Goal: Answer question/provide support: Share knowledge or assist other users

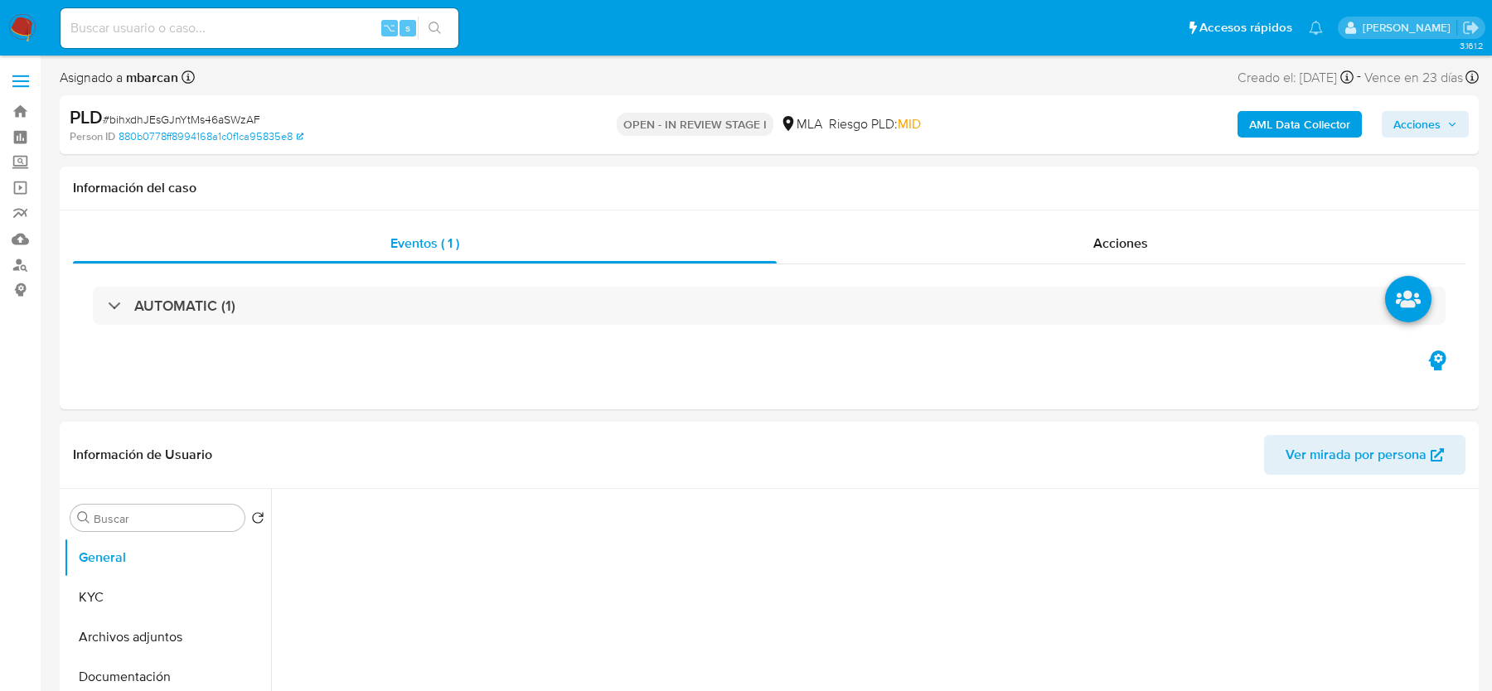
select select "10"
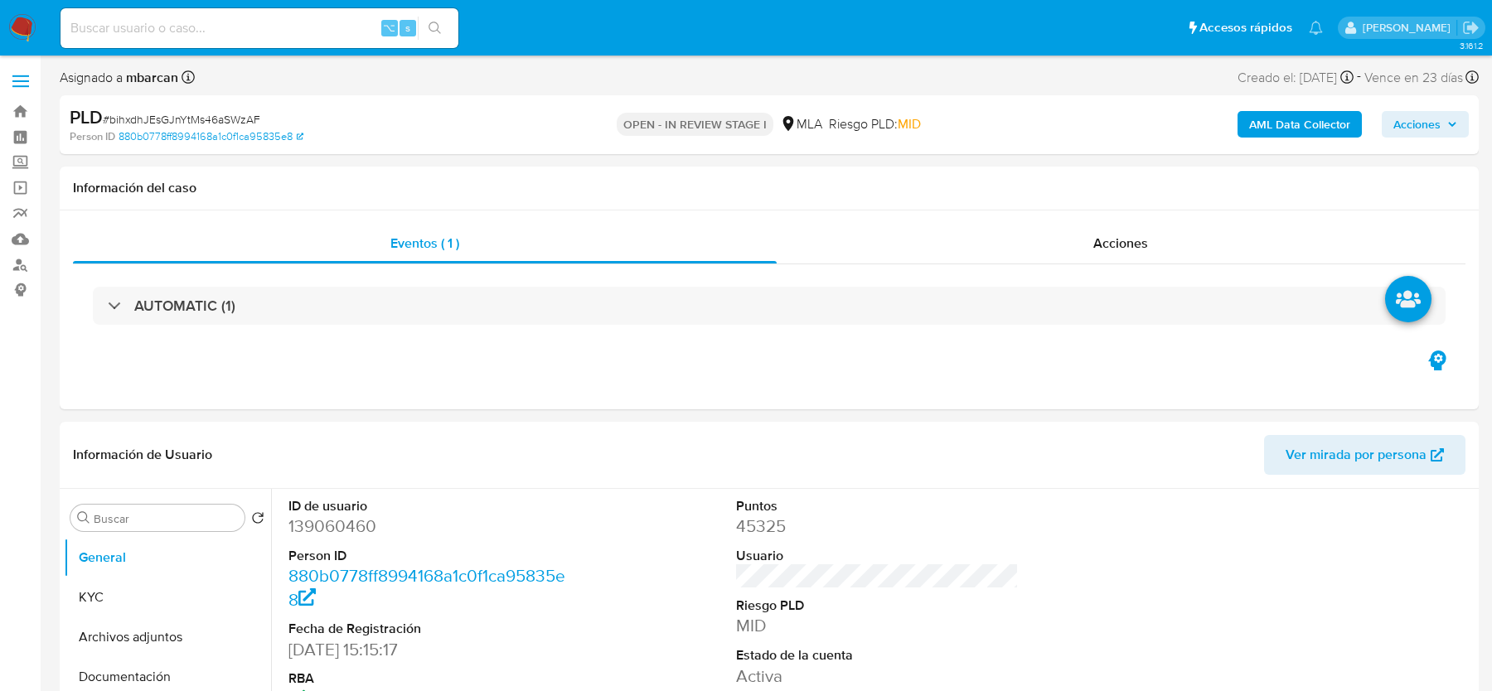
click at [182, 31] on input at bounding box center [260, 28] width 398 height 22
paste input "RPuPTuZl6YyZaIgKzm5VSbi8"
type input "RPuPTuZl6YyZaIgKzm5VSbi8"
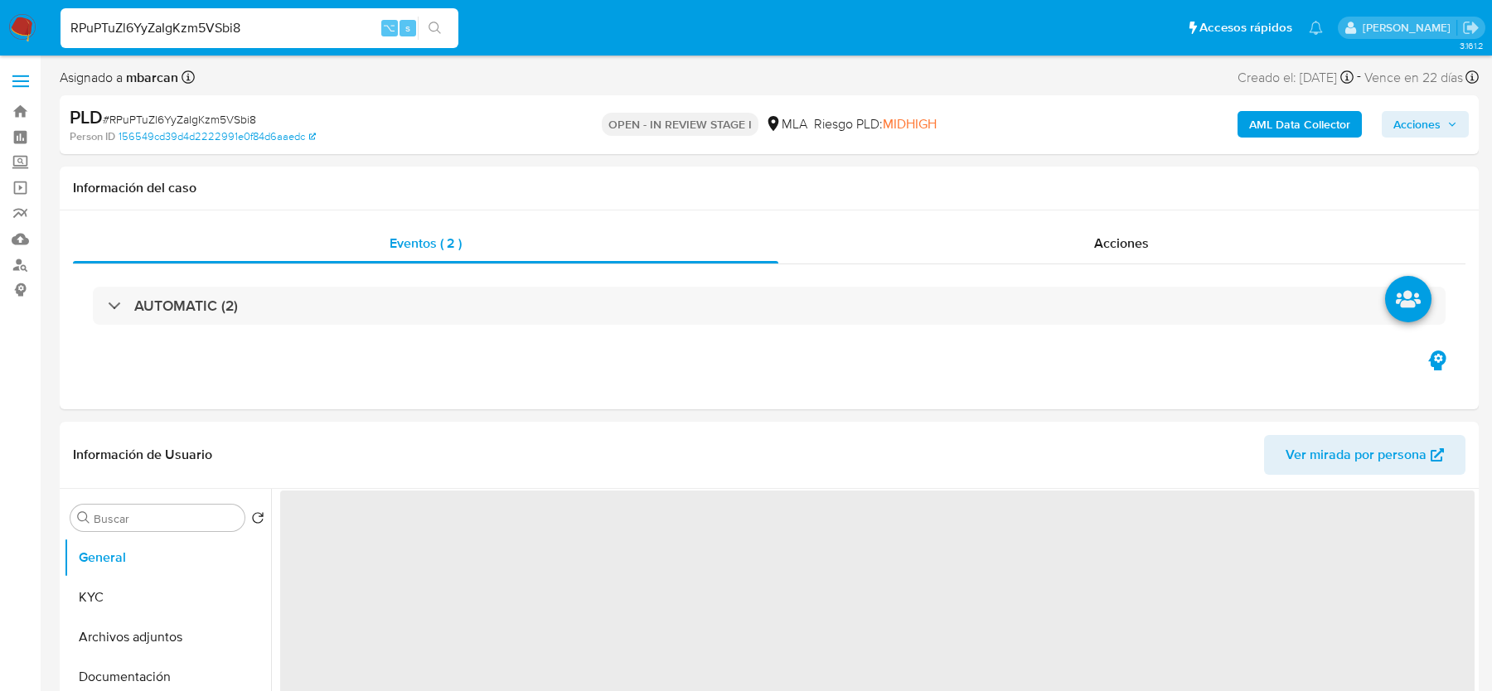
select select "10"
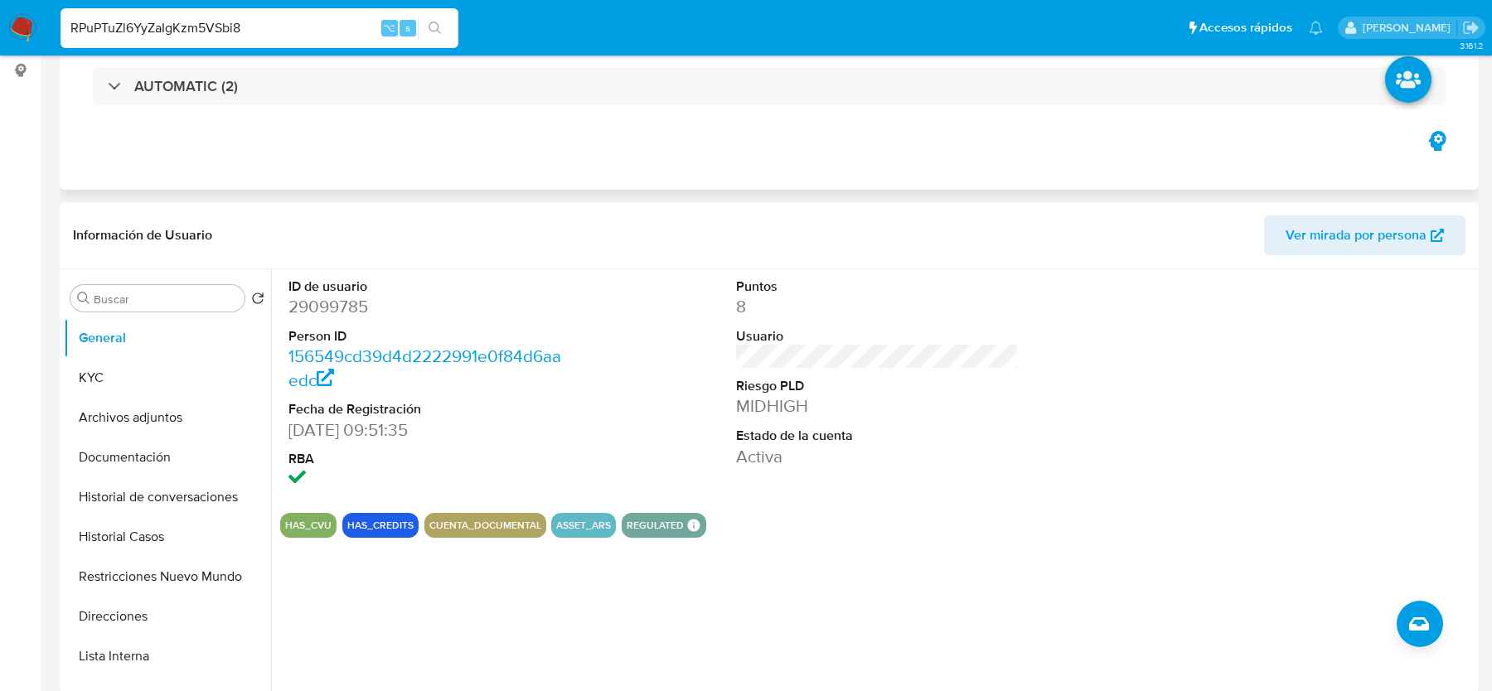
scroll to position [419, 0]
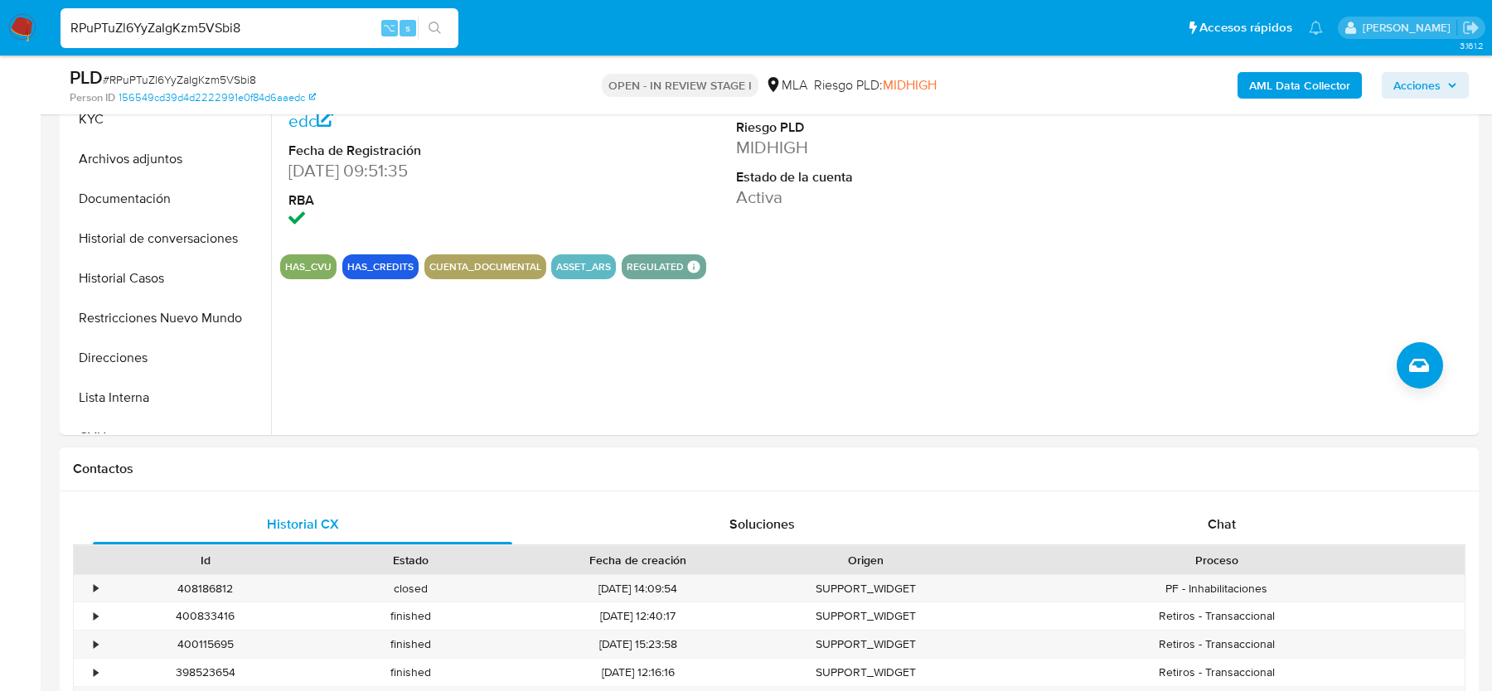
click at [1229, 564] on div "Proceso" at bounding box center [1216, 560] width 473 height 17
click at [1229, 543] on div "Historial CX Soluciones Chat" at bounding box center [769, 525] width 1392 height 41
click at [1229, 528] on span "Chat" at bounding box center [1222, 524] width 28 height 19
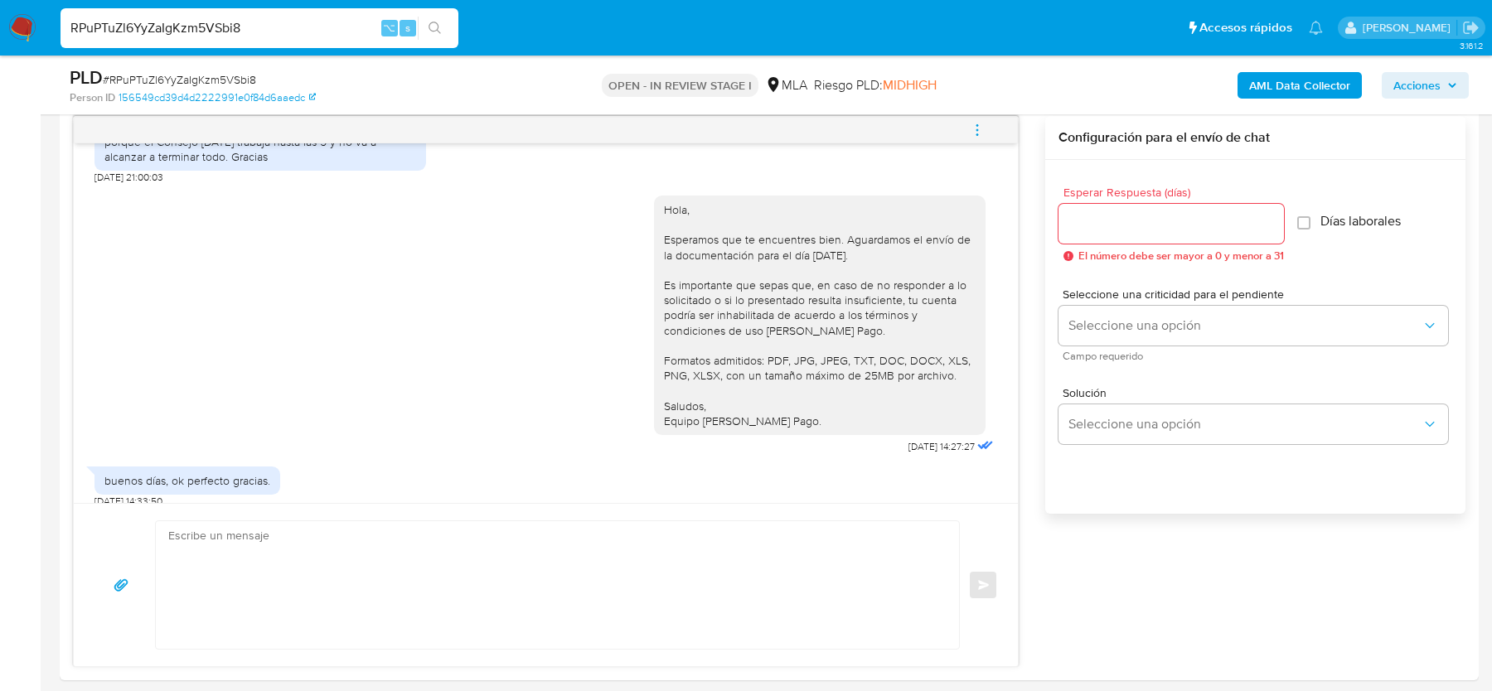
scroll to position [864, 0]
click at [273, 27] on input "RPuPTuZl6YyZaIgKzm5VSbi8" at bounding box center [260, 28] width 398 height 22
paste input "bR4Q2YC9qsaiFypbPDscC2ho"
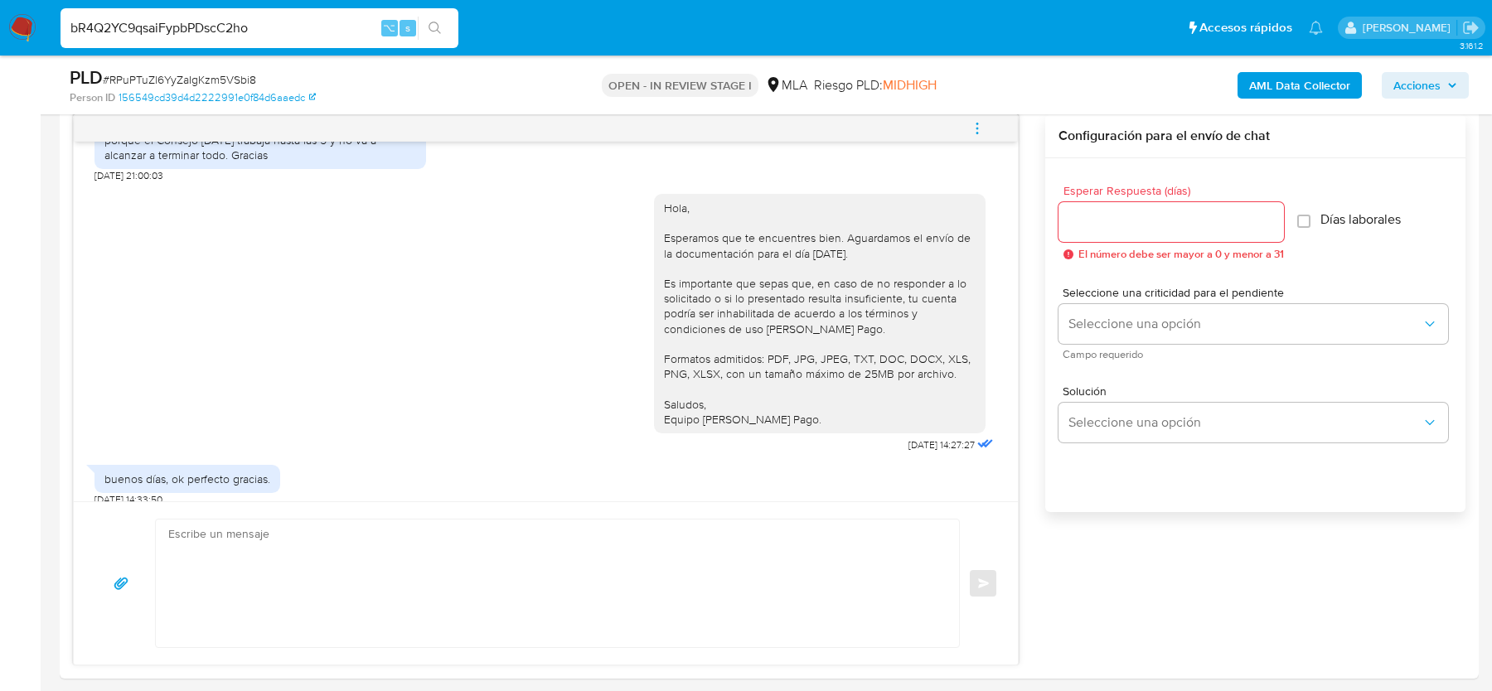
type input "bR4Q2YC9qsaiFypbPDscC2ho"
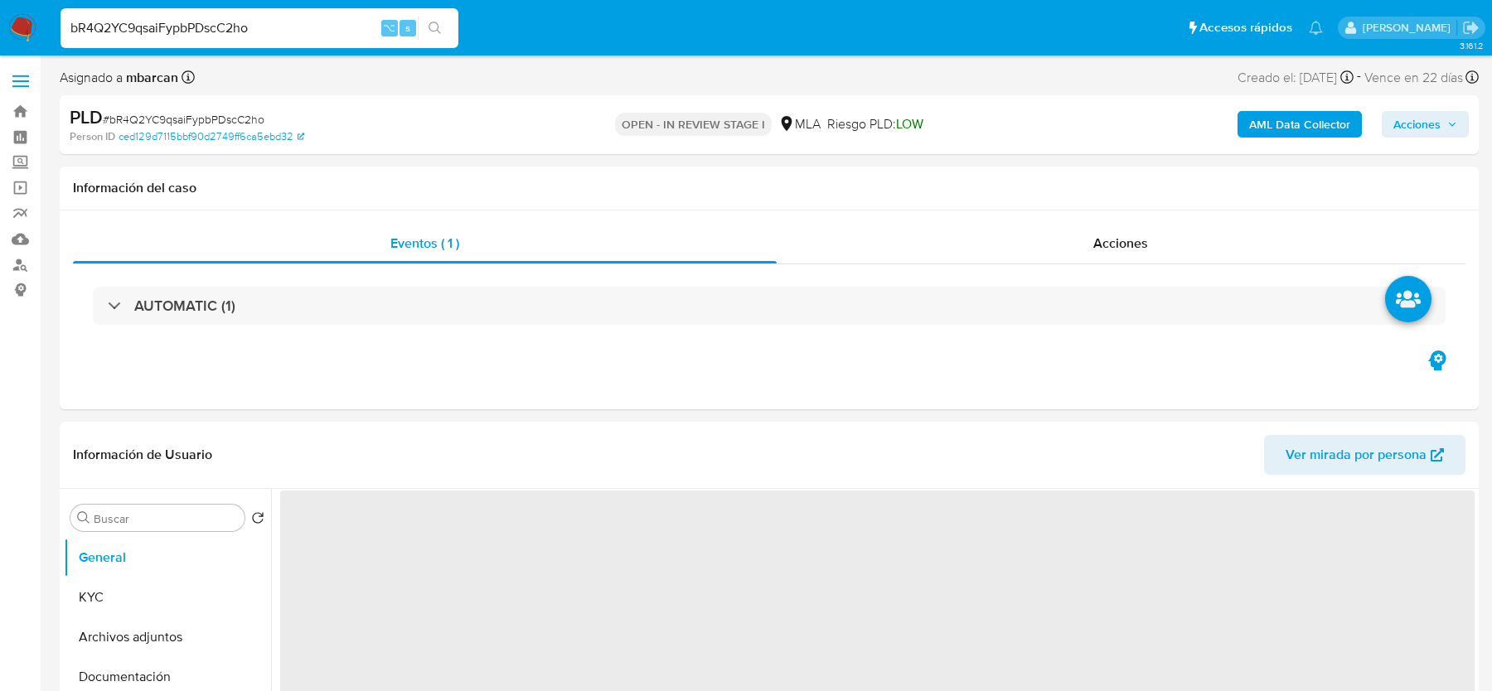
select select "10"
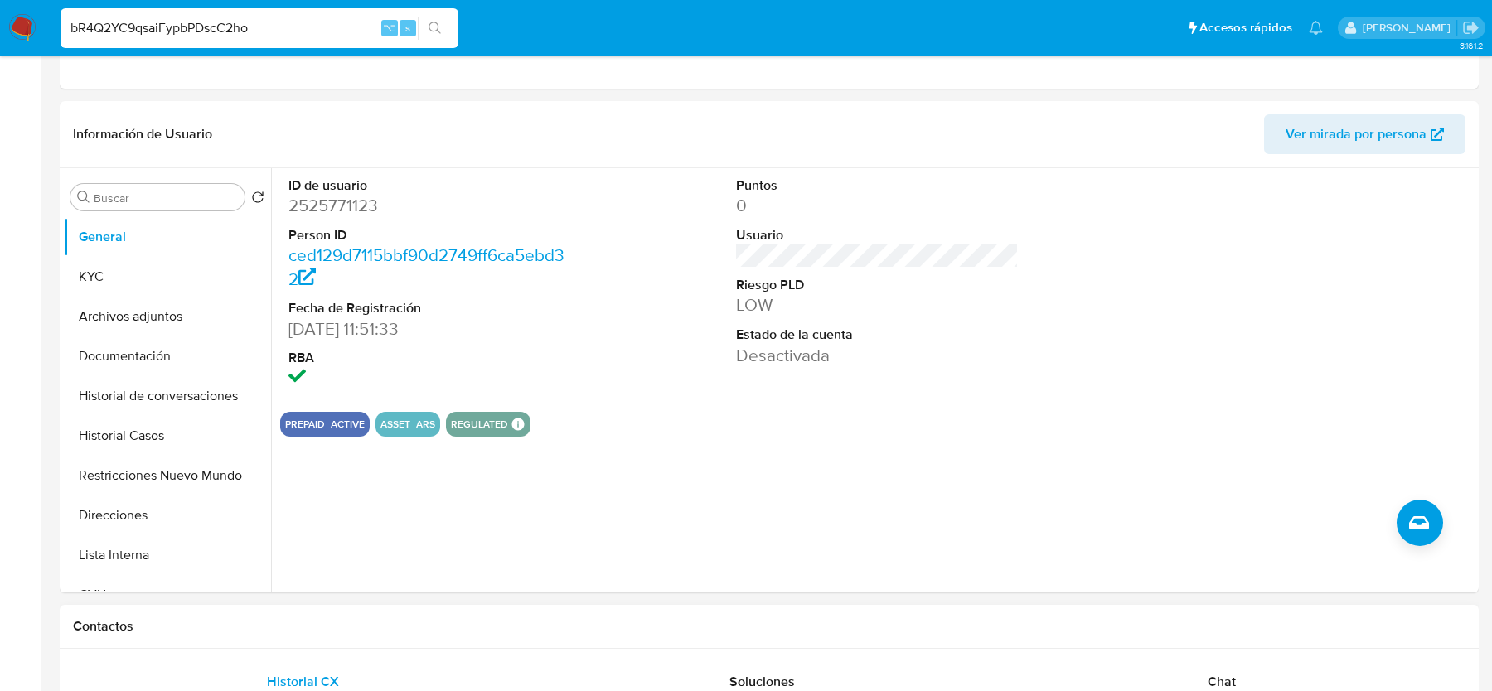
scroll to position [747, 0]
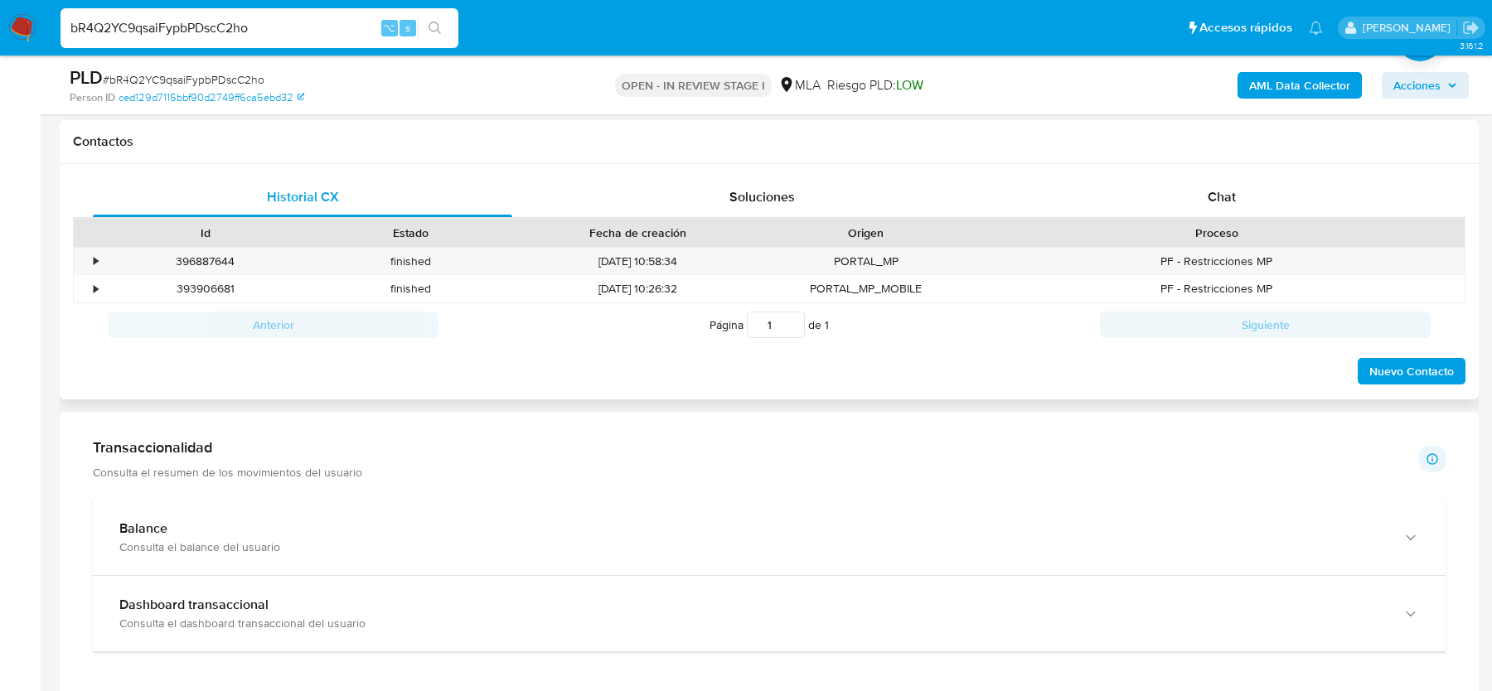
click at [1215, 218] on div "Id Estado Fecha de creación Origen Proceso" at bounding box center [769, 232] width 1392 height 29
click at [1221, 200] on span "Chat" at bounding box center [1222, 196] width 28 height 19
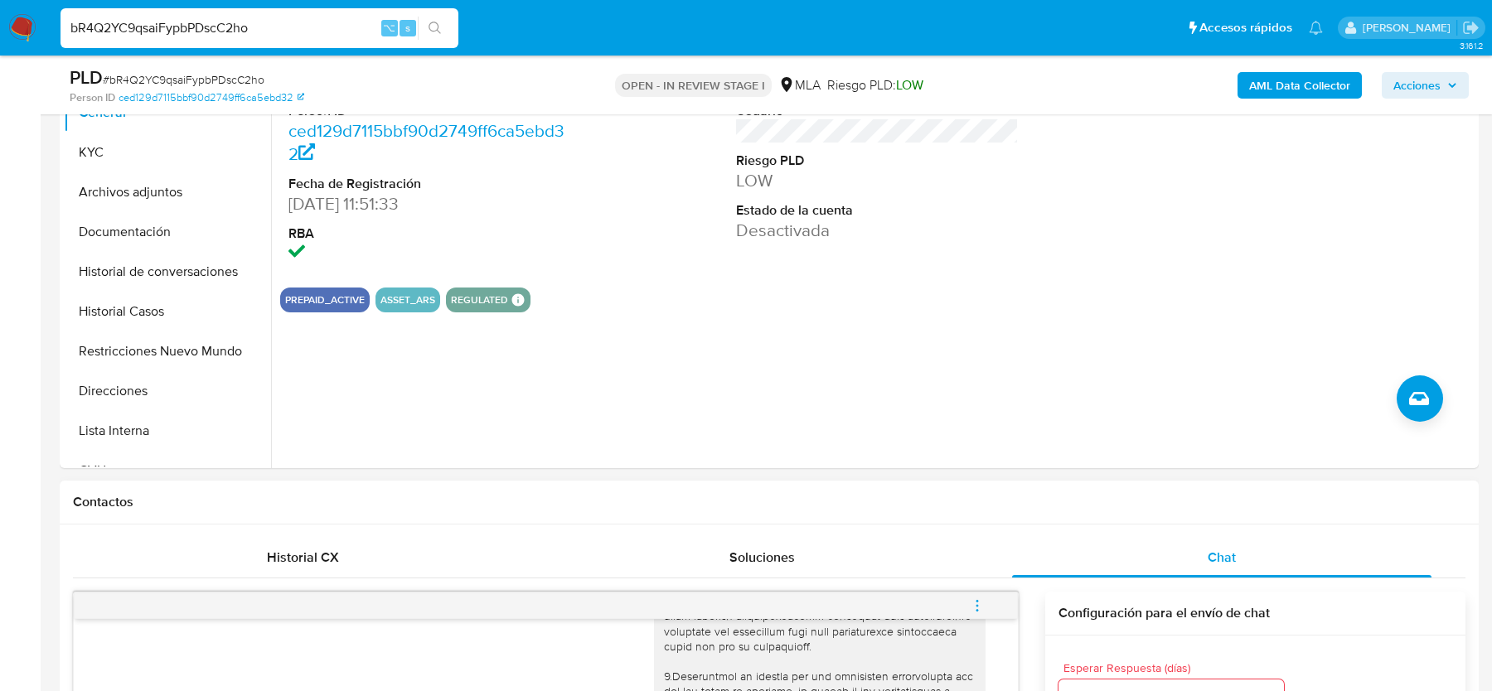
scroll to position [292, 0]
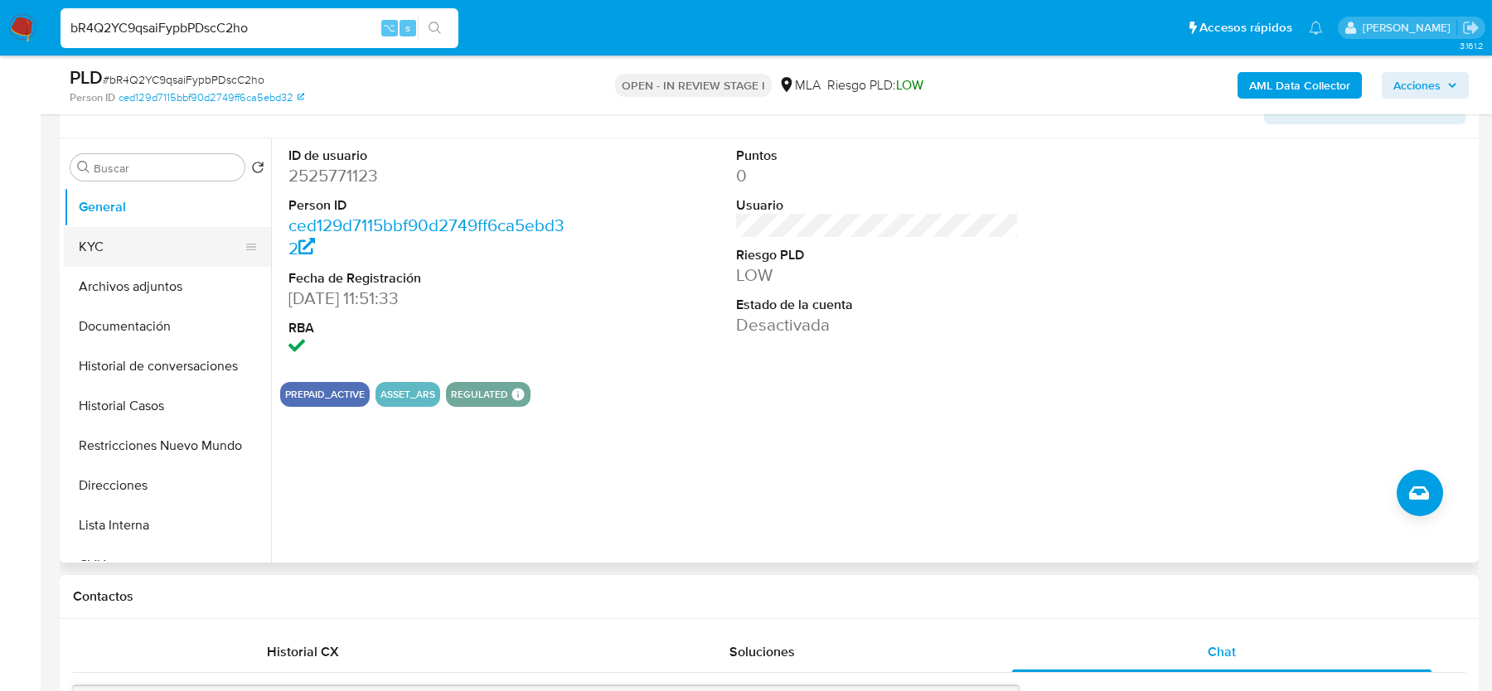
click at [94, 257] on button "KYC" at bounding box center [161, 247] width 194 height 40
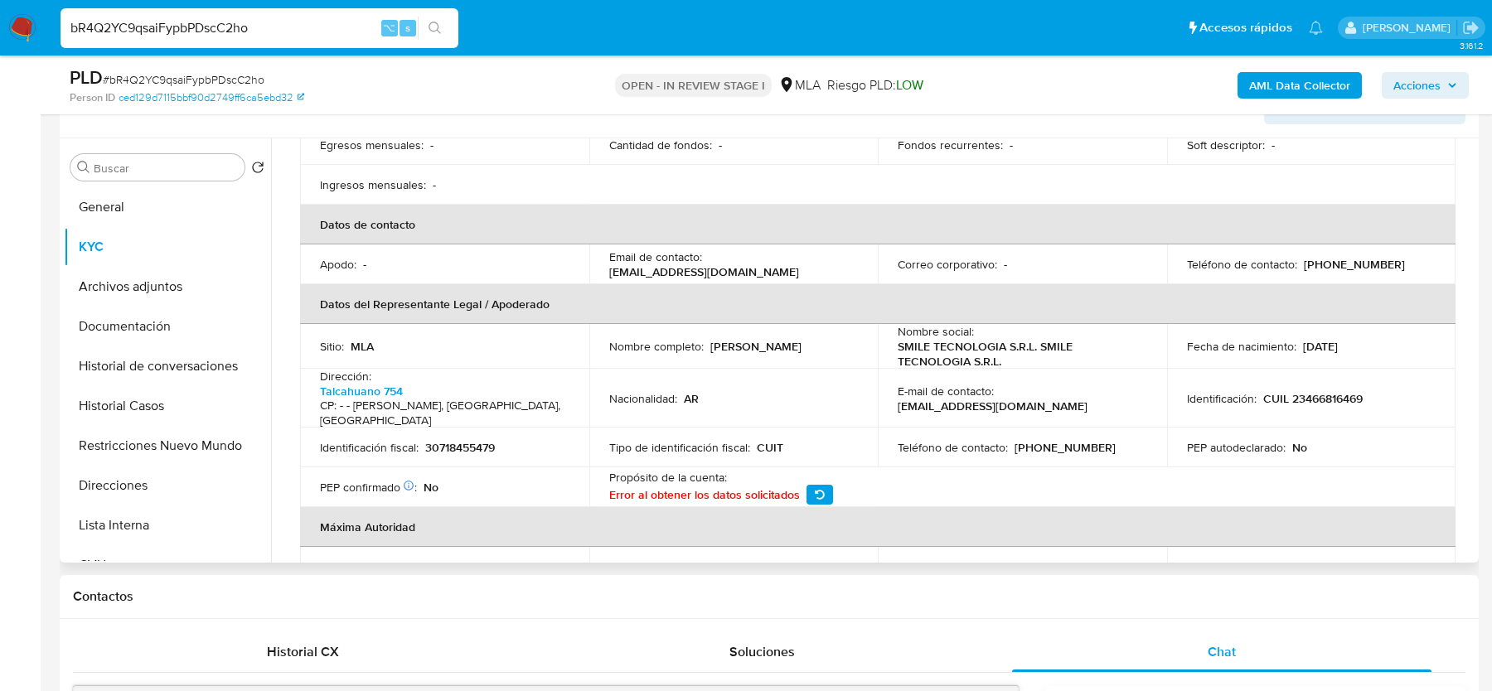
scroll to position [388, 0]
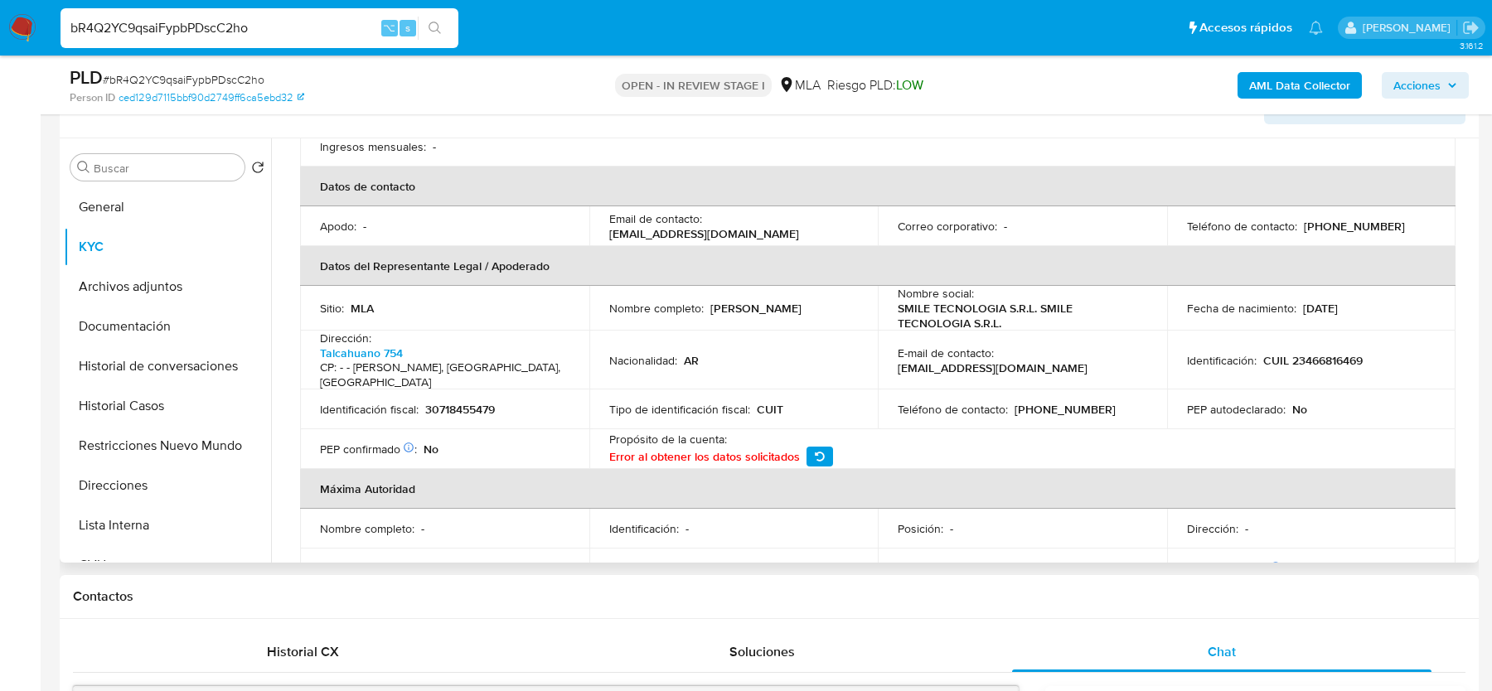
click at [1308, 350] on td "Identificación : CUIL 23466816469" at bounding box center [1311, 360] width 289 height 59
click at [1308, 353] on p "CUIL 23466816469" at bounding box center [1312, 360] width 99 height 15
copy p "23466816469"
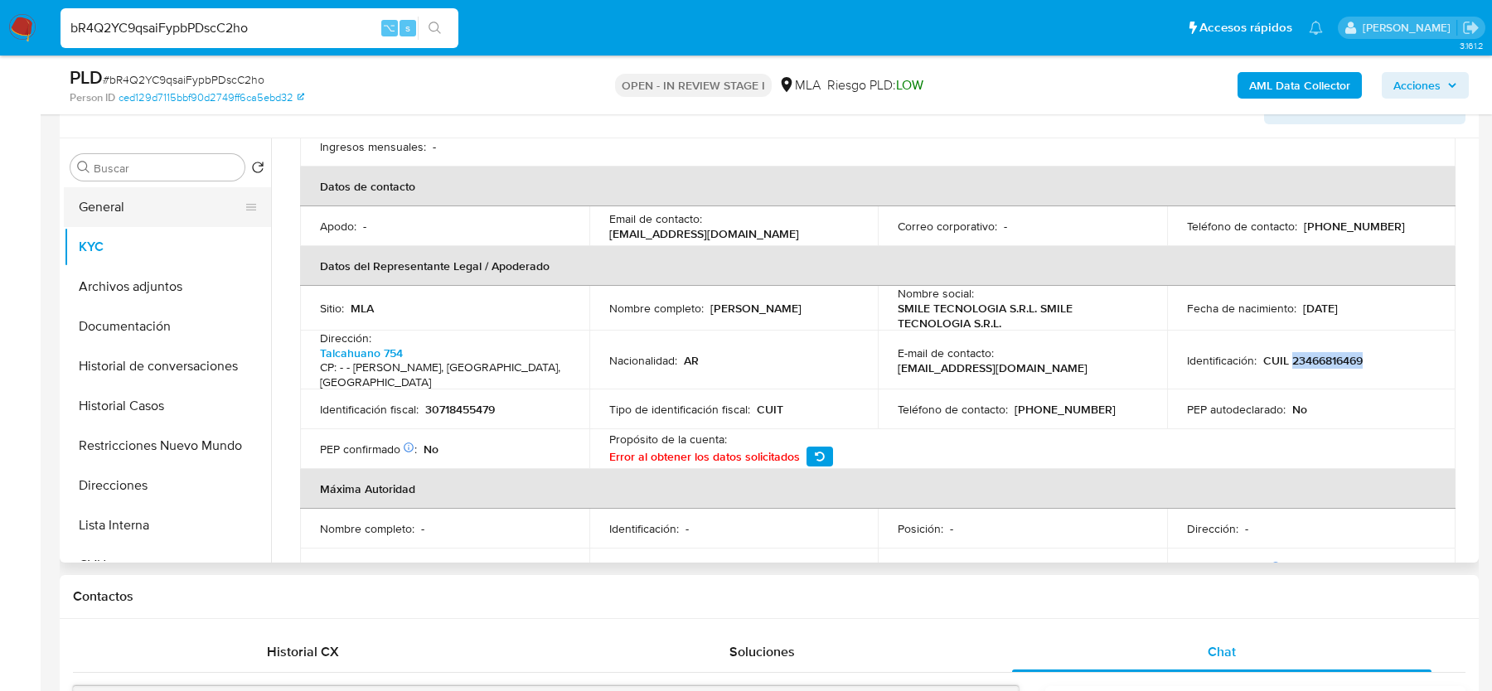
click at [123, 221] on button "General" at bounding box center [161, 207] width 194 height 40
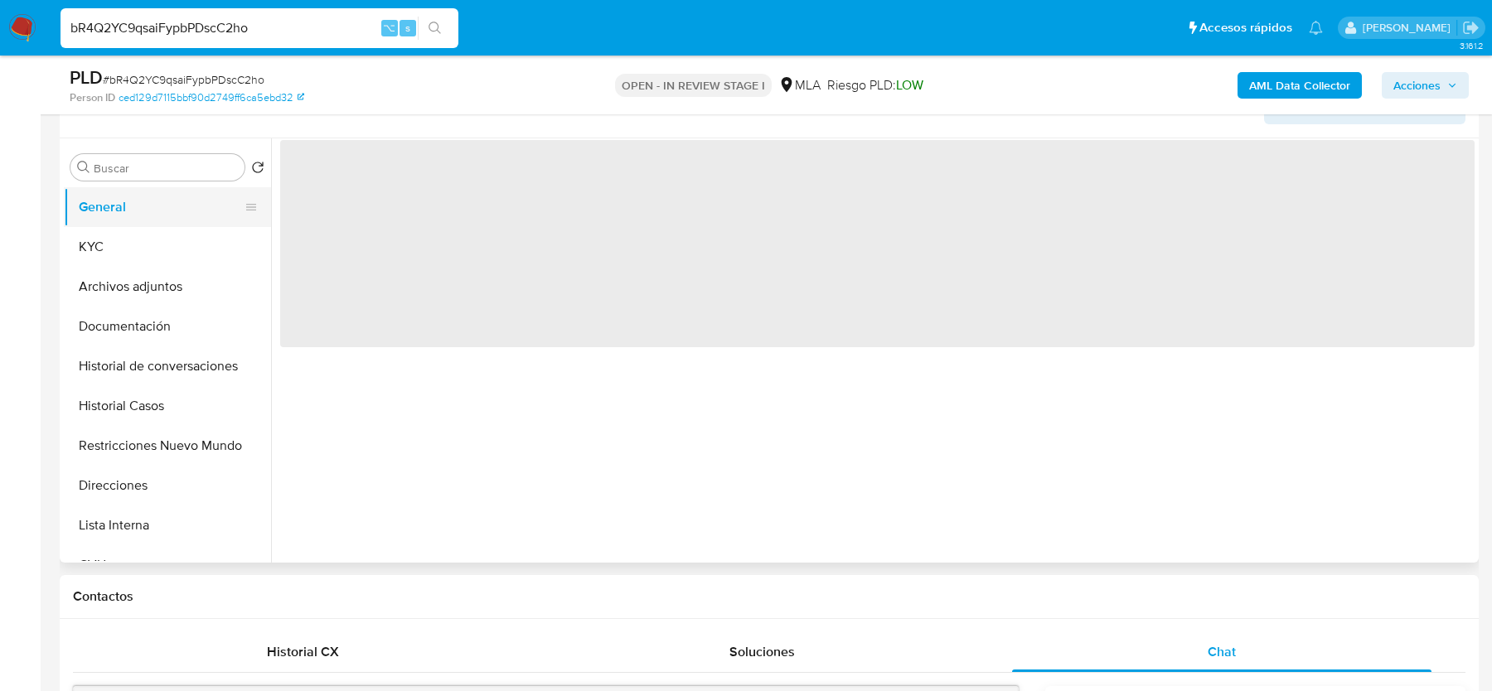
scroll to position [0, 0]
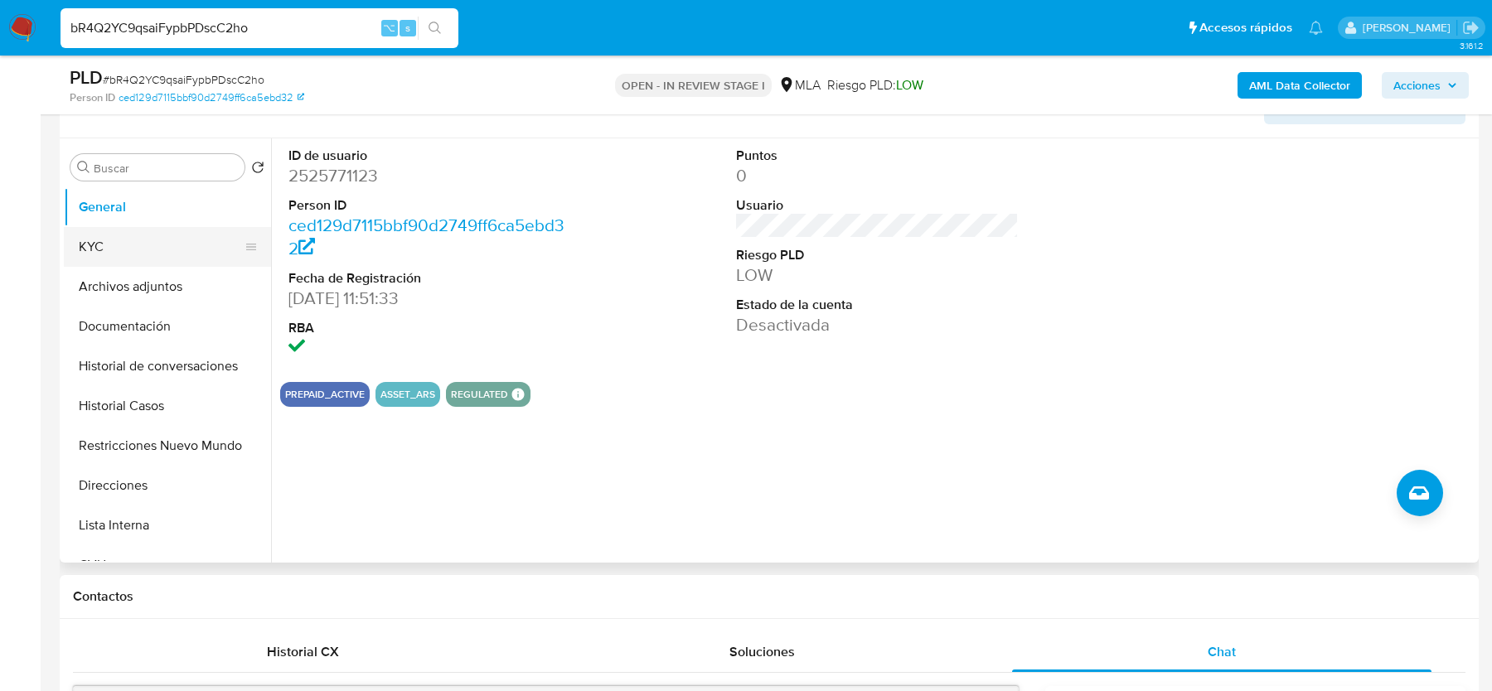
click at [162, 254] on button "KYC" at bounding box center [161, 247] width 194 height 40
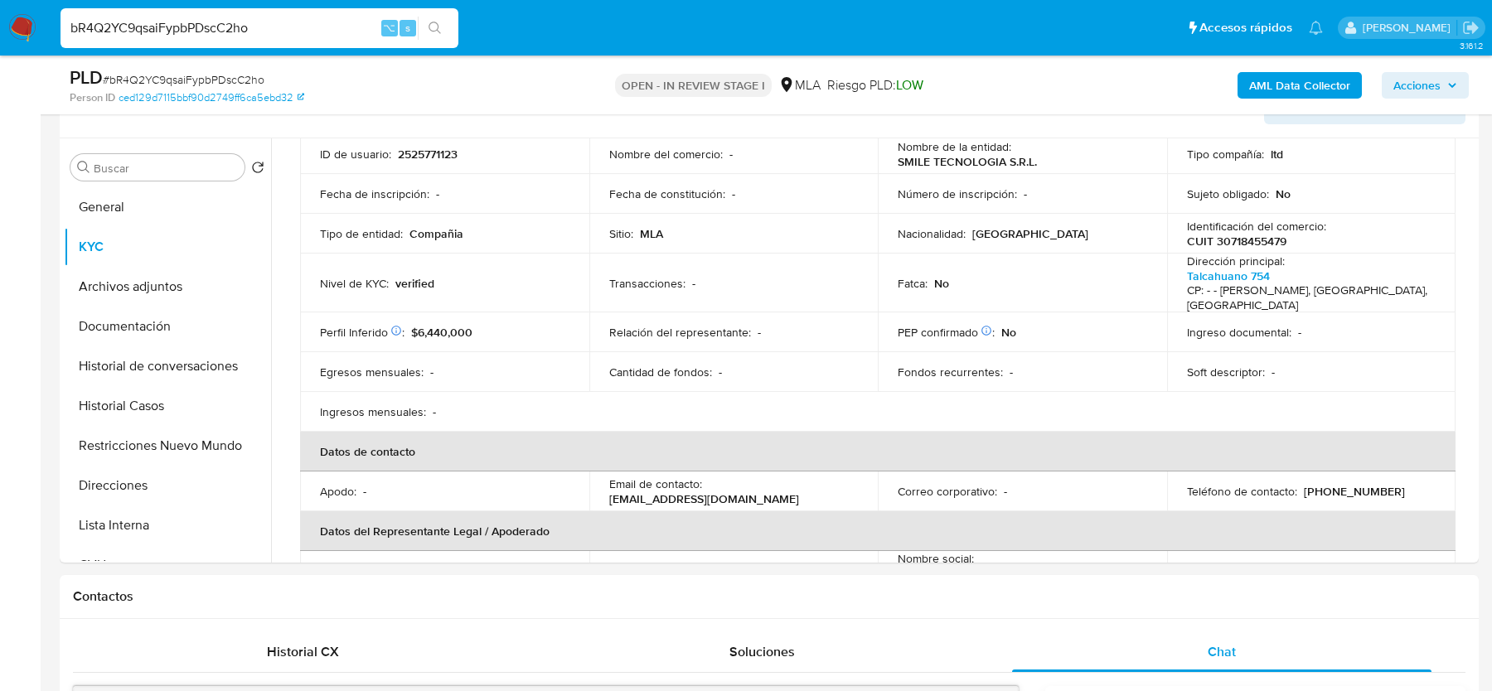
scroll to position [187, 0]
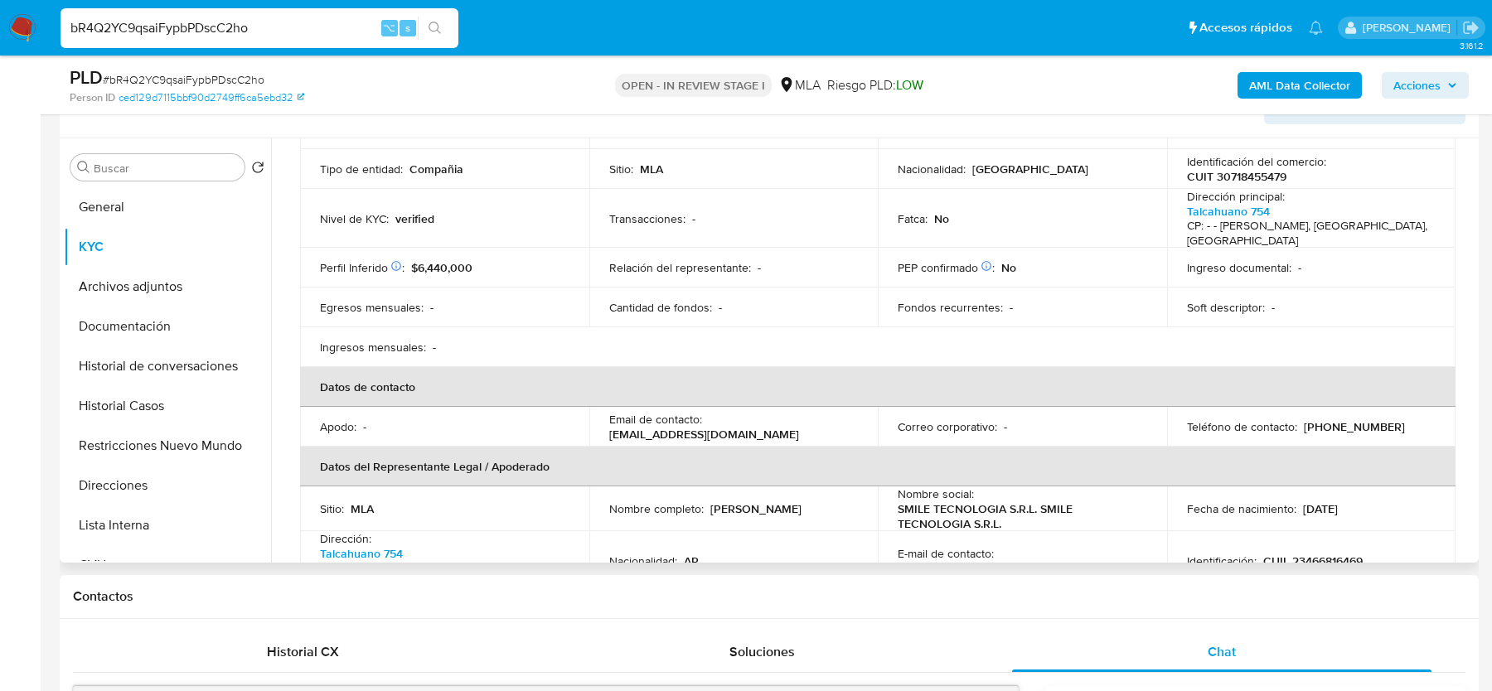
drag, startPoint x: 704, startPoint y: 411, endPoint x: 845, endPoint y: 409, distance: 140.1
click at [845, 412] on div "Email de contacto : infosmiletecno@gmail.com" at bounding box center [733, 427] width 249 height 30
drag, startPoint x: 845, startPoint y: 410, endPoint x: 705, endPoint y: 411, distance: 139.2
click at [705, 412] on div "Email de contacto : infosmiletecno@gmail.com" at bounding box center [733, 427] width 249 height 30
copy p "infosmiletecno@gmail.com"
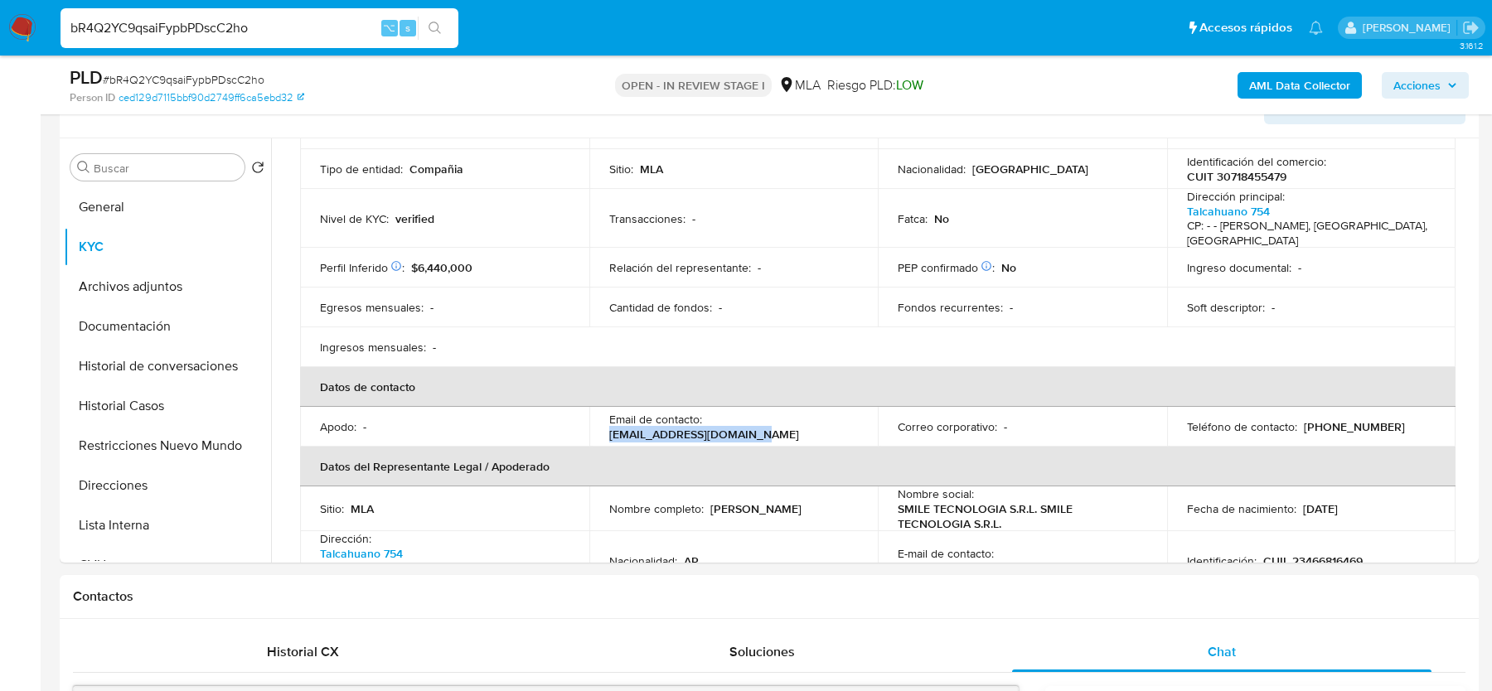
click at [195, 81] on span "# bR4Q2YC9qsaiFypbPDscC2ho" at bounding box center [184, 79] width 162 height 17
copy span "bR4Q2YC9qsaiFypbPDscC2ho"
drag, startPoint x: 731, startPoint y: 417, endPoint x: 844, endPoint y: 415, distance: 112.7
click at [799, 427] on p "infosmiletecno@gmail.com" at bounding box center [704, 434] width 190 height 15
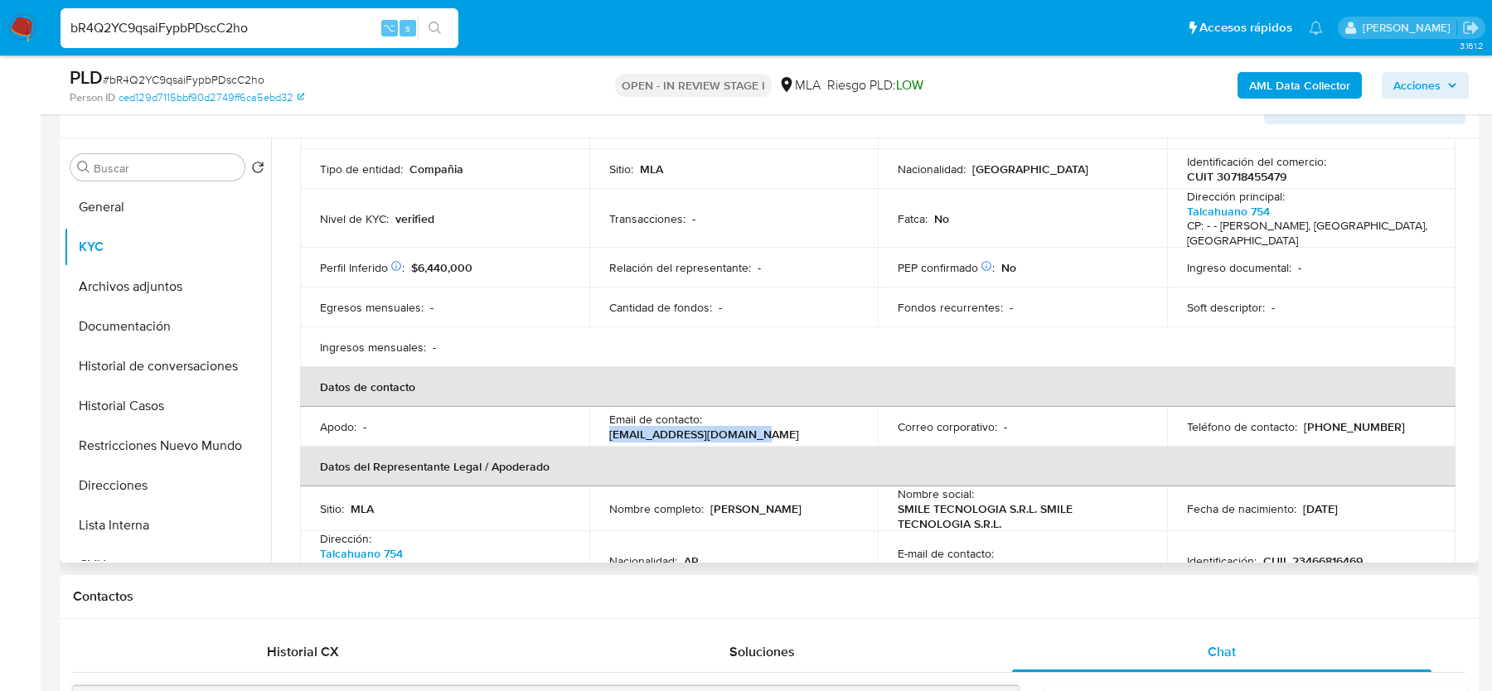
copy p "infosmiletecno@gmail.com"
click at [1342, 419] on p "(11) 71504107" at bounding box center [1354, 426] width 101 height 15
copy p "71504107"
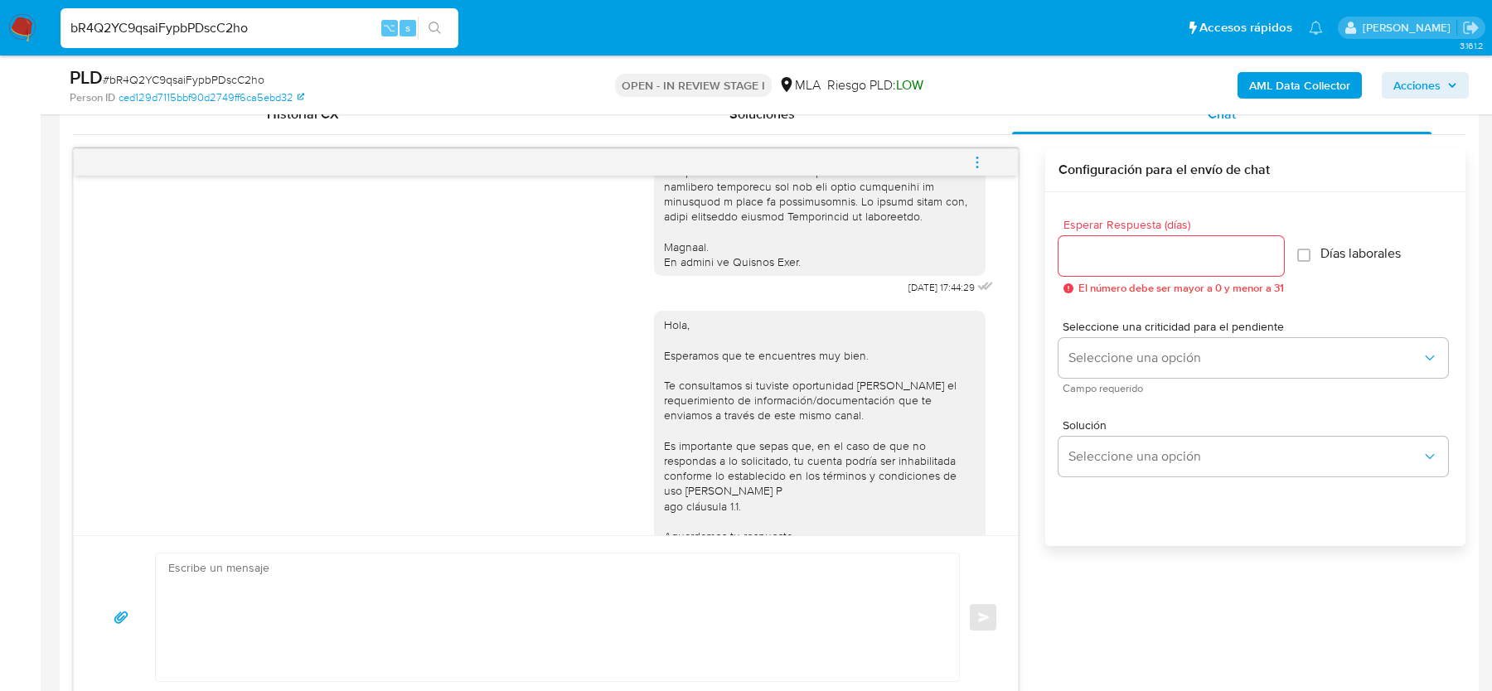
scroll to position [717, 0]
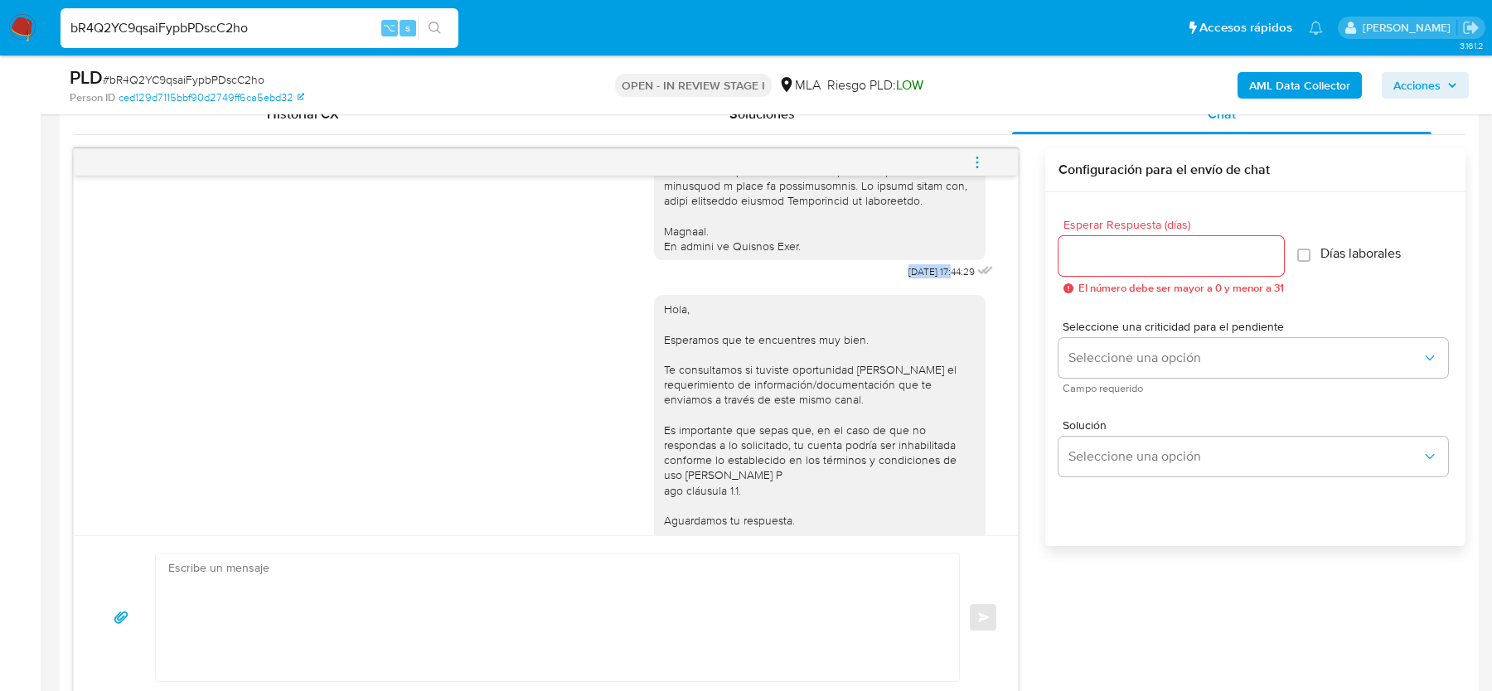
drag, startPoint x: 886, startPoint y: 299, endPoint x: 937, endPoint y: 298, distance: 51.4
copy span "18/08/2025"
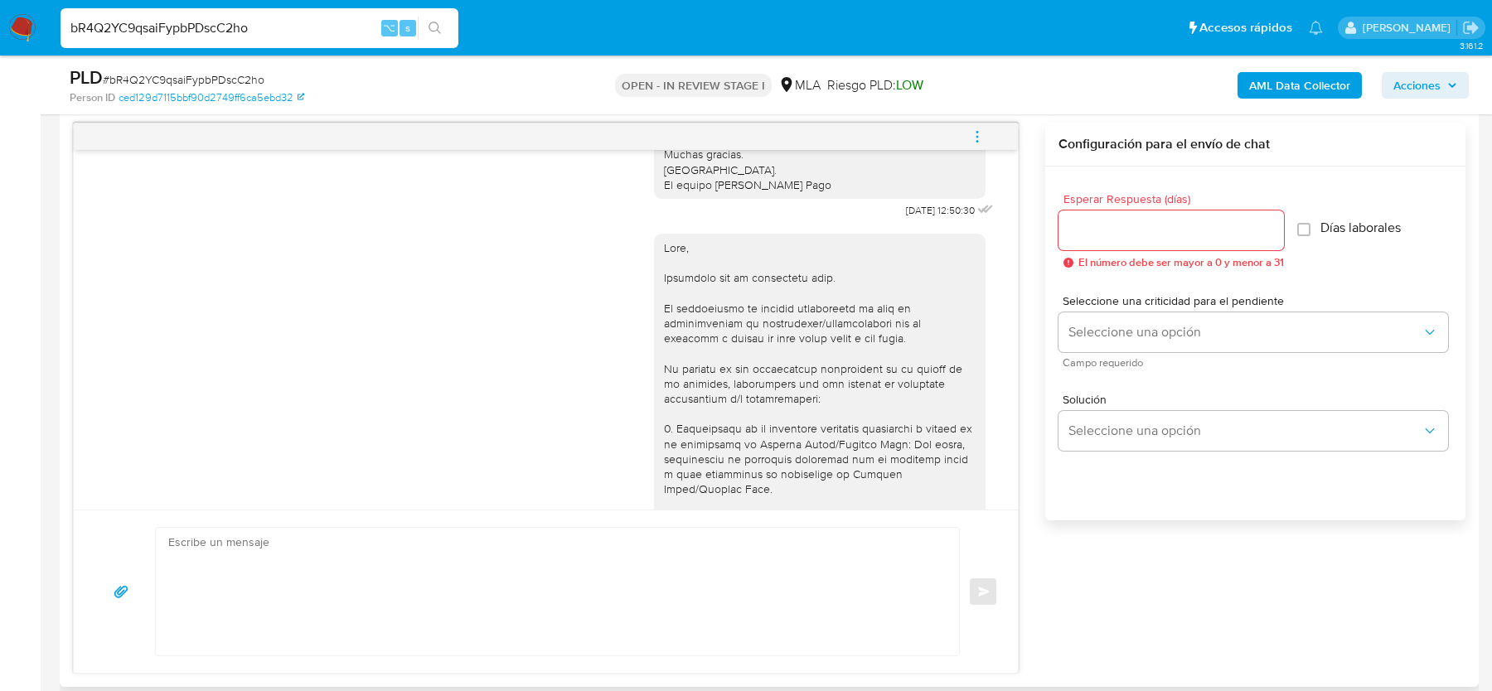
scroll to position [1094, 0]
drag, startPoint x: 881, startPoint y: 246, endPoint x: 938, endPoint y: 246, distance: 57.2
click at [938, 215] on div "Hola, Esperamos que te encuentres muy bien. Te consultamos si tuviste oportunid…" at bounding box center [825, 48] width 343 height 335
copy span "22/08/2025"
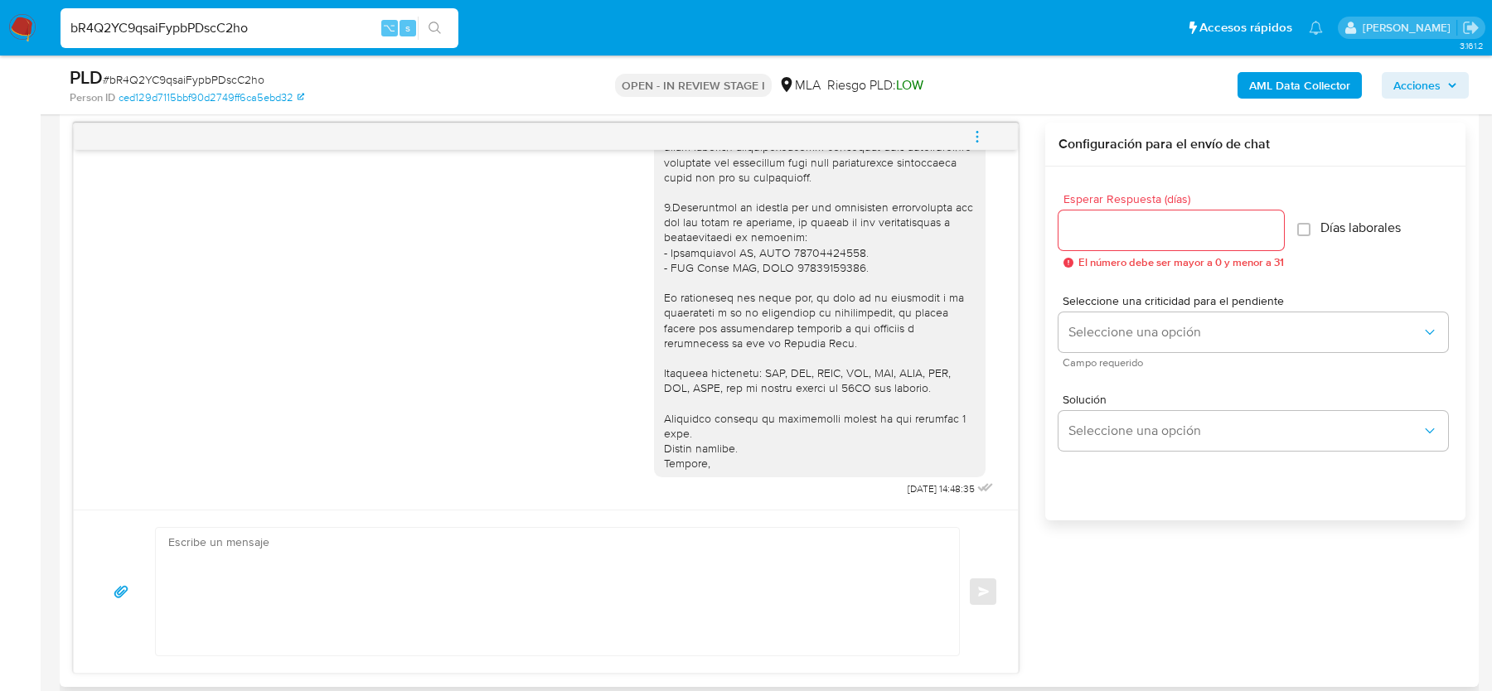
drag, startPoint x: 876, startPoint y: 482, endPoint x: 940, endPoint y: 483, distance: 63.8
click at [940, 483] on div "03/10/2025 14:48:35" at bounding box center [825, 100] width 343 height 802
copy div "Hola, Esperamos que te encuentres bien. Te consultamos si tuviste oportunidad d…"
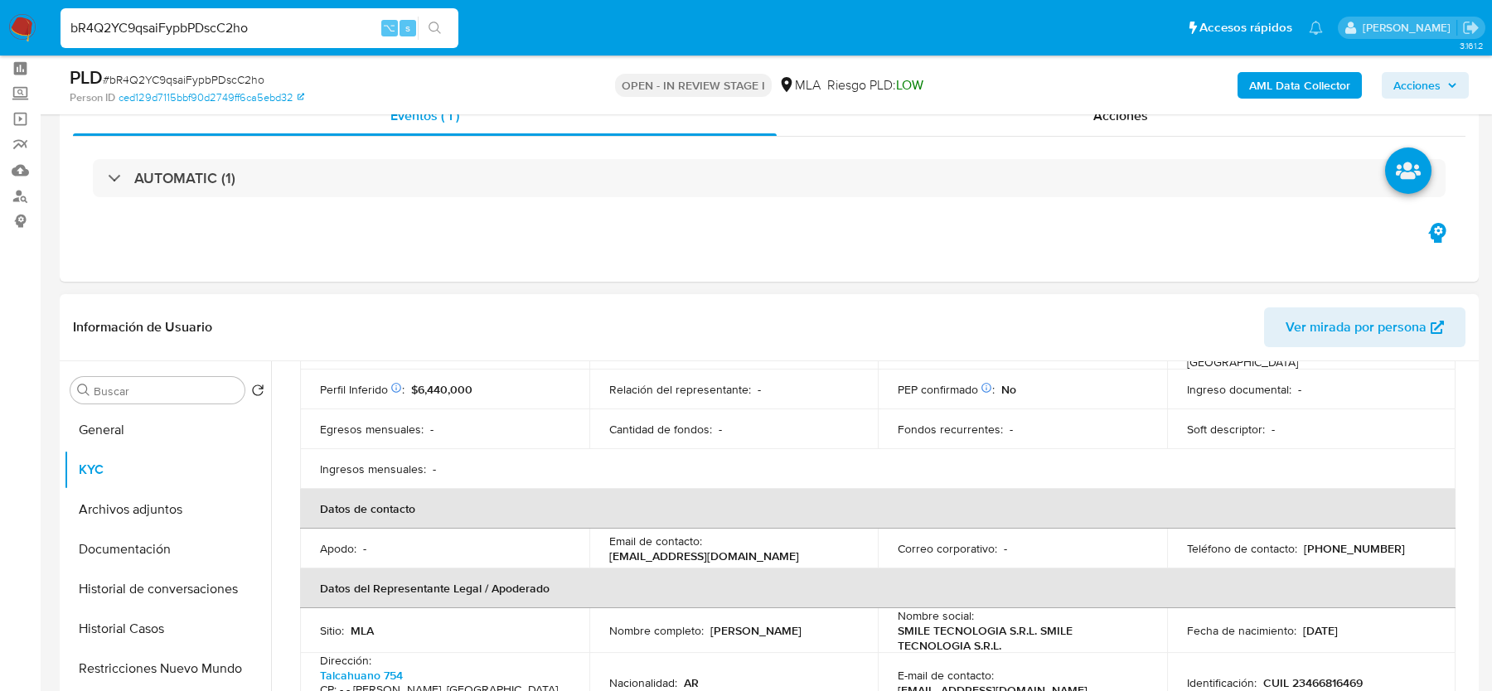
scroll to position [308, 0]
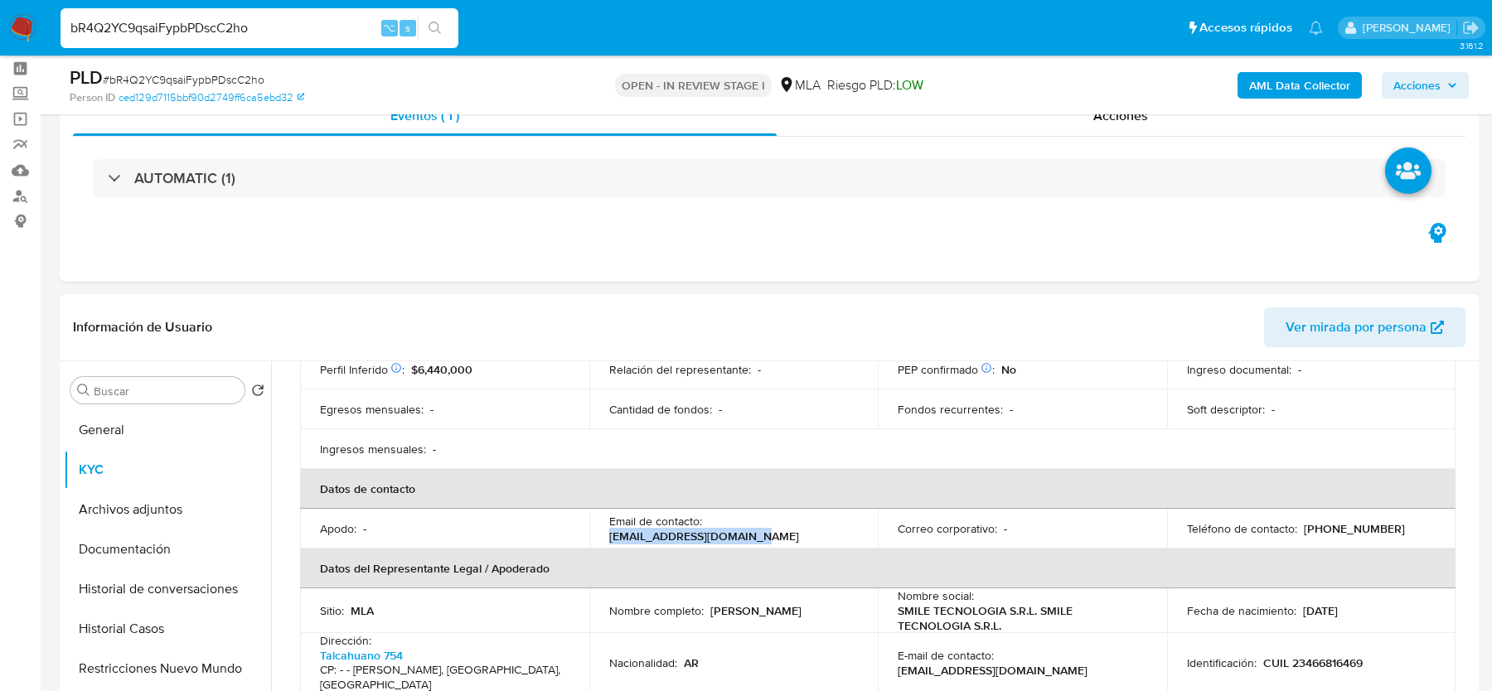
drag, startPoint x: 707, startPoint y: 514, endPoint x: 862, endPoint y: 512, distance: 155.0
click at [862, 512] on td "Email de contacto : infosmiletecno@gmail.com" at bounding box center [733, 529] width 289 height 40
copy p "infosmiletecno@gmail.com"
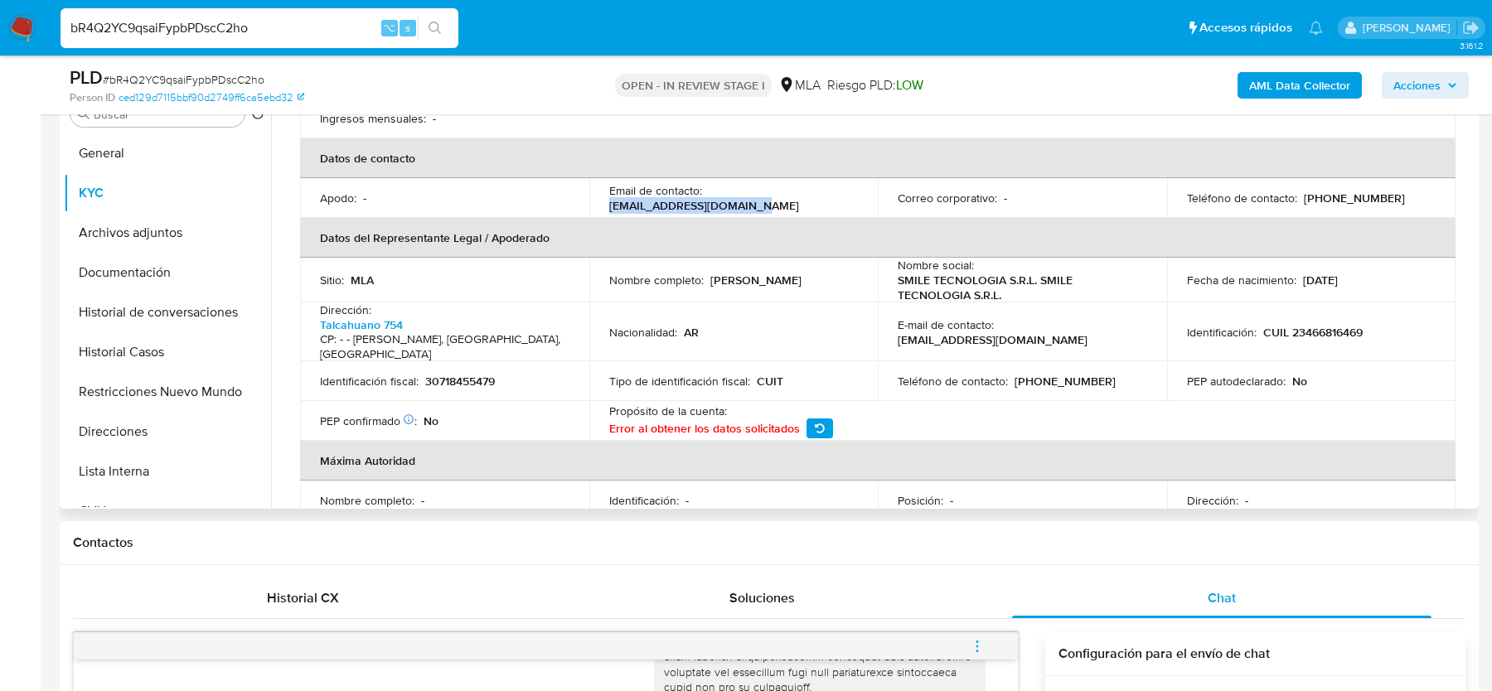
scroll to position [333, 0]
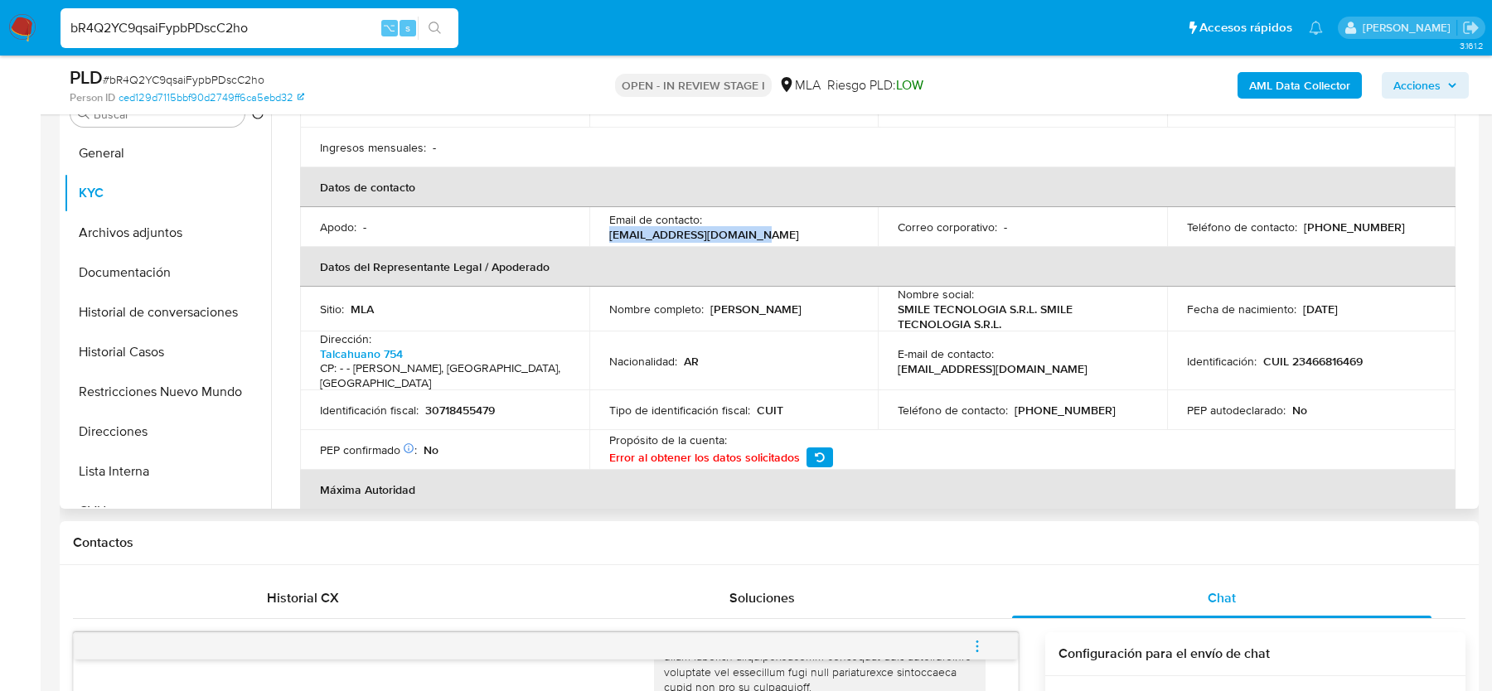
drag, startPoint x: 708, startPoint y: 297, endPoint x: 816, endPoint y: 297, distance: 107.7
click at [816, 302] on div "Nombre completo : Luciano Joel Amaya" at bounding box center [733, 309] width 249 height 15
copy p "Luciano Joel Amaya"
drag, startPoint x: 1261, startPoint y: 337, endPoint x: 1367, endPoint y: 337, distance: 106.1
click at [1367, 354] on div "Identificación : CUIL 23466816469" at bounding box center [1311, 361] width 249 height 15
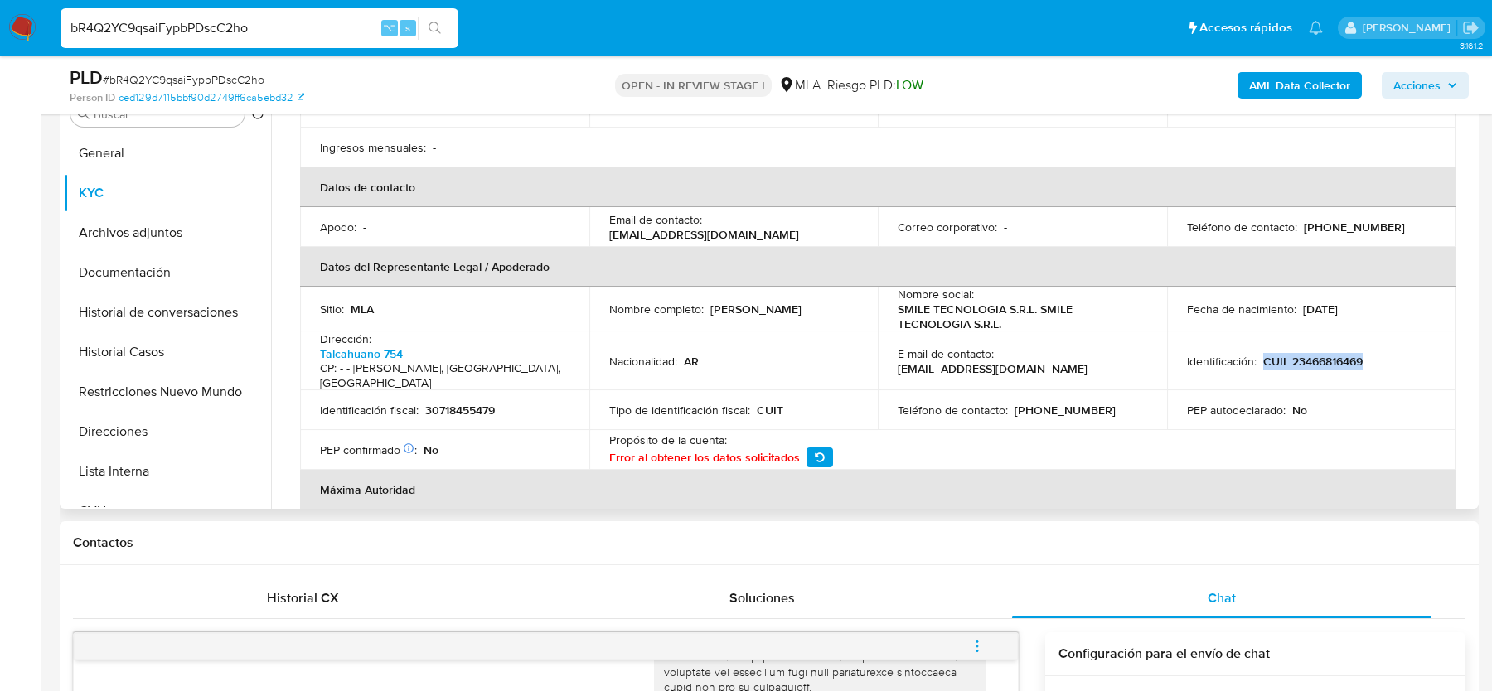
drag, startPoint x: 1256, startPoint y: 341, endPoint x: 1384, endPoint y: 341, distance: 127.6
click at [1384, 354] on div "Identificación : CUIL 23466816469" at bounding box center [1311, 361] width 249 height 15
click at [149, 215] on button "Archivos adjuntos" at bounding box center [161, 233] width 194 height 40
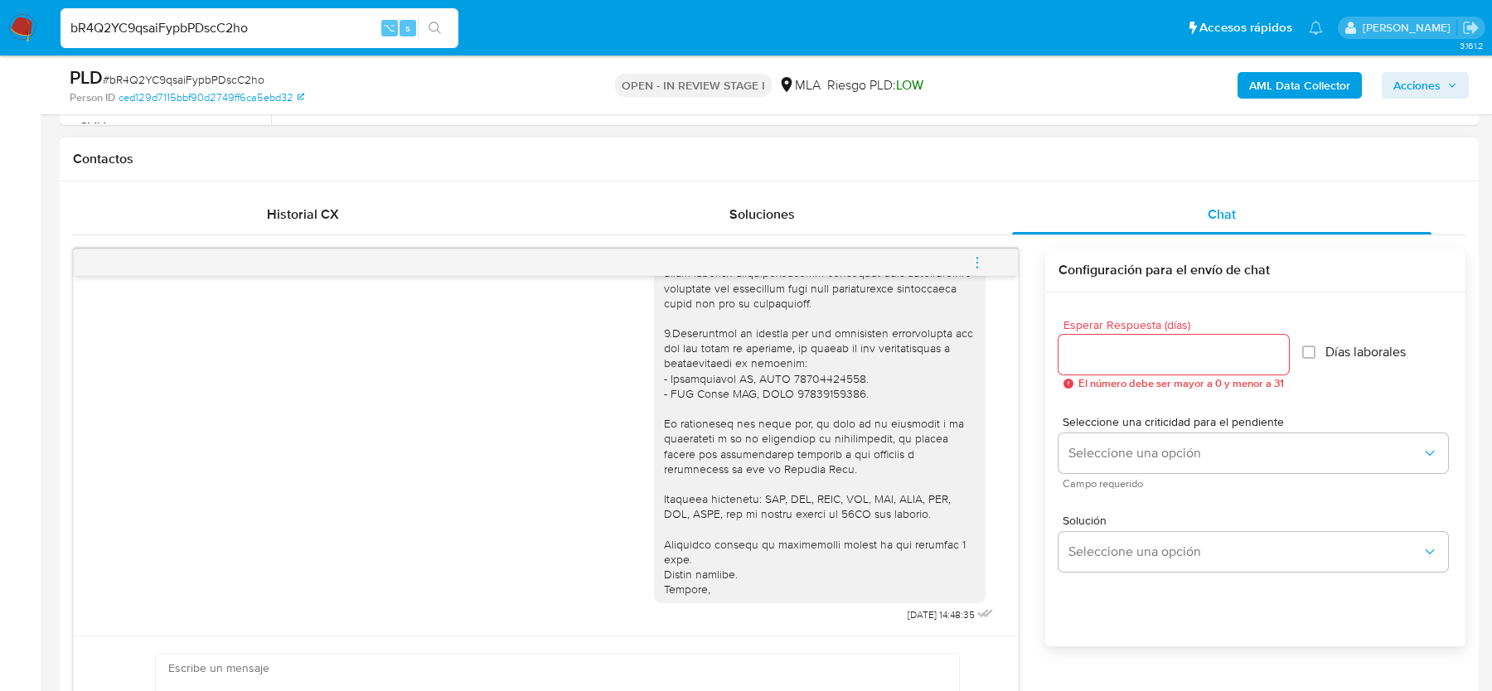
scroll to position [728, 0]
click at [1003, 257] on icon "menu-action" at bounding box center [997, 264] width 15 height 15
click at [799, 265] on li "Cerrar conversación" at bounding box center [787, 265] width 122 height 20
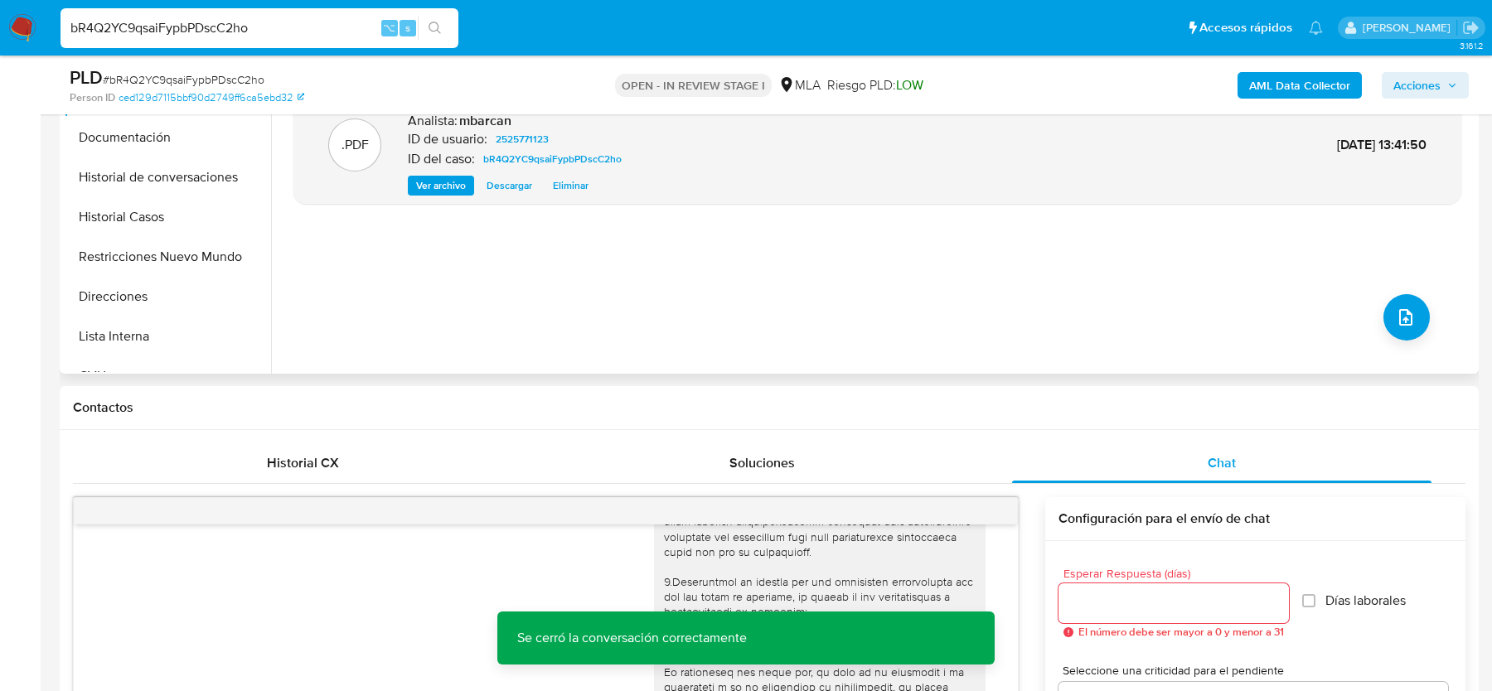
scroll to position [283, 0]
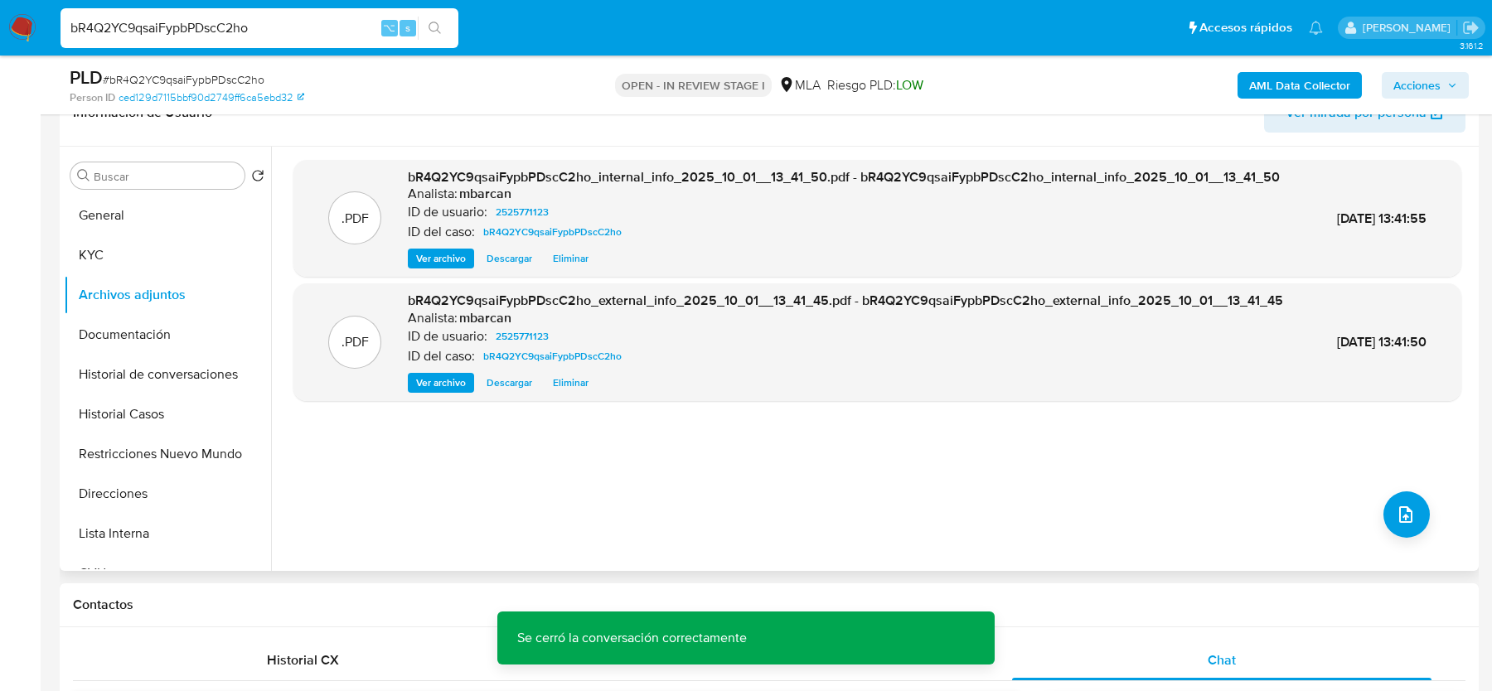
click at [1402, 480] on div ".PDF bR4Q2YC9qsaiFypbPDscC2ho_internal_info_2025_10_01__13_41_50.pdf - bR4Q2YC9…" at bounding box center [877, 359] width 1168 height 398
click at [1402, 495] on button "upload-file" at bounding box center [1406, 514] width 46 height 46
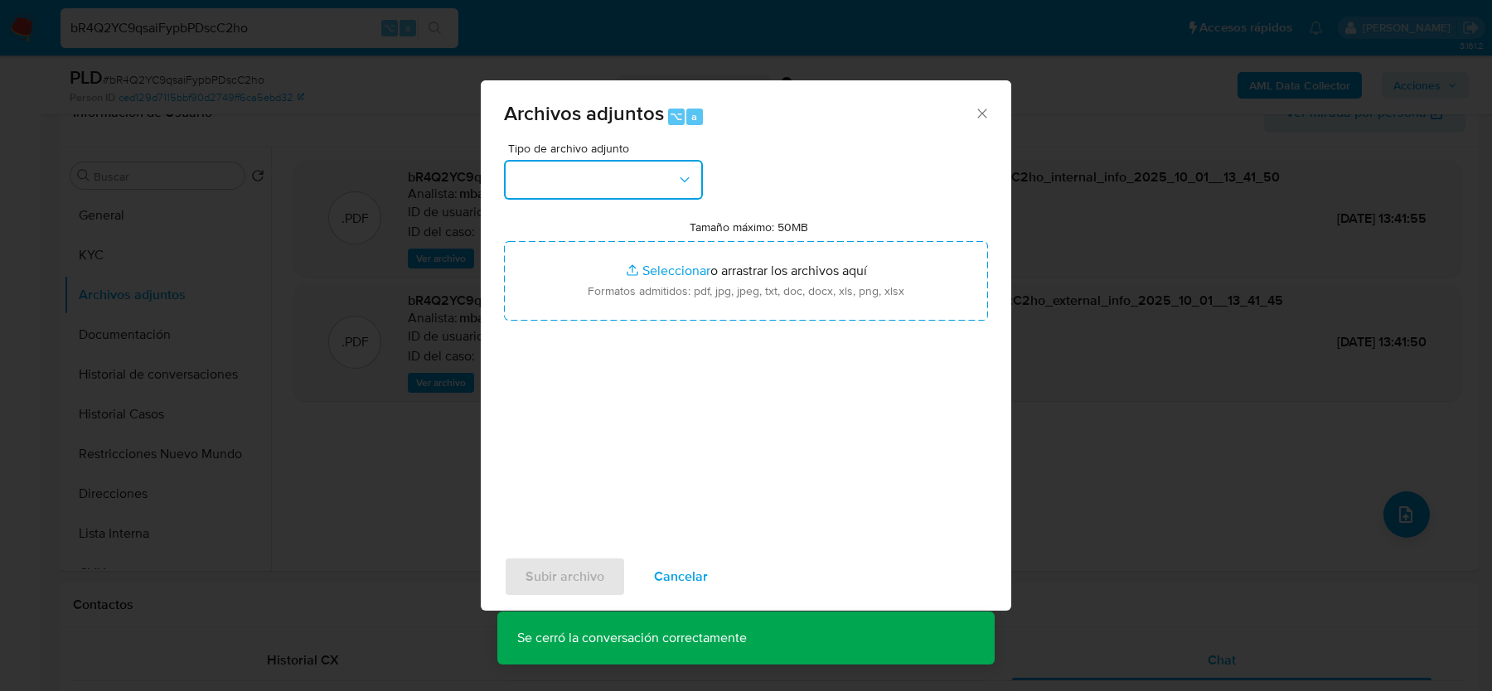
click at [612, 167] on button "button" at bounding box center [603, 180] width 199 height 40
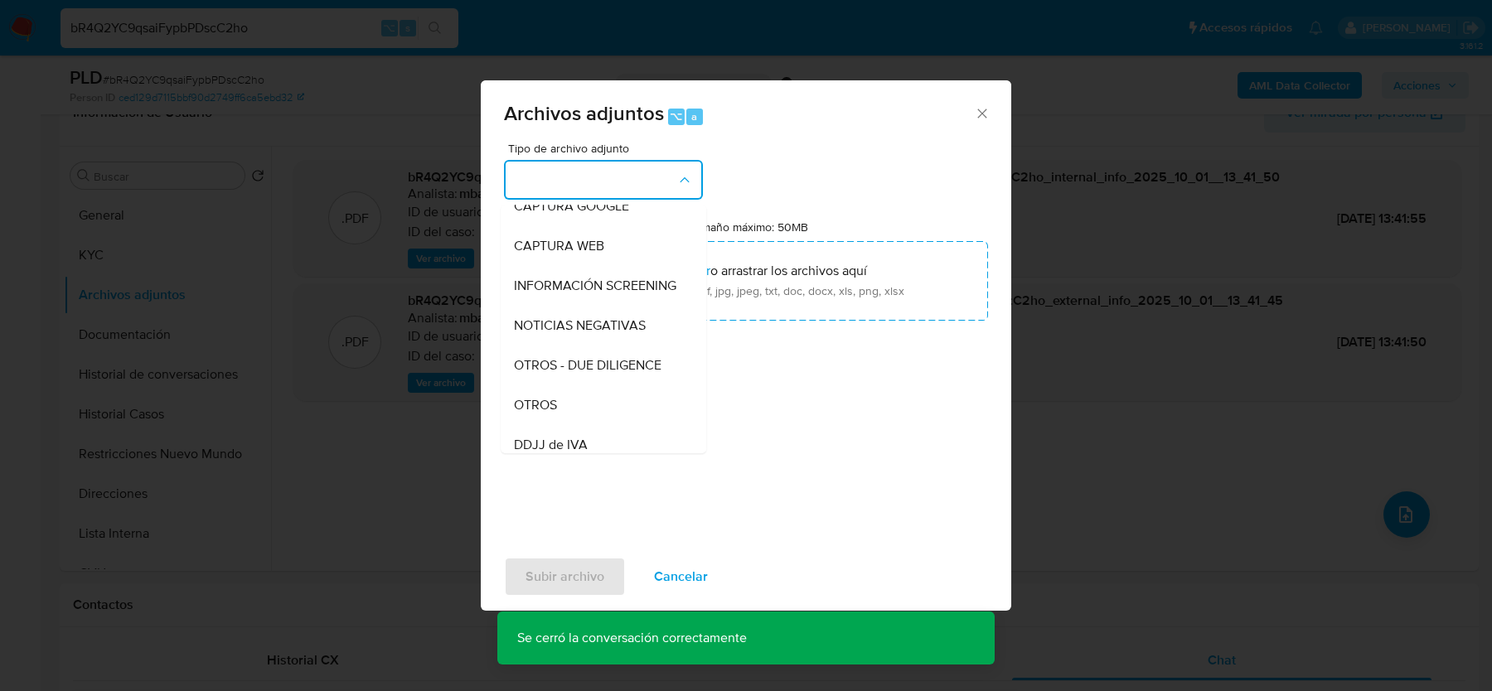
scroll to position [162, 0]
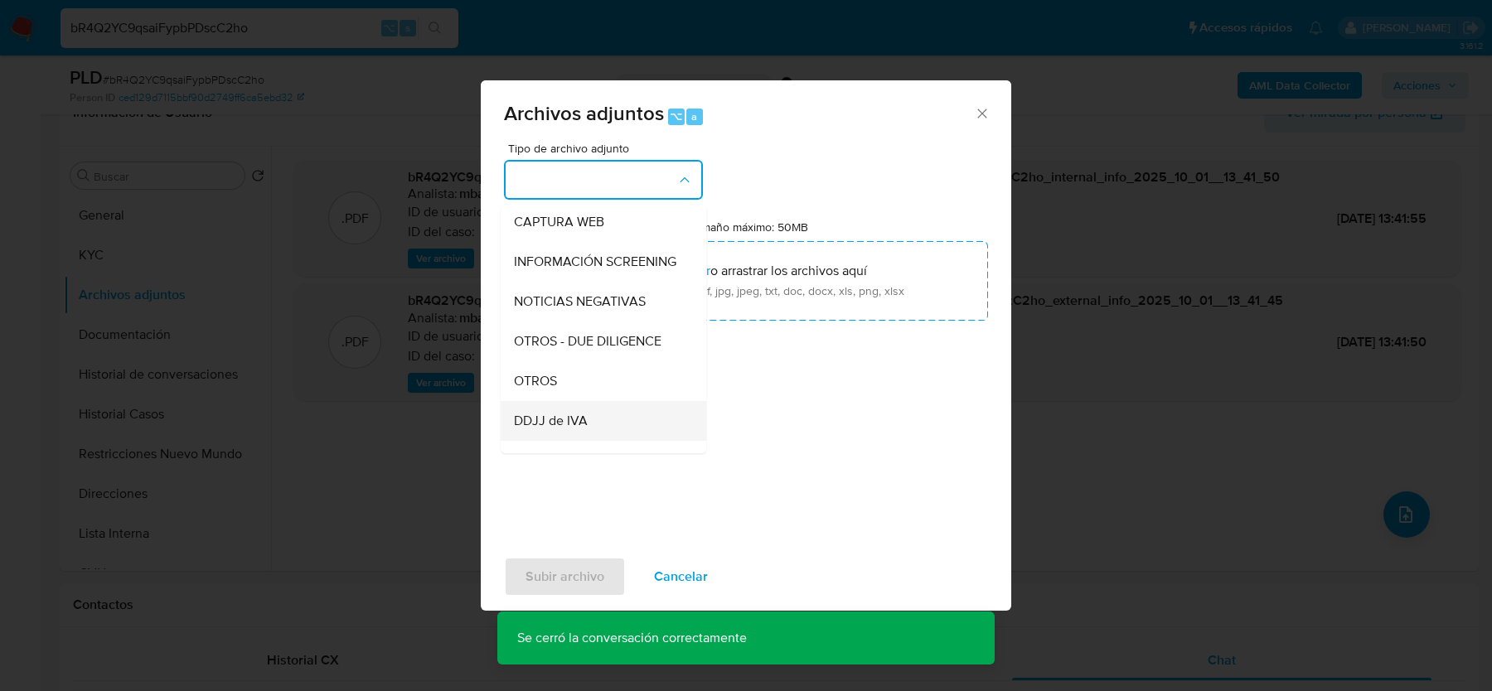
click at [529, 406] on div "DDJJ de IVA" at bounding box center [598, 421] width 169 height 40
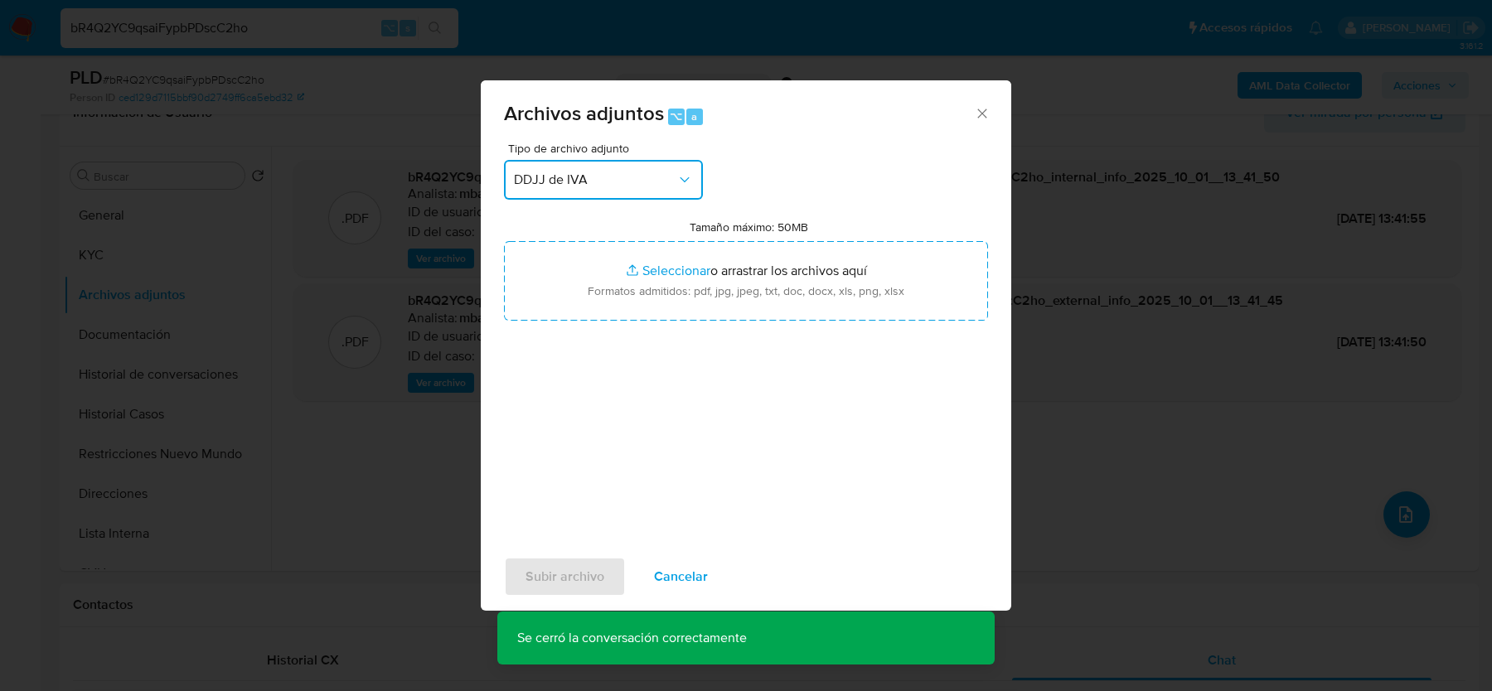
drag, startPoint x: 562, startPoint y: 175, endPoint x: 562, endPoint y: 191, distance: 15.7
click at [562, 175] on span "DDJJ de IVA" at bounding box center [595, 180] width 162 height 17
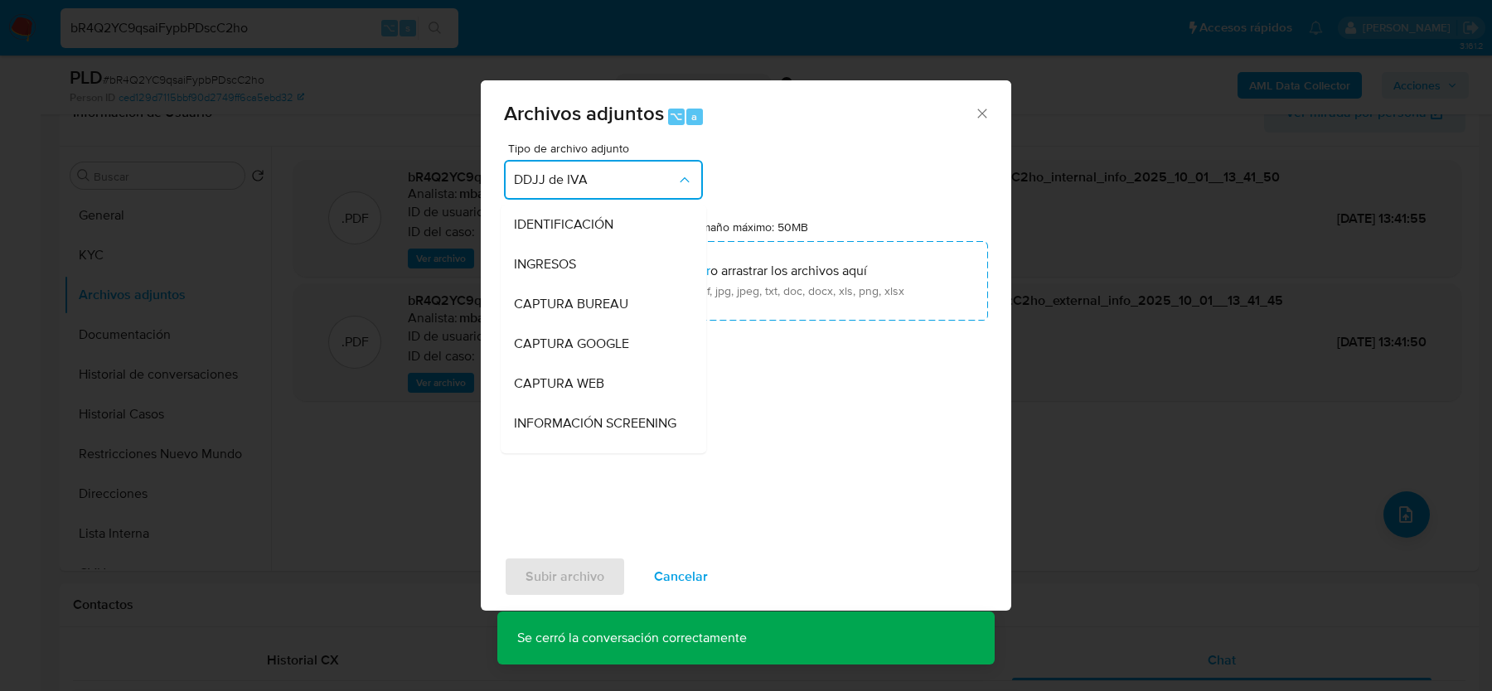
scroll to position [253, 0]
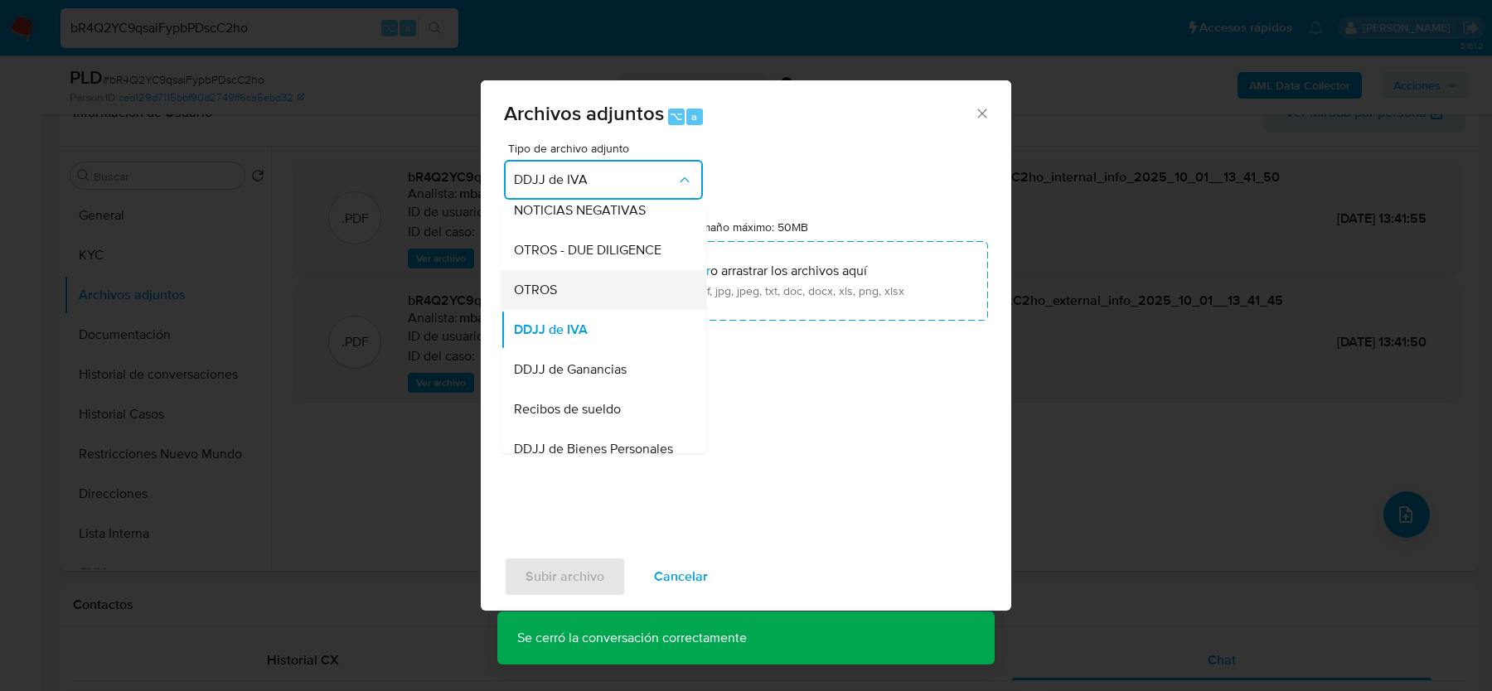
click at [549, 282] on span "OTROS" at bounding box center [535, 290] width 43 height 17
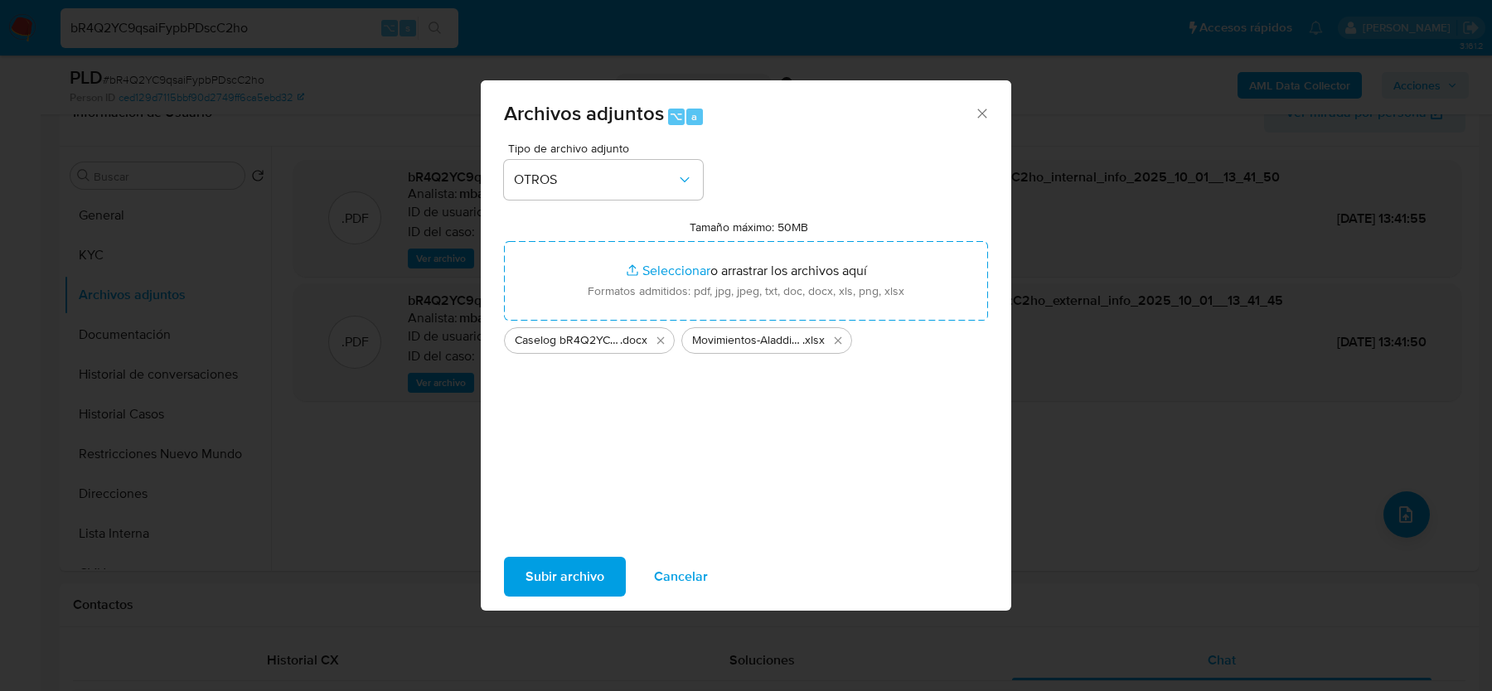
click at [547, 571] on span "Subir archivo" at bounding box center [564, 577] width 79 height 36
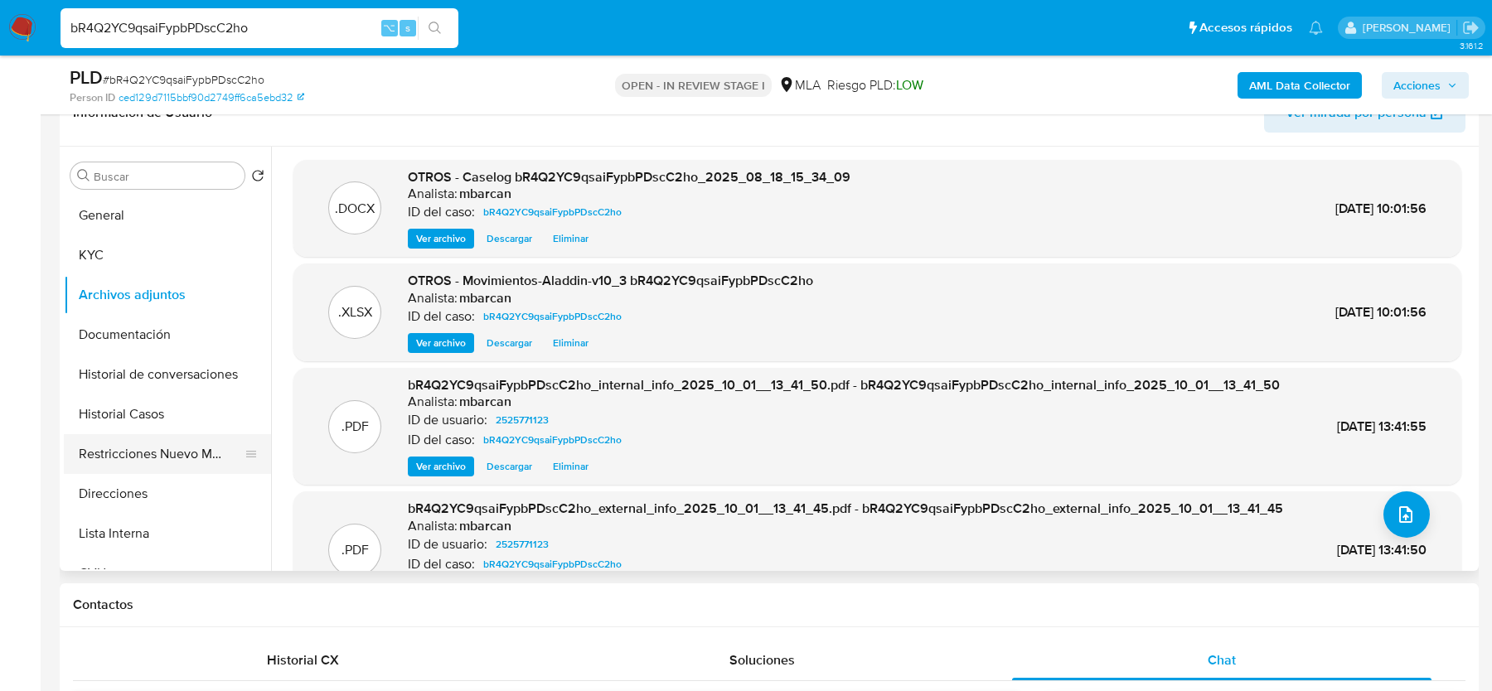
click at [194, 434] on button "Restricciones Nuevo Mundo" at bounding box center [161, 454] width 194 height 40
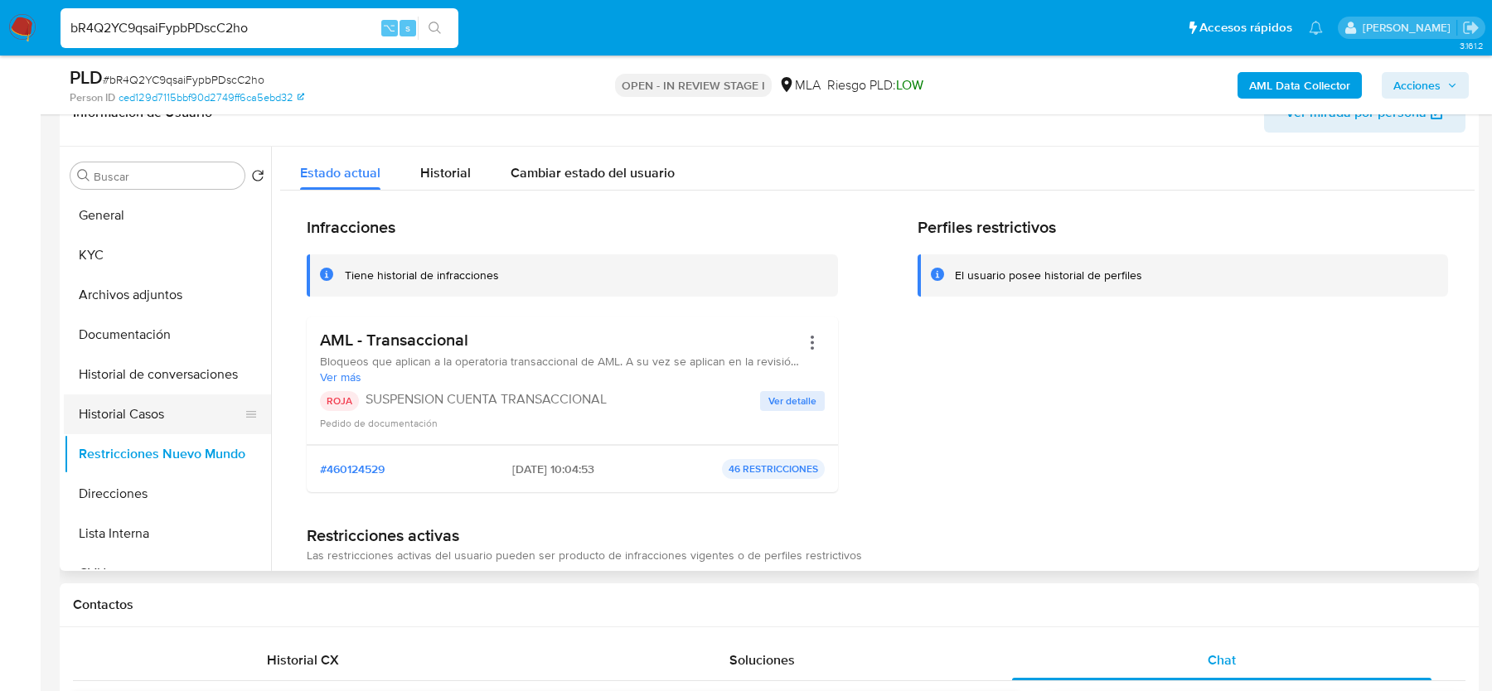
click at [125, 404] on button "Historial Casos" at bounding box center [161, 415] width 194 height 40
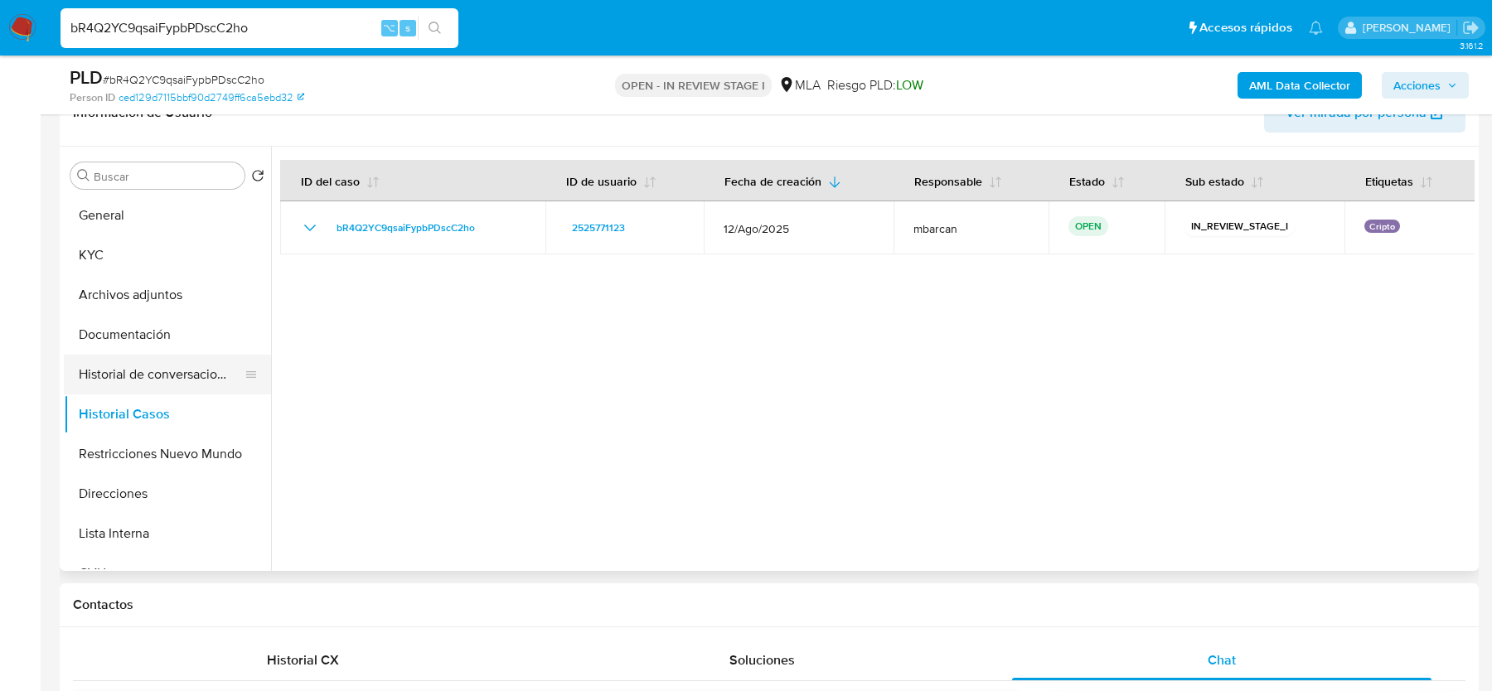
click at [148, 366] on button "Historial de conversaciones" at bounding box center [161, 375] width 194 height 40
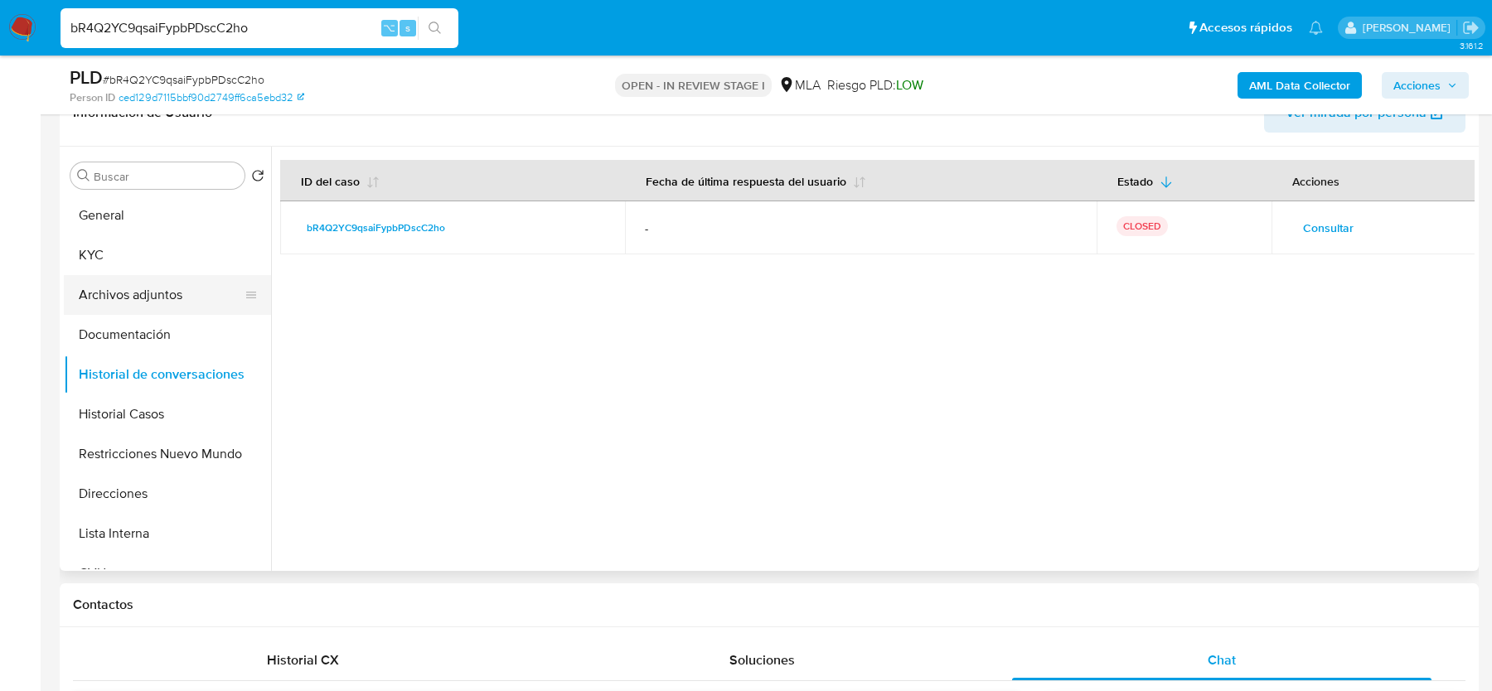
click at [128, 283] on button "Archivos adjuntos" at bounding box center [161, 295] width 194 height 40
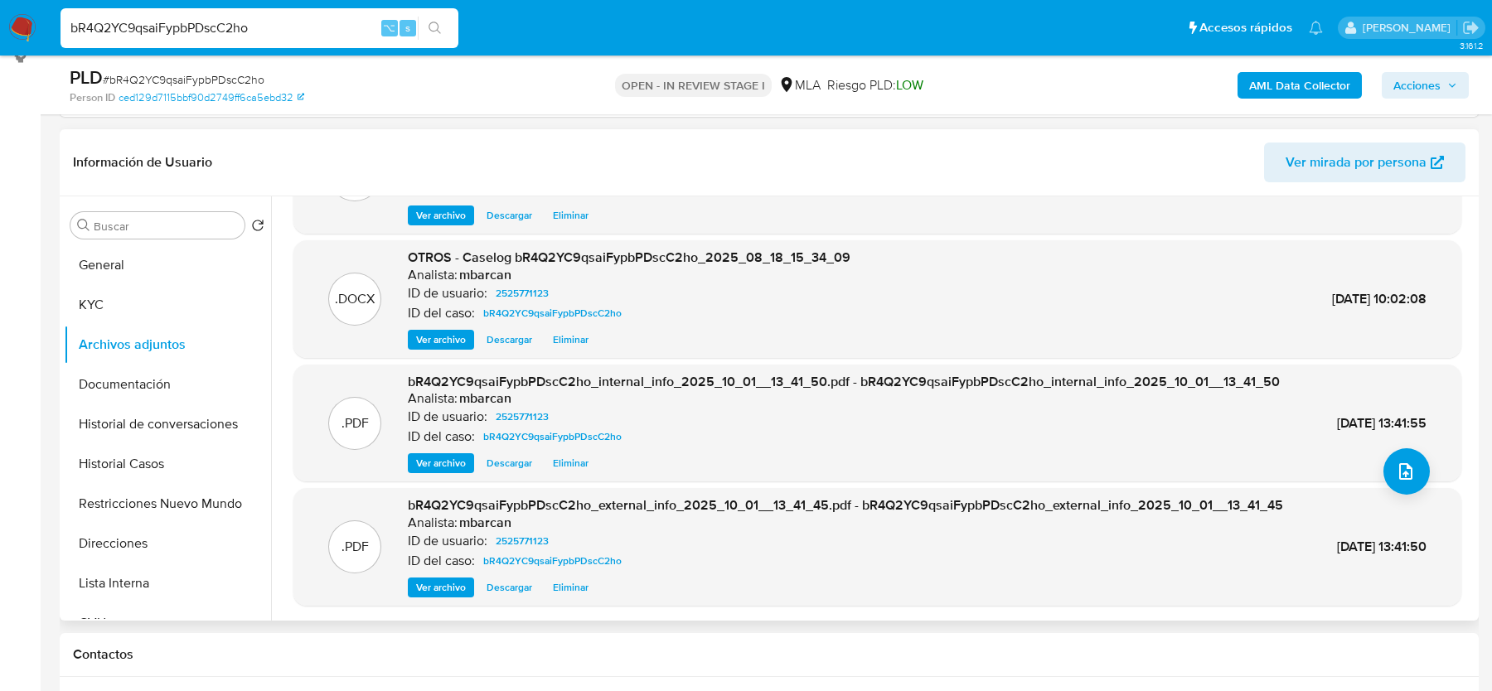
scroll to position [0, 0]
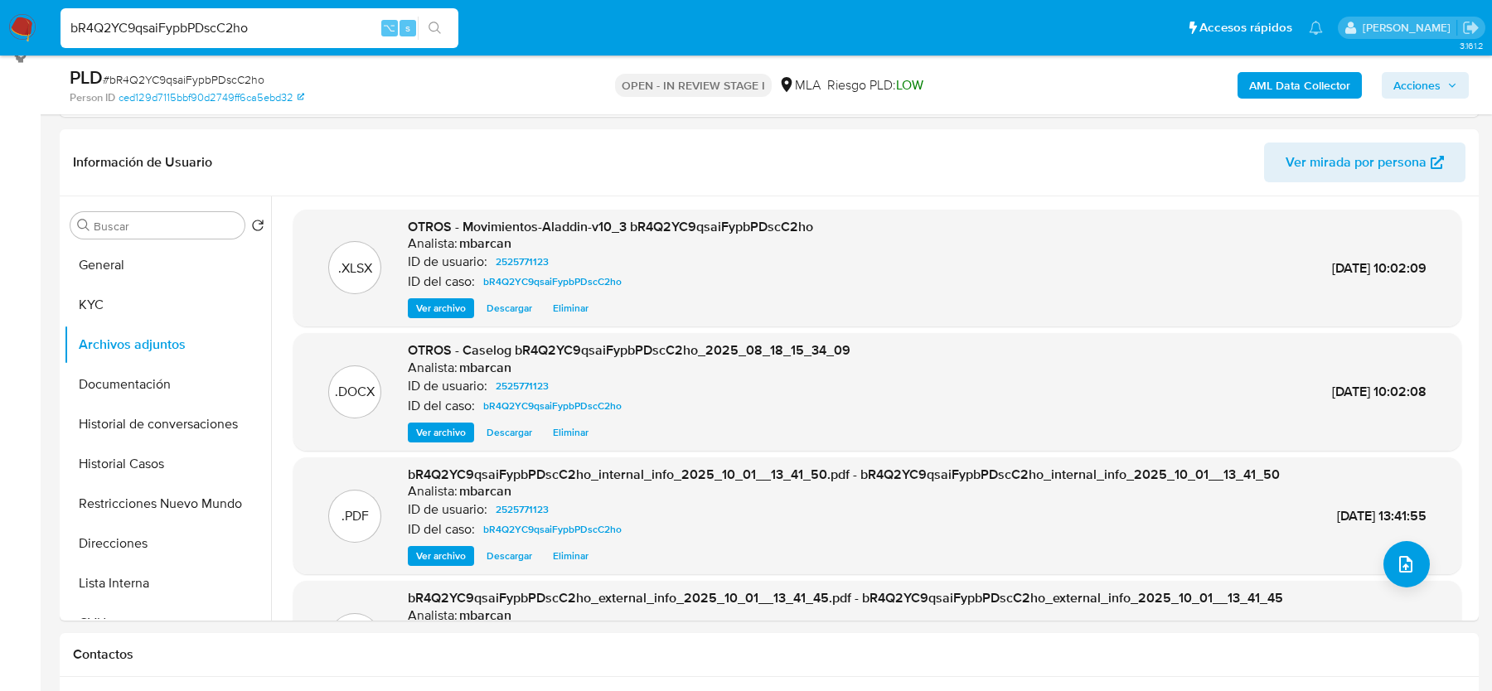
click at [1435, 97] on span "Acciones" at bounding box center [1416, 85] width 47 height 27
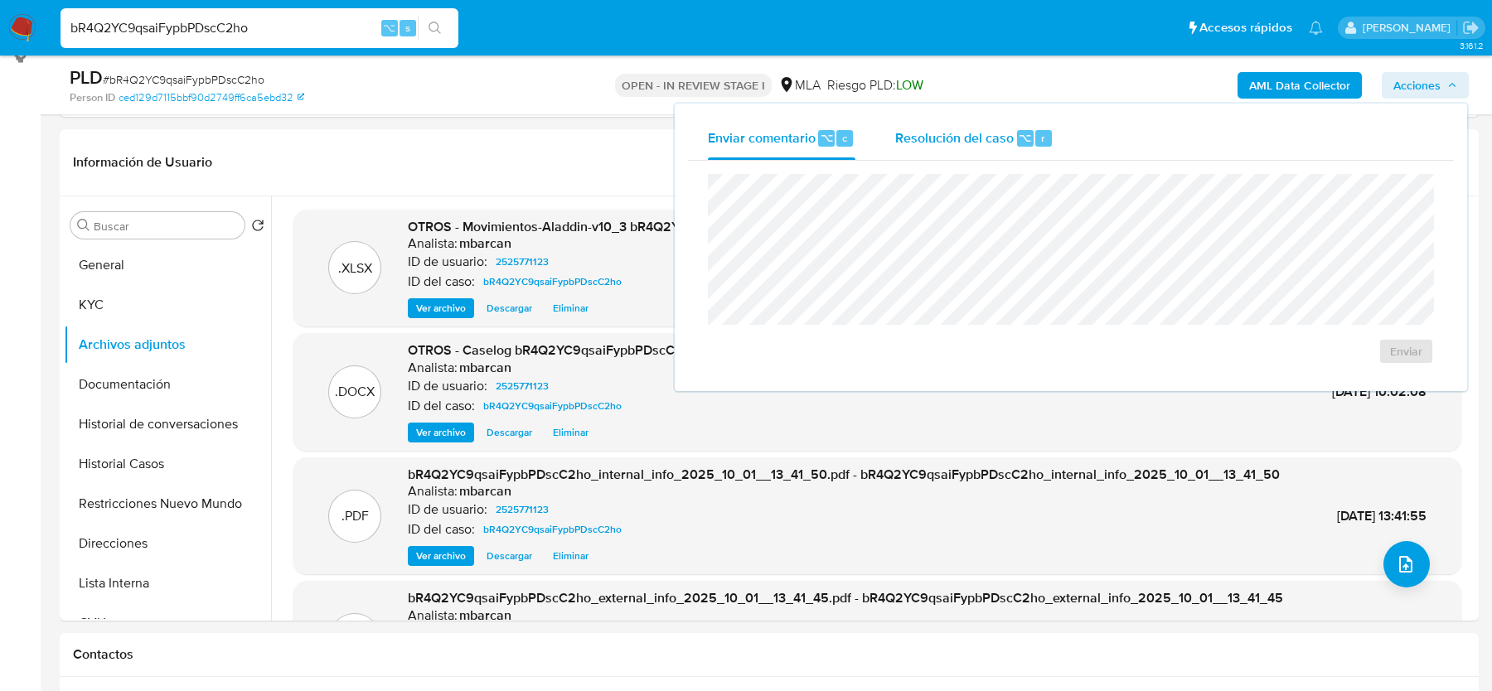
click at [972, 147] on div "Resolución del caso ⌥ r" at bounding box center [974, 138] width 158 height 43
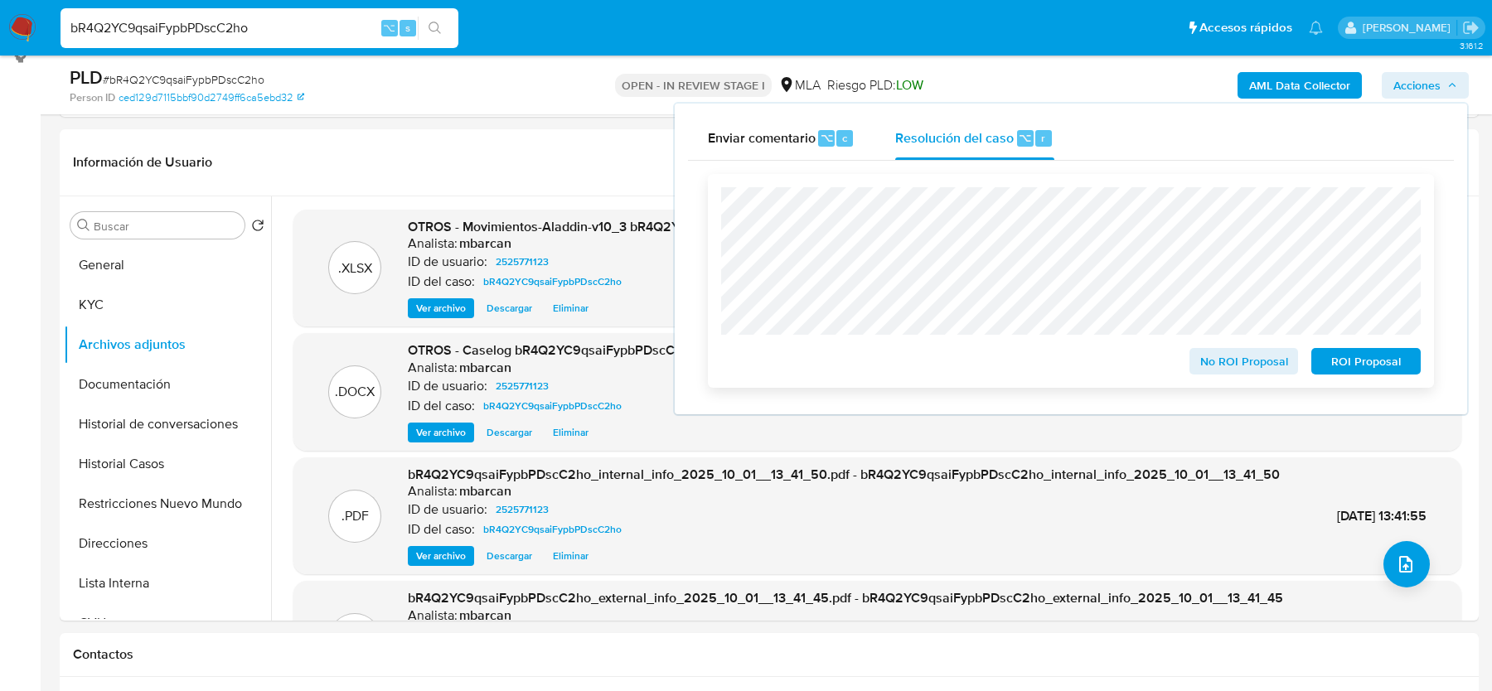
click at [1365, 355] on span "ROI Proposal" at bounding box center [1366, 361] width 86 height 23
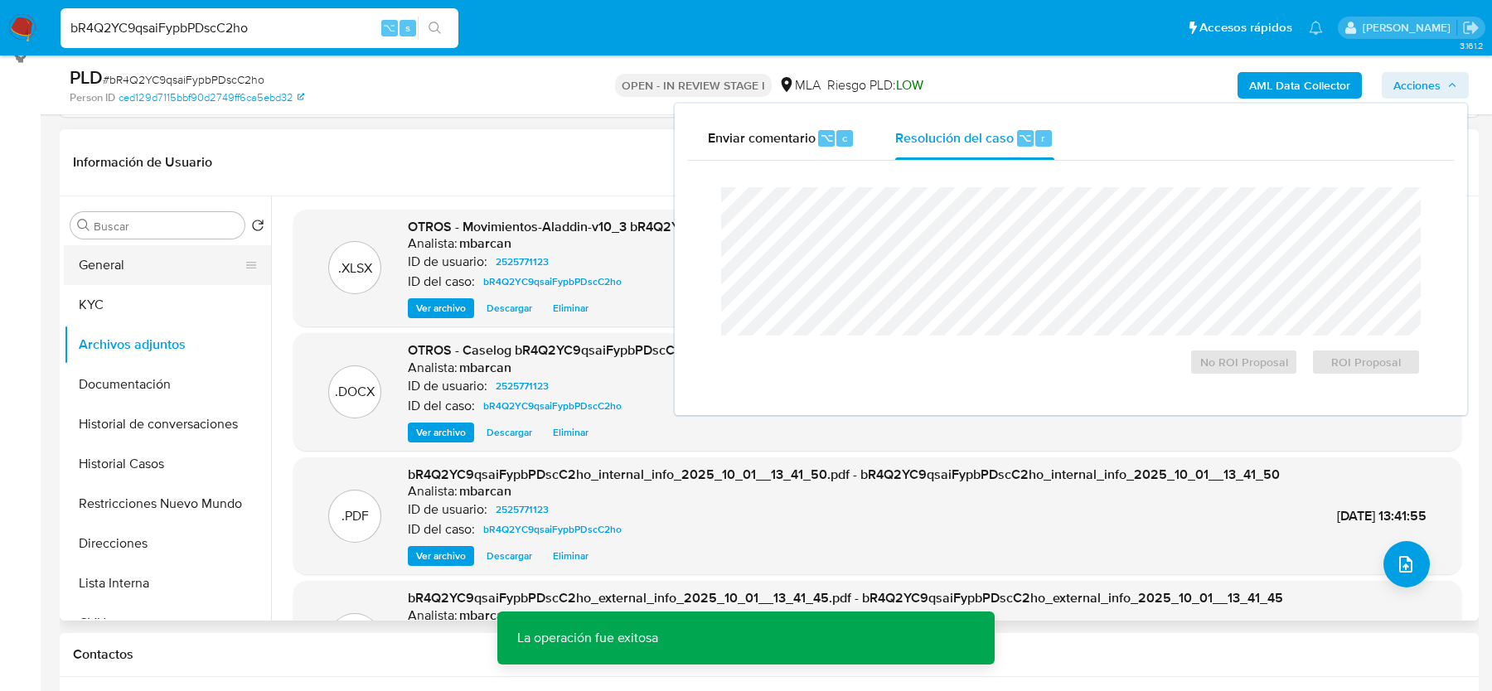
click at [128, 261] on button "General" at bounding box center [161, 265] width 194 height 40
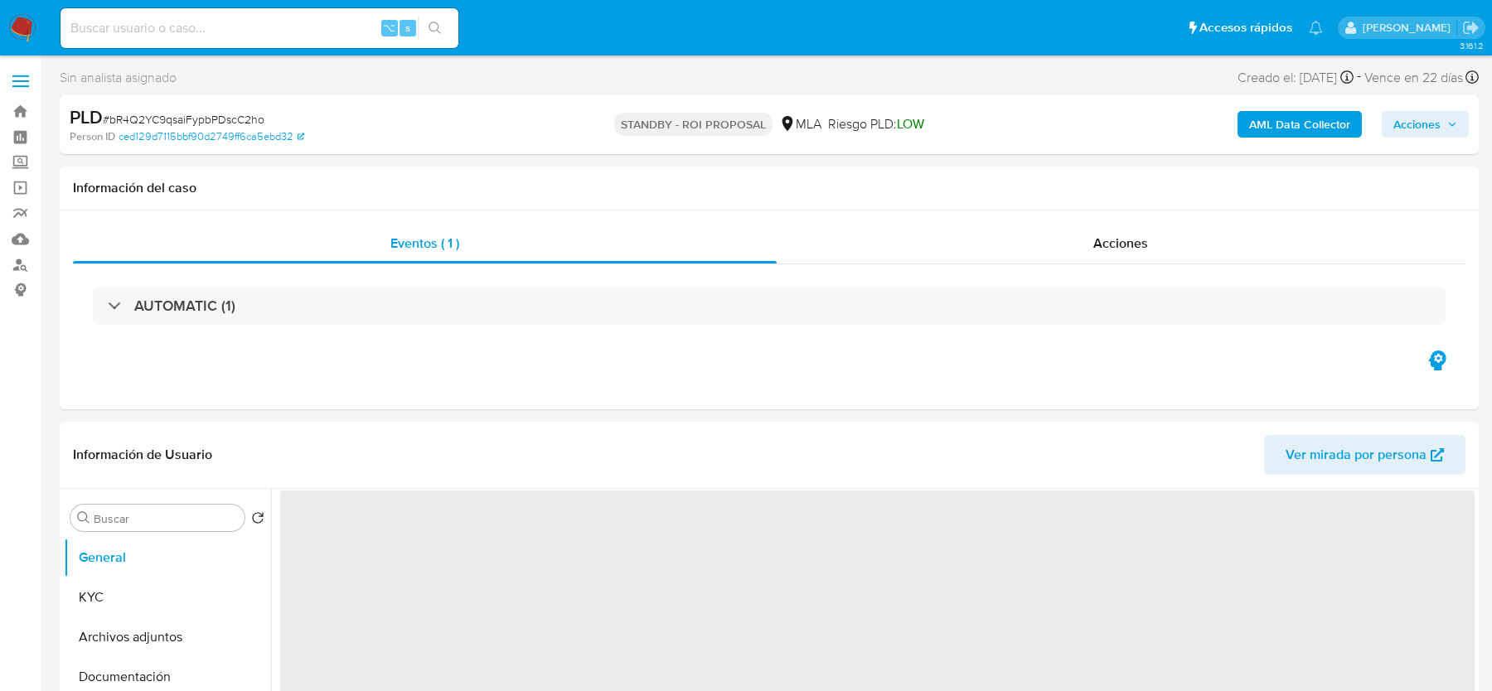
select select "10"
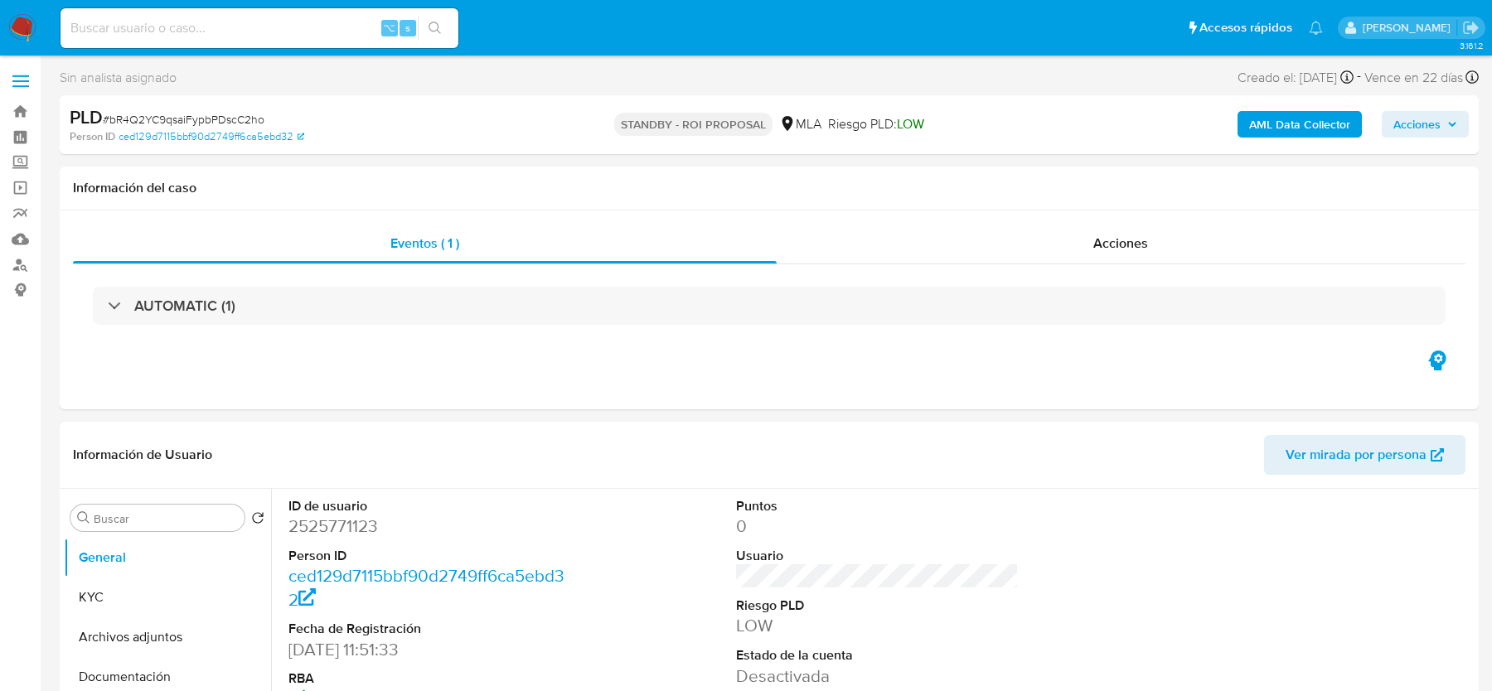
click at [193, 31] on input at bounding box center [260, 28] width 398 height 22
paste input "06YW10aQhYhOvX285A3E9XJM"
type input "06YW10aQhYhOvX285A3E9XJM"
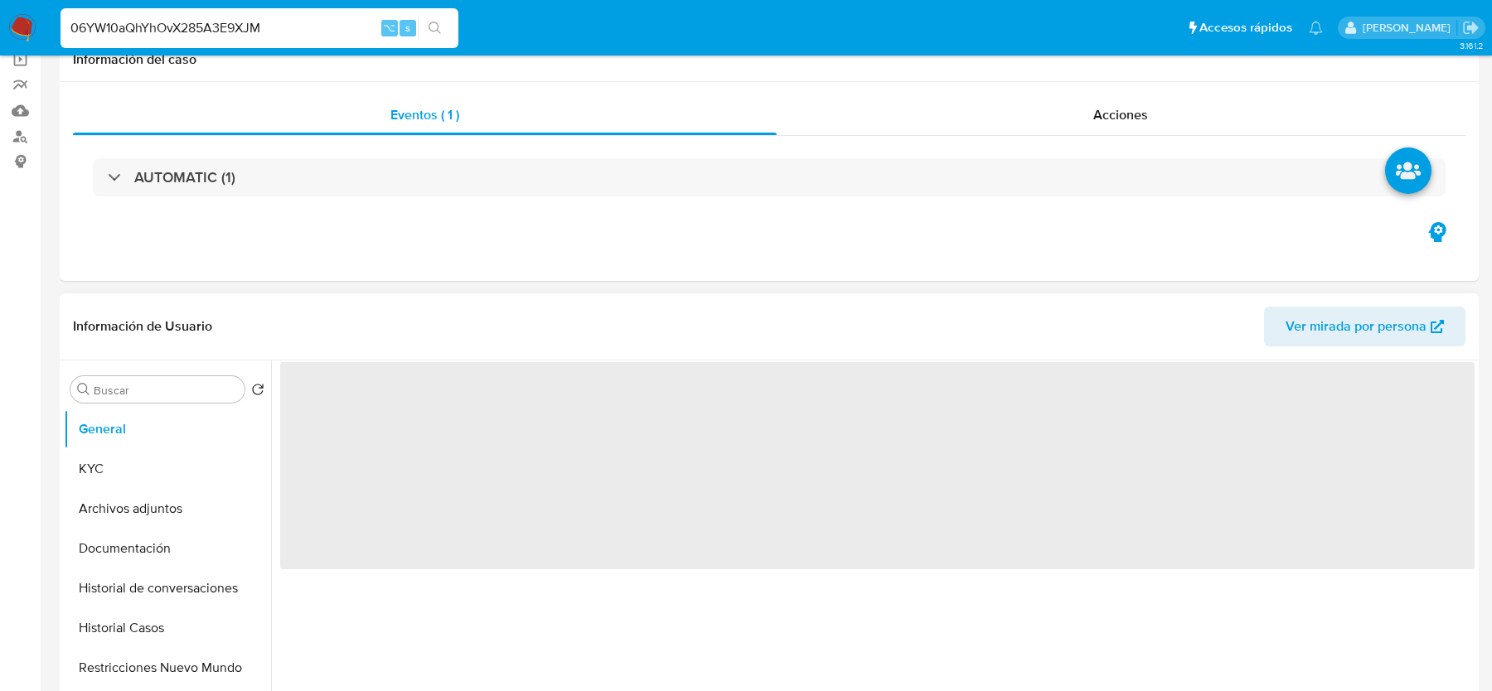
select select "10"
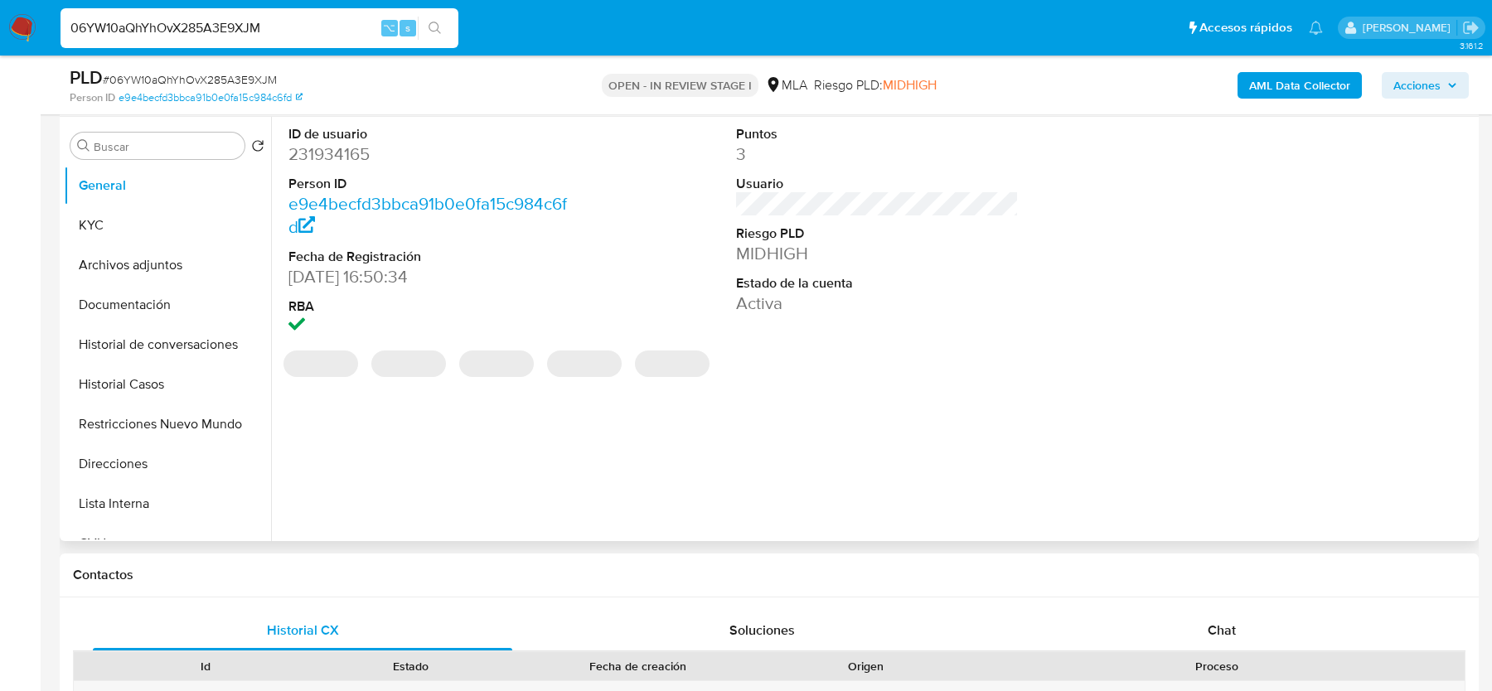
scroll to position [414, 0]
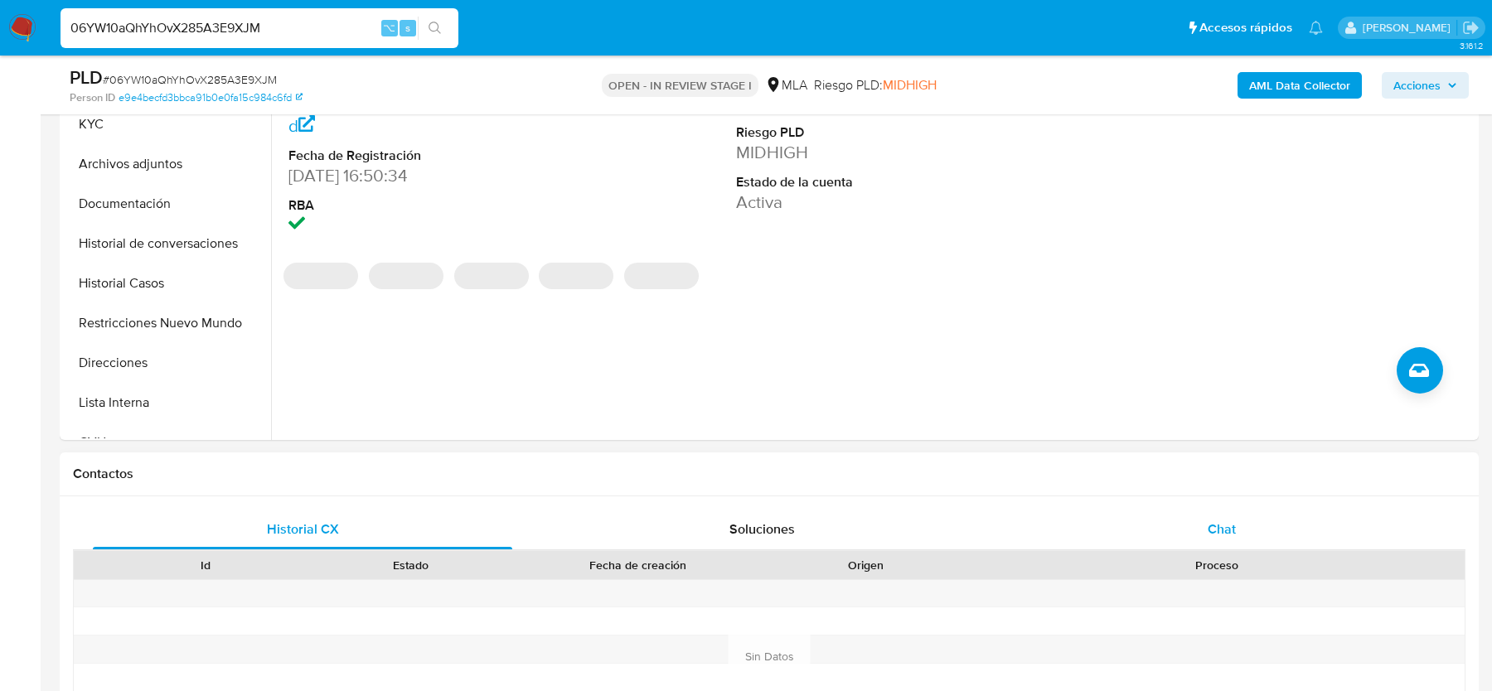
click at [1258, 514] on div "Chat" at bounding box center [1221, 530] width 419 height 40
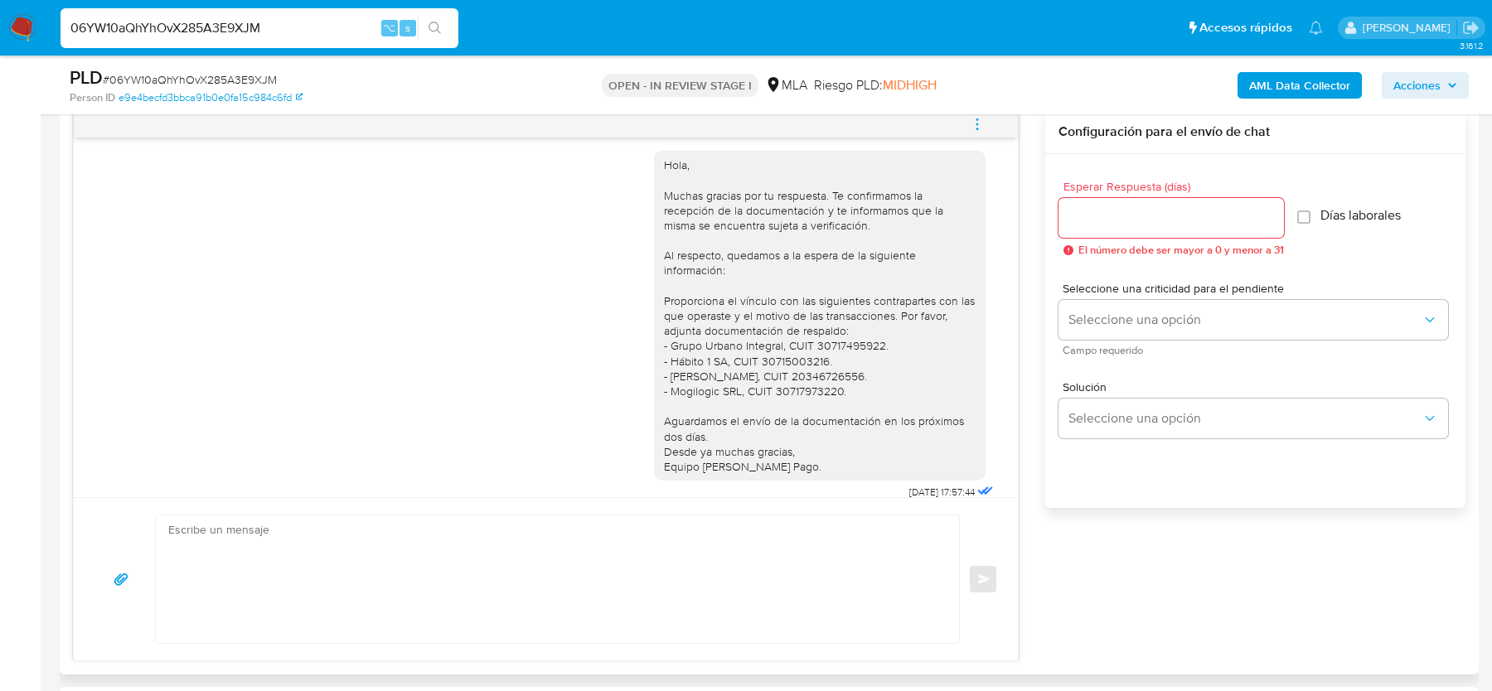
scroll to position [152, 0]
click at [269, 73] on span "# 06YW10aQhYhOvX285A3E9XJM" at bounding box center [190, 79] width 174 height 17
copy span "06YW10aQhYhOvX285A3E9XJM"
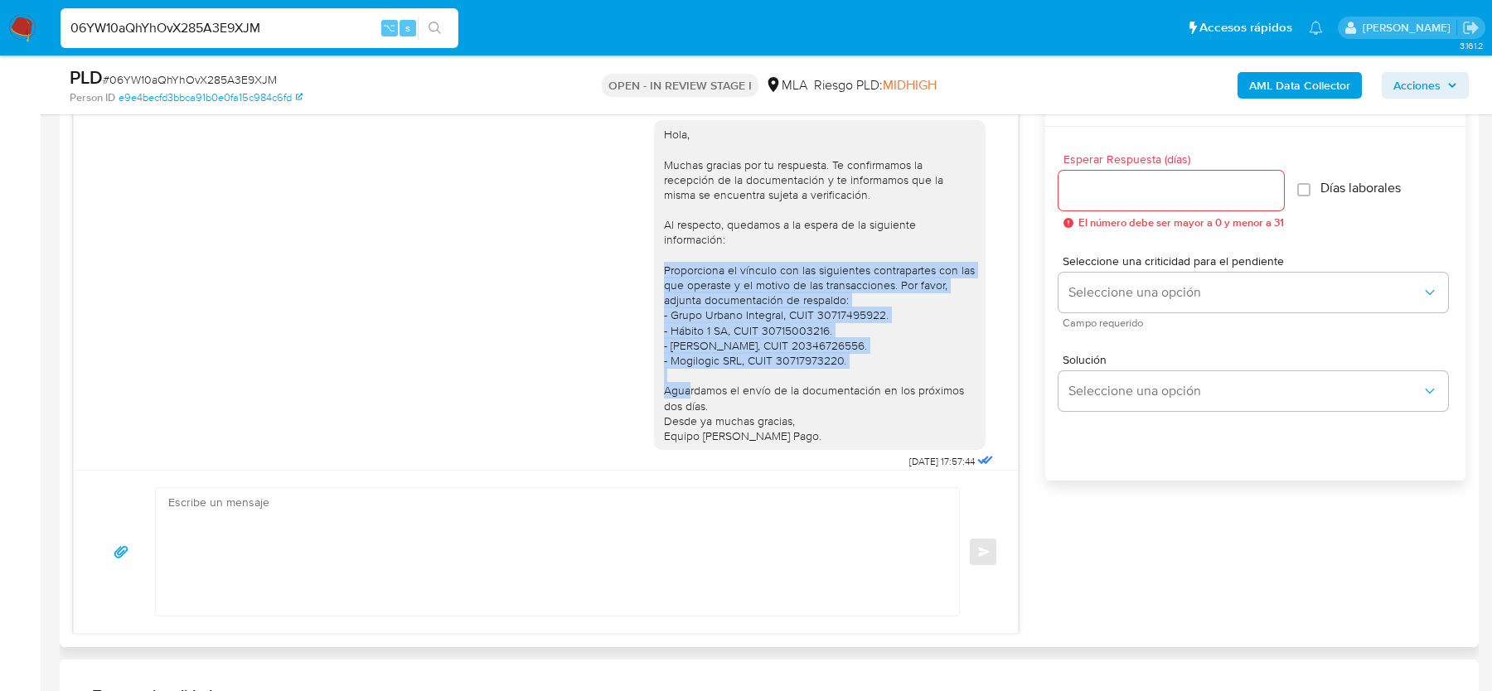
drag, startPoint x: 664, startPoint y: 267, endPoint x: 880, endPoint y: 357, distance: 234.4
click at [880, 358] on div "Hola, Muchas gracias por tu respuesta. Te confirmamos la recepción de la docume…" at bounding box center [820, 285] width 312 height 317
copy div "Proporciona el vínculo con las siguientes contrapartes con las que operaste y e…"
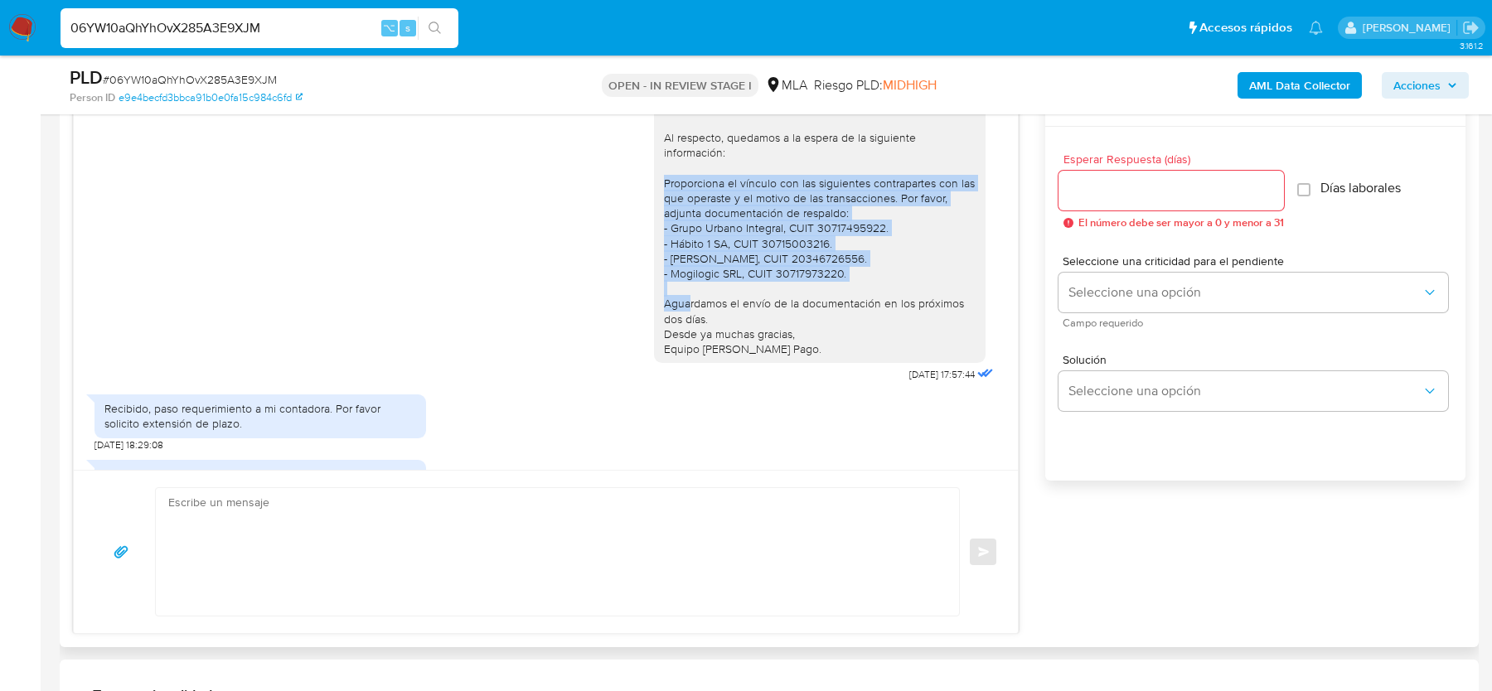
scroll to position [211, 0]
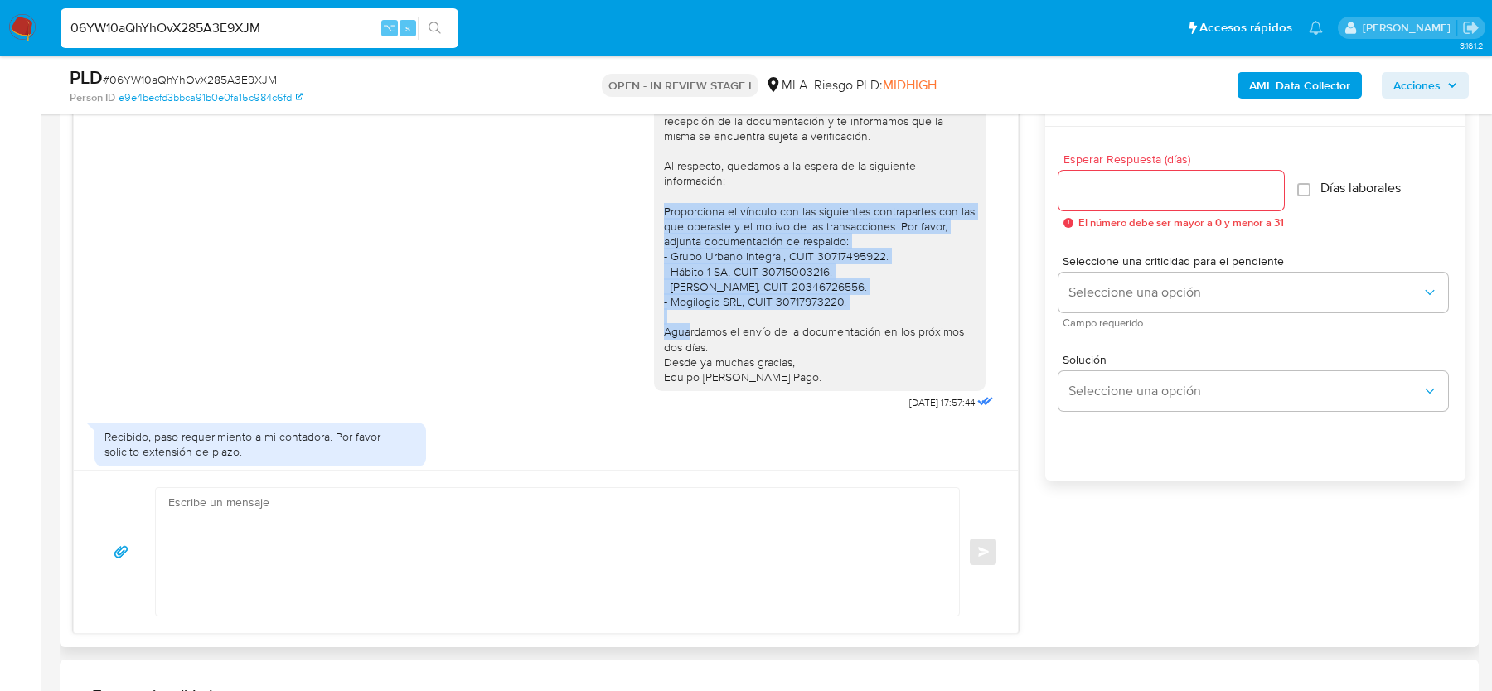
drag, startPoint x: 728, startPoint y: 166, endPoint x: 815, endPoint y: 377, distance: 228.2
click at [815, 377] on div "Hola, Muchas gracias por tu respuesta. Te confirmamos la recepción de la docume…" at bounding box center [820, 226] width 312 height 317
copy div "quedamos a la espera de la siguiente información: Proporciona el vínculo con la…"
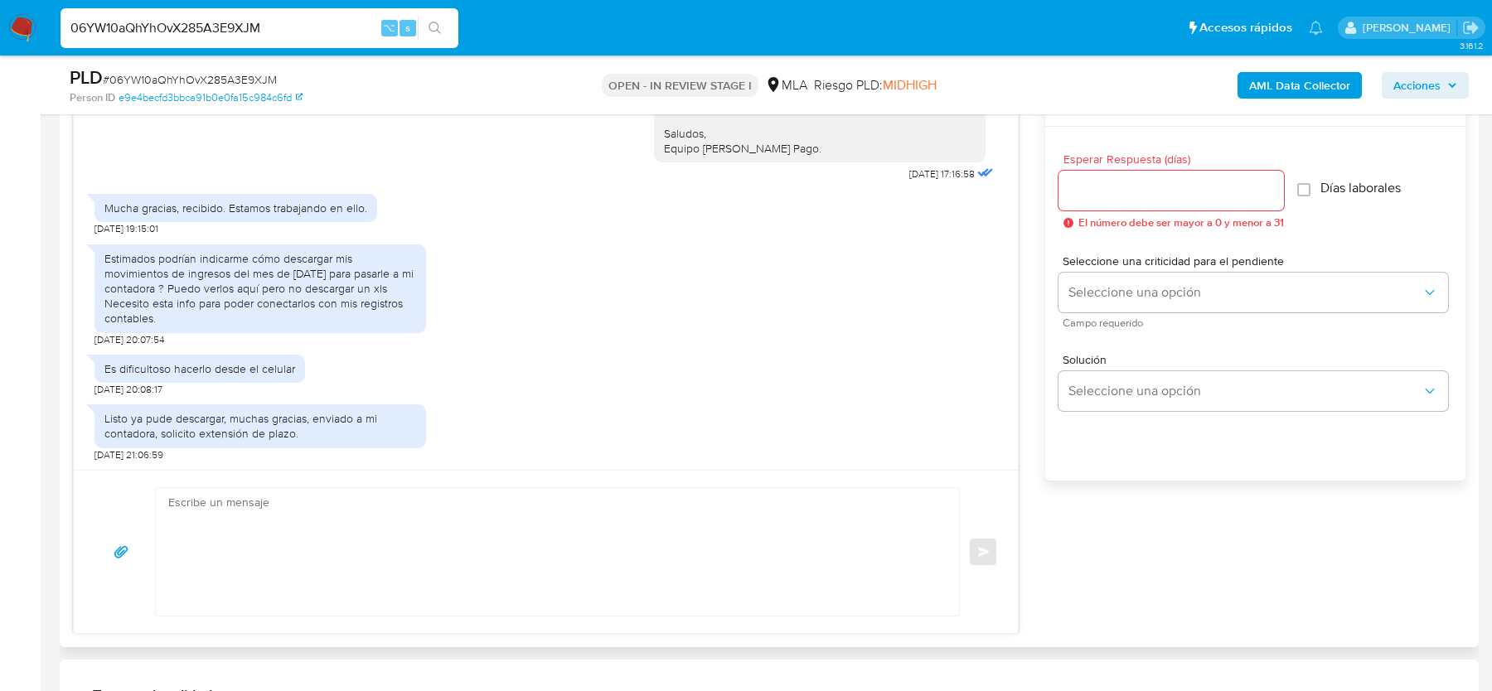
click at [416, 517] on textarea at bounding box center [553, 552] width 770 height 128
paste textarea "quedamos a la espera de la siguiente información: Proporciona el vínculo con la…"
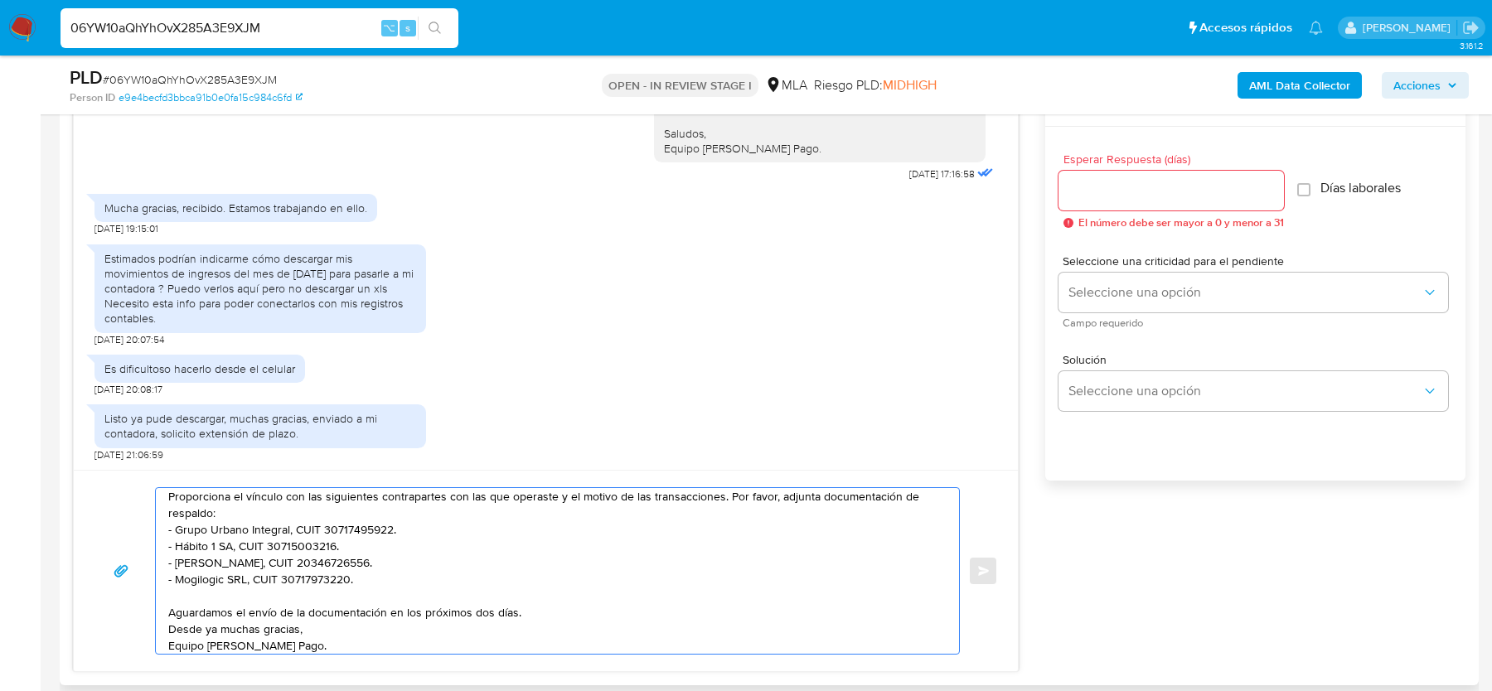
scroll to position [0, 0]
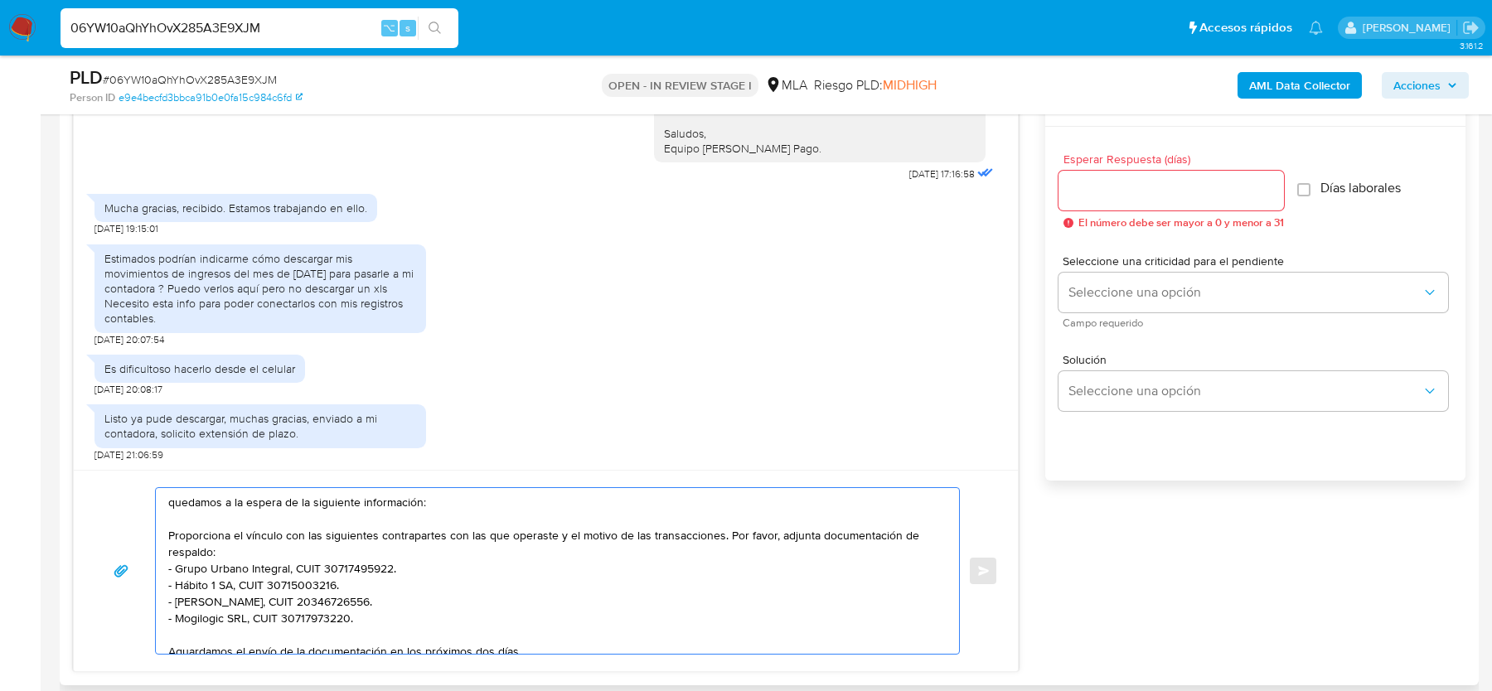
click at [169, 501] on textarea "quedamos a la espera de la siguiente información: Proporciona el vínculo con la…" at bounding box center [553, 571] width 770 height 166
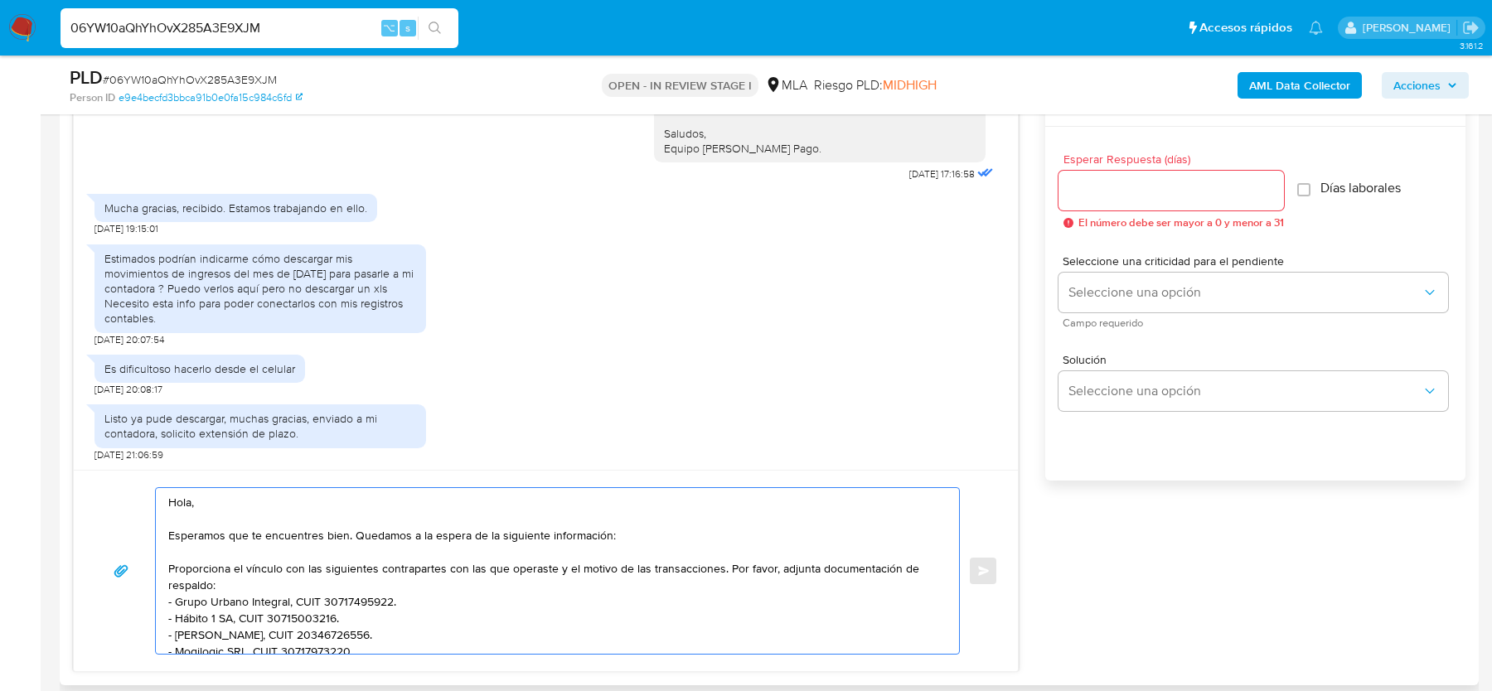
click at [352, 534] on textarea "Hola, Esperamos que te encuentres bien. Quedamos a la espera de la siguiente in…" at bounding box center [553, 571] width 770 height 166
drag, startPoint x: 356, startPoint y: 536, endPoint x: 627, endPoint y: 528, distance: 271.1
click at [627, 528] on textarea "Hola, Esperamos que te encuentres bien. Quedamos a la espera de la siguiente in…" at bounding box center [553, 571] width 770 height 166
click at [641, 530] on textarea "Hola, Esperamos que te encuentres bien. Quedamos a la espera de la siguiente in…" at bounding box center [553, 571] width 770 height 166
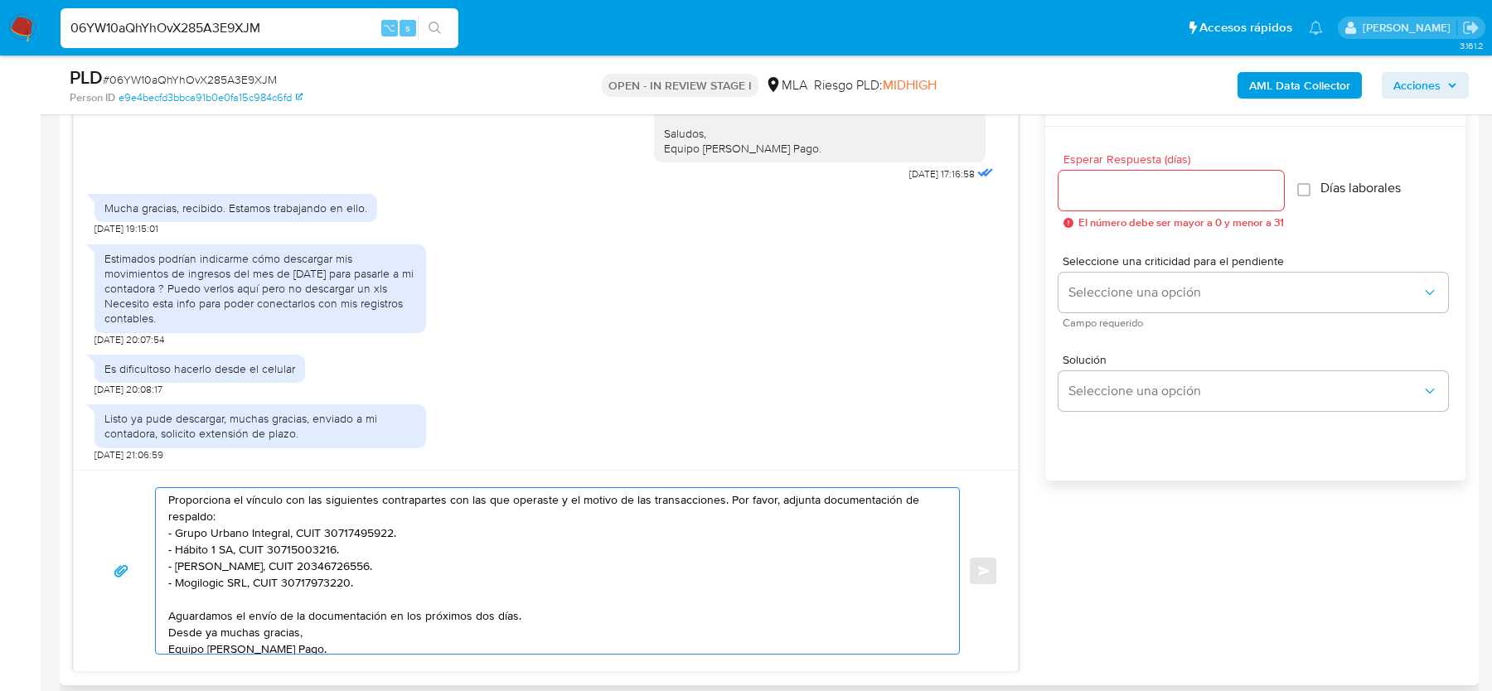
scroll to position [77, 0]
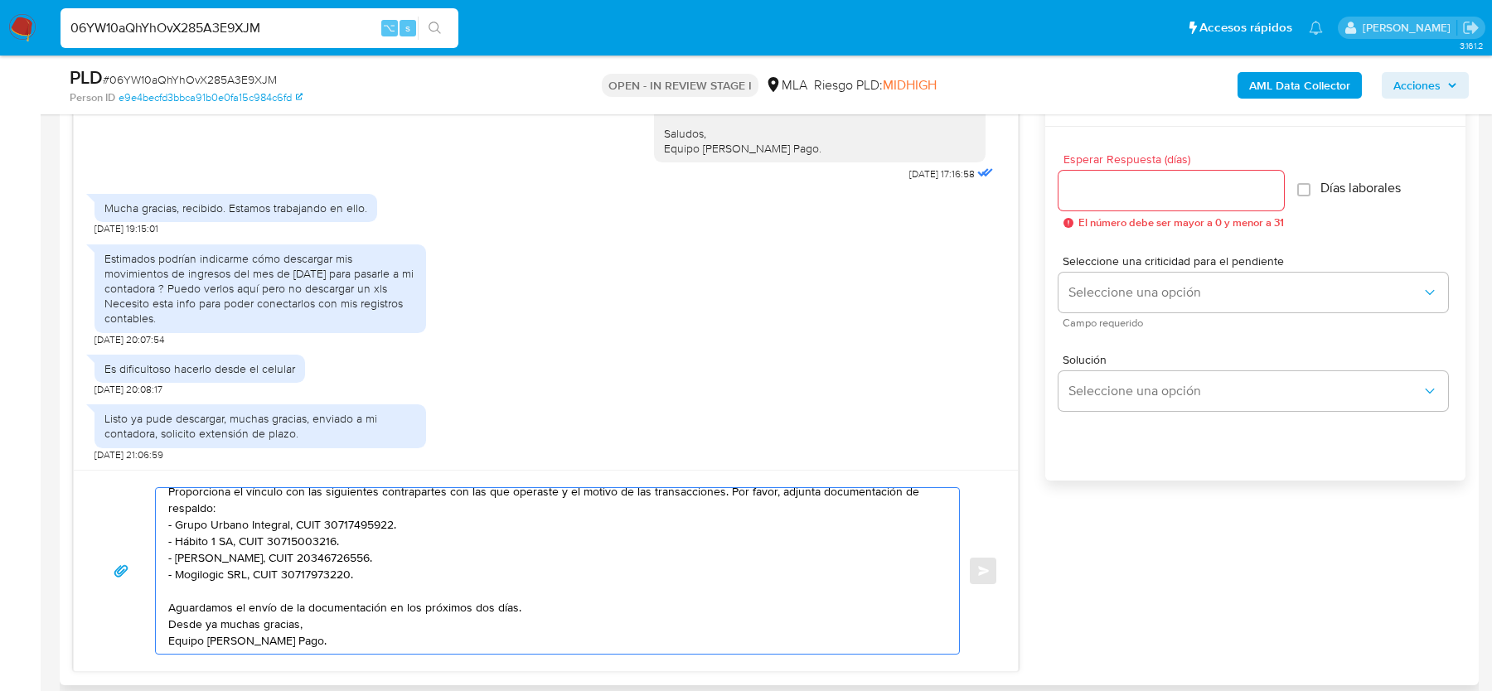
click at [530, 605] on textarea "Hola, Esperamos que te encuentres bien. Quedamos a la espera de la siguiente in…" at bounding box center [553, 571] width 770 height 166
click at [509, 637] on textarea "Hola, Esperamos que te encuentres bien. Quedamos a la espera de la siguiente in…" at bounding box center [553, 571] width 770 height 166
click at [509, 632] on textarea "Hola, Esperamos que te encuentres bien. Quedamos a la espera de la siguiente in…" at bounding box center [553, 571] width 770 height 166
click at [509, 612] on textarea "Hola, Esperamos que te encuentres bien. Quedamos a la espera de la siguiente in…" at bounding box center [553, 571] width 770 height 166
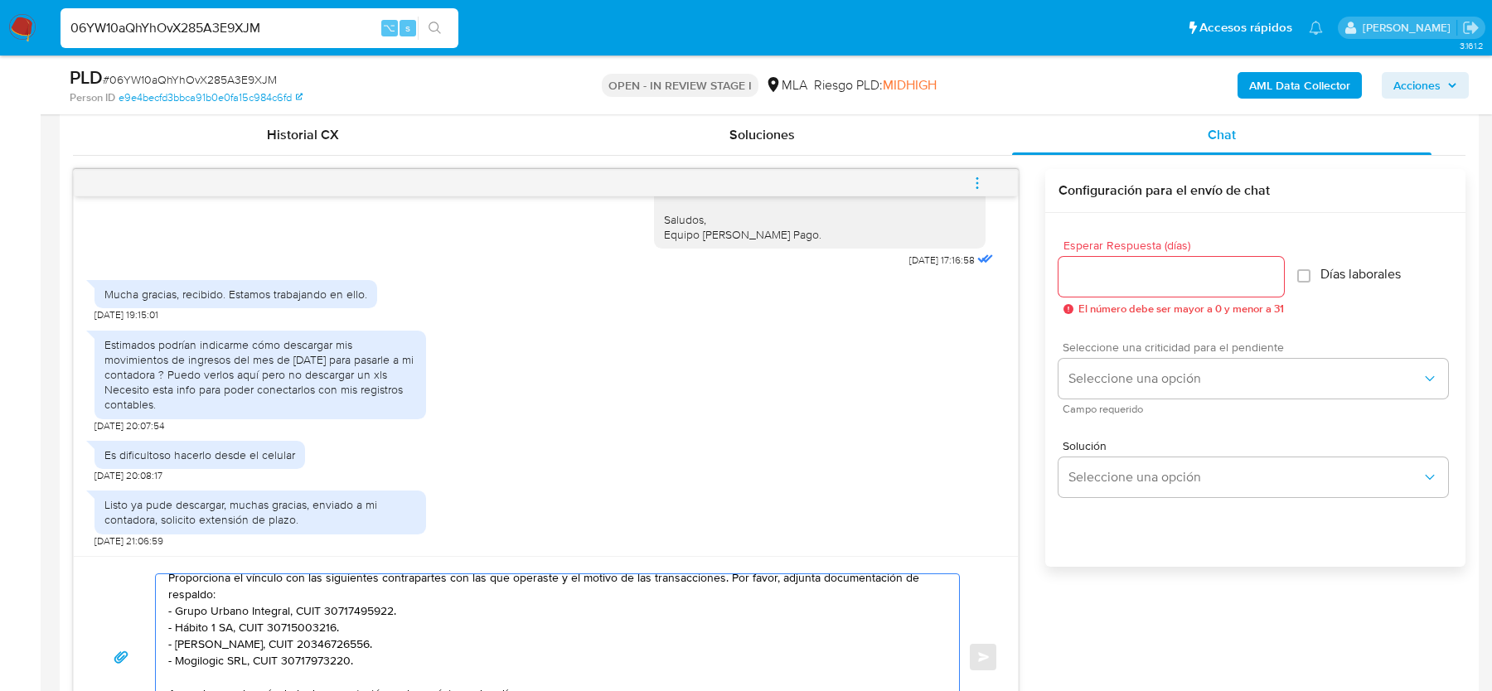
scroll to position [804, 0]
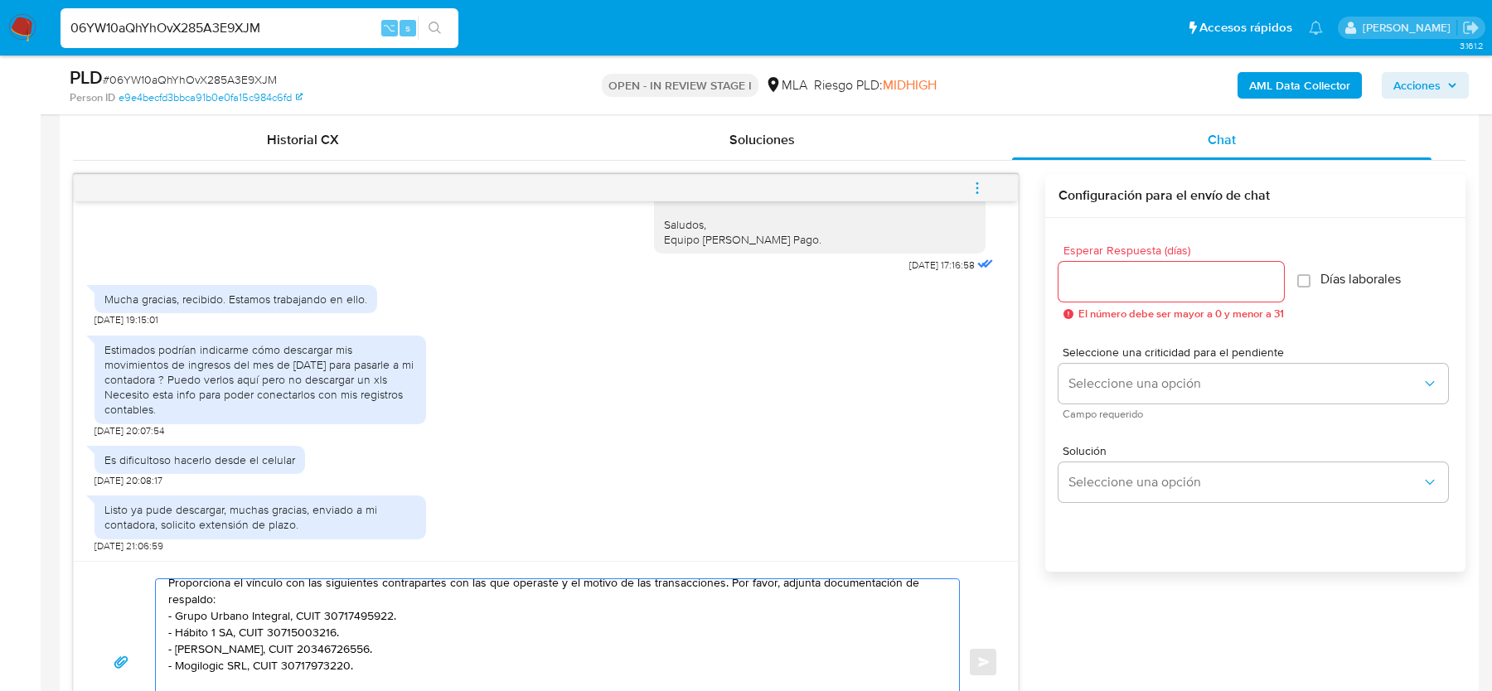
type textarea "Hola, Esperamos que te encuentres bien. Quedamos a la espera de la siguiente in…"
click at [1145, 283] on input "Esperar Respuesta (días)" at bounding box center [1170, 282] width 225 height 22
type input "2"
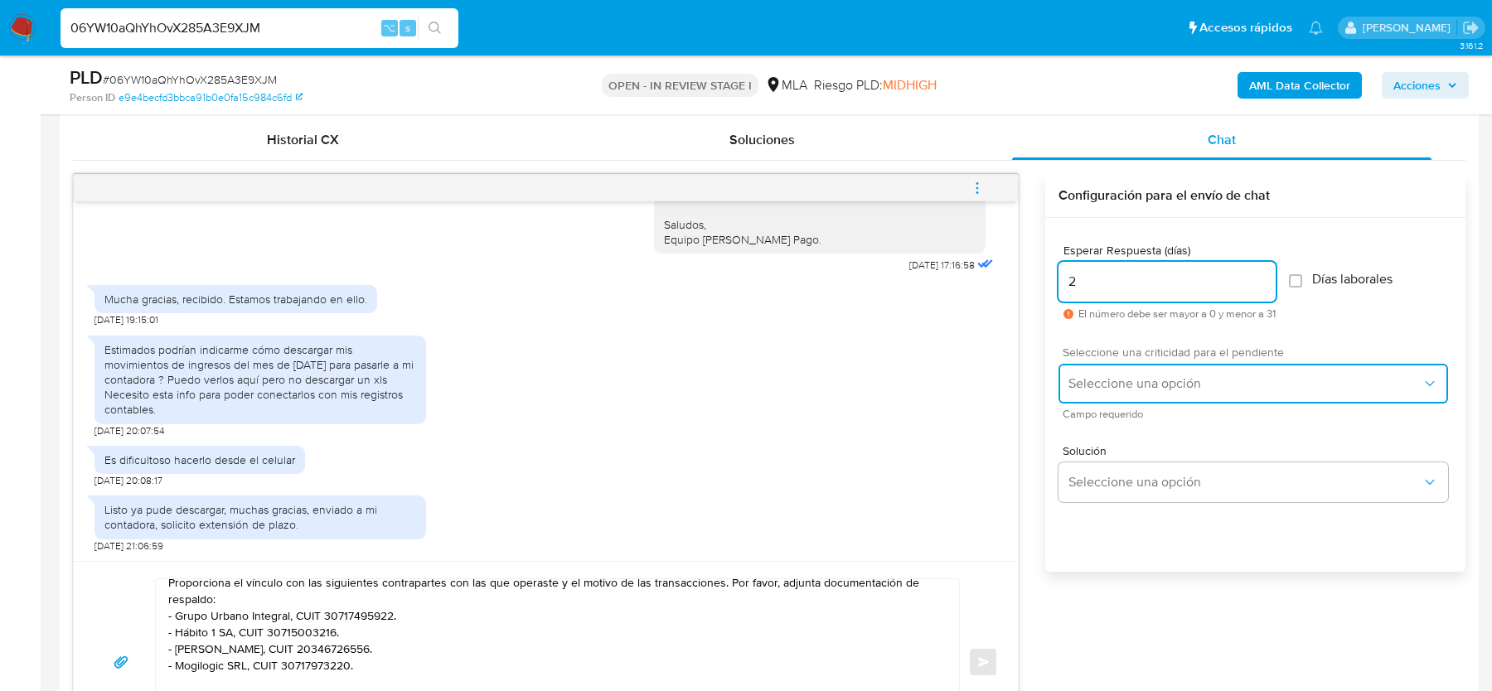
click at [1092, 391] on button "Seleccione una opción" at bounding box center [1253, 384] width 390 height 40
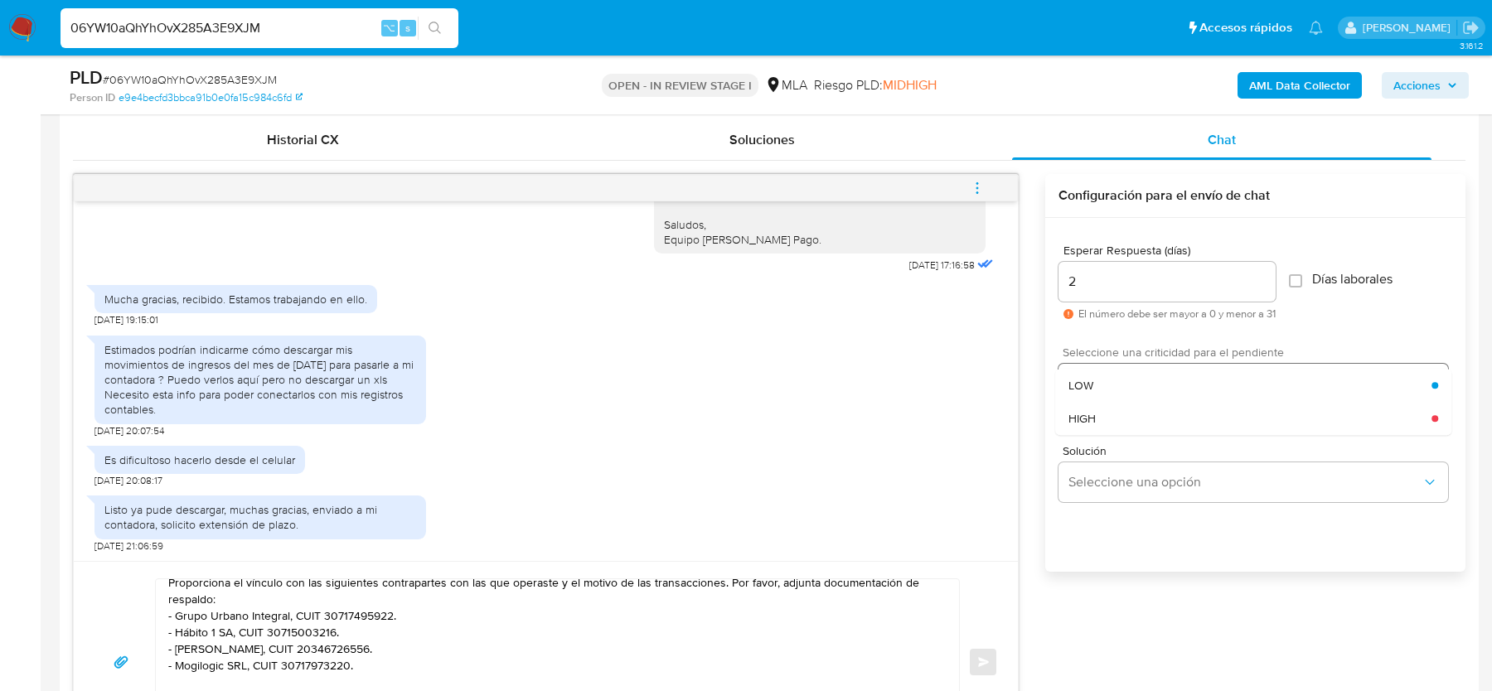
click at [1089, 415] on span "HIGH" at bounding box center [1081, 418] width 27 height 15
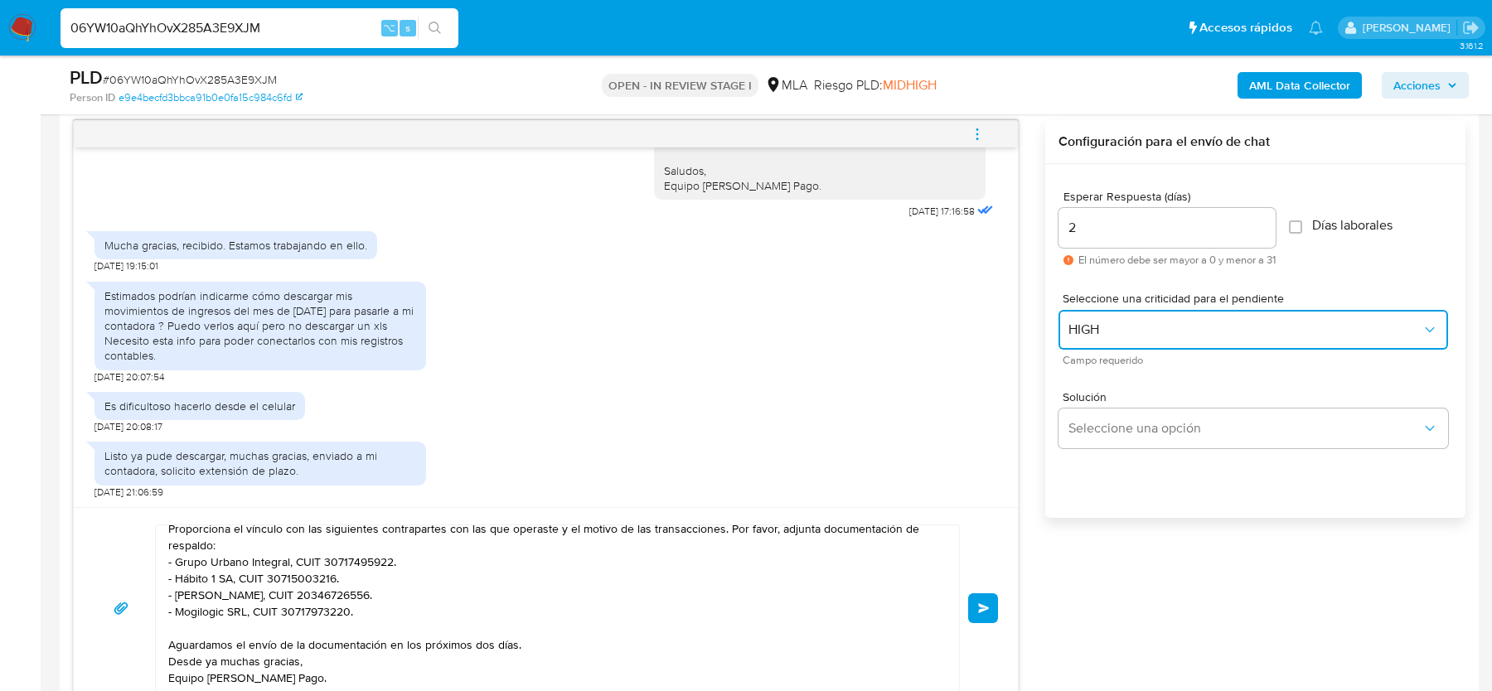
scroll to position [863, 0]
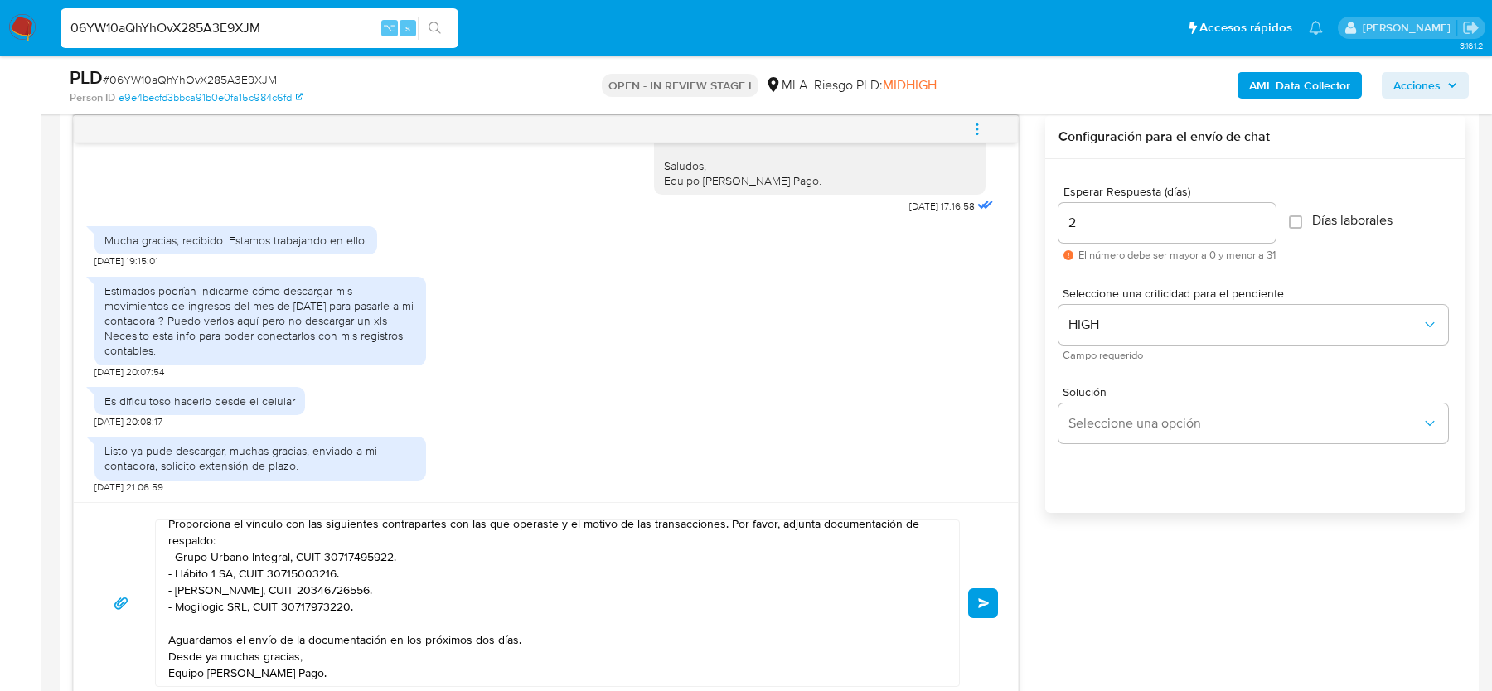
click at [983, 598] on span "Enviar" at bounding box center [984, 603] width 12 height 10
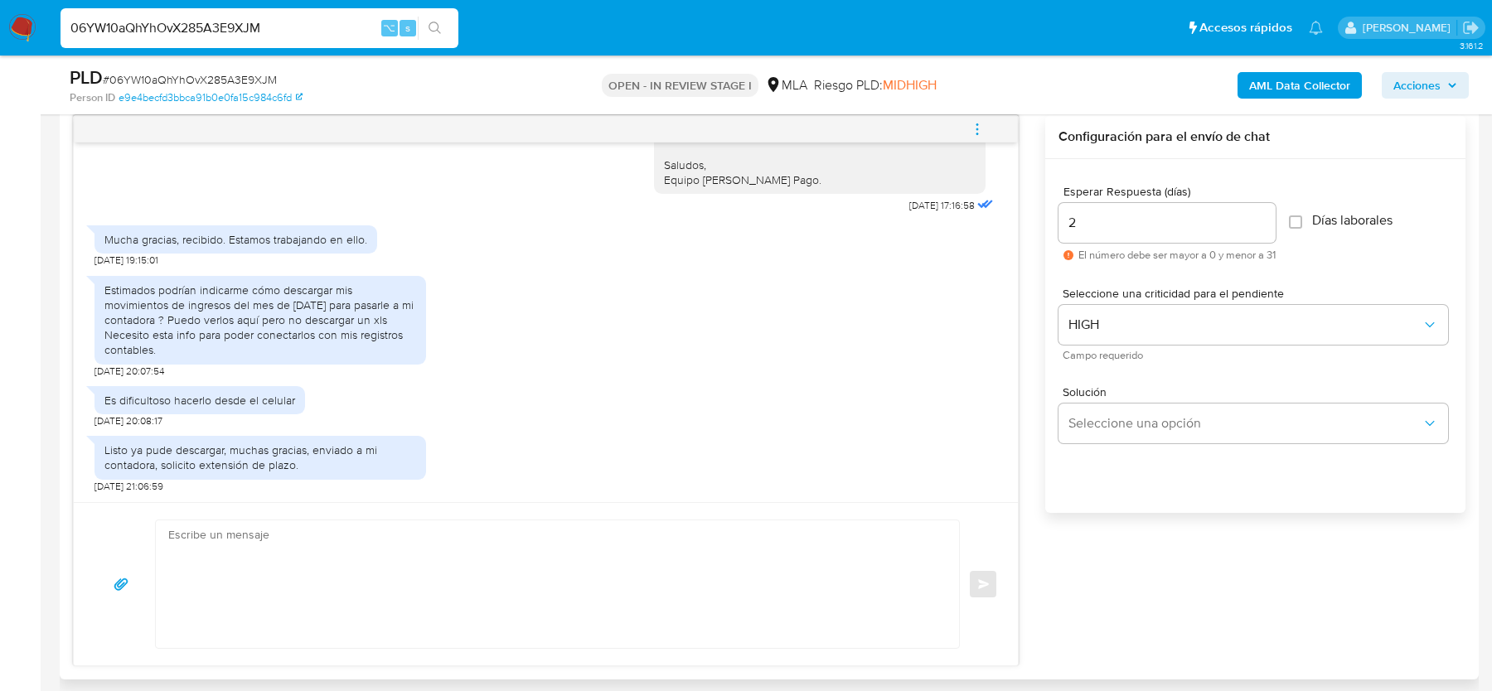
scroll to position [1059, 0]
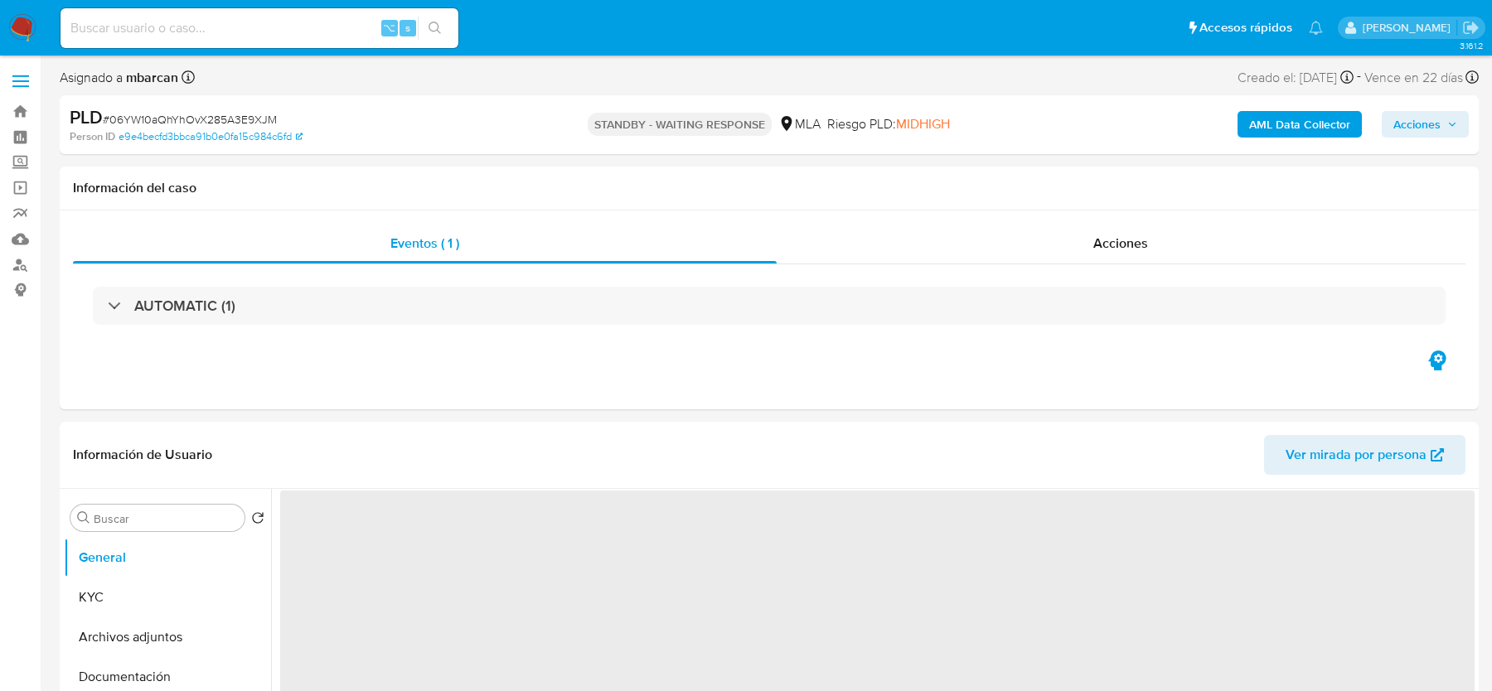
select select "10"
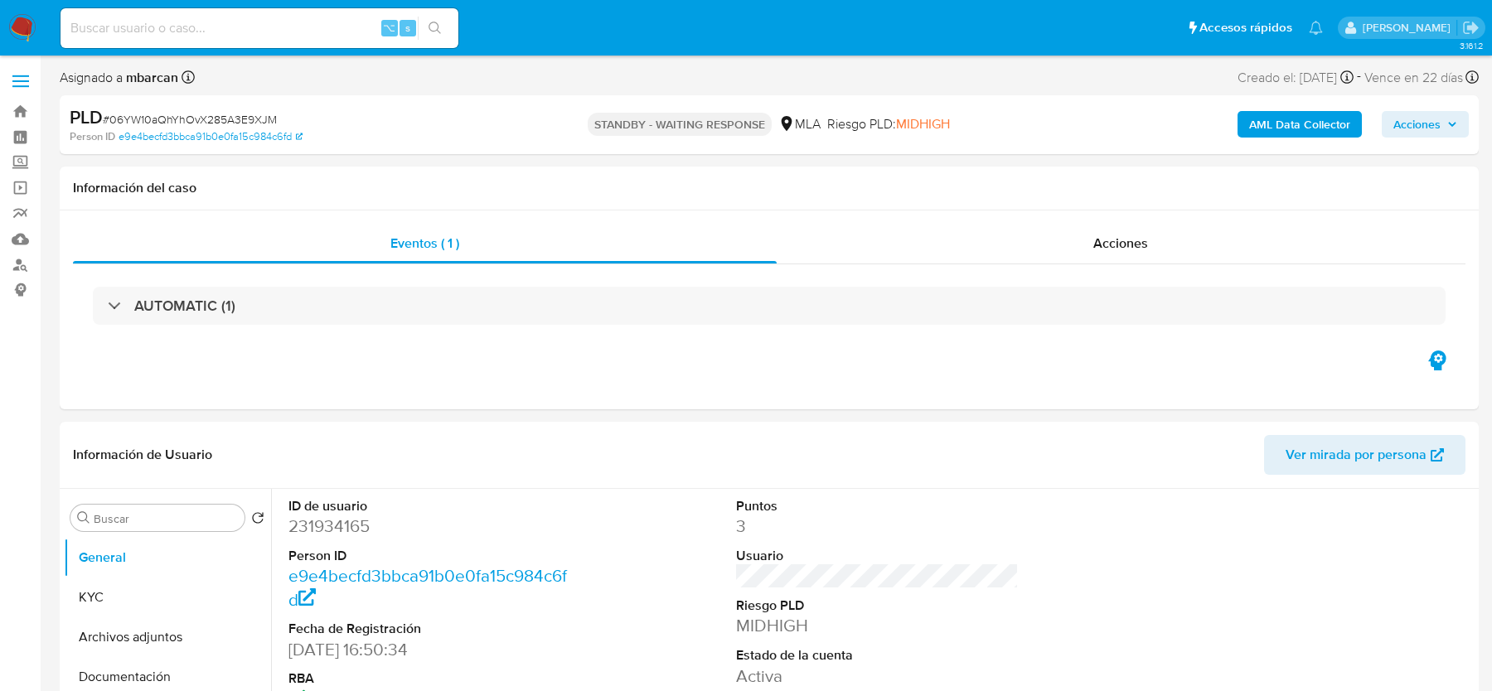
click at [166, 27] on input at bounding box center [260, 28] width 398 height 22
paste input "4cOuw0JnEGd45LtEBh8N9r33"
type input "4cOuw0JnEGd45LtEBh8N9r33"
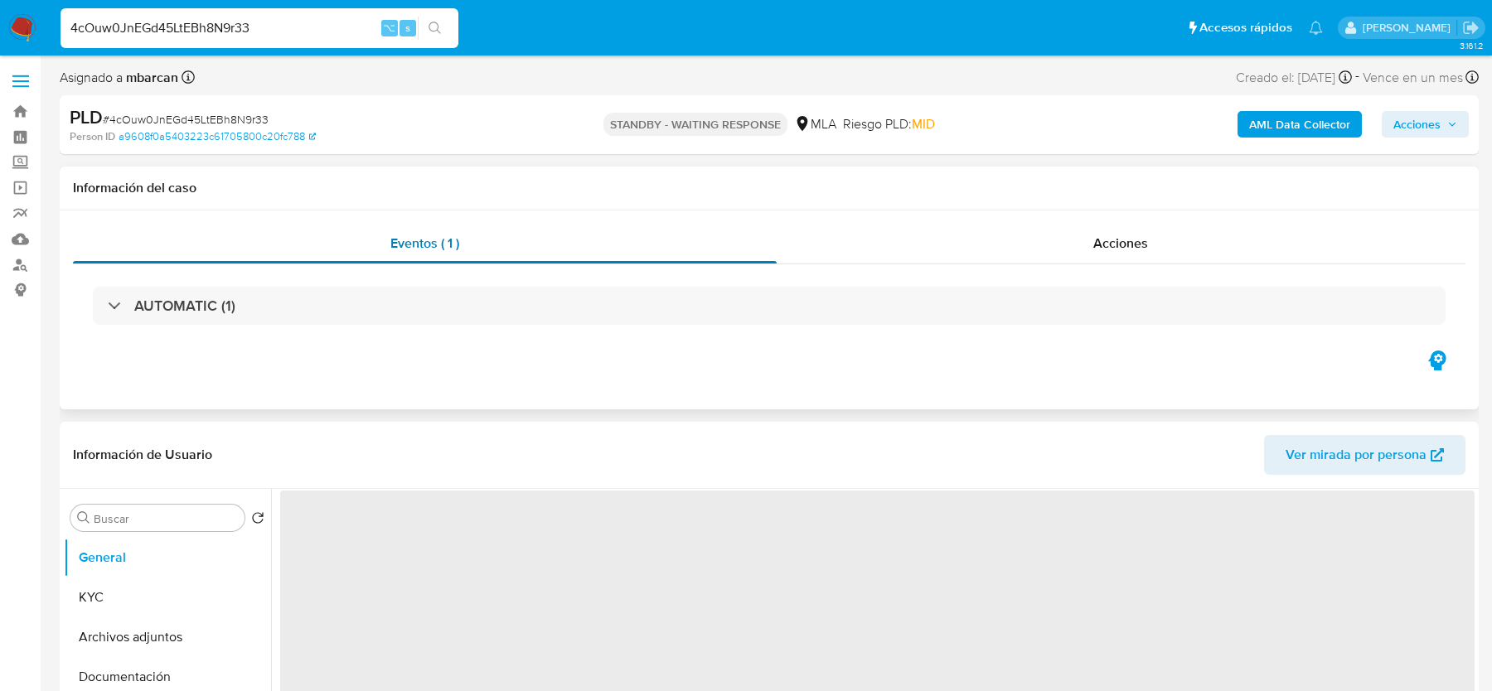
select select "10"
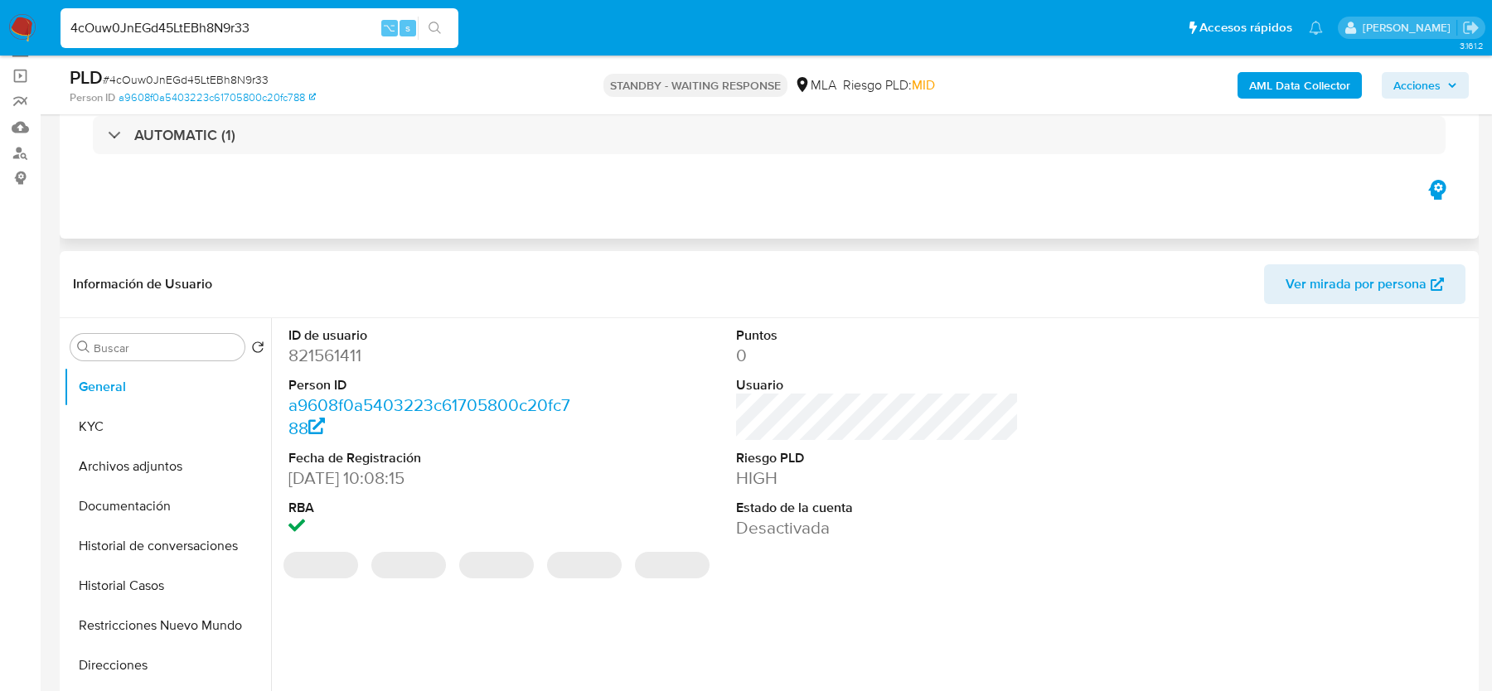
scroll to position [120, 0]
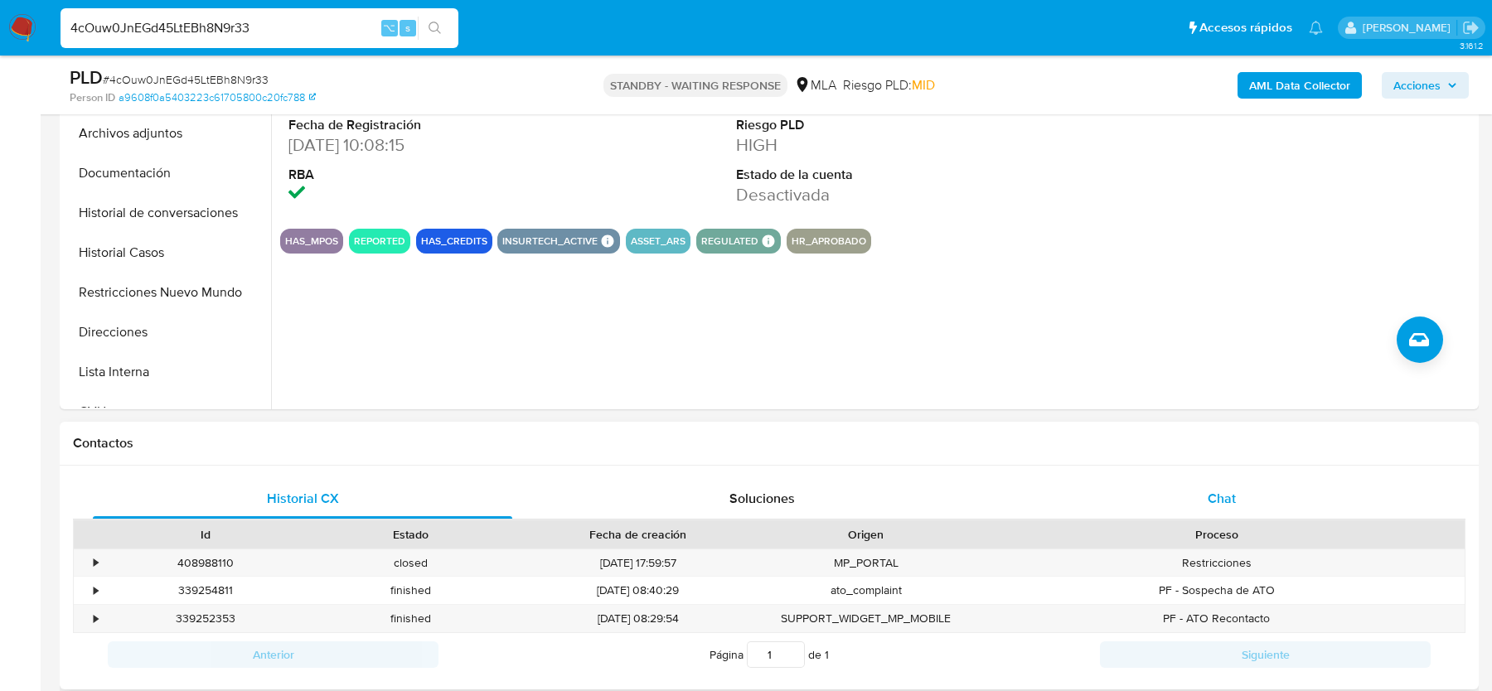
click at [1160, 486] on div "Chat" at bounding box center [1221, 499] width 419 height 40
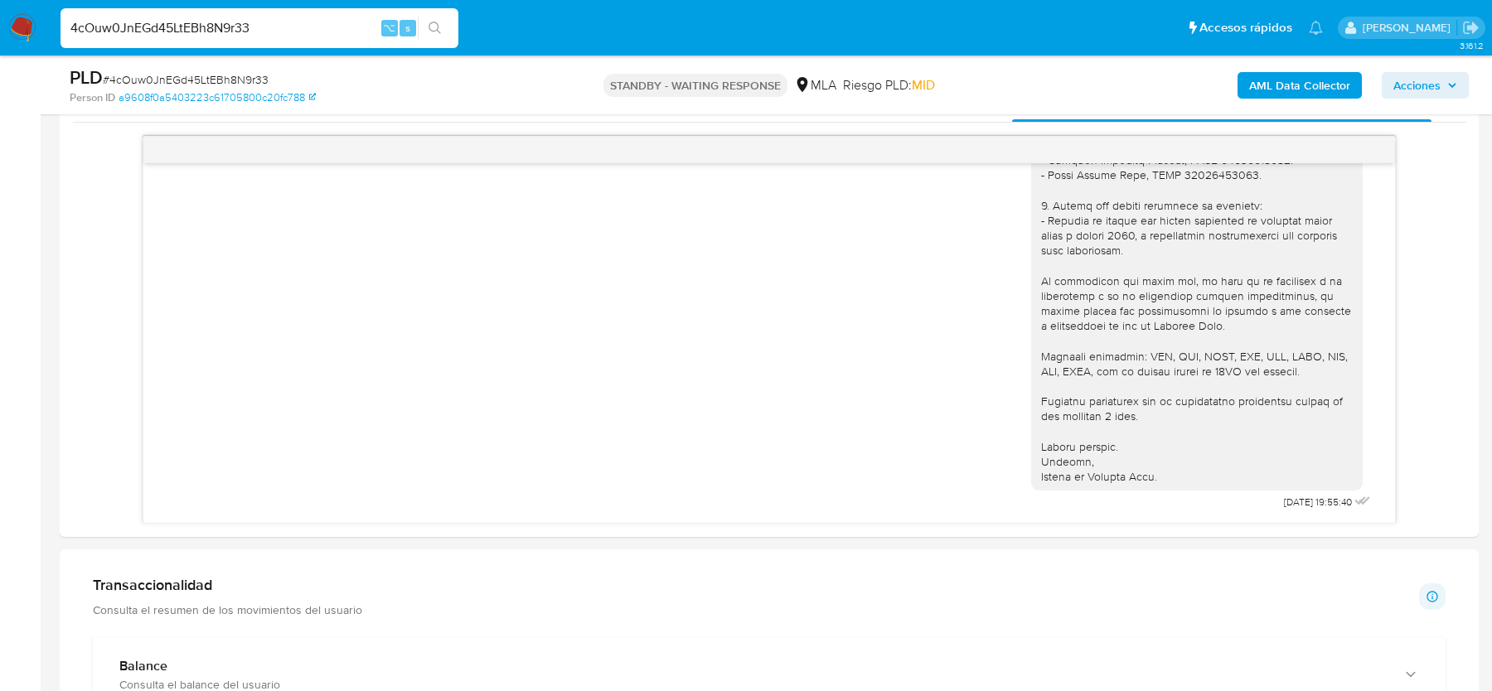
scroll to position [830, 0]
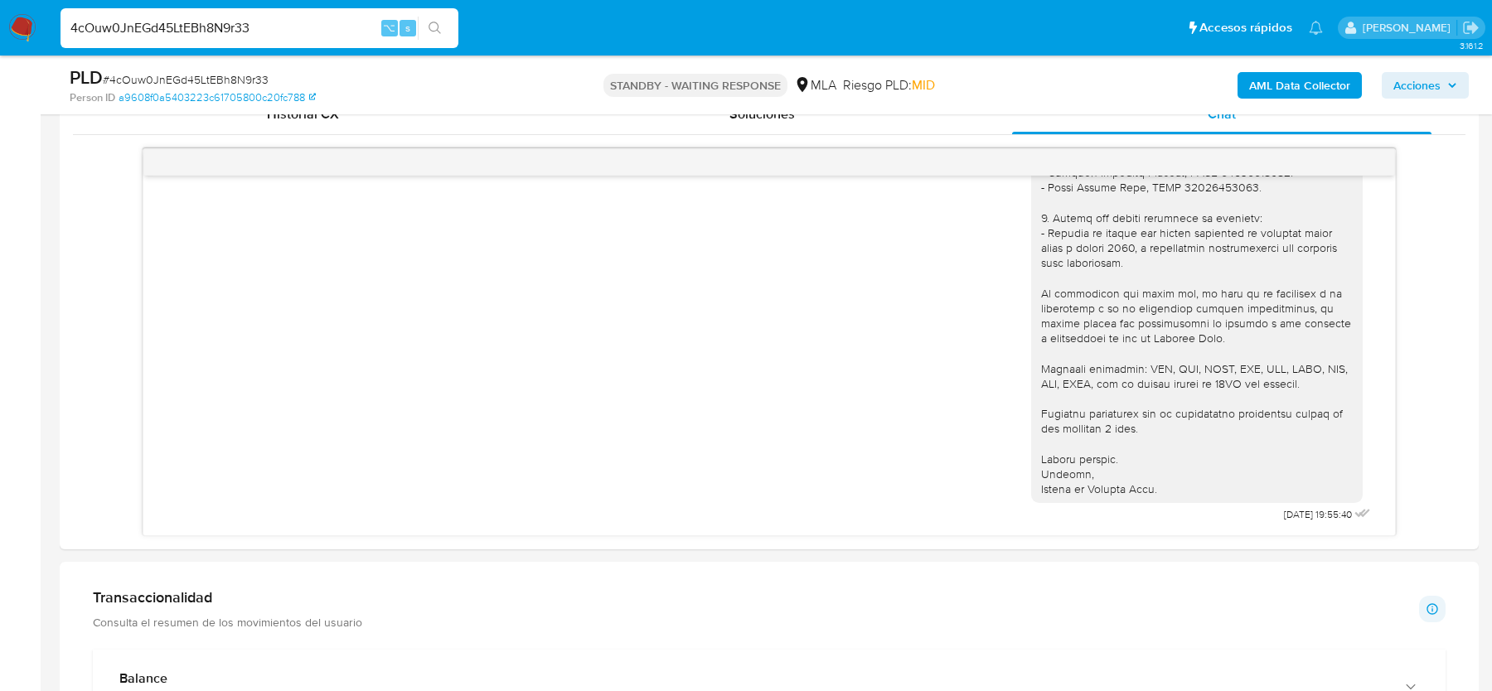
click at [167, 26] on input "4cOuw0JnEGd45LtEBh8N9r33" at bounding box center [260, 28] width 398 height 22
paste input "60491004"
type input "60491004"
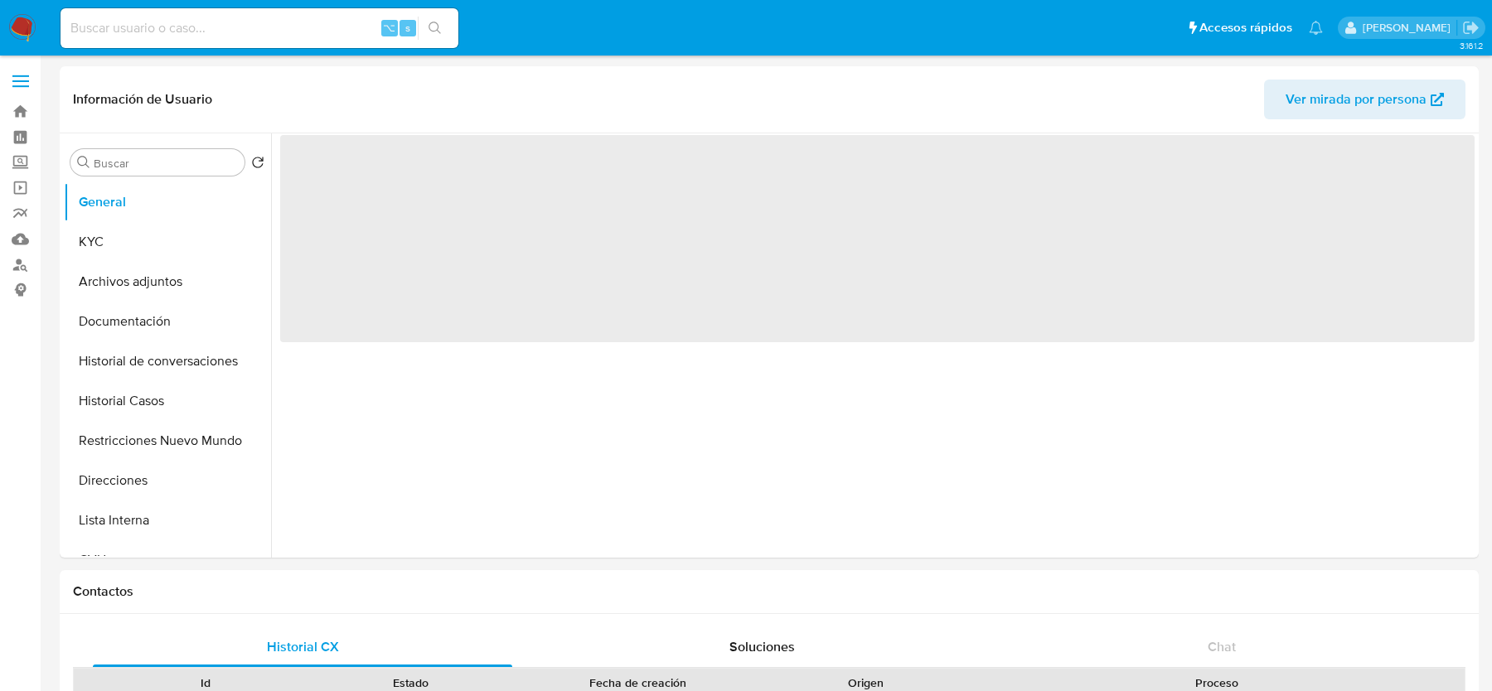
select select "10"
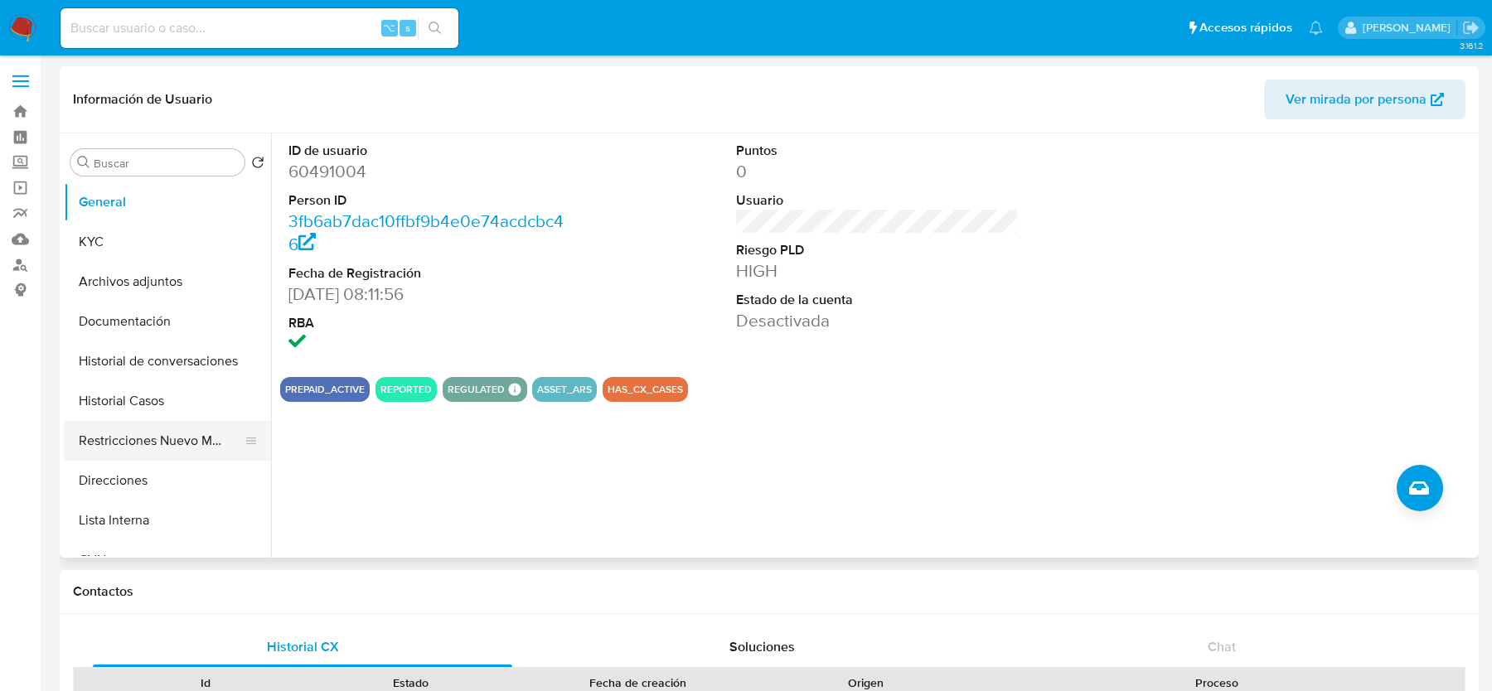
click at [141, 435] on button "Restricciones Nuevo Mundo" at bounding box center [161, 441] width 194 height 40
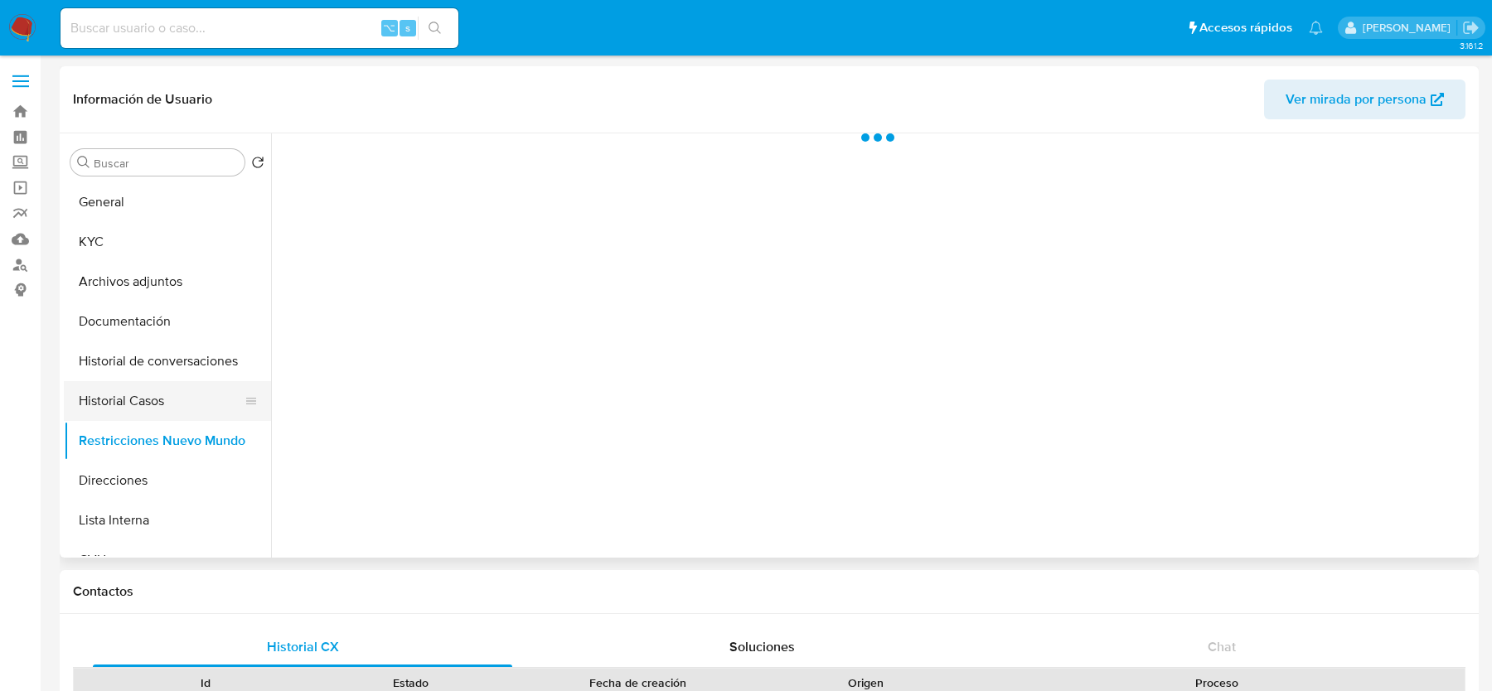
click at [141, 404] on button "Historial Casos" at bounding box center [161, 401] width 194 height 40
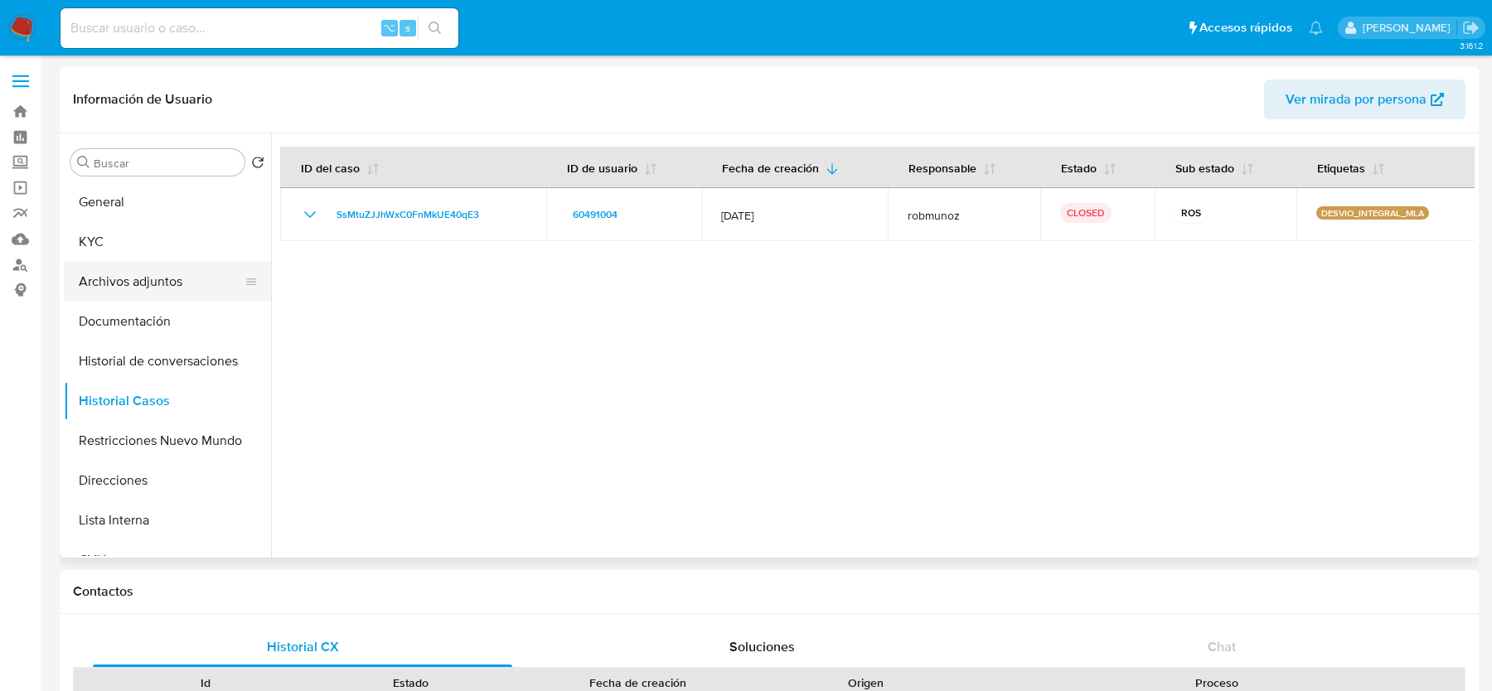
click at [131, 276] on button "Archivos adjuntos" at bounding box center [161, 282] width 194 height 40
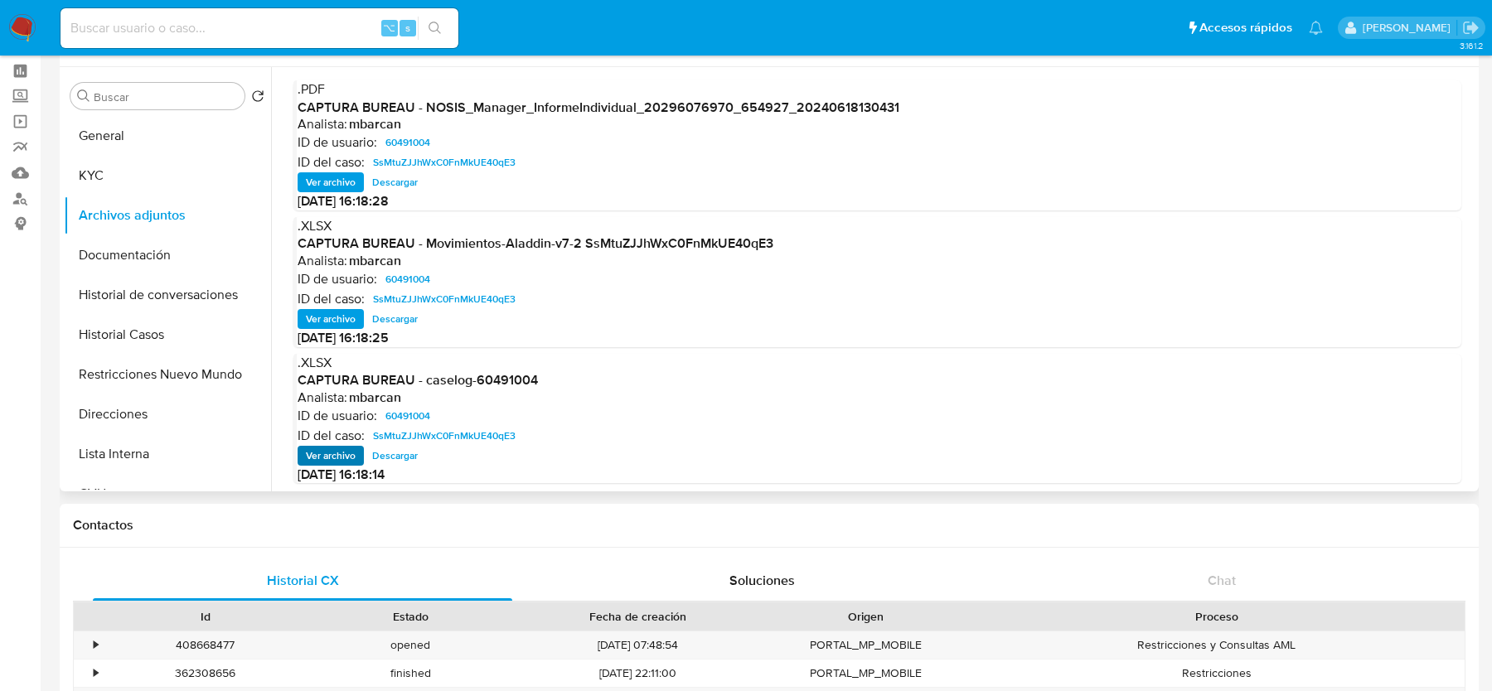
scroll to position [7, 0]
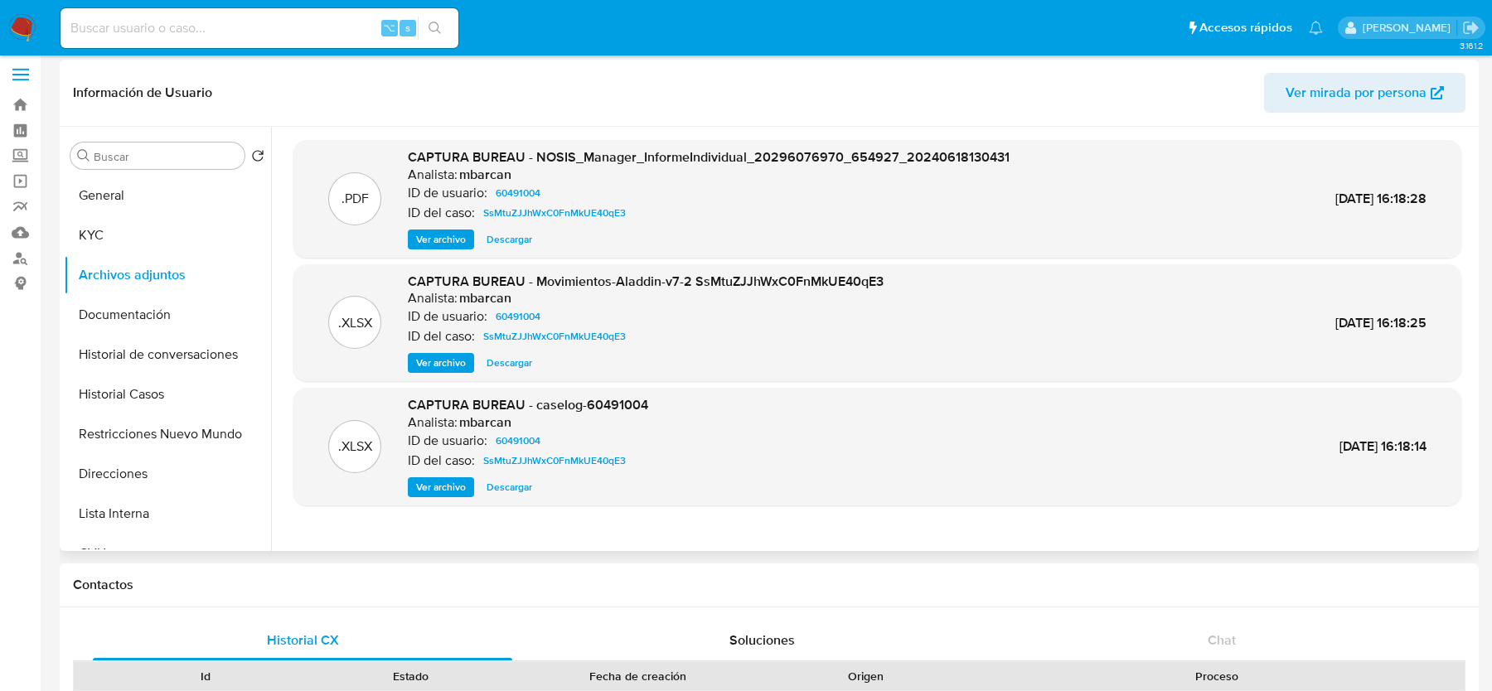
click at [439, 483] on span "Ver archivo" at bounding box center [441, 487] width 50 height 17
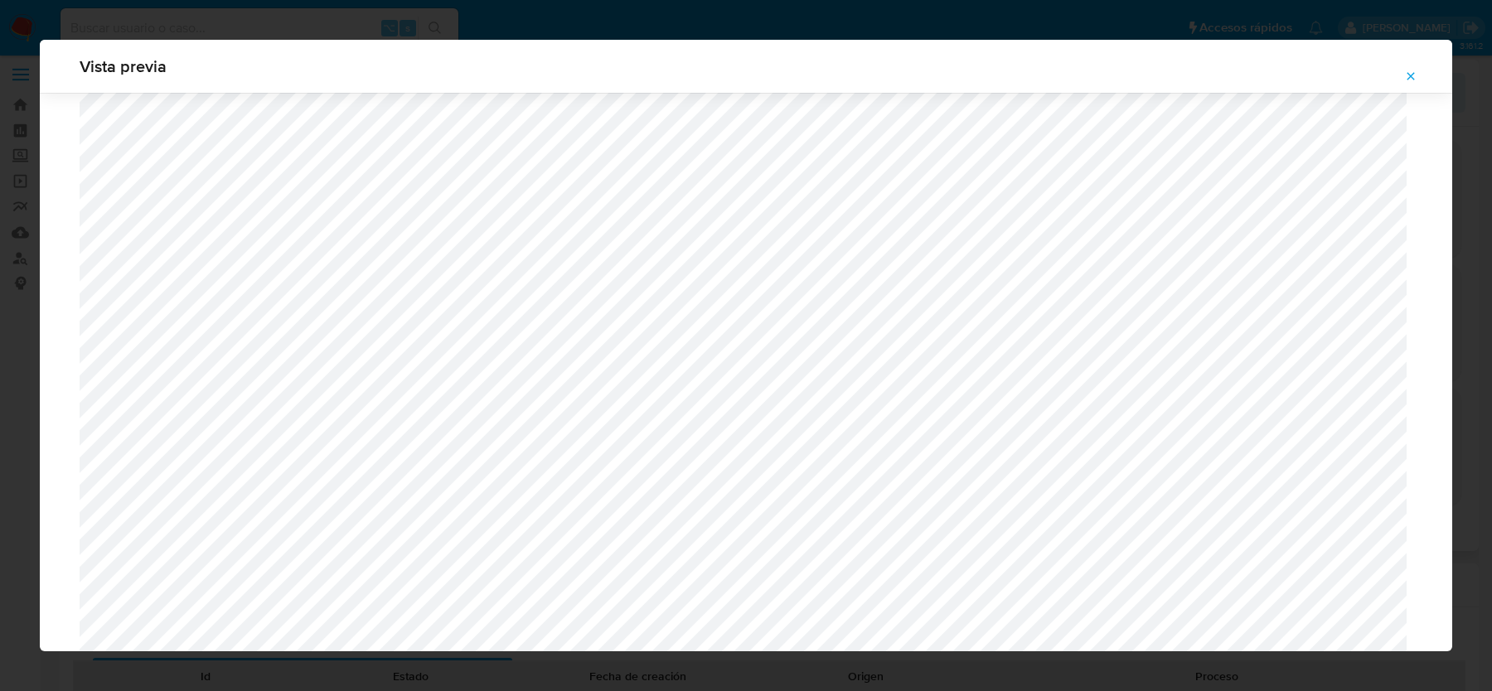
scroll to position [0, 0]
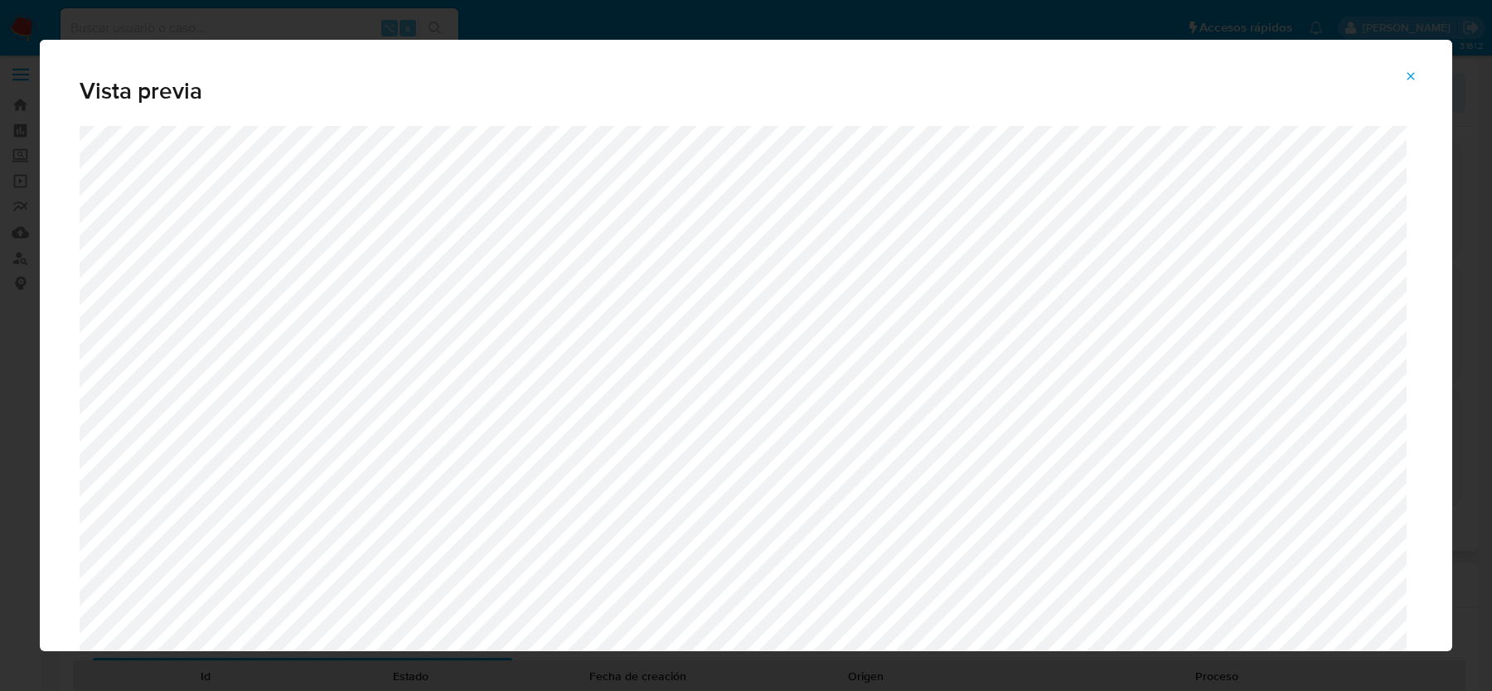
click at [1406, 76] on icon "Attachment preview" at bounding box center [1410, 76] width 13 height 13
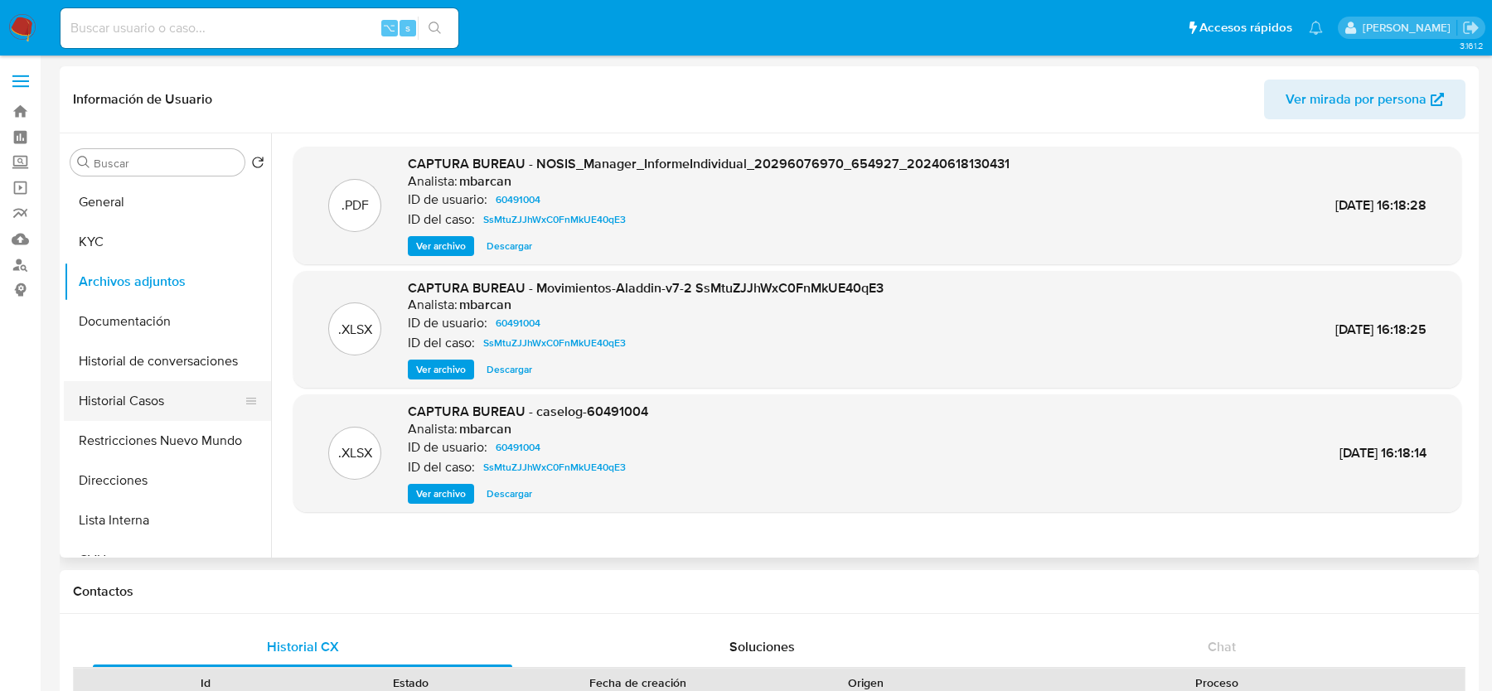
click at [136, 397] on button "Historial Casos" at bounding box center [161, 401] width 194 height 40
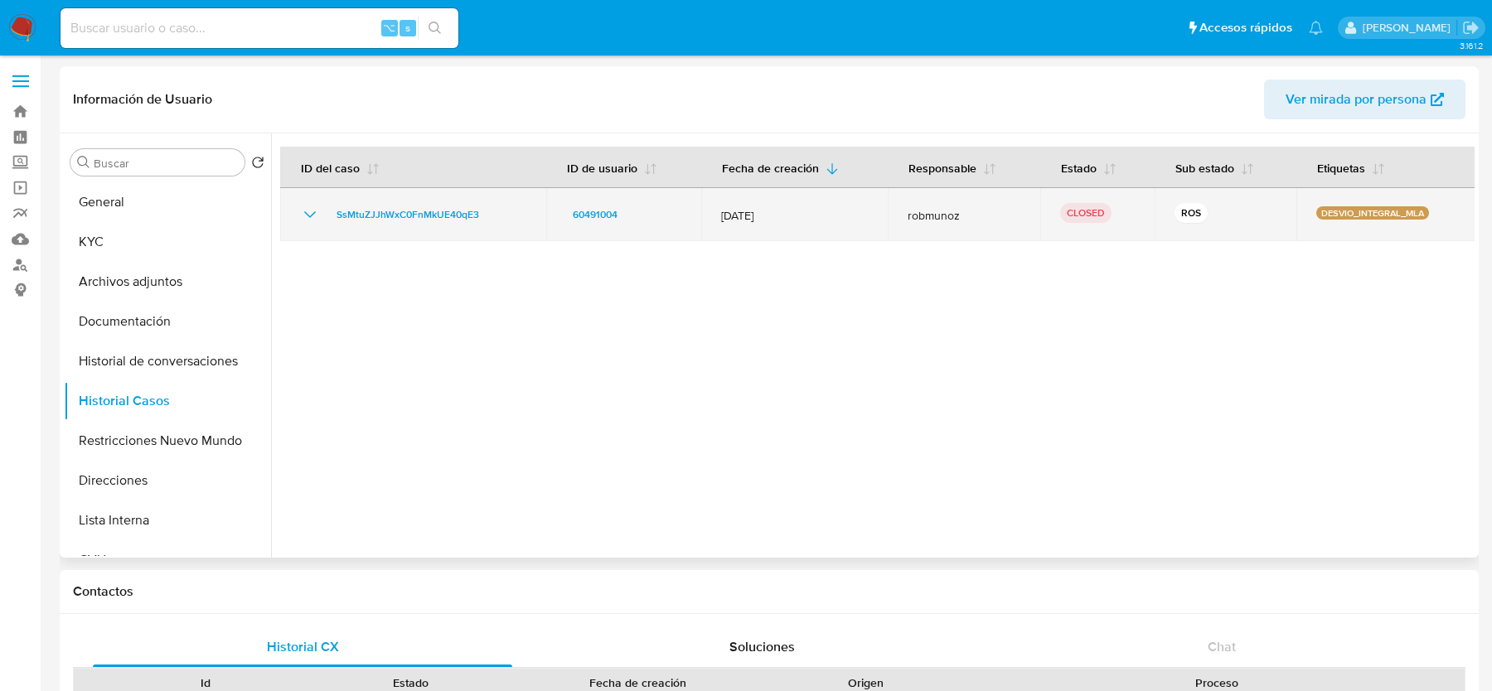
click at [501, 212] on div "SsMtuZJJhWxC0FnMkUE40qE3" at bounding box center [413, 215] width 226 height 20
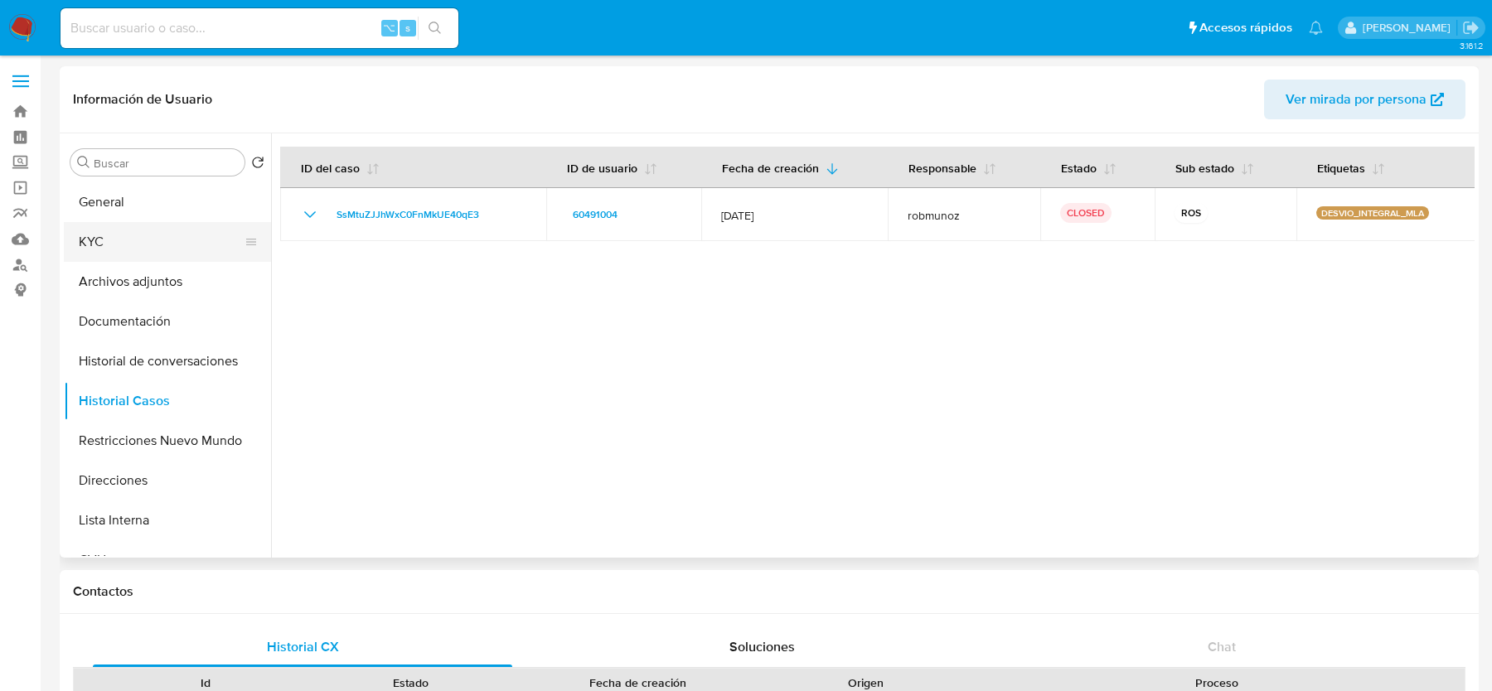
click at [186, 251] on button "KYC" at bounding box center [161, 242] width 194 height 40
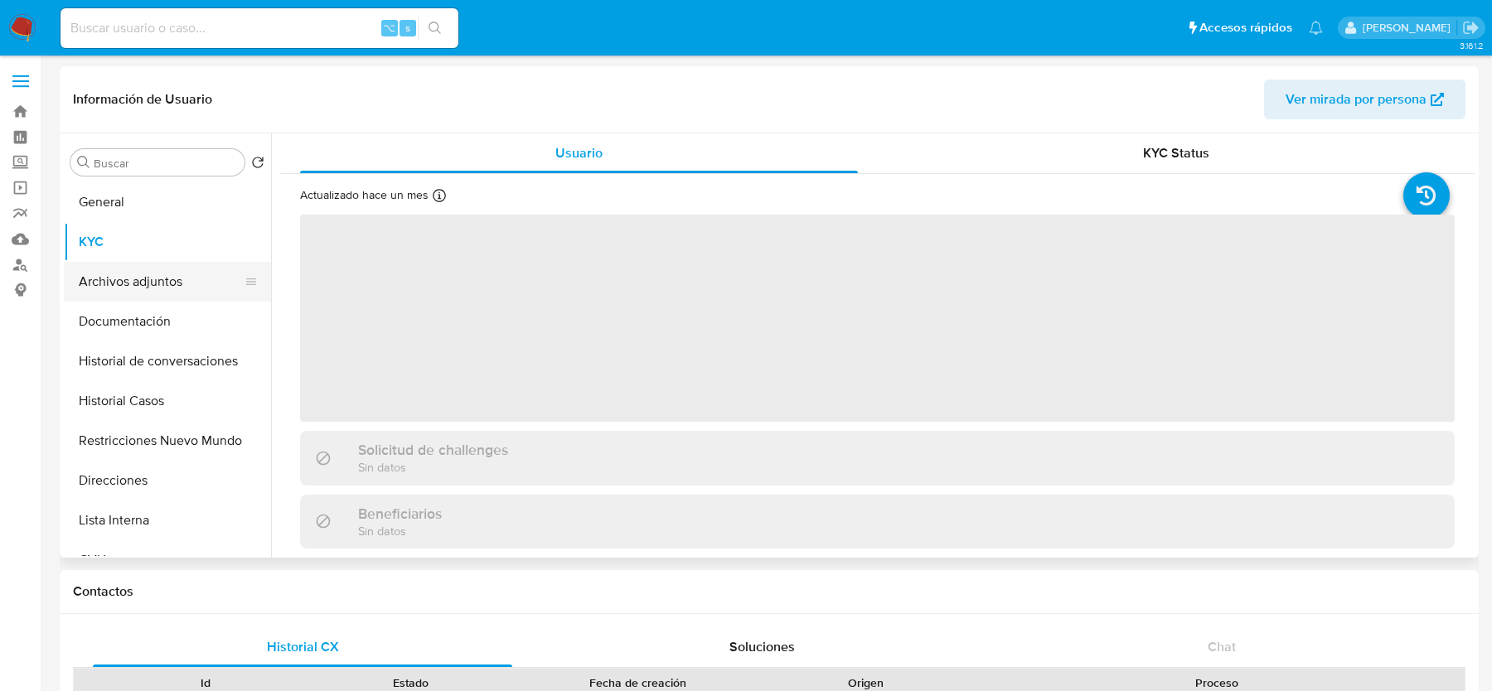
click at [173, 293] on button "Archivos adjuntos" at bounding box center [161, 282] width 194 height 40
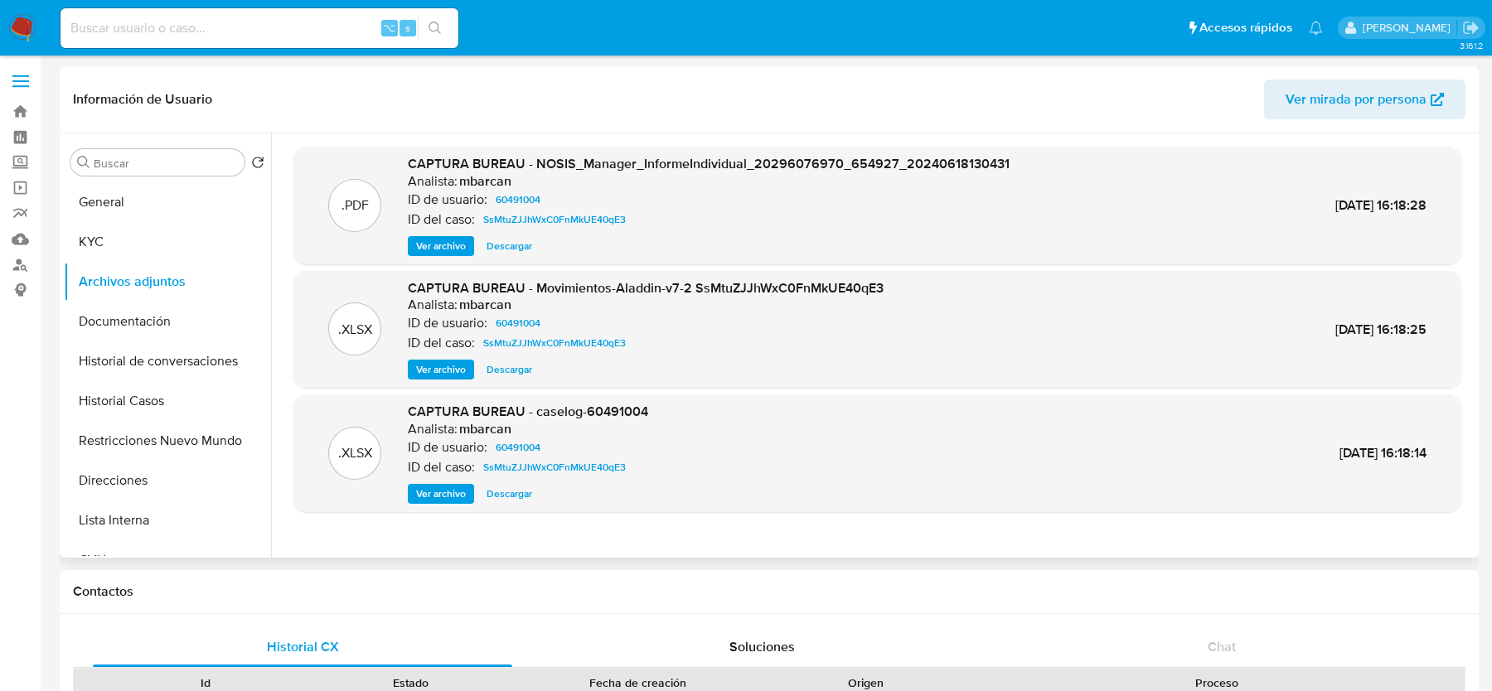
click at [448, 491] on span "Ver archivo" at bounding box center [441, 494] width 50 height 17
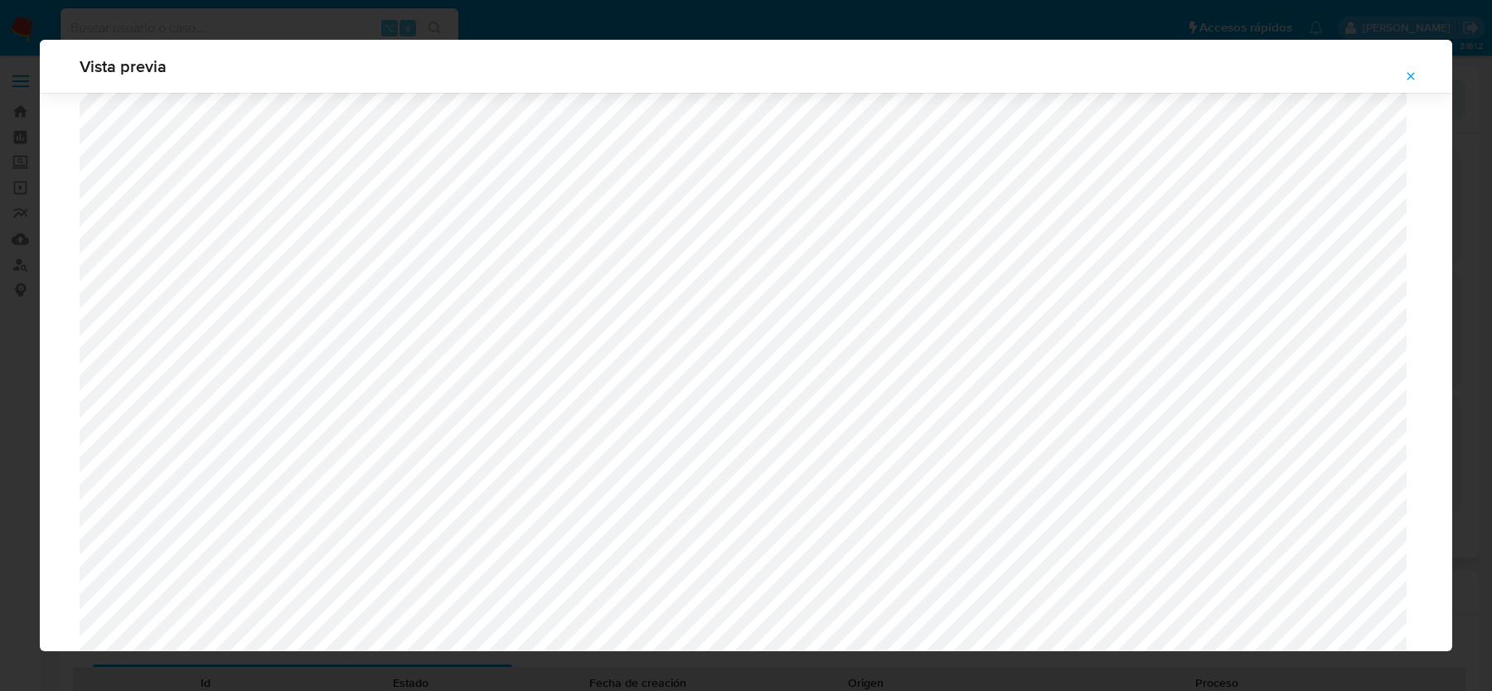
scroll to position [1348, 0]
click at [1406, 75] on icon "Attachment preview" at bounding box center [1410, 76] width 13 height 13
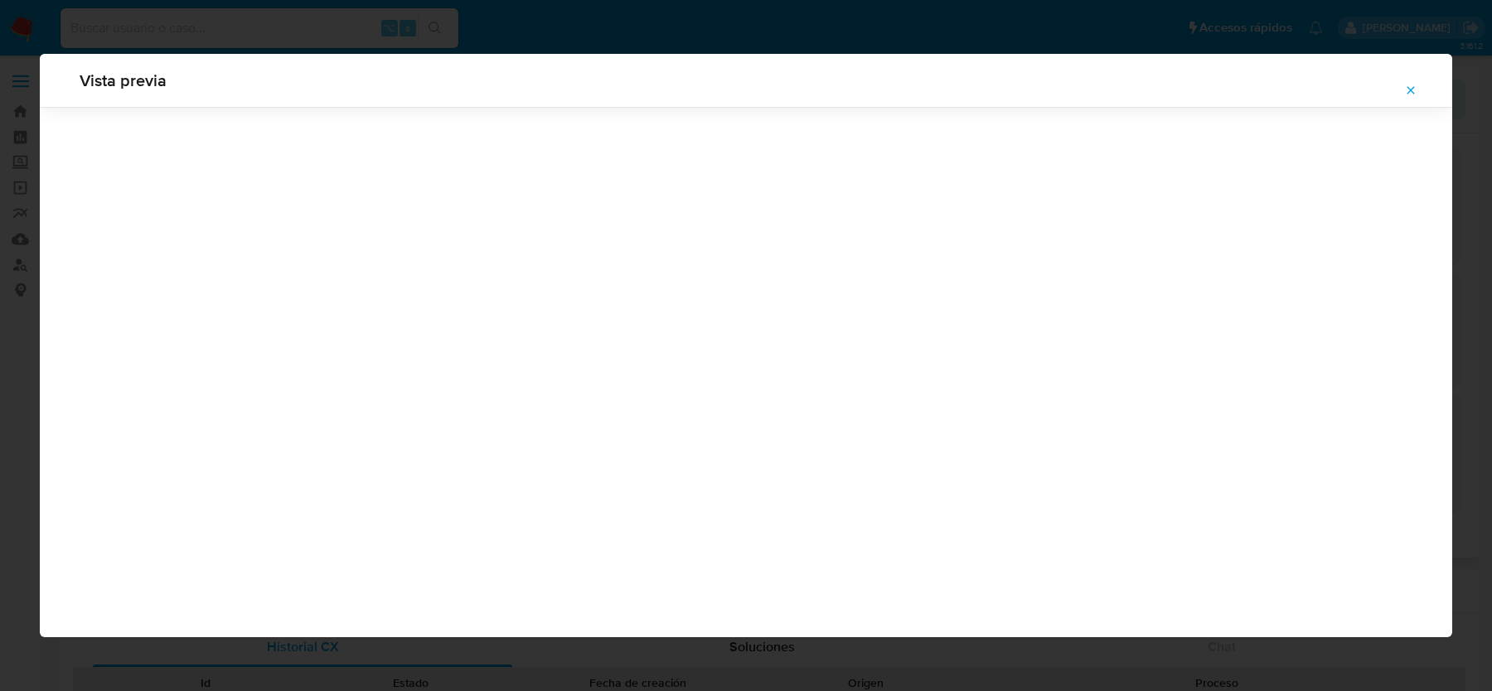
scroll to position [0, 0]
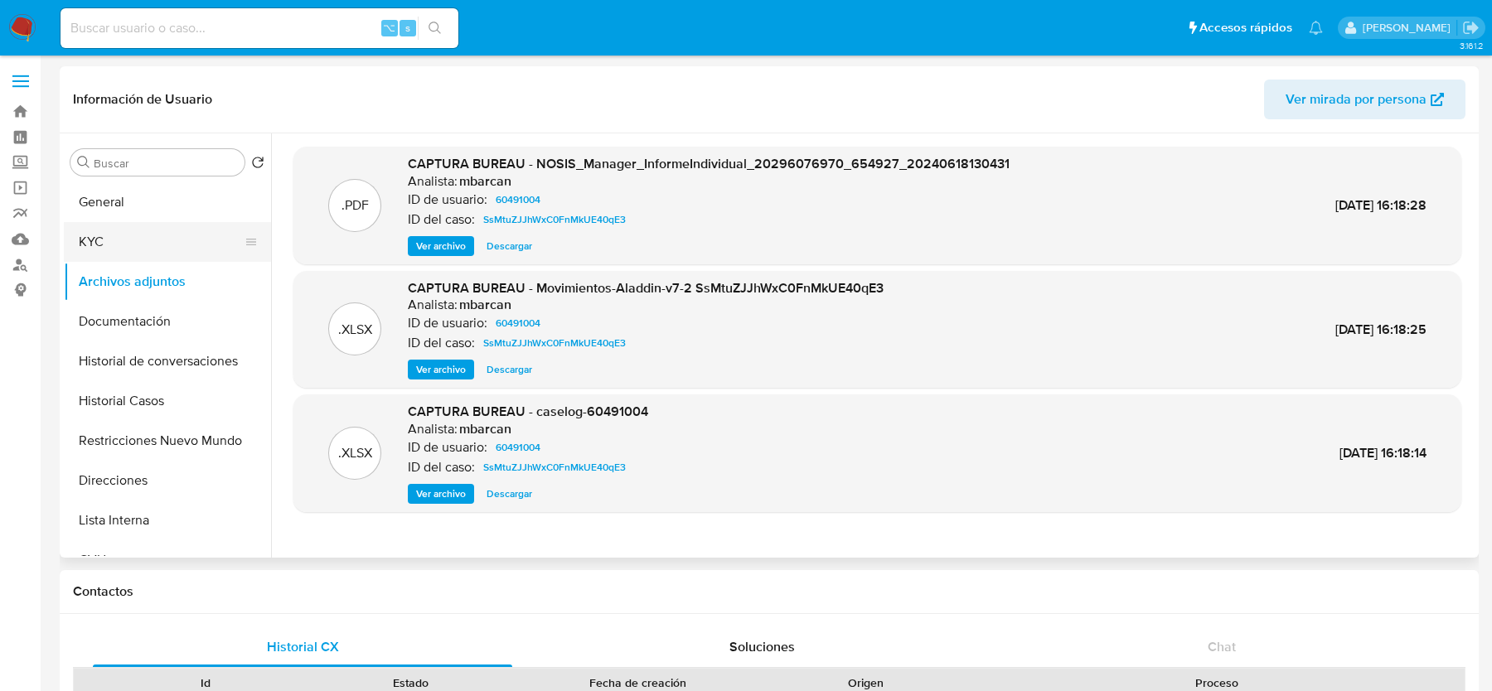
click at [97, 243] on button "KYC" at bounding box center [161, 242] width 194 height 40
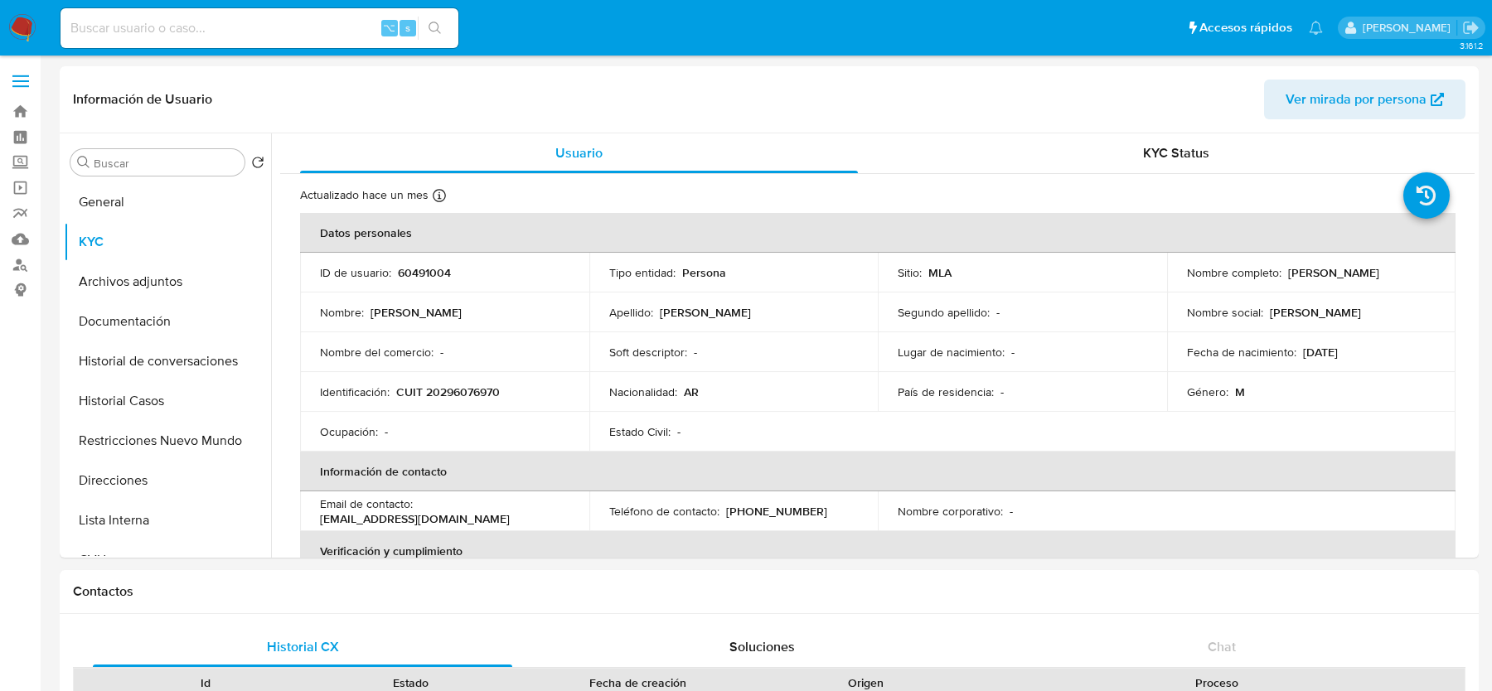
click at [433, 386] on p "CUIT 20296076970" at bounding box center [448, 392] width 104 height 15
copy p "20296076970"
click at [175, 439] on button "Restricciones Nuevo Mundo" at bounding box center [161, 441] width 194 height 40
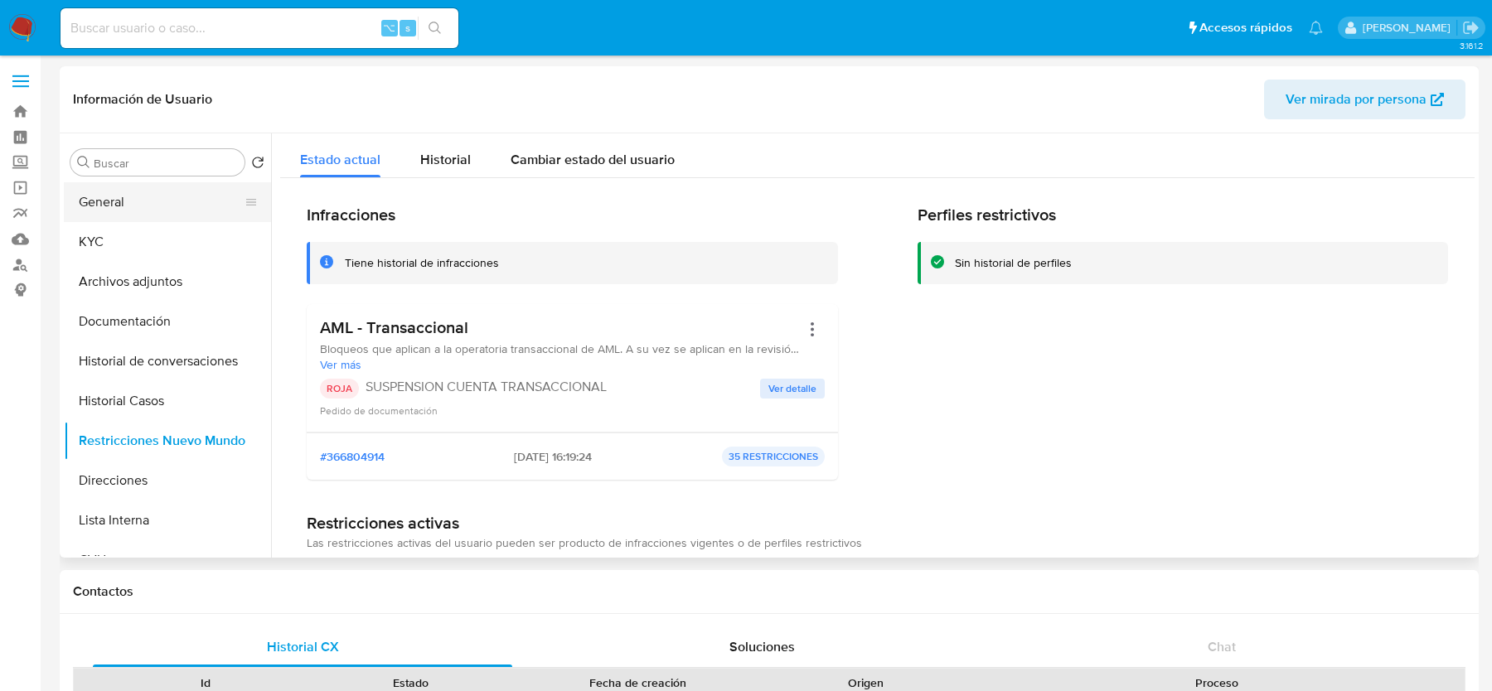
click at [119, 206] on button "General" at bounding box center [161, 202] width 194 height 40
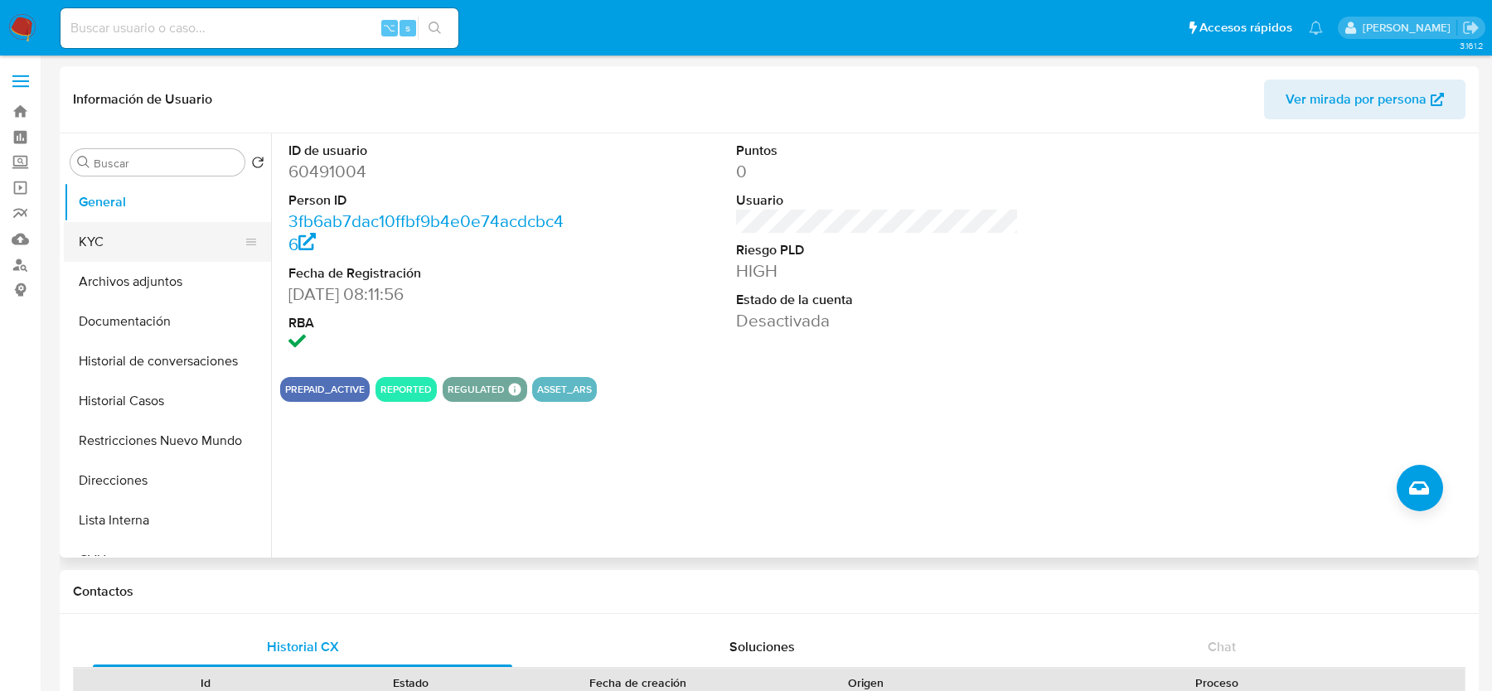
click at [162, 257] on button "KYC" at bounding box center [161, 242] width 194 height 40
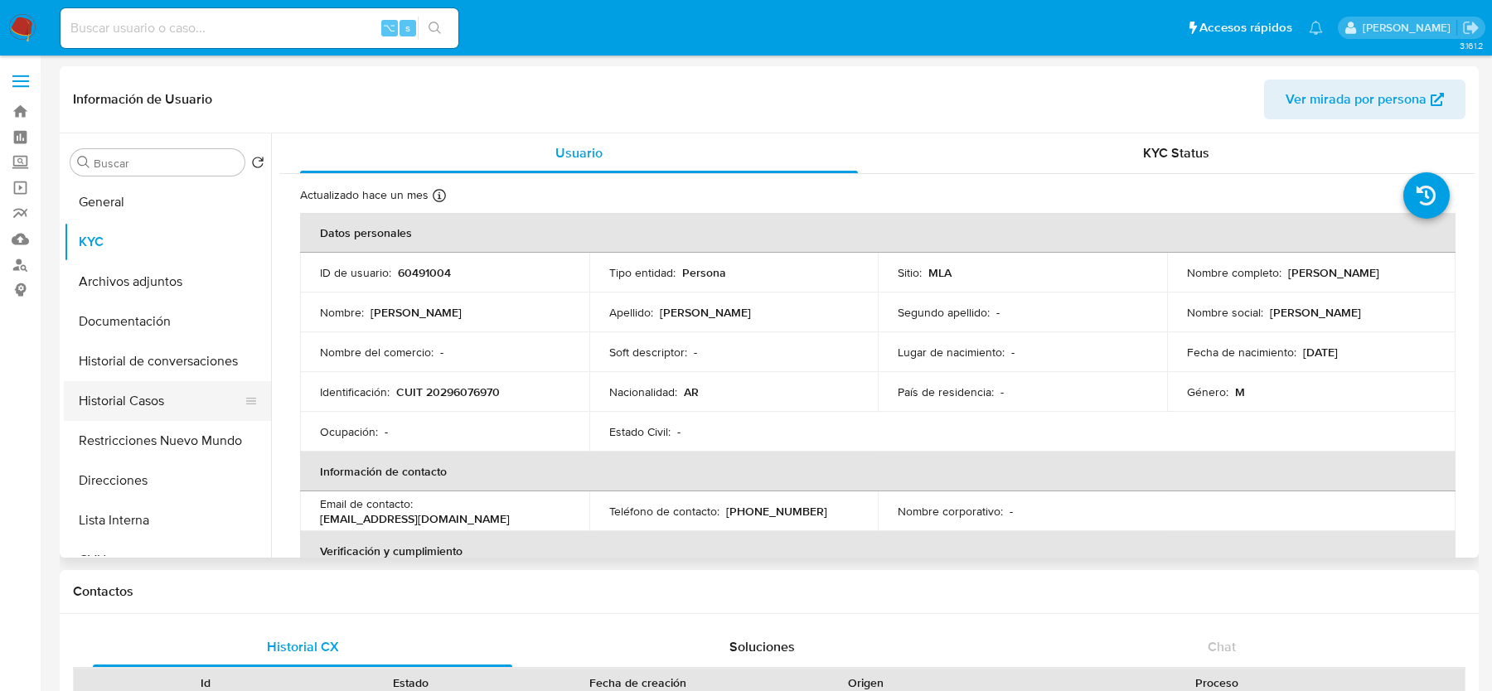
click at [152, 387] on button "Historial Casos" at bounding box center [161, 401] width 194 height 40
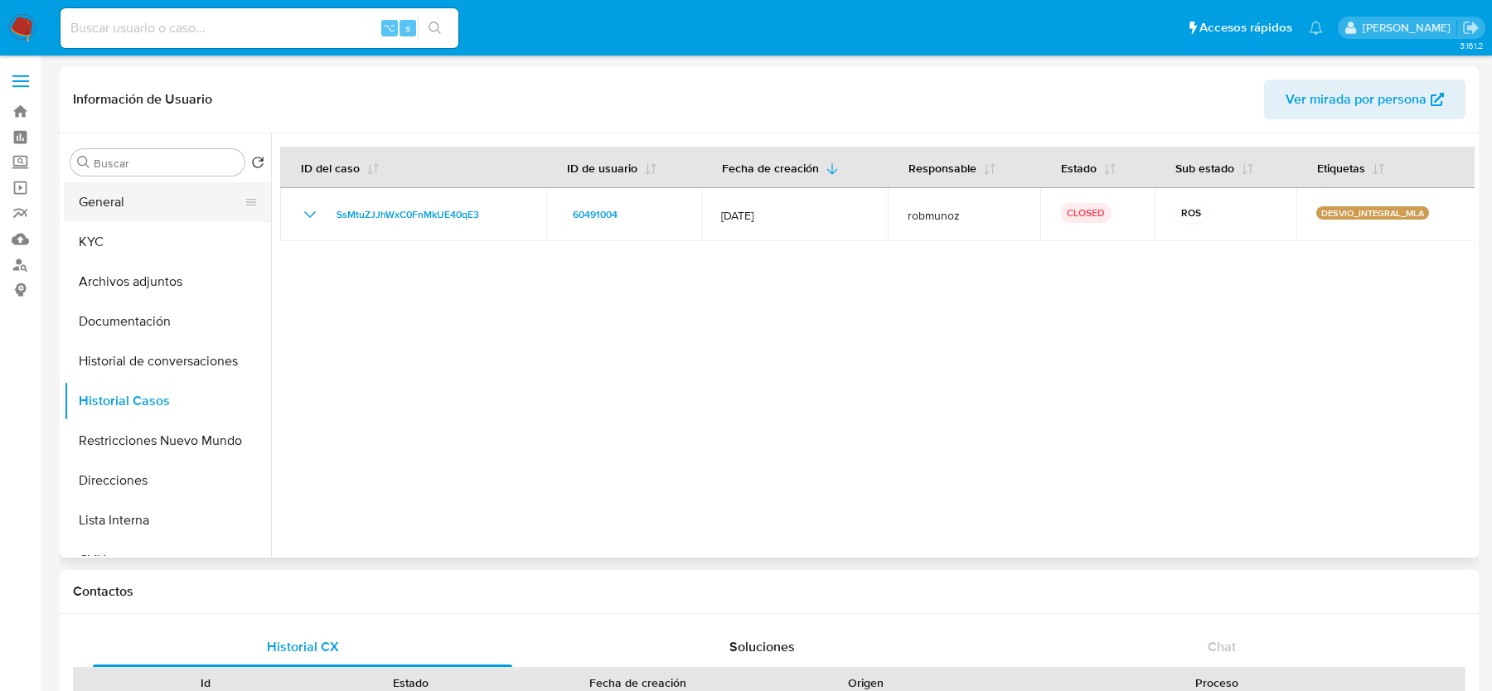
click at [104, 193] on button "General" at bounding box center [161, 202] width 194 height 40
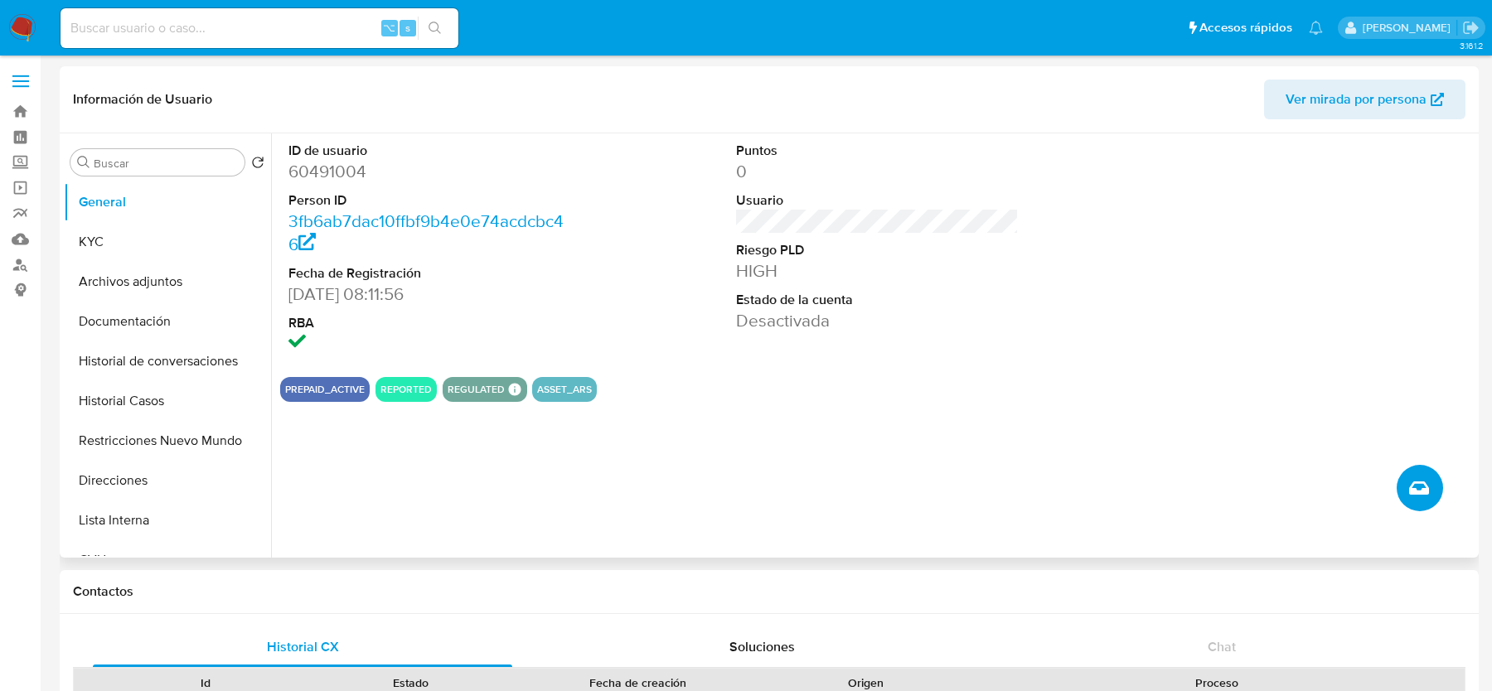
click at [1414, 486] on icon "Crear caso manual" at bounding box center [1419, 488] width 20 height 20
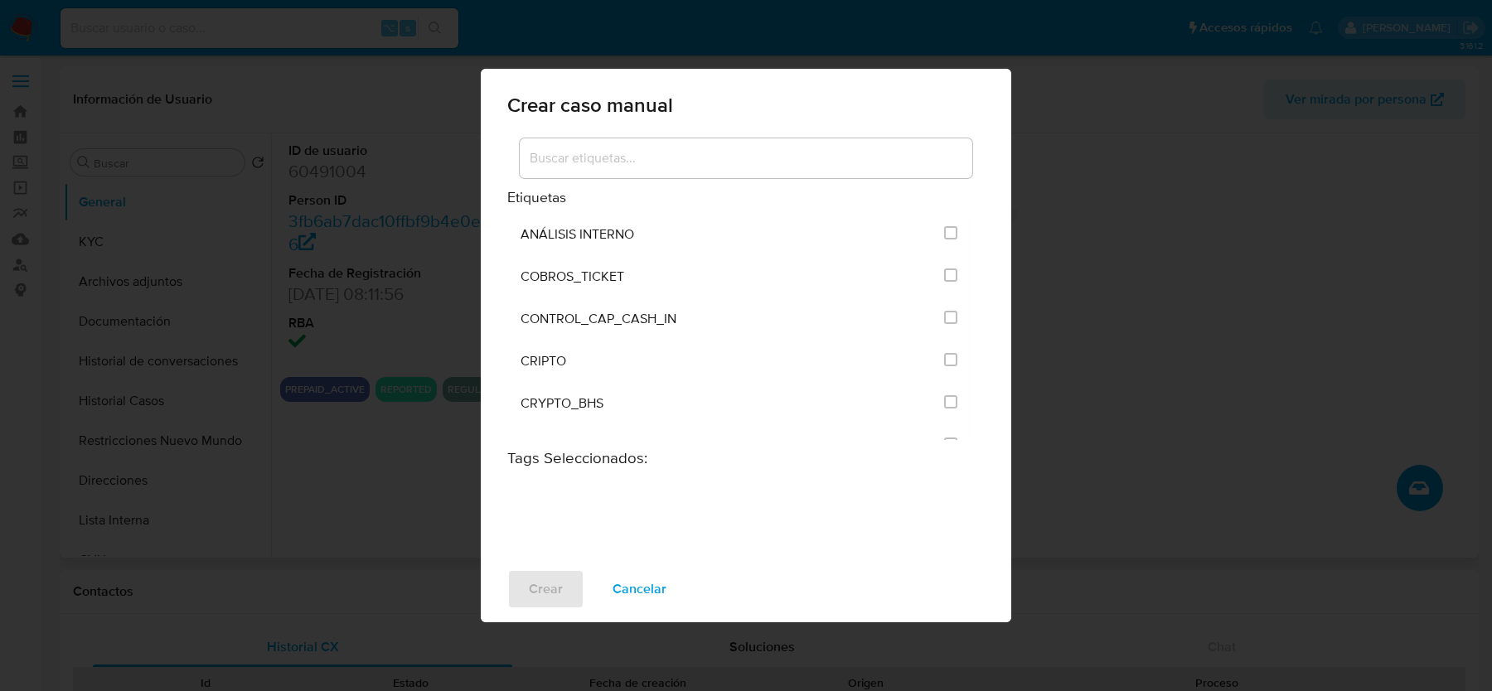
click at [612, 165] on input at bounding box center [746, 159] width 453 height 22
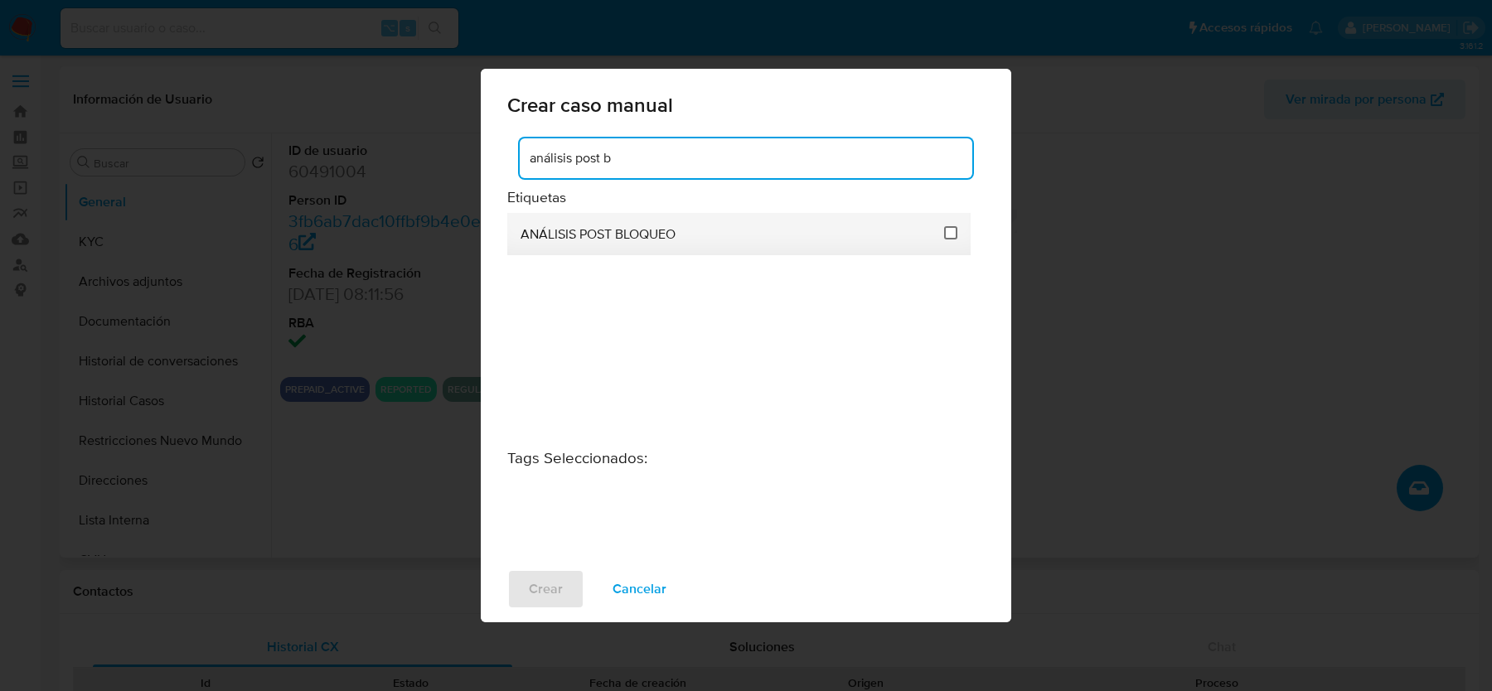
type input "análisis post b"
click at [954, 234] on input "3249" at bounding box center [950, 232] width 13 height 13
checkbox input "true"
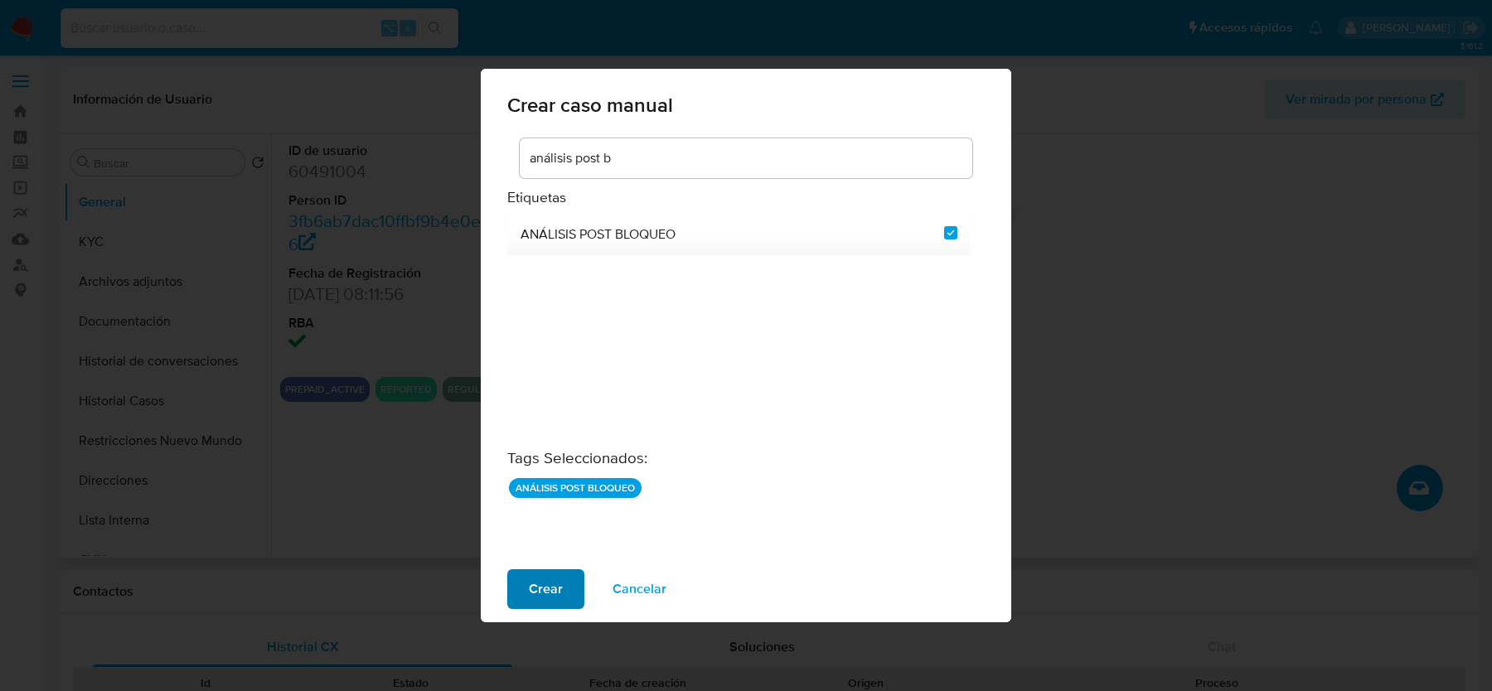
click at [544, 588] on span "Crear" at bounding box center [546, 589] width 34 height 36
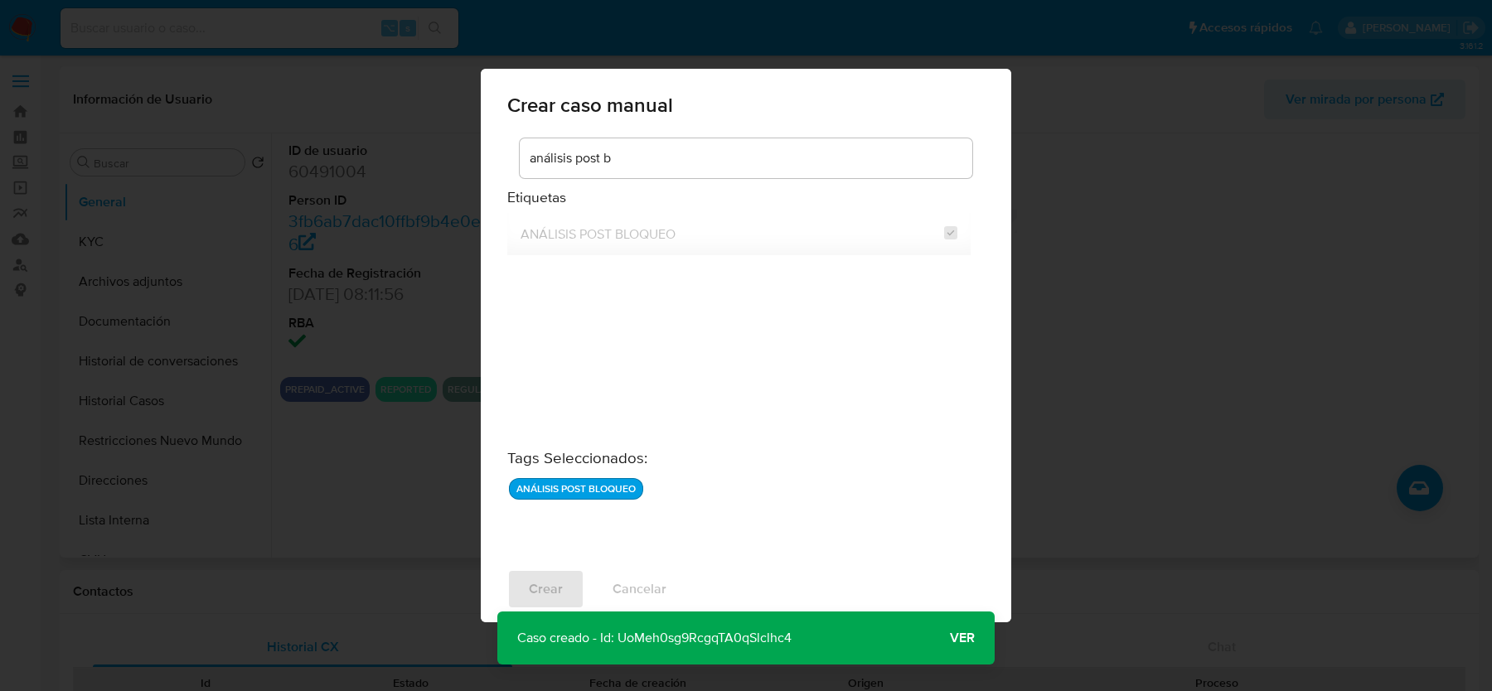
click at [957, 638] on span "Ver" at bounding box center [962, 638] width 25 height 0
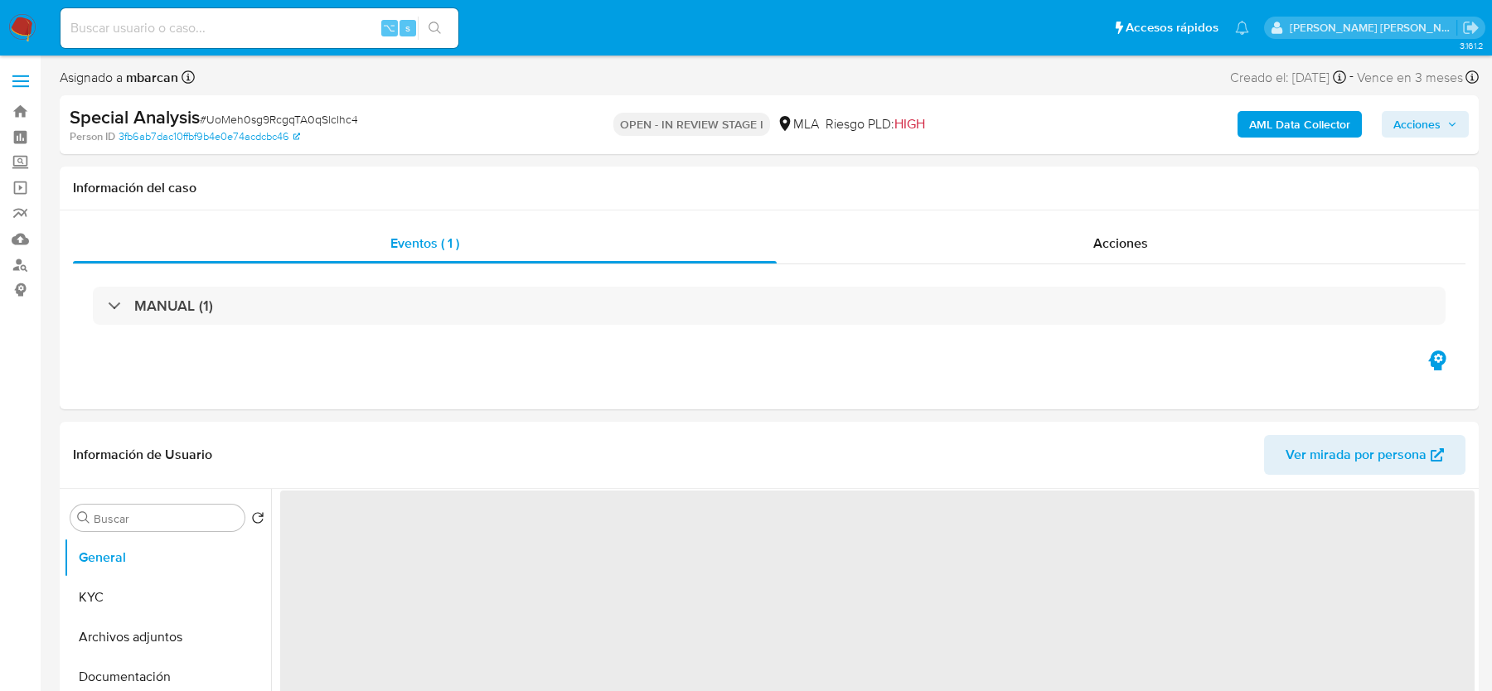
select select "10"
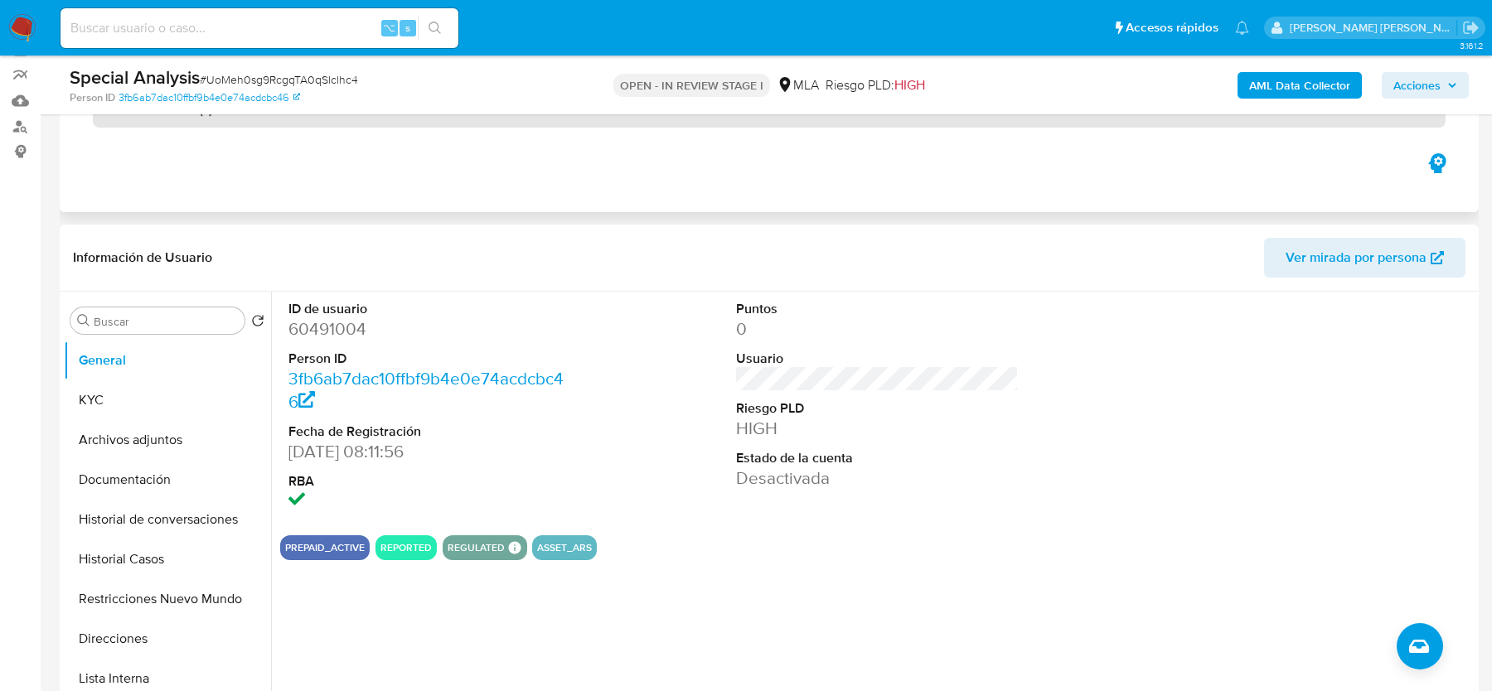
scroll to position [329, 0]
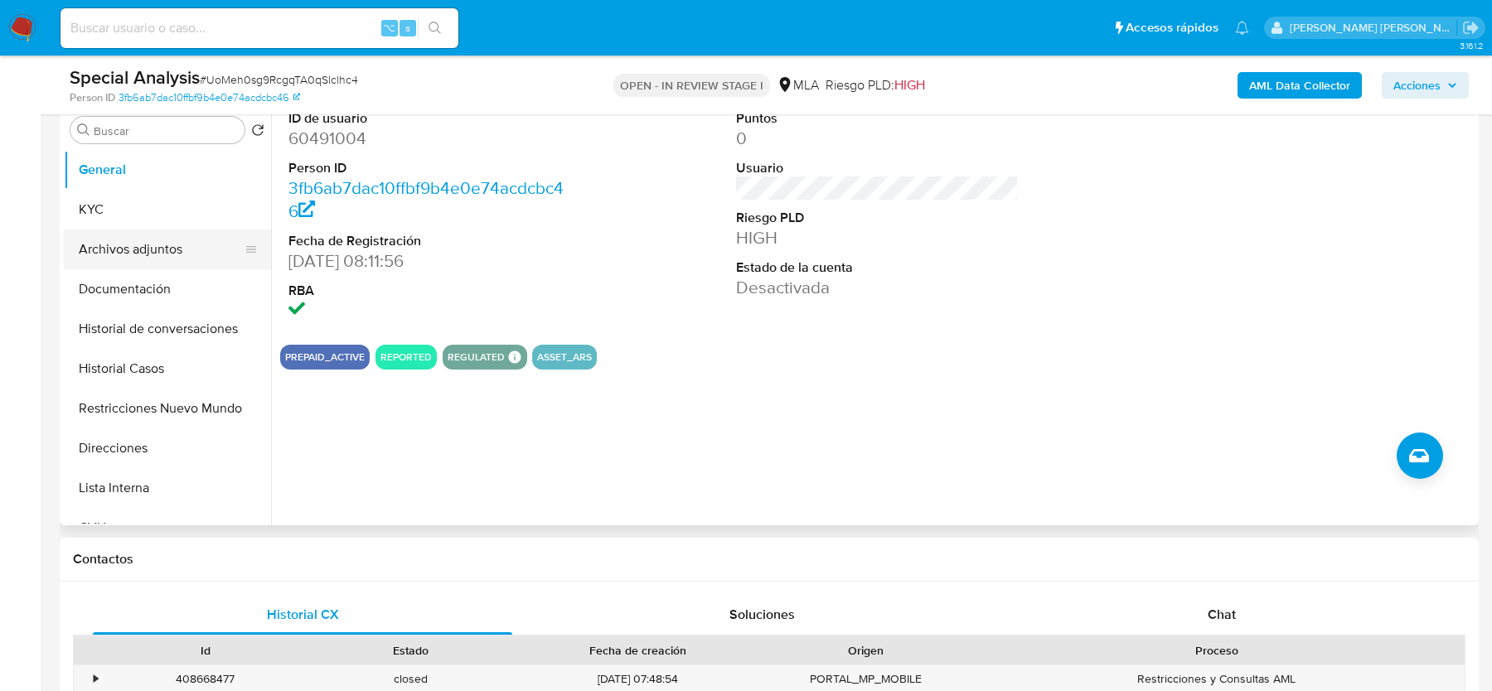
click at [149, 236] on button "Archivos adjuntos" at bounding box center [161, 250] width 194 height 40
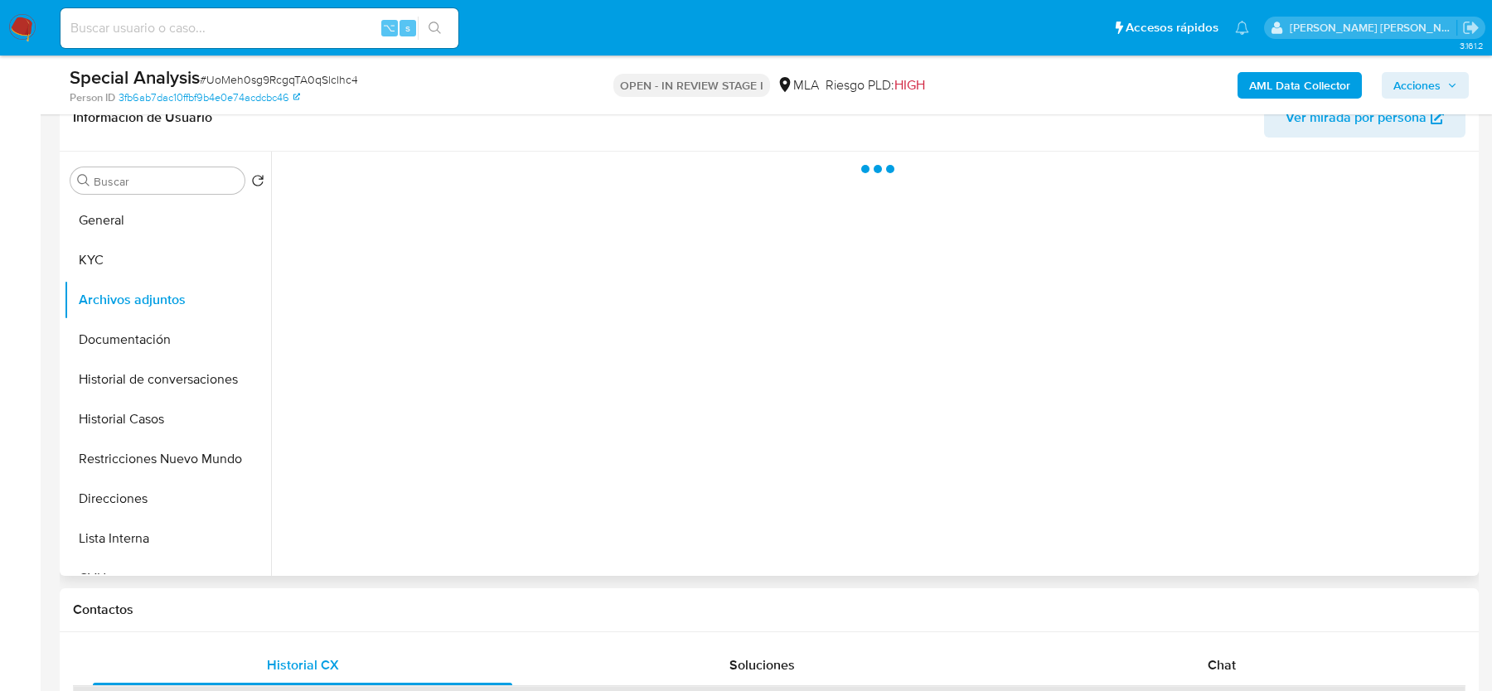
scroll to position [251, 0]
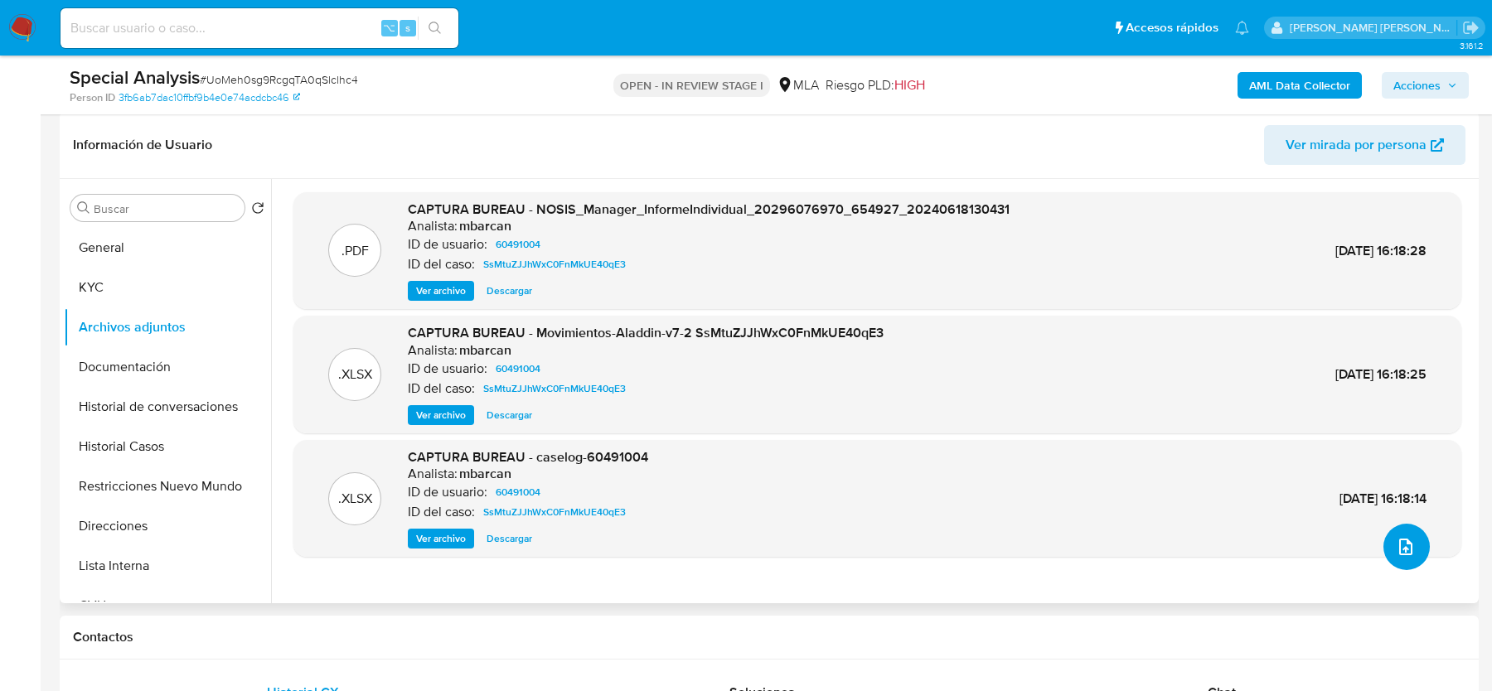
click at [1396, 558] on button "upload-file" at bounding box center [1406, 547] width 46 height 46
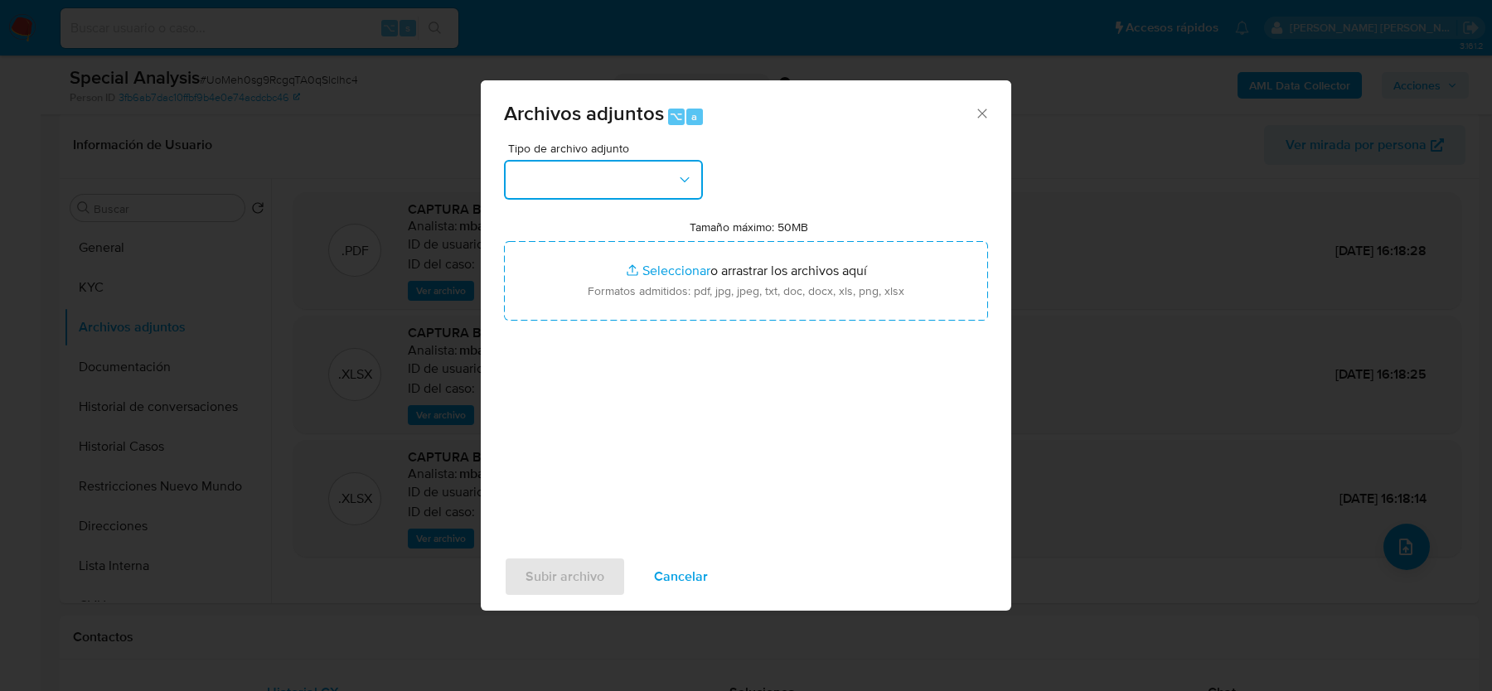
click at [650, 166] on button "button" at bounding box center [603, 180] width 199 height 40
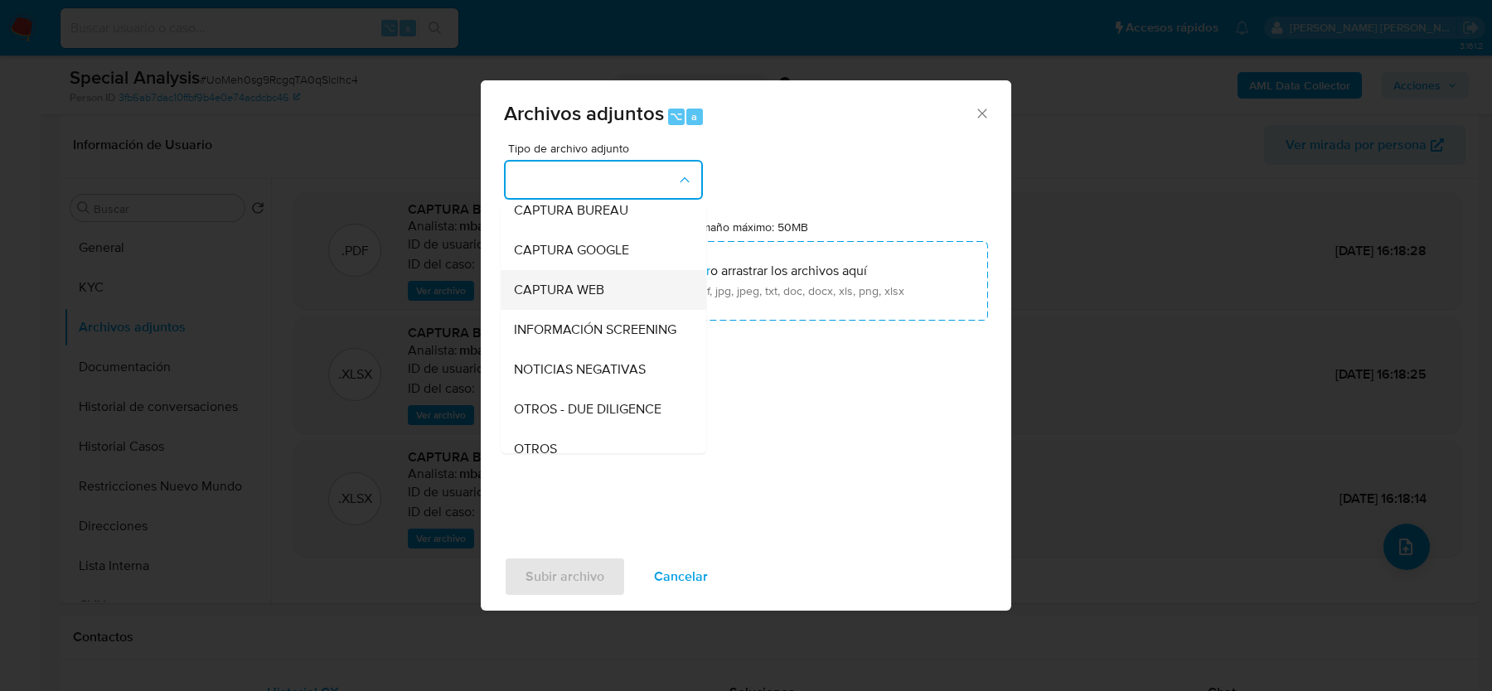
scroll to position [102, 0]
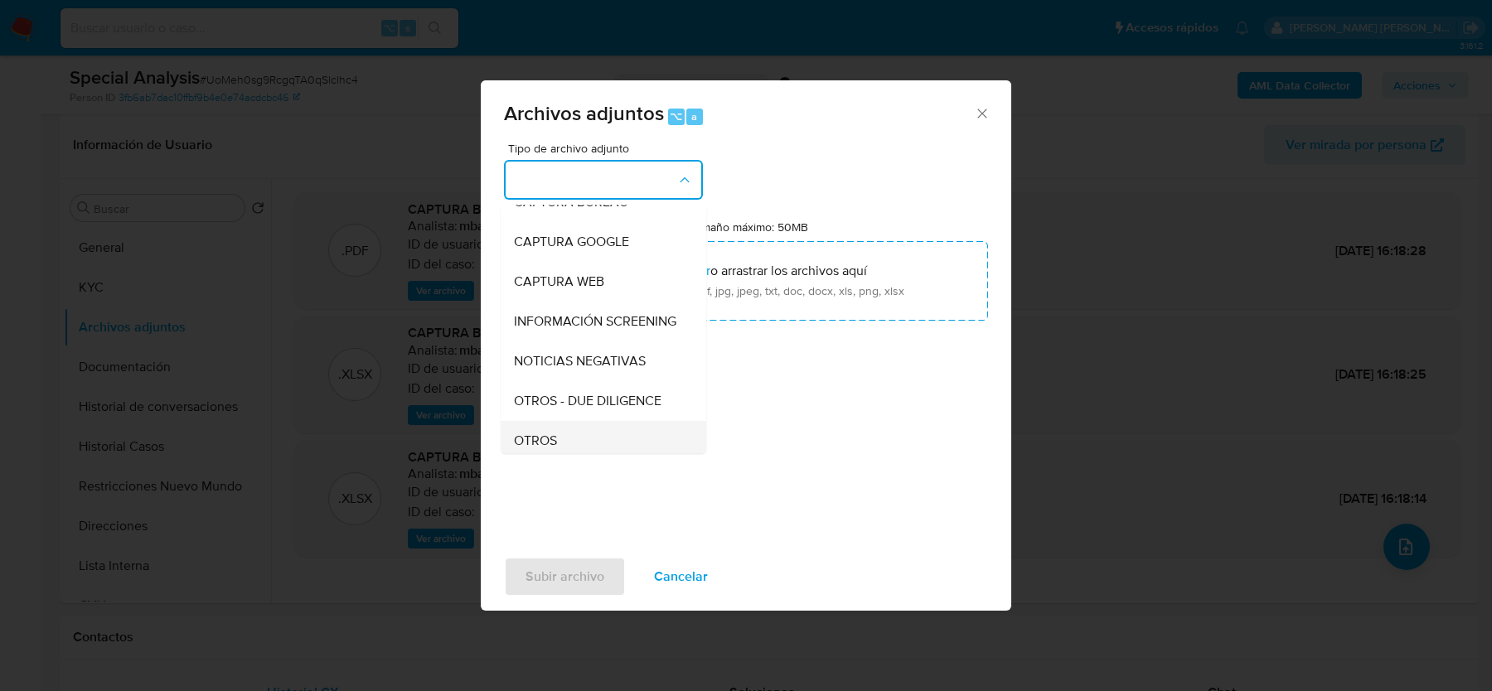
click at [554, 433] on span "OTROS" at bounding box center [535, 441] width 43 height 17
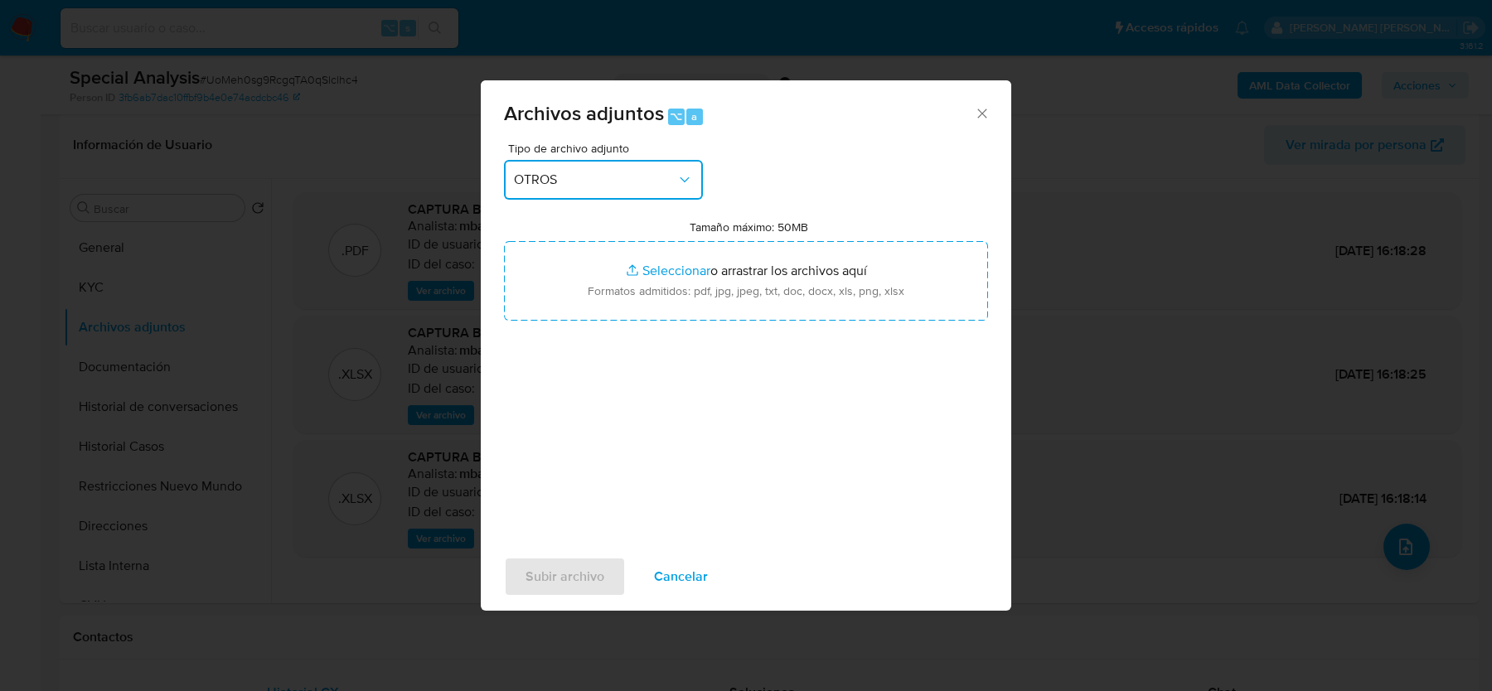
drag, startPoint x: 574, startPoint y: 167, endPoint x: 574, endPoint y: 189, distance: 21.5
click at [574, 167] on button "OTROS" at bounding box center [603, 180] width 199 height 40
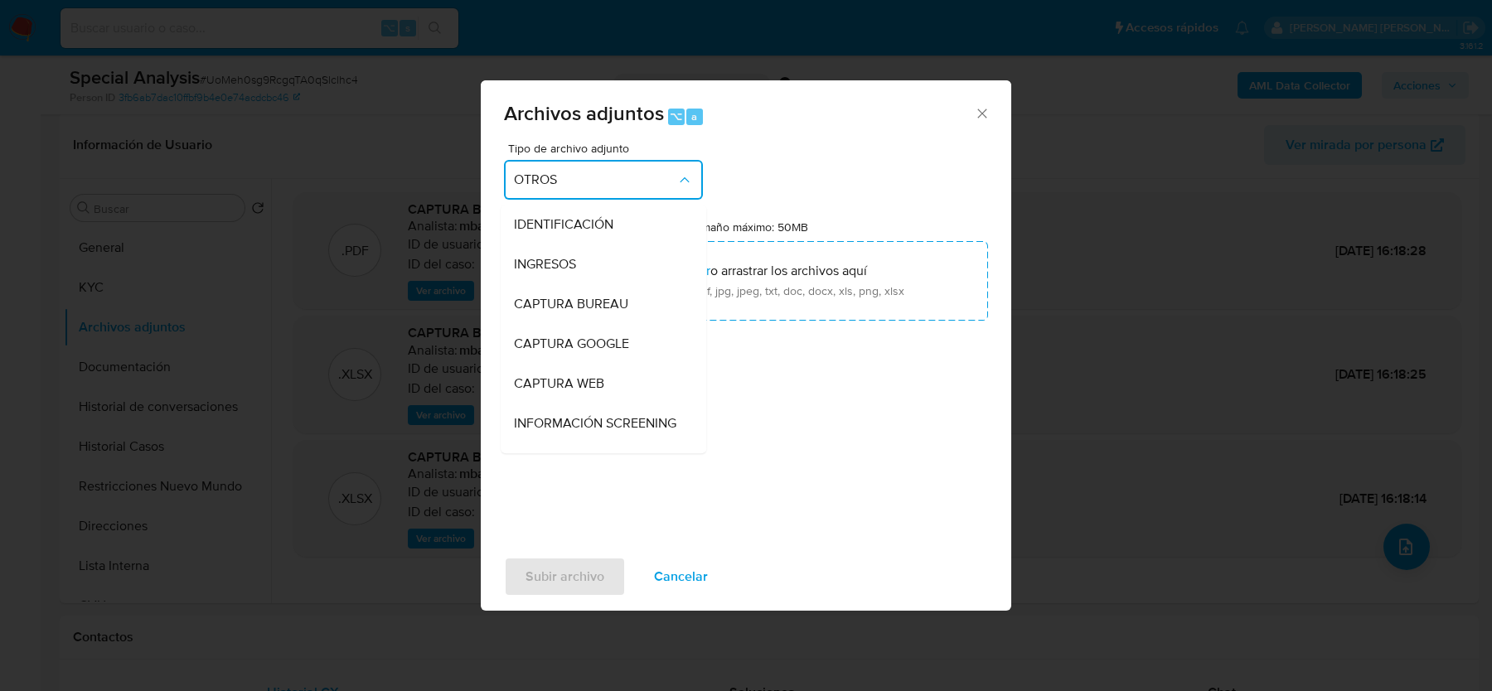
scroll to position [214, 0]
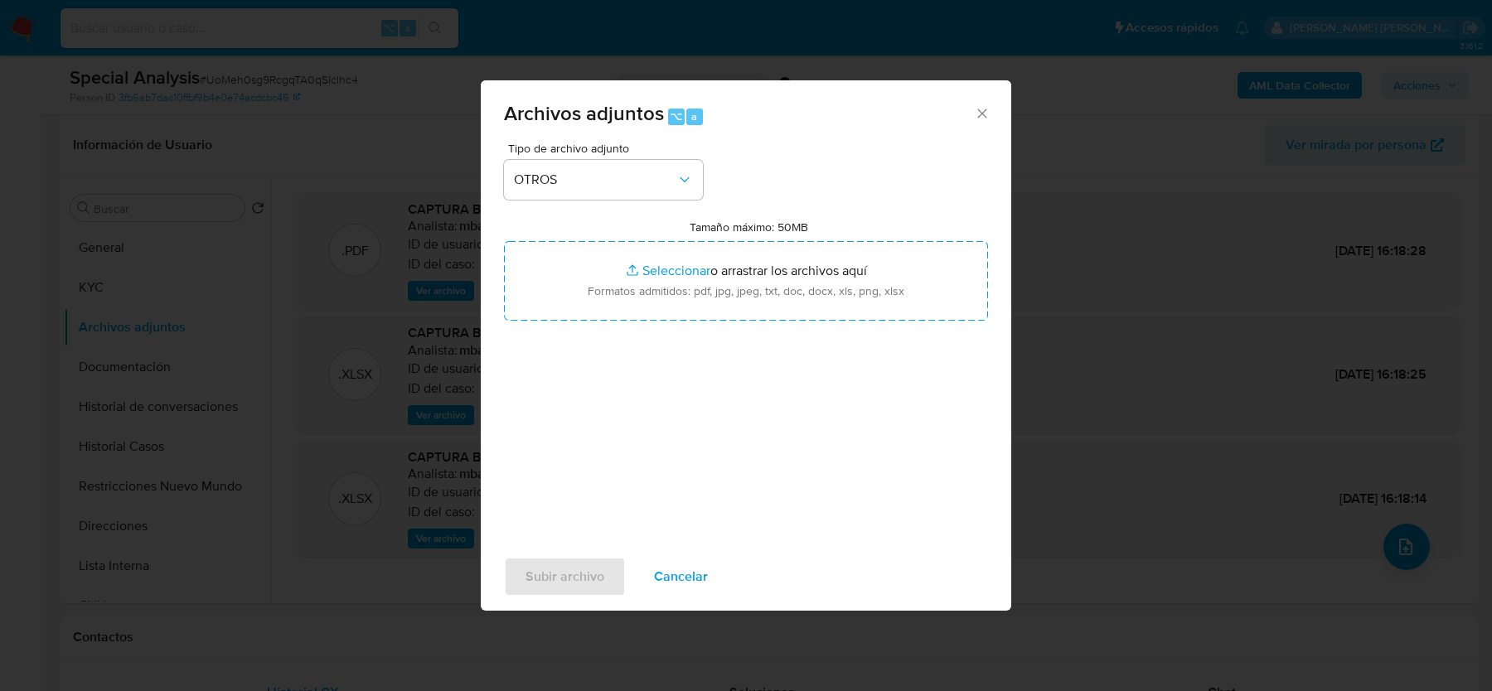
click at [789, 372] on div "Tipo de archivo adjunto OTROS Tamaño máximo: 50MB Seleccionar archivos Seleccio…" at bounding box center [746, 338] width 484 height 391
click at [543, 584] on span "Subir archivo" at bounding box center [564, 577] width 79 height 36
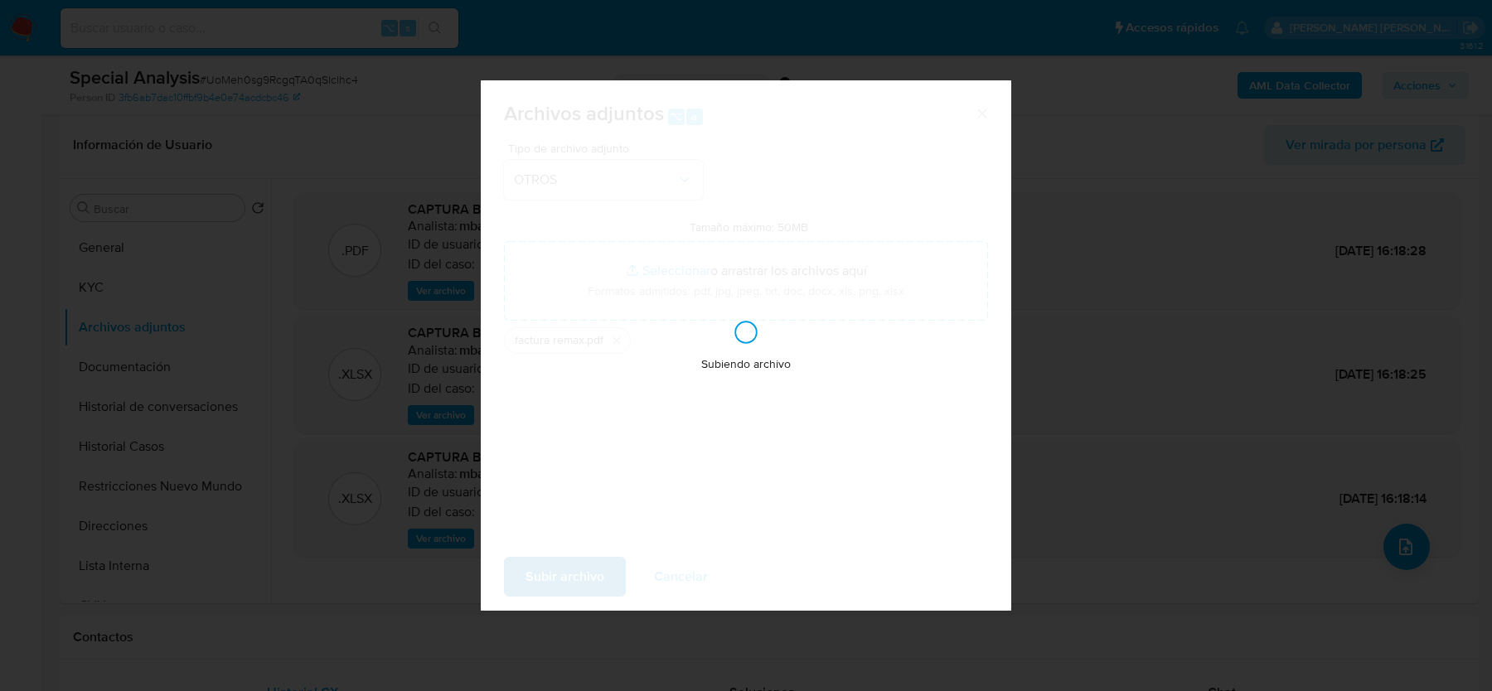
click at [543, 584] on div "Subiendo archivo" at bounding box center [746, 345] width 530 height 530
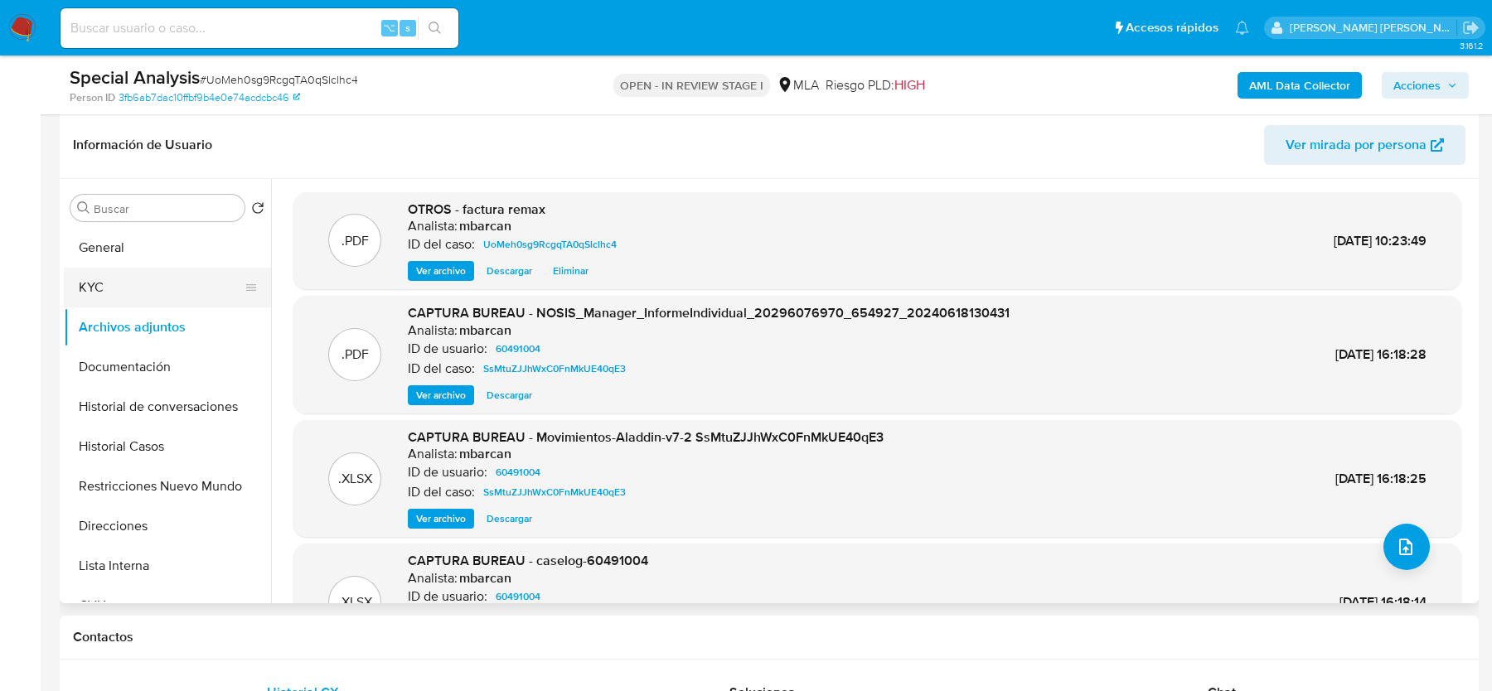
click at [118, 274] on button "KYC" at bounding box center [161, 288] width 194 height 40
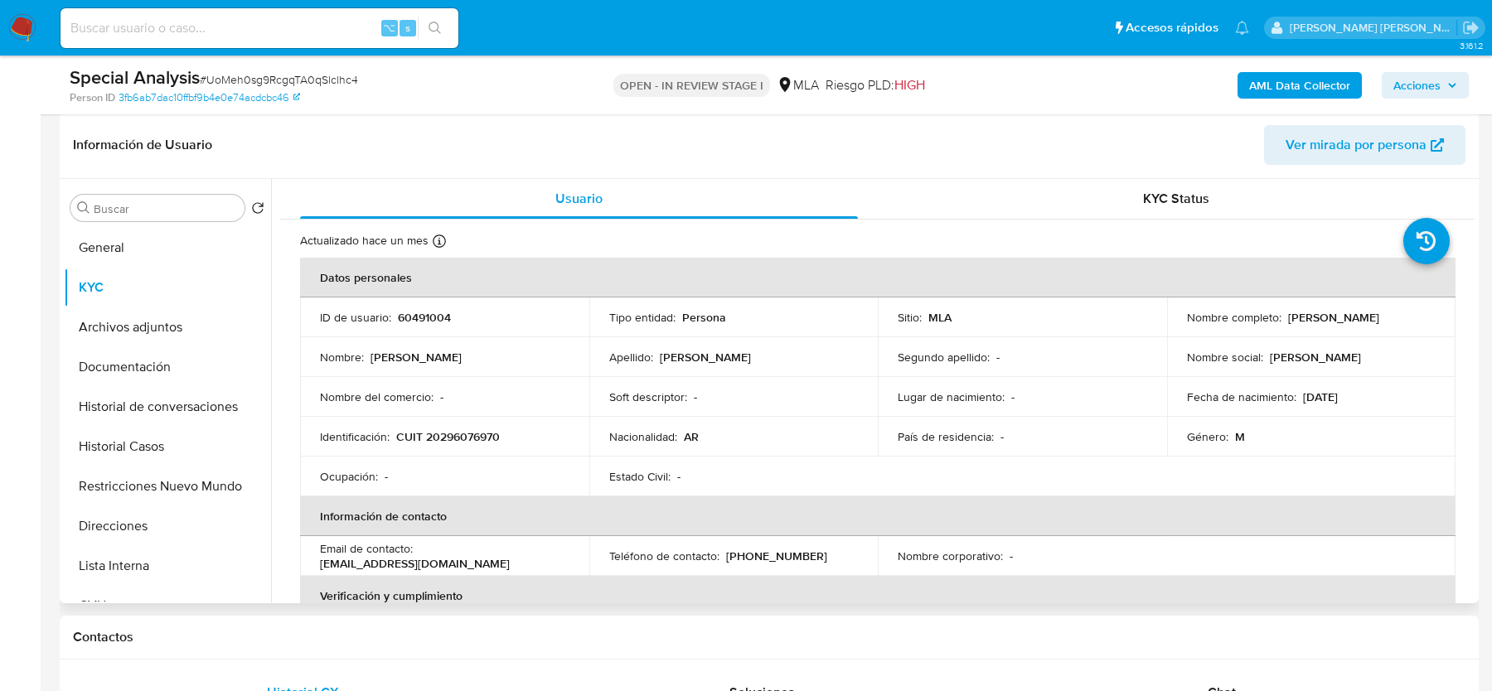
click at [467, 440] on p "CUIT 20296076970" at bounding box center [448, 436] width 104 height 15
copy p "20296076970"
click at [162, 318] on button "Archivos adjuntos" at bounding box center [161, 327] width 194 height 40
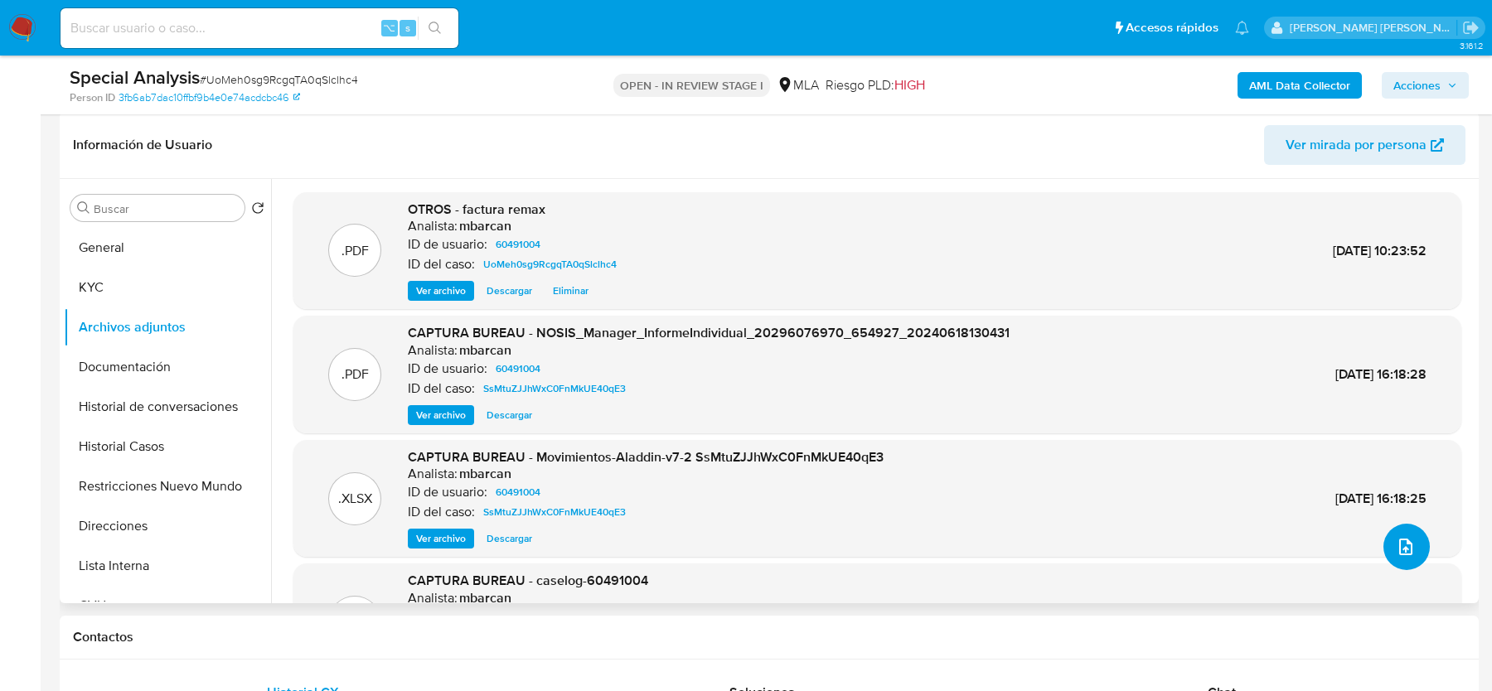
click at [1398, 552] on icon "upload-file" at bounding box center [1406, 547] width 20 height 20
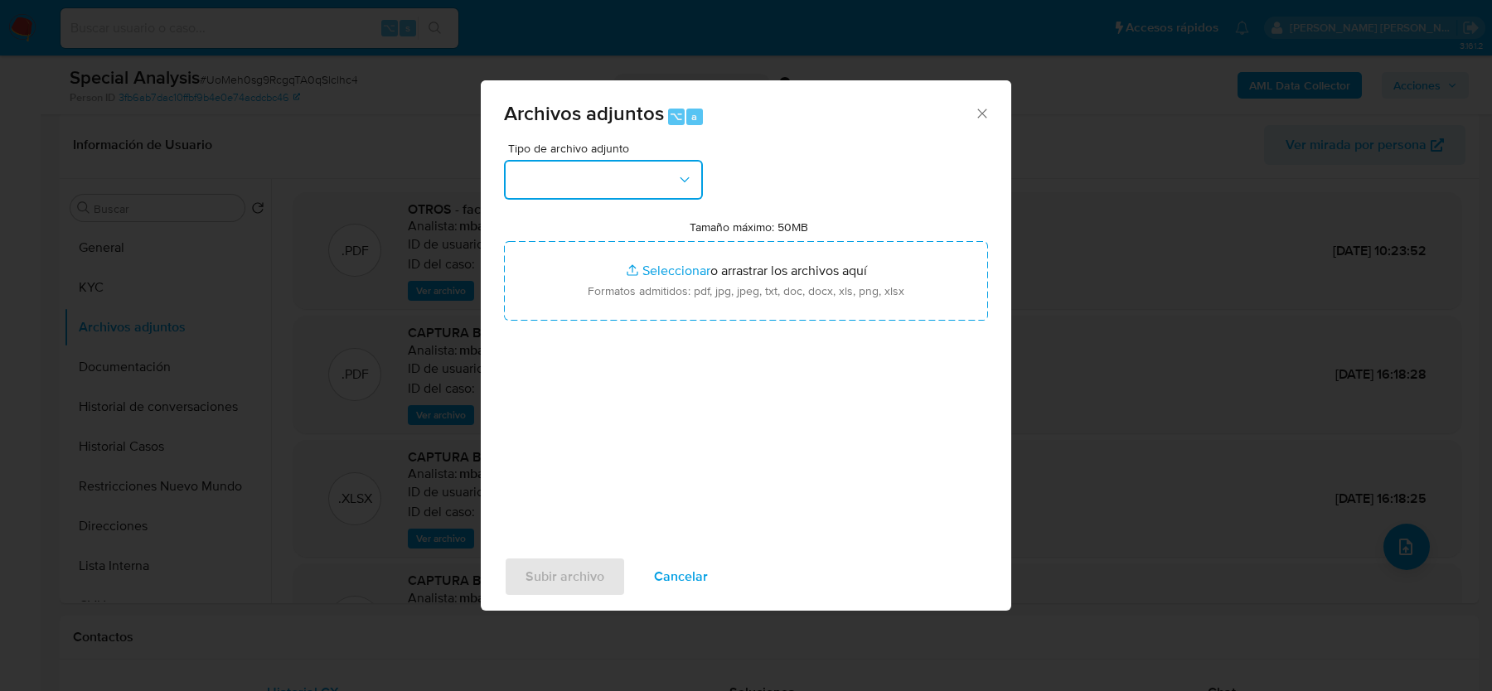
click at [604, 182] on button "button" at bounding box center [603, 180] width 199 height 40
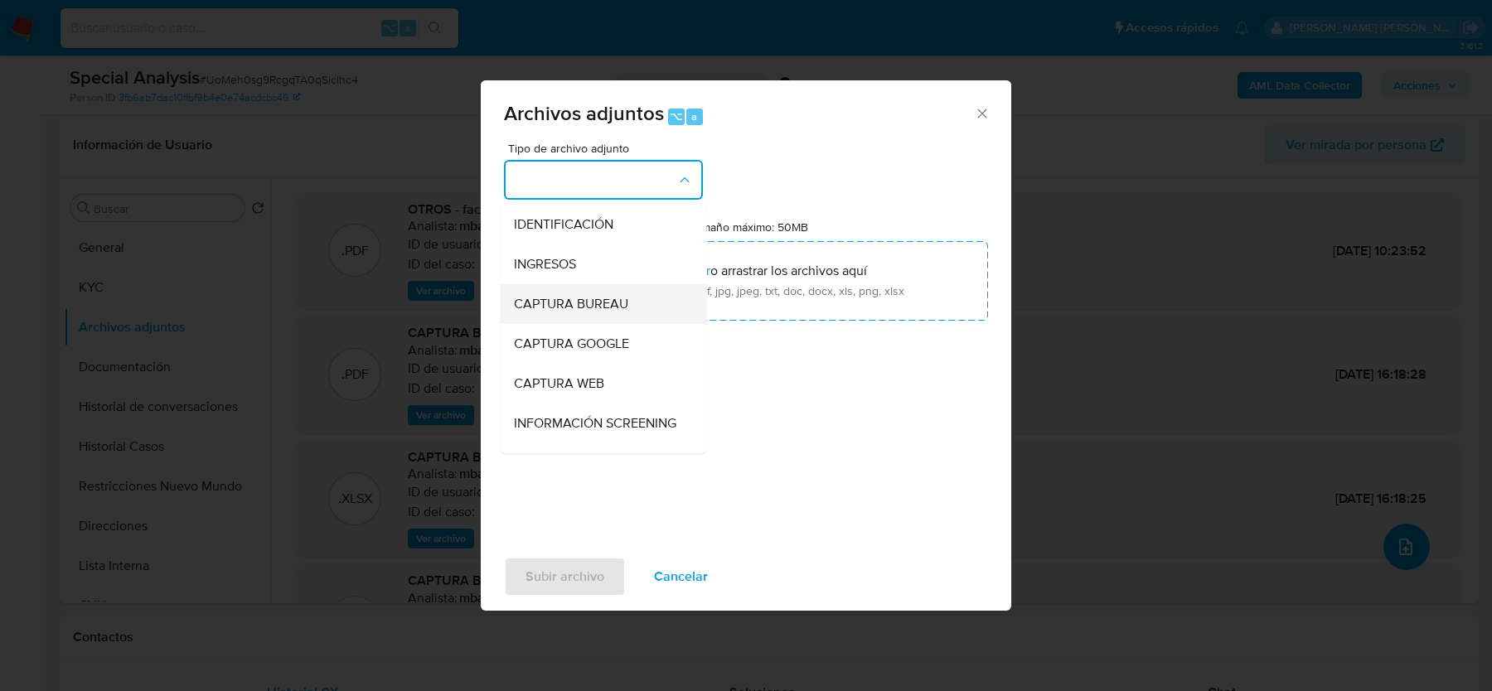
scroll to position [172, 0]
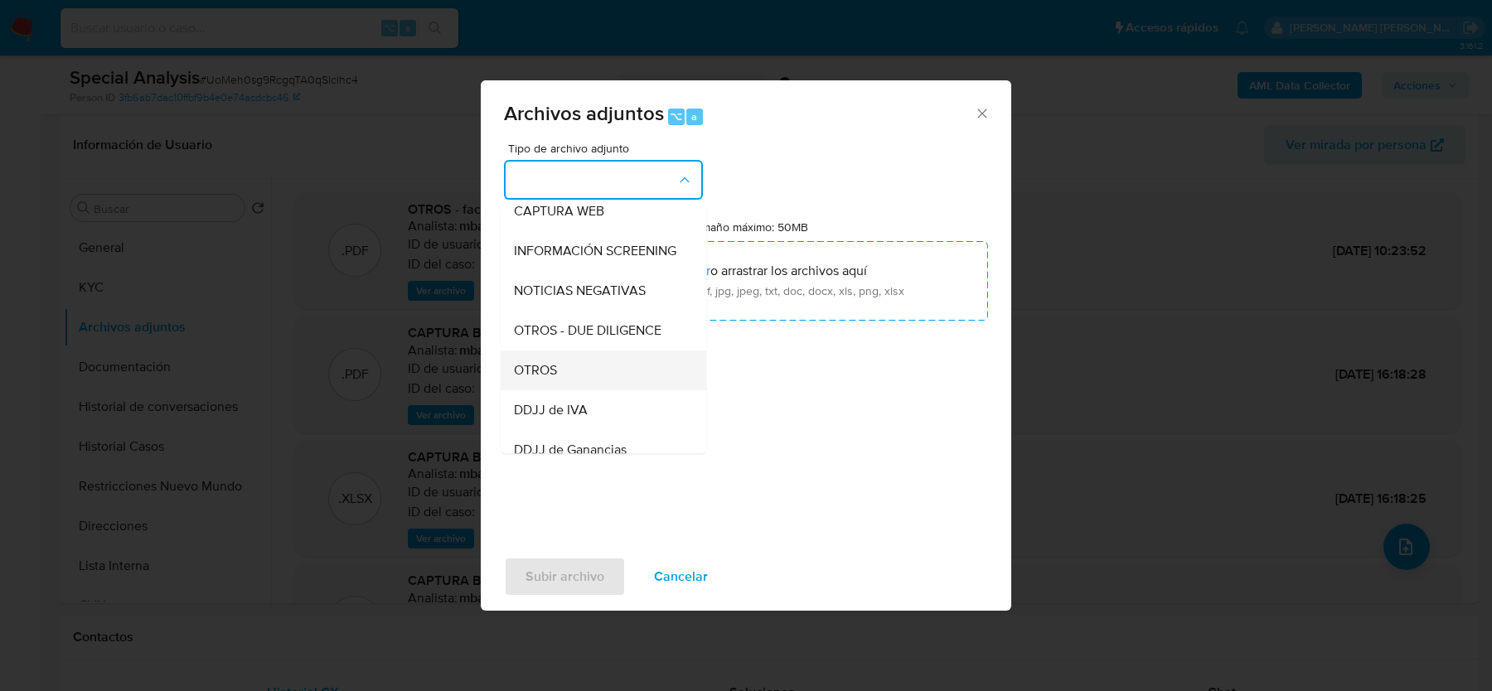
click at [551, 384] on div "OTROS" at bounding box center [598, 371] width 169 height 40
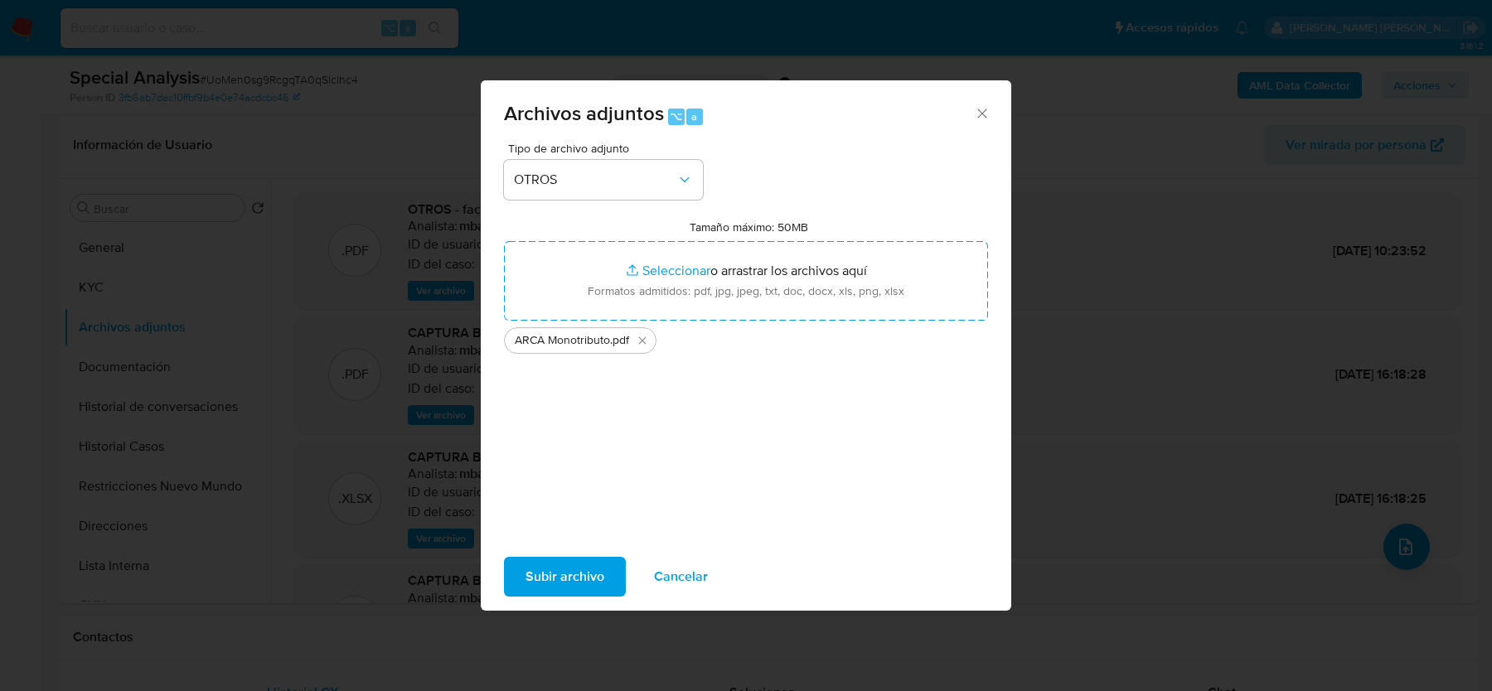
click at [544, 581] on span "Subir archivo" at bounding box center [564, 577] width 79 height 36
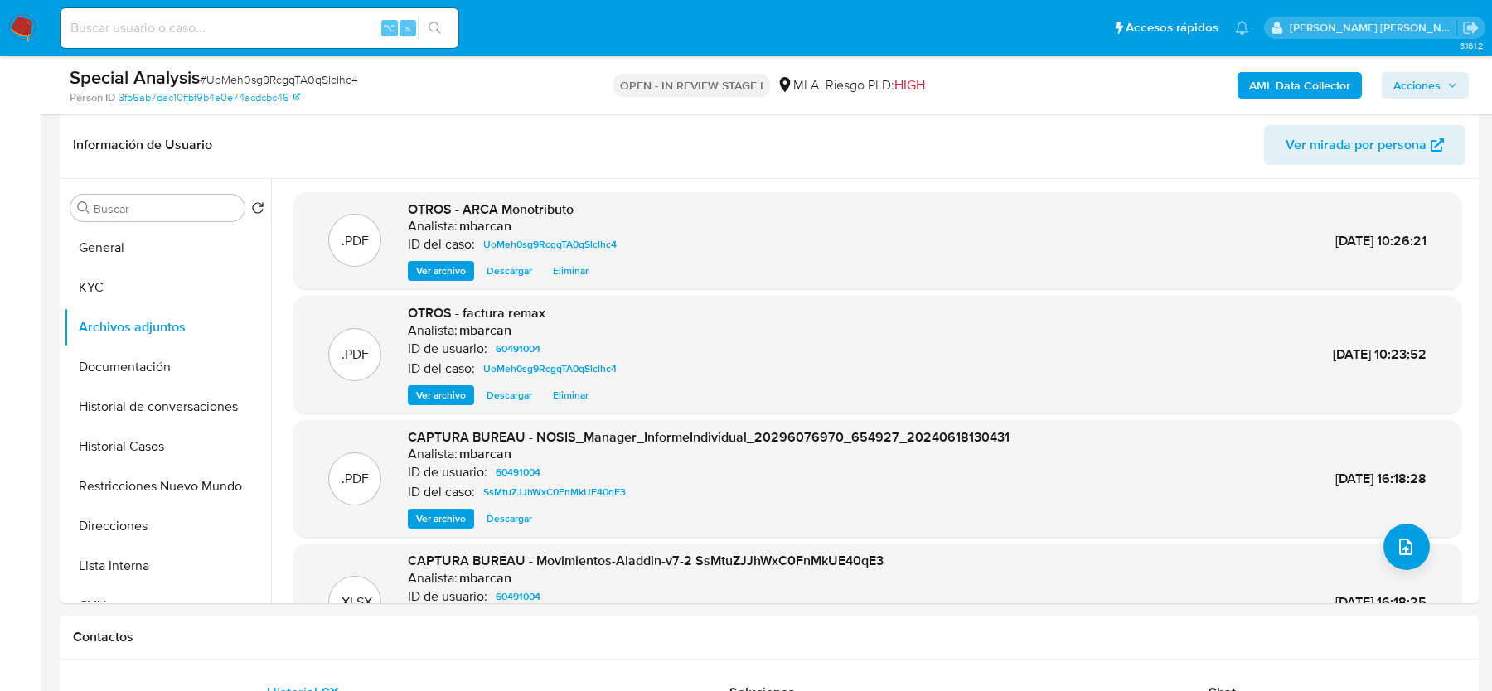
click at [1430, 85] on span "Acciones" at bounding box center [1416, 85] width 47 height 27
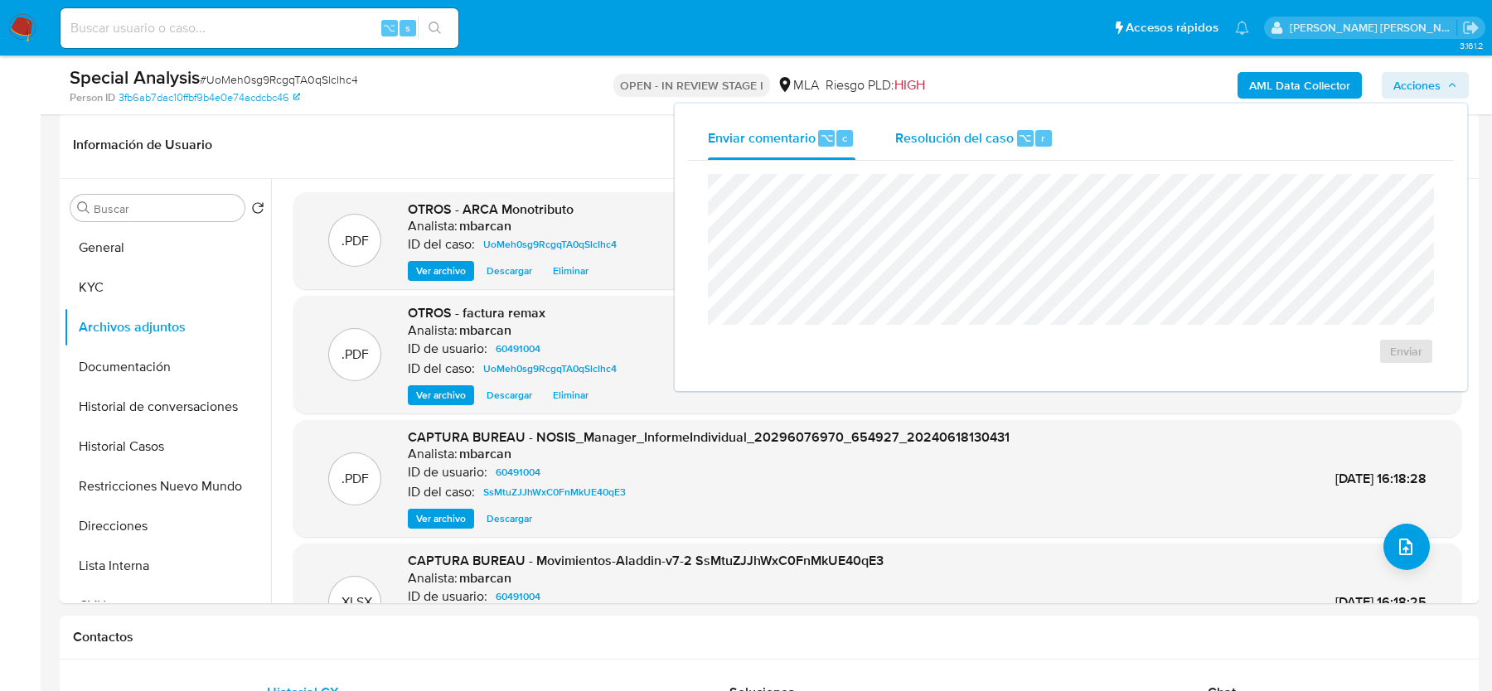
click at [979, 152] on div "Resolución del caso ⌥ r" at bounding box center [974, 138] width 158 height 43
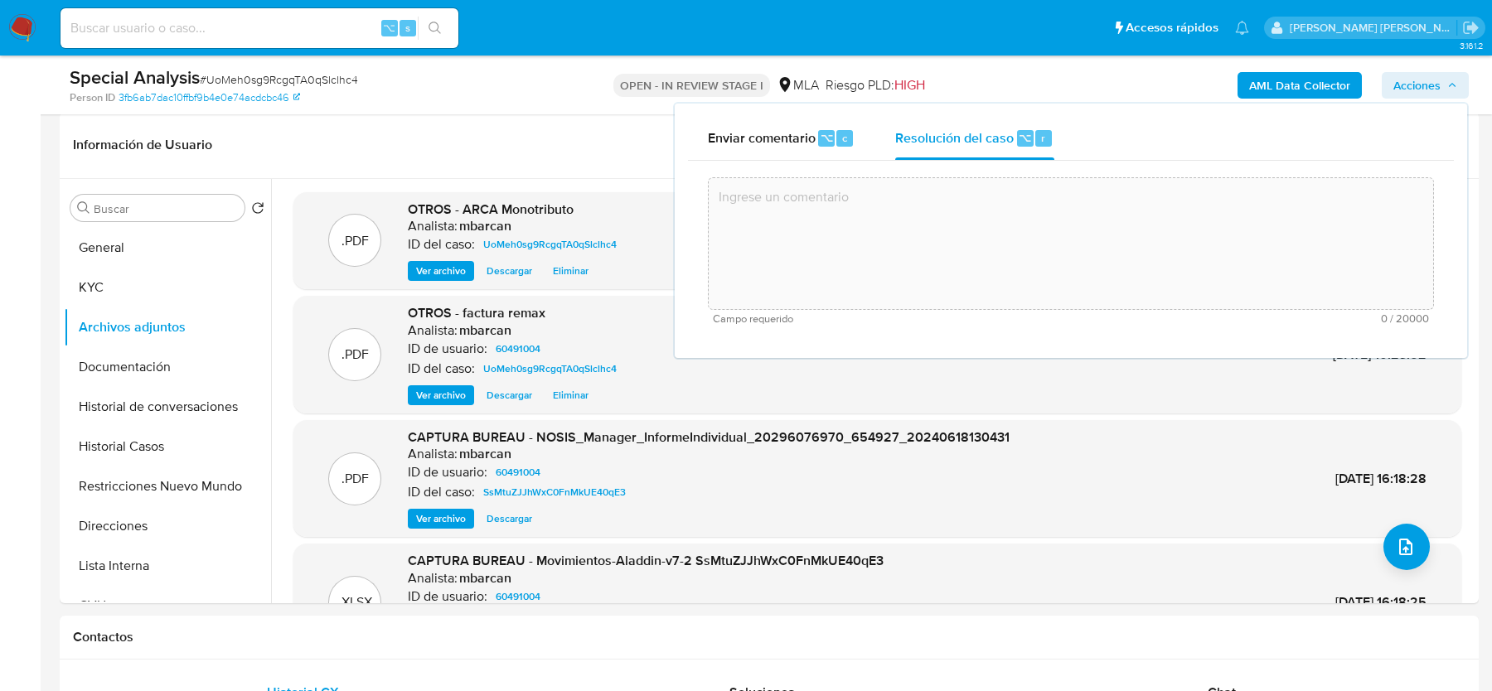
click at [962, 224] on textarea at bounding box center [1071, 243] width 724 height 133
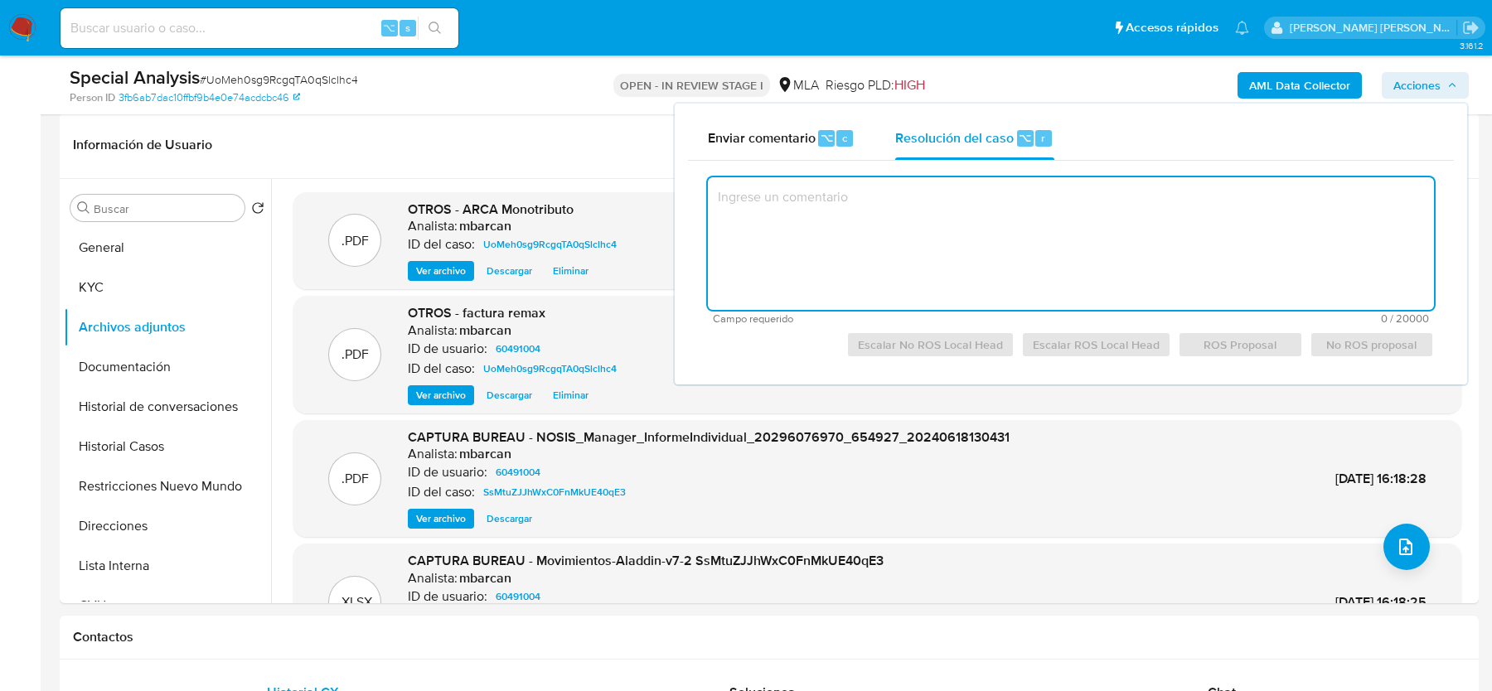
click at [927, 228] on textarea at bounding box center [1071, 243] width 726 height 133
paste textarea "Se crea el presente caso debido a que el usuario se contacta vía cx explicando …"
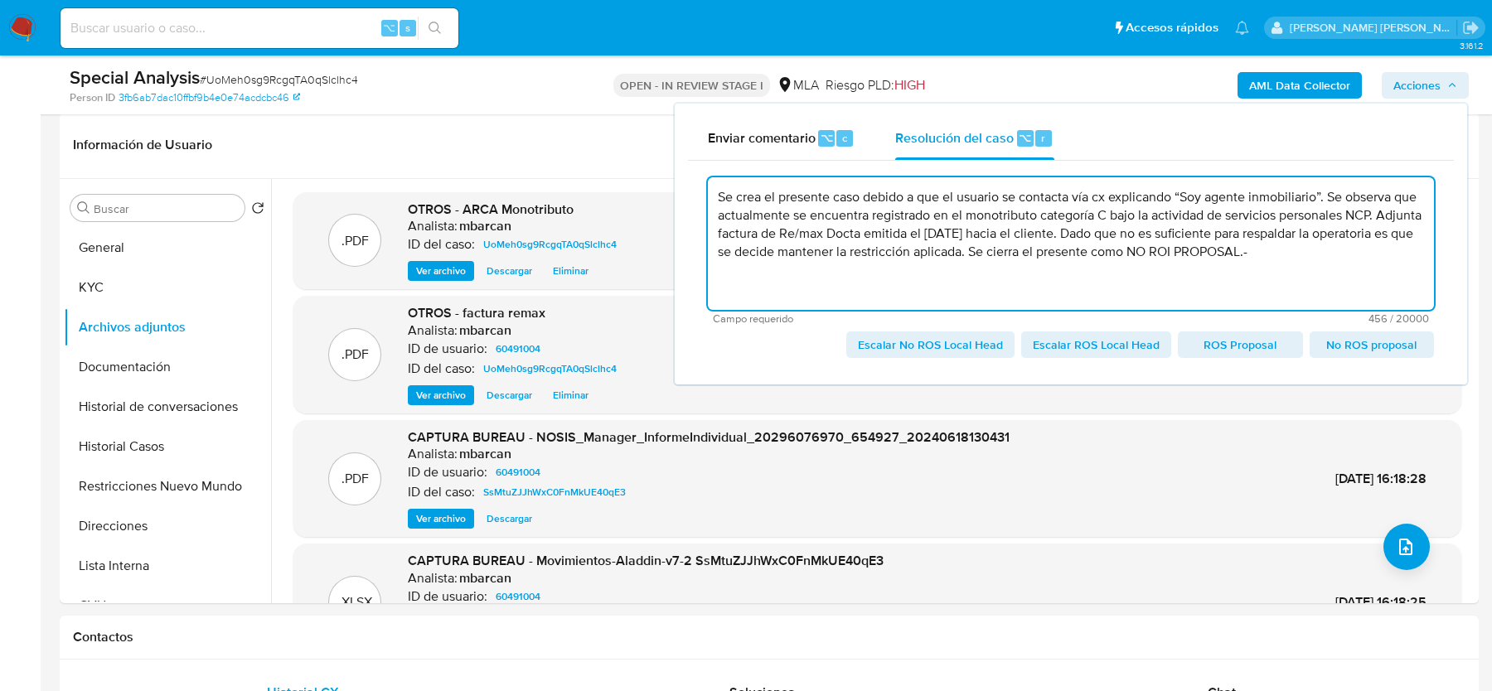
click at [1106, 202] on textarea "Se crea el presente caso debido a que el usuario se contacta vía cx explicando …" at bounding box center [1071, 243] width 726 height 133
paste textarea "408668477"
click at [912, 345] on span "Escalar No ROS Local Head" at bounding box center [930, 344] width 145 height 23
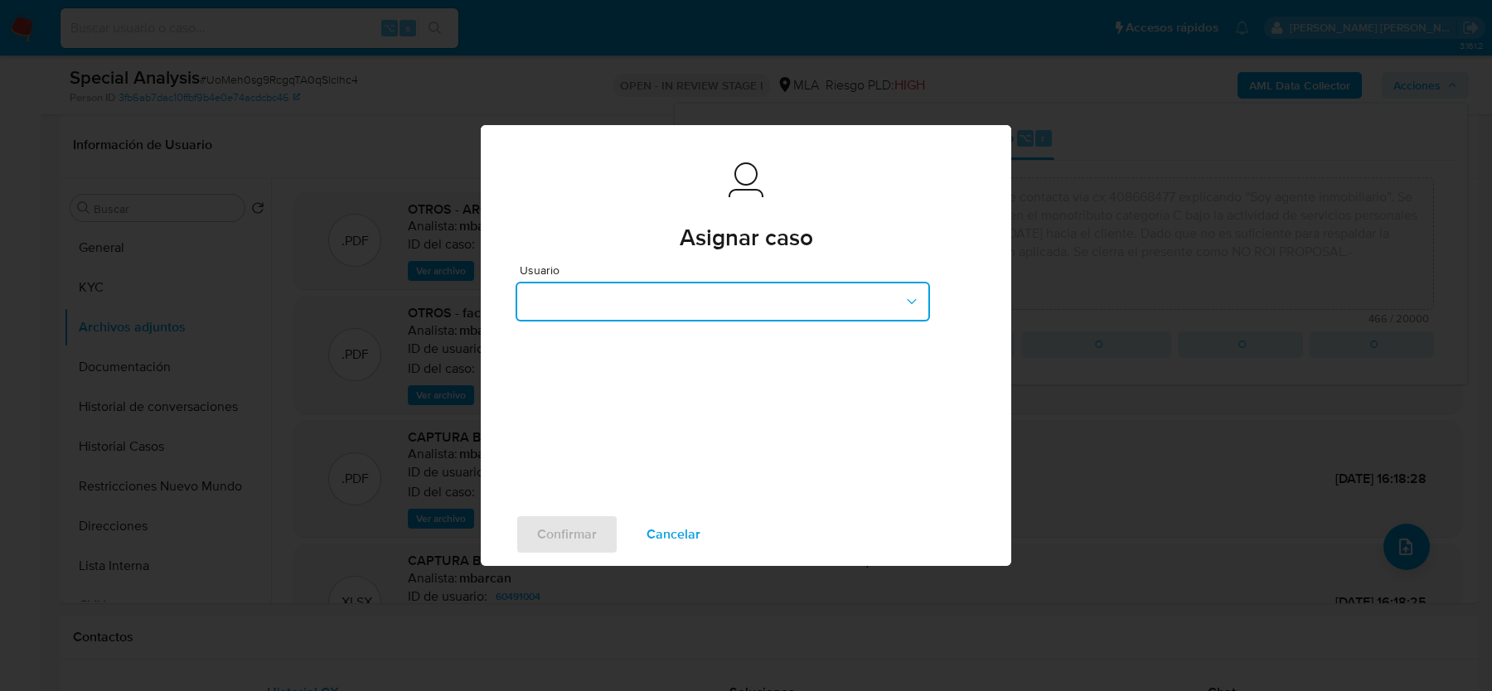
click at [578, 291] on button "button" at bounding box center [723, 302] width 414 height 40
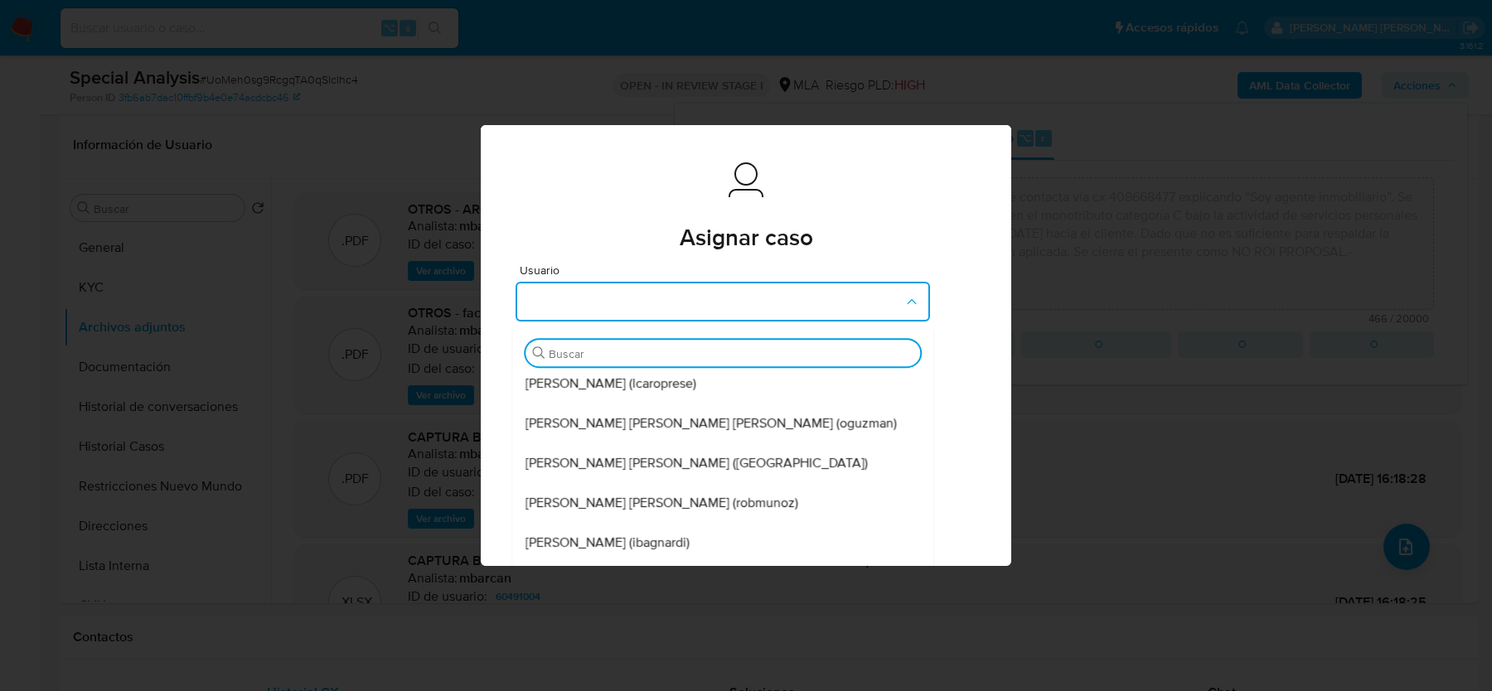
scroll to position [303, 0]
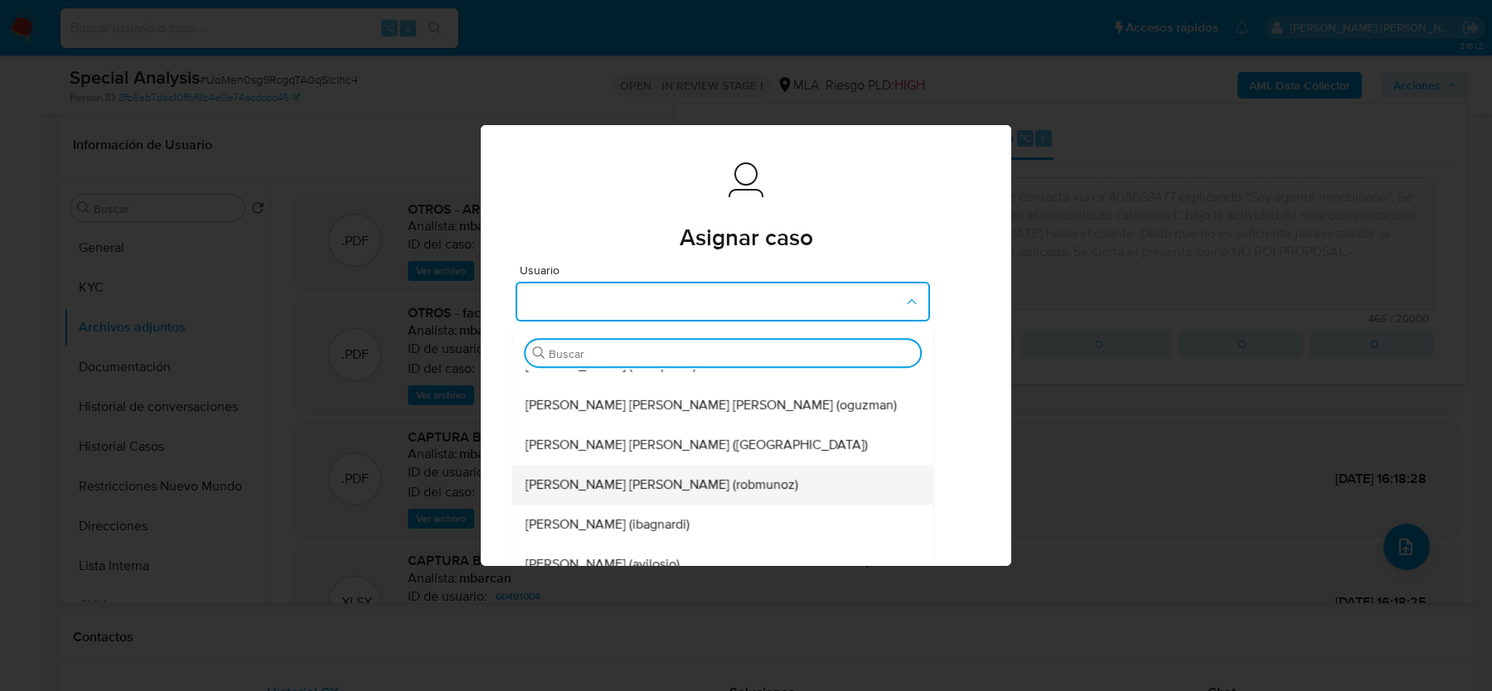
click at [614, 488] on span "Roberto Santiago Munoz (robmunoz)" at bounding box center [661, 485] width 273 height 17
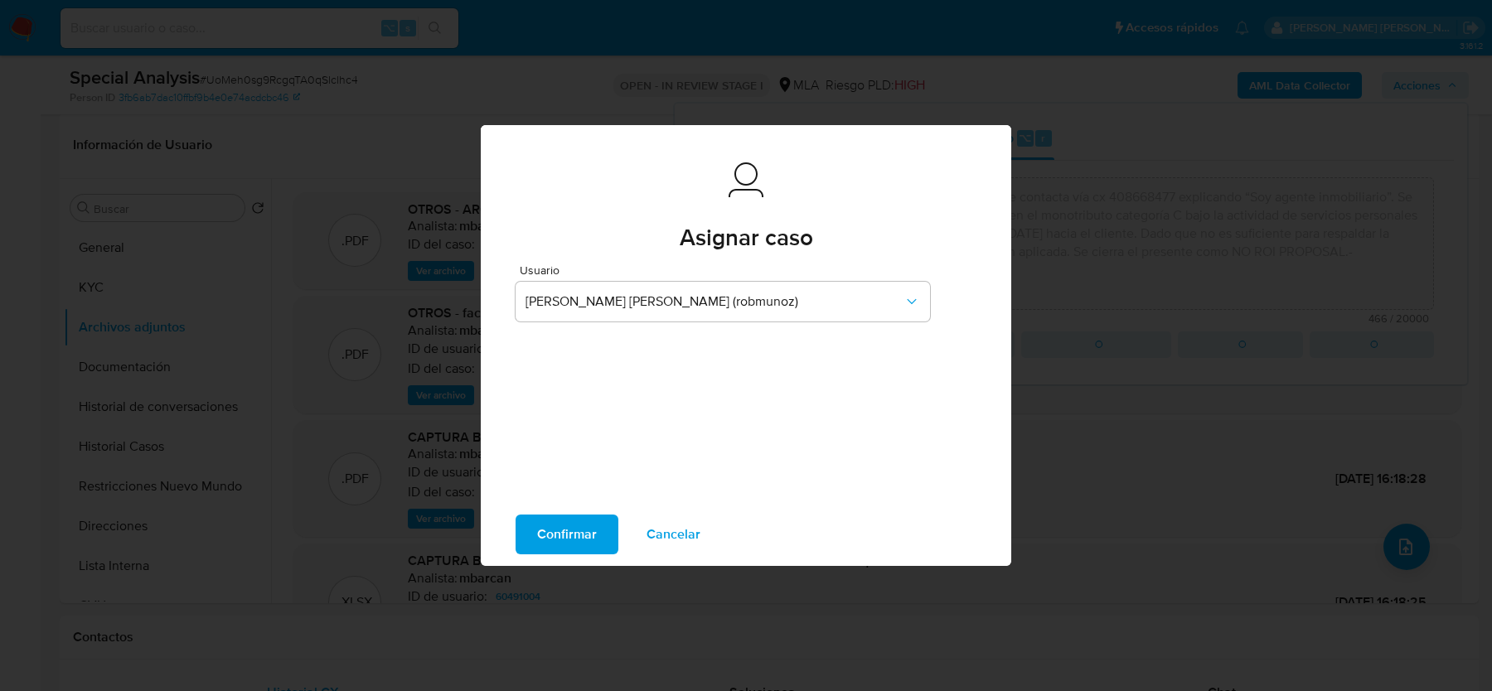
click at [578, 530] on span "Confirmar" at bounding box center [567, 534] width 60 height 36
type textarea "Se crea el presente caso debido a que el usuario se contacta vía cx 408668477 e…"
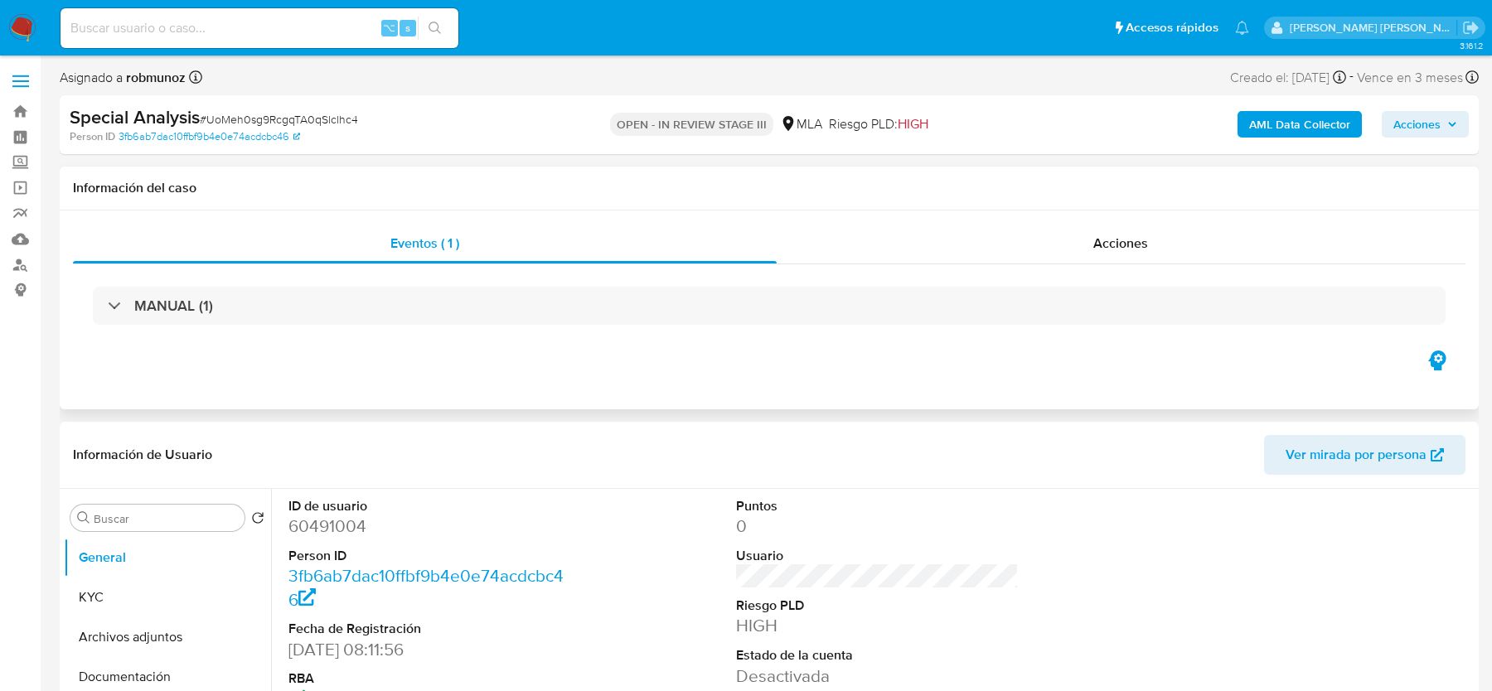
select select "10"
click at [29, 27] on img at bounding box center [22, 28] width 28 height 28
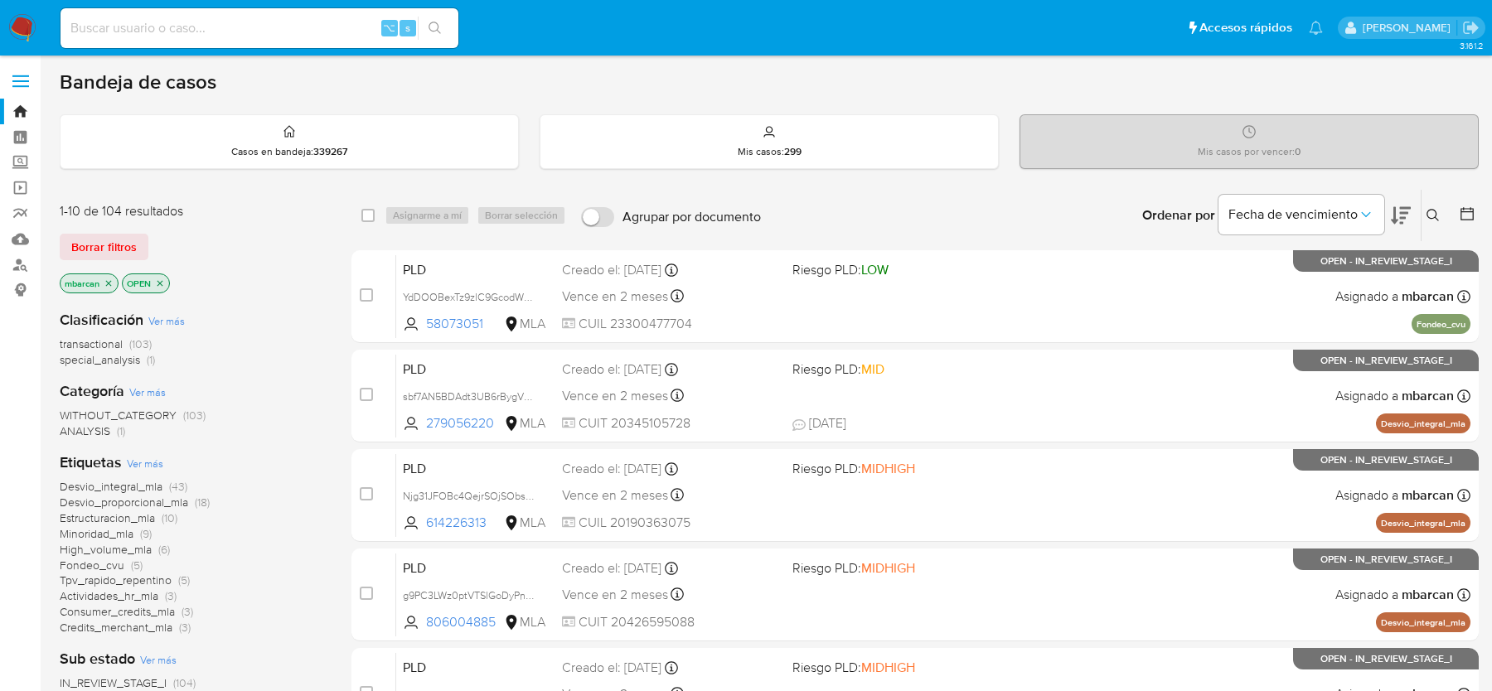
click at [175, 22] on input at bounding box center [260, 28] width 398 height 22
paste input "90761840"
type input "90761840"
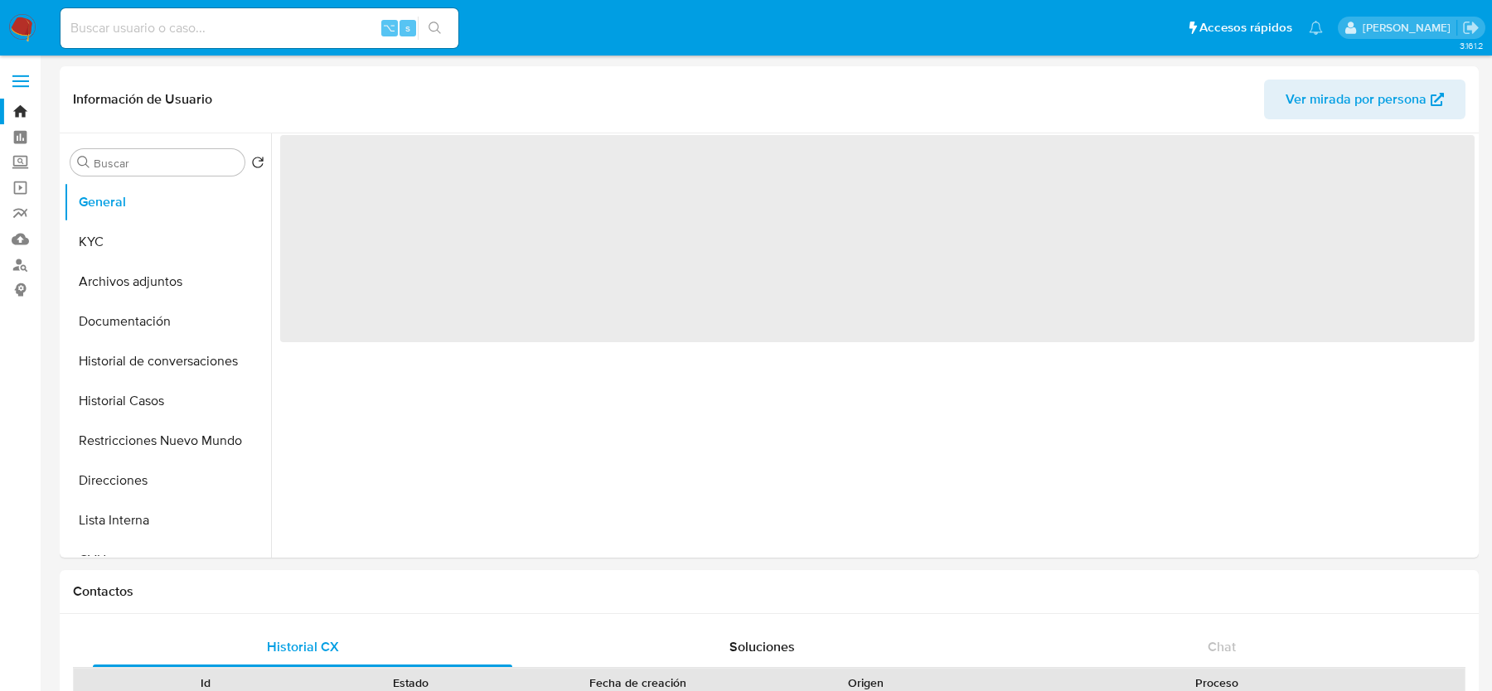
select select "10"
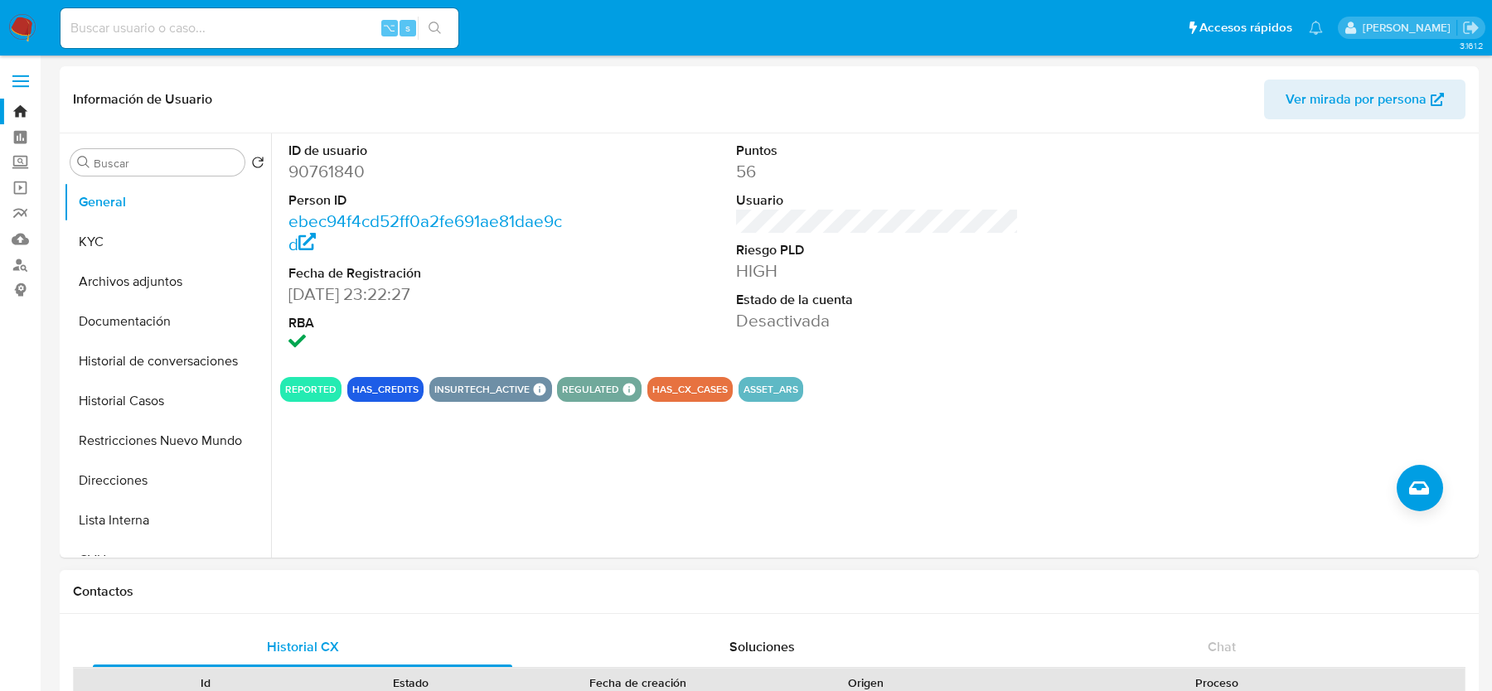
scroll to position [392, 0]
